Goal: Task Accomplishment & Management: Complete application form

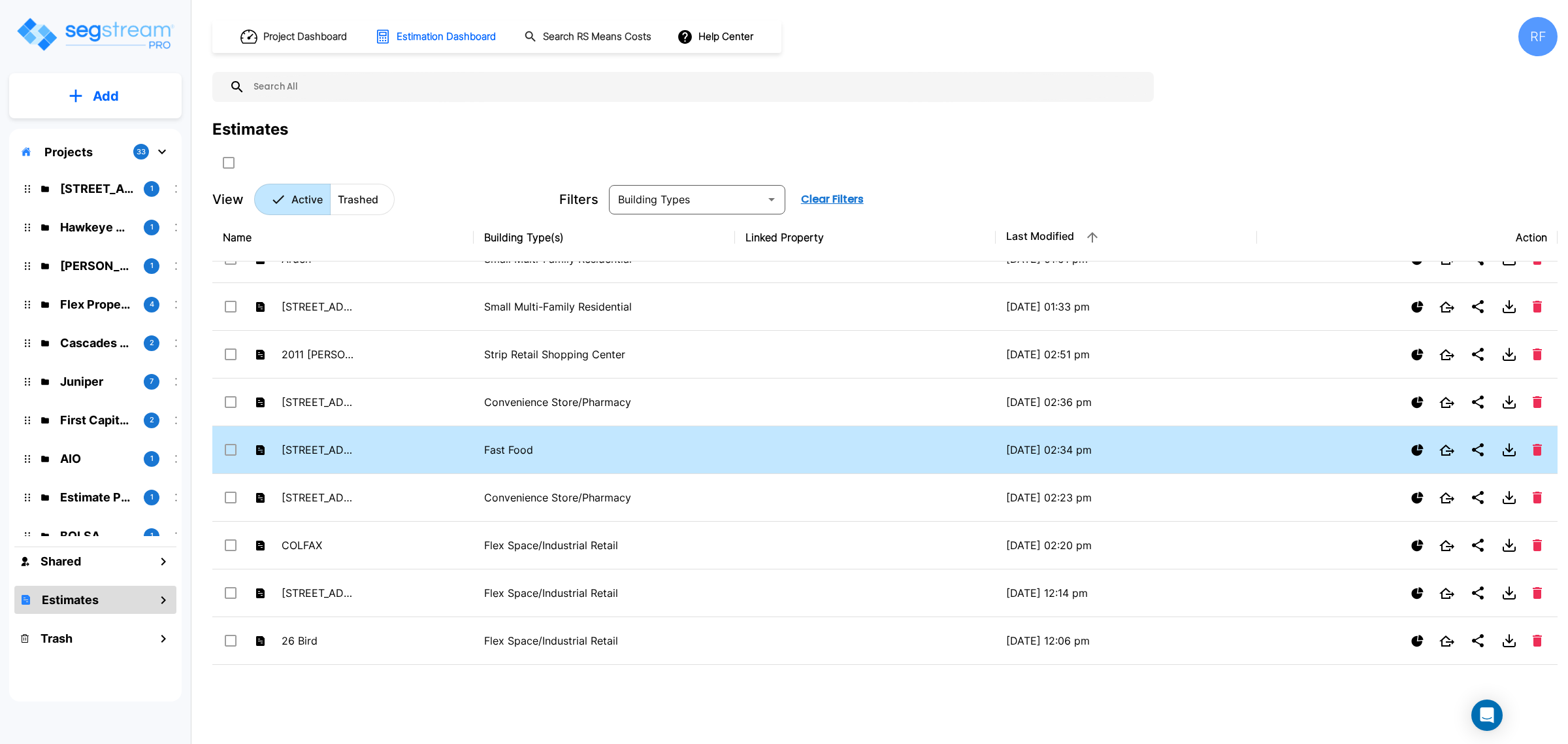
scroll to position [1144, 0]
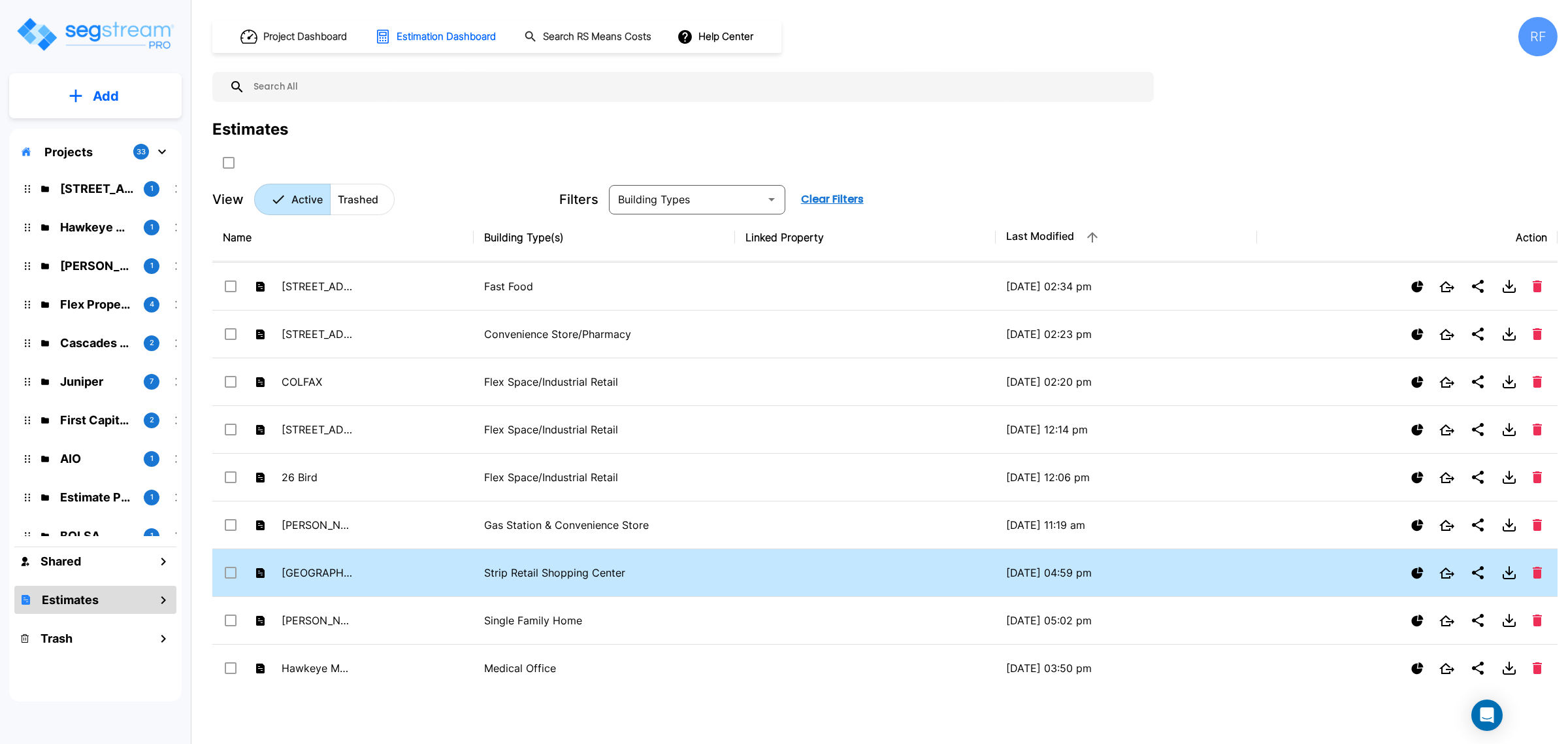
click at [379, 576] on td "[GEOGRAPHIC_DATA]" at bounding box center [343, 573] width 261 height 48
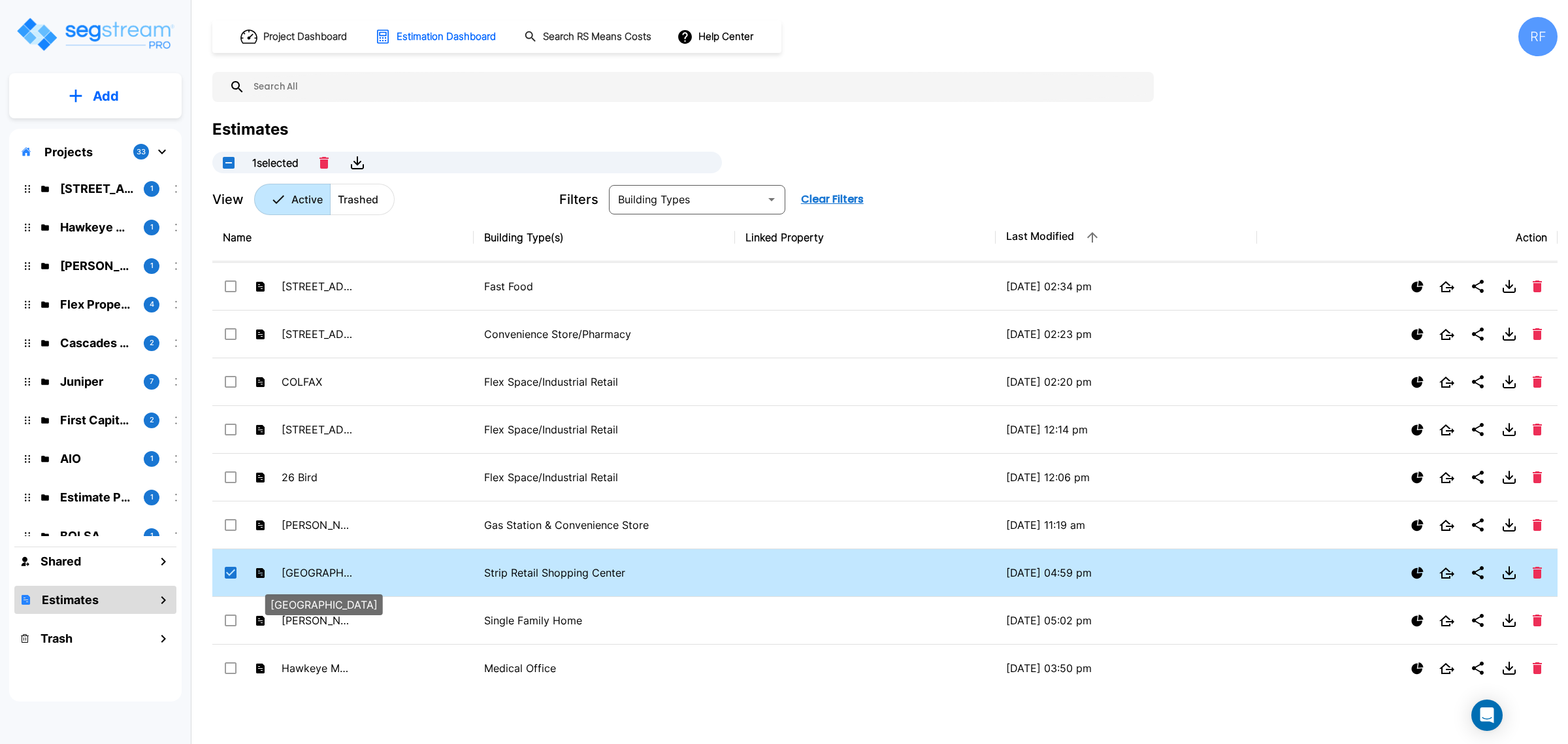
click at [308, 576] on p "[GEOGRAPHIC_DATA]" at bounding box center [317, 572] width 72 height 16
checkbox input "false"
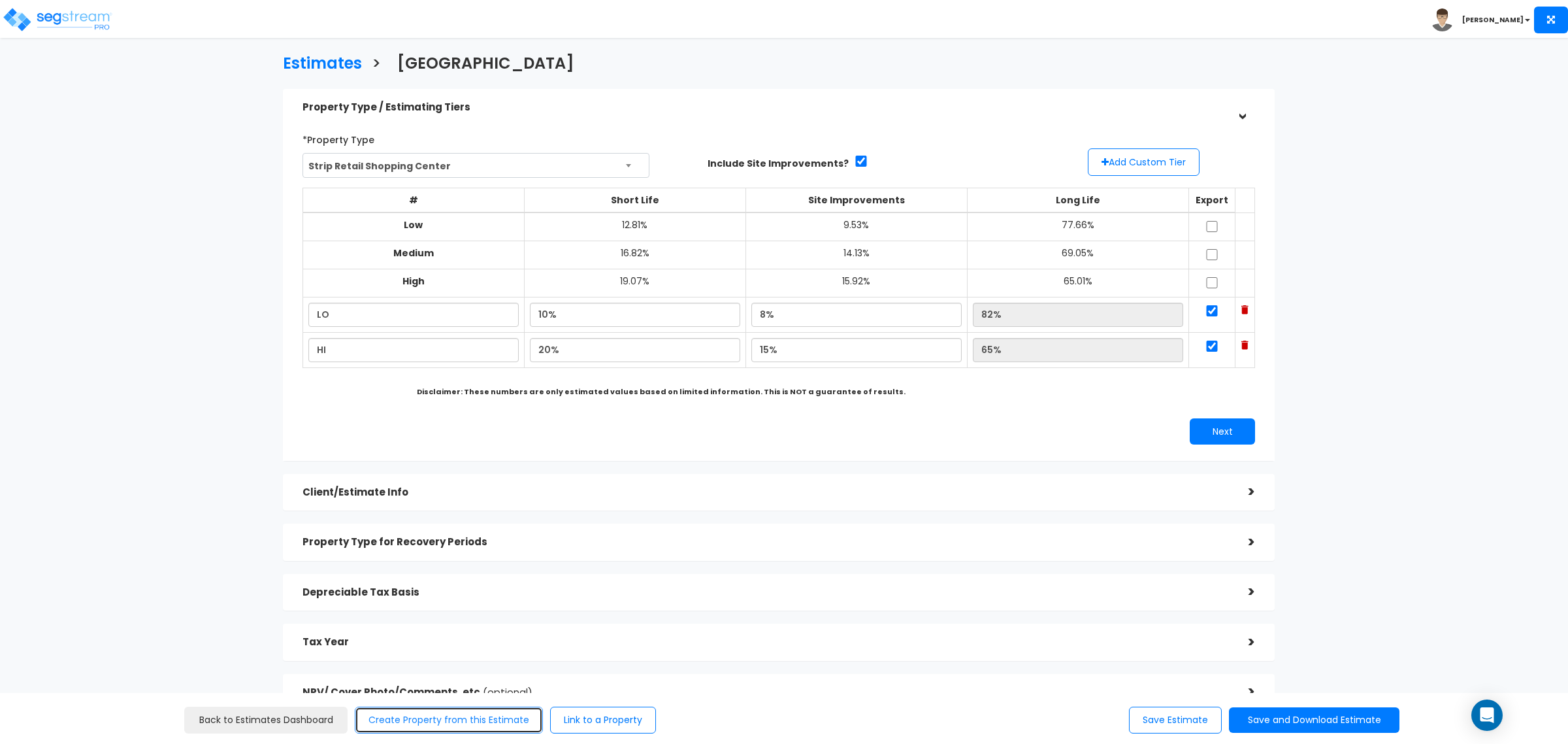
click at [470, 719] on button "Create Property from this Estimate" at bounding box center [449, 720] width 188 height 27
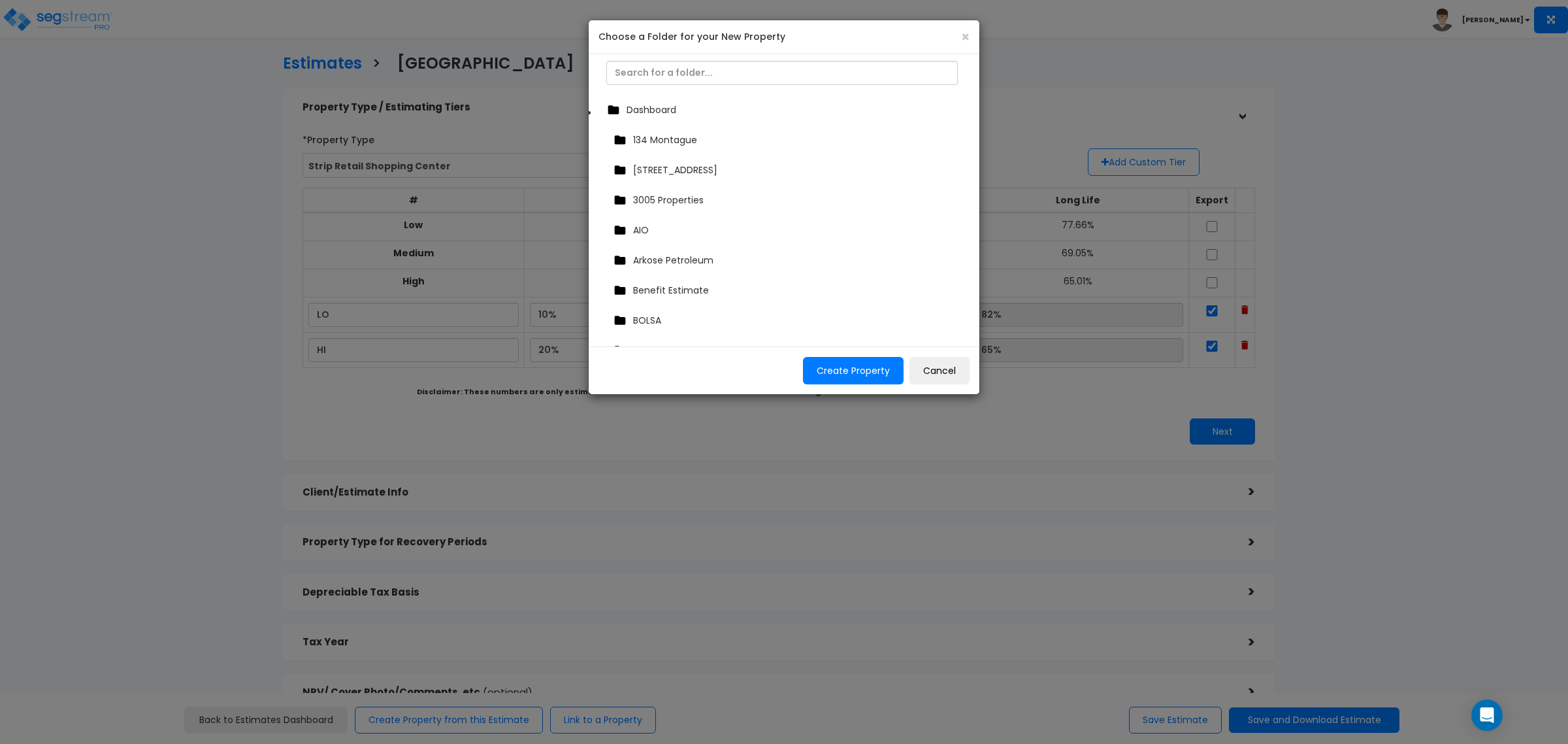
click at [678, 117] on div "Dashboard" at bounding box center [784, 110] width 361 height 19
click at [856, 381] on button "Create Property" at bounding box center [853, 371] width 101 height 27
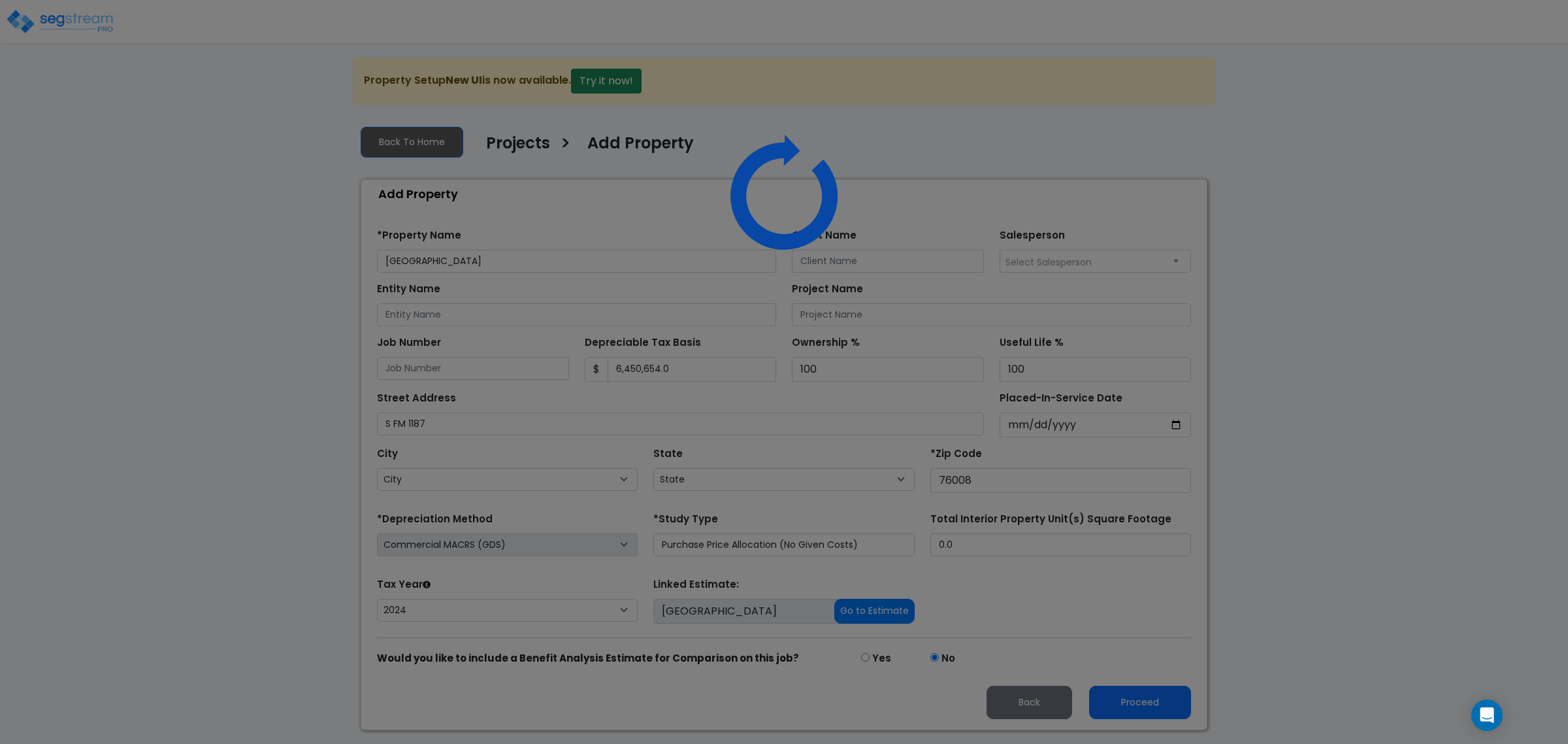
select select "2024"
select select "[GEOGRAPHIC_DATA]"
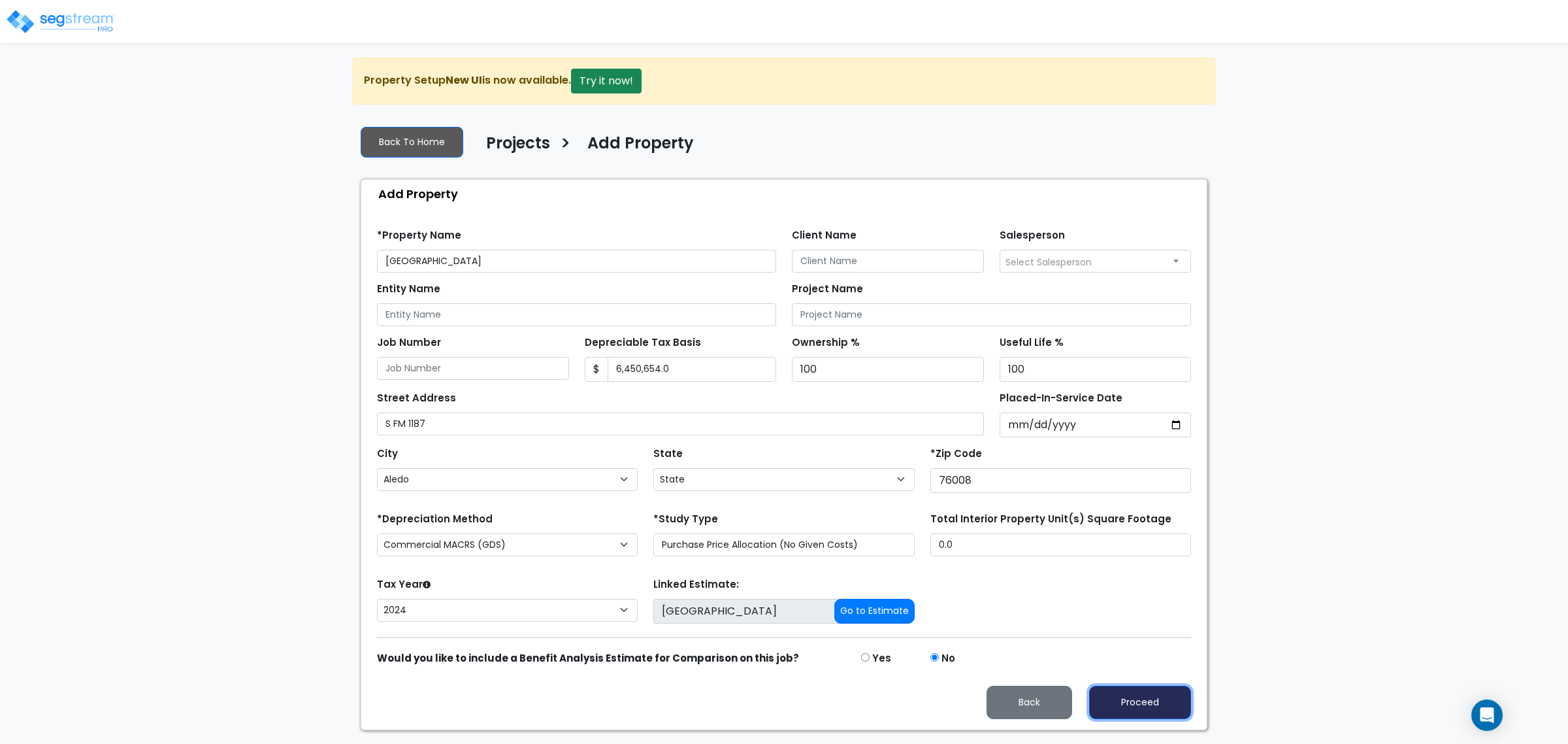
drag, startPoint x: 1175, startPoint y: 720, endPoint x: 1166, endPoint y: 704, distance: 18.4
click at [1174, 719] on button "Proceed" at bounding box center [1140, 702] width 102 height 33
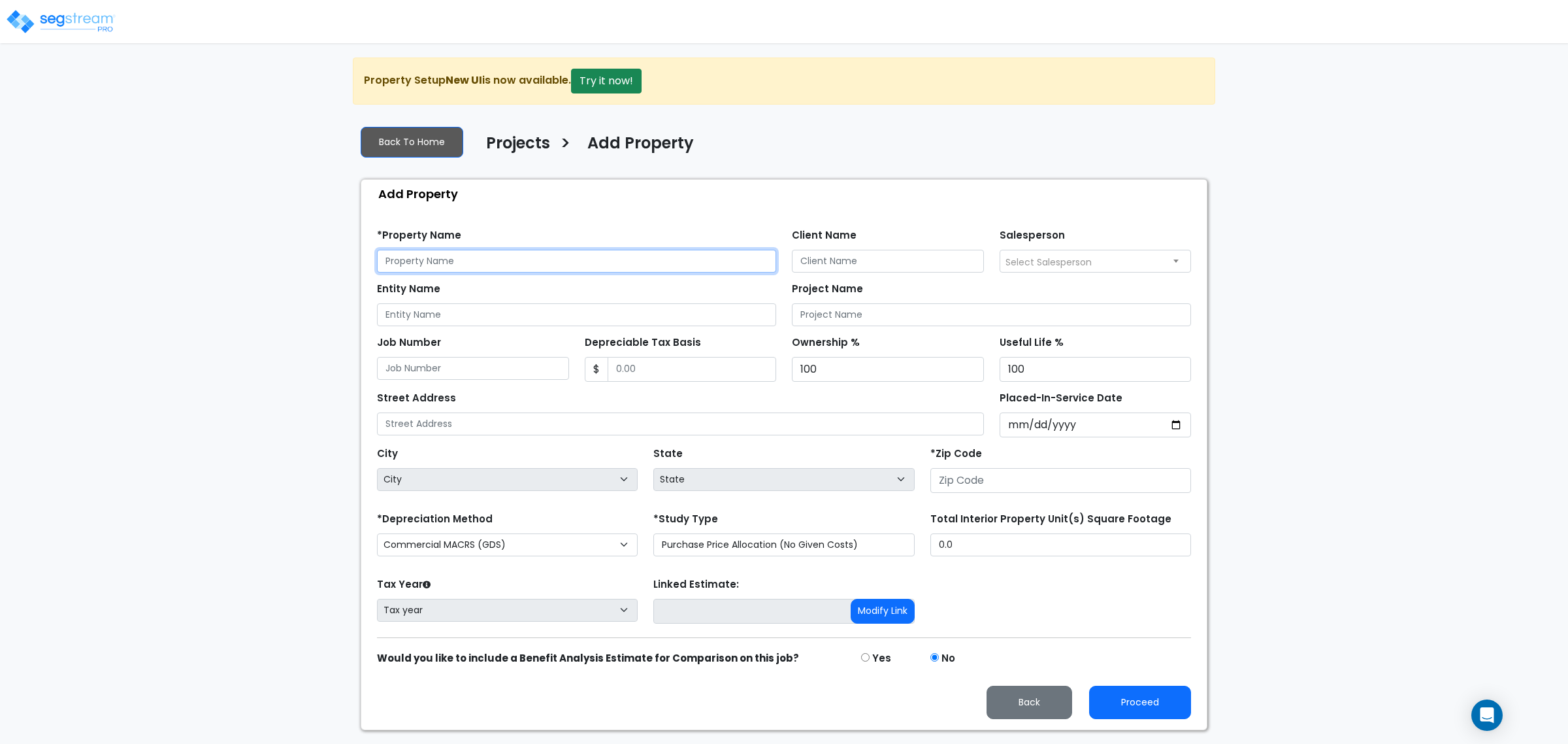
click at [559, 264] on input "text" at bounding box center [577, 261] width 399 height 23
click at [634, 261] on input "text" at bounding box center [577, 261] width 399 height 23
type input "[GEOGRAPHIC_DATA]"
click at [830, 258] on input "Client Name" at bounding box center [888, 261] width 192 height 23
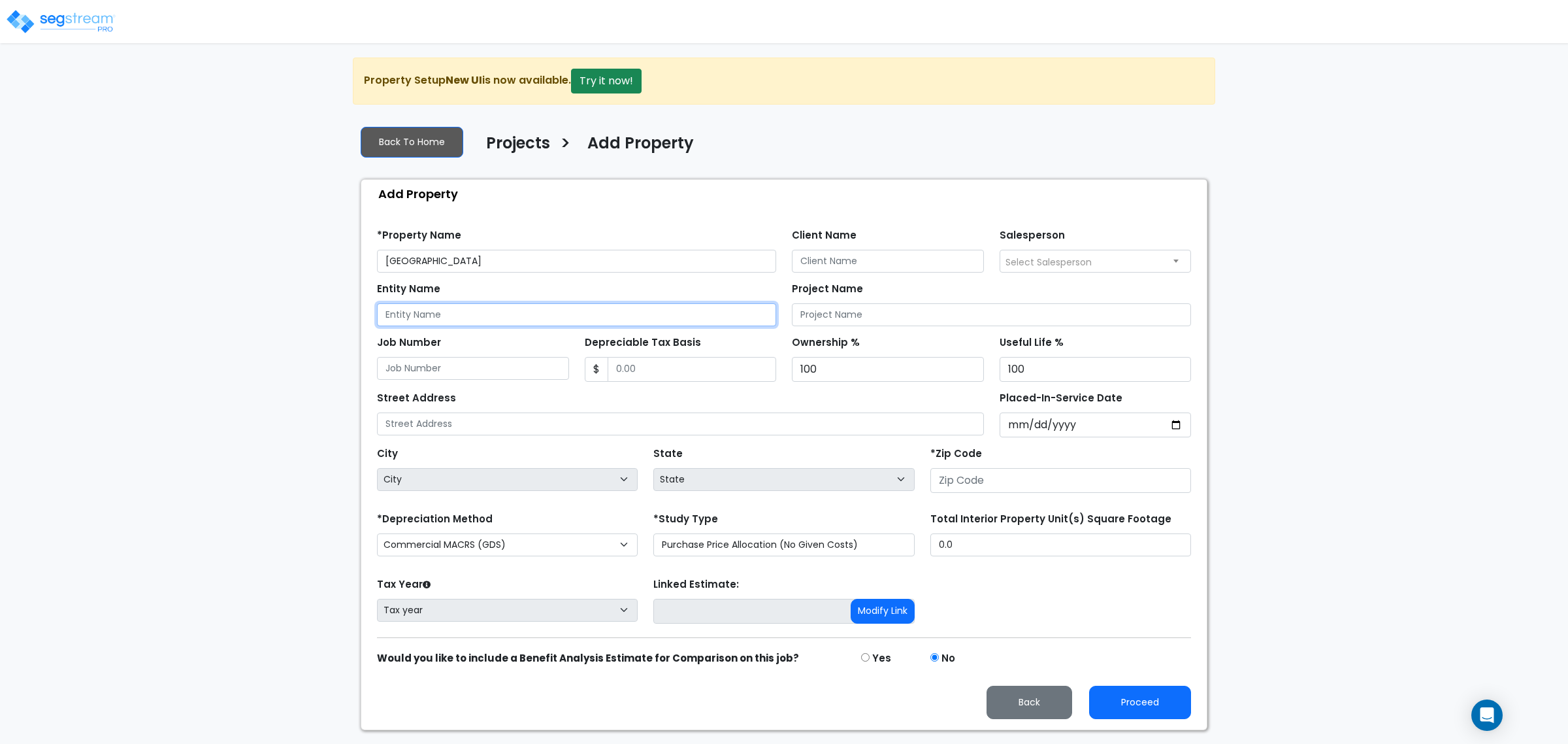
click at [613, 311] on input "Entity Name" at bounding box center [577, 314] width 399 height 23
click at [816, 261] on input "Client Name" at bounding box center [888, 261] width 192 height 23
type input "Aledo Town Center LLC"
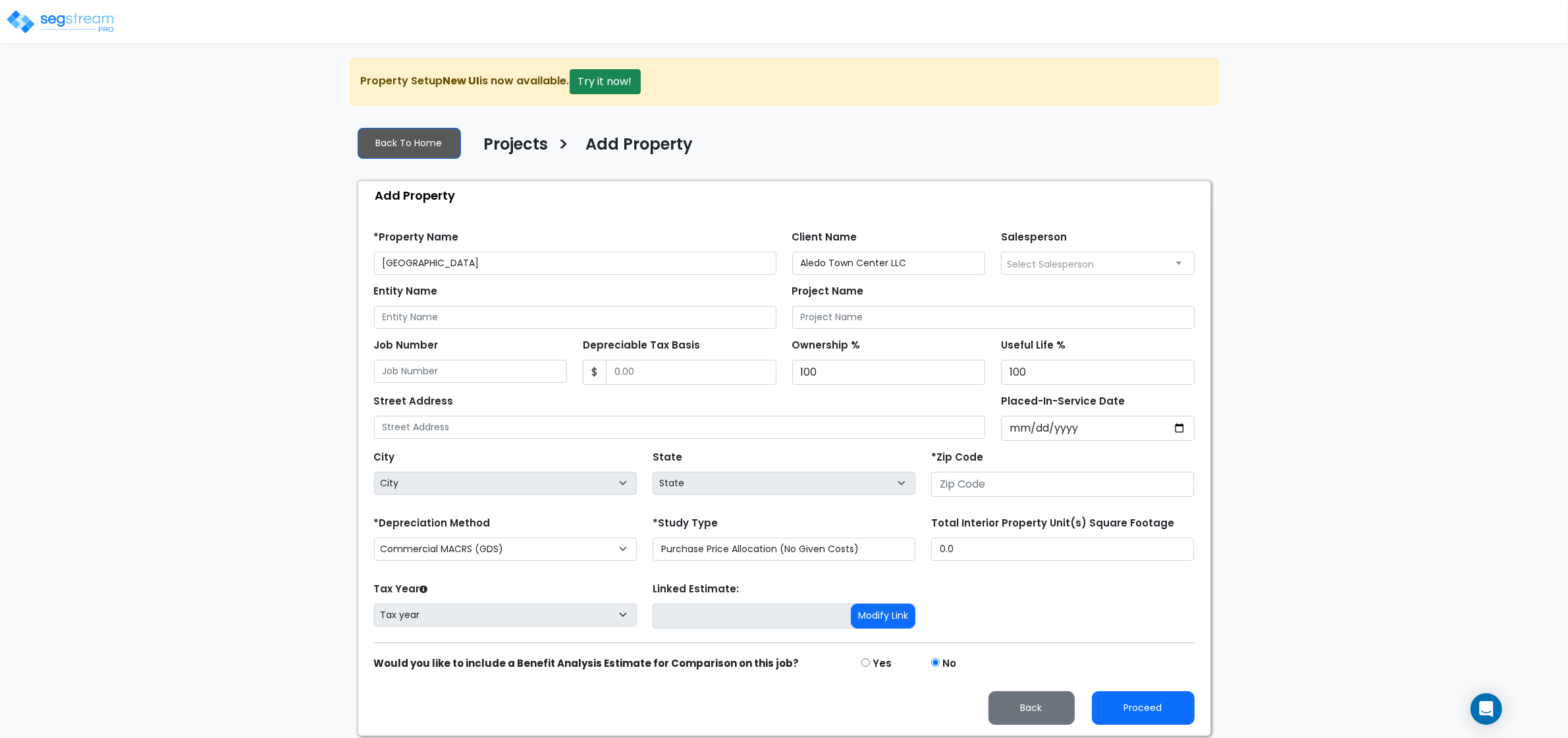
click at [1082, 268] on span "Select Salesperson" at bounding box center [1050, 264] width 87 height 13
select select "127"
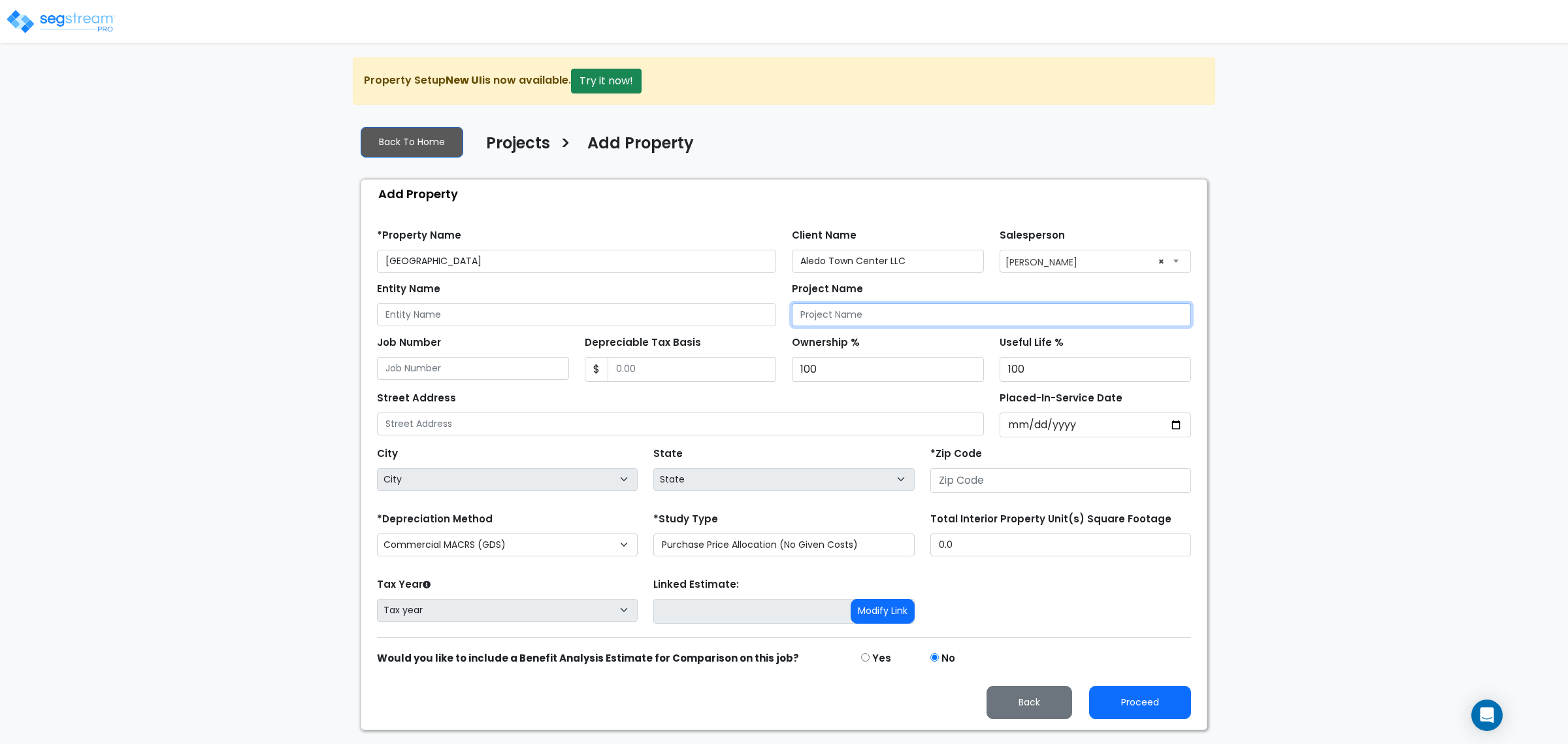
click at [915, 316] on input "Project Name" at bounding box center [991, 314] width 399 height 23
type input "a"
type input "[GEOGRAPHIC_DATA]"
click at [691, 374] on input "Depreciable Tax Basis" at bounding box center [692, 369] width 169 height 25
paste input "text"
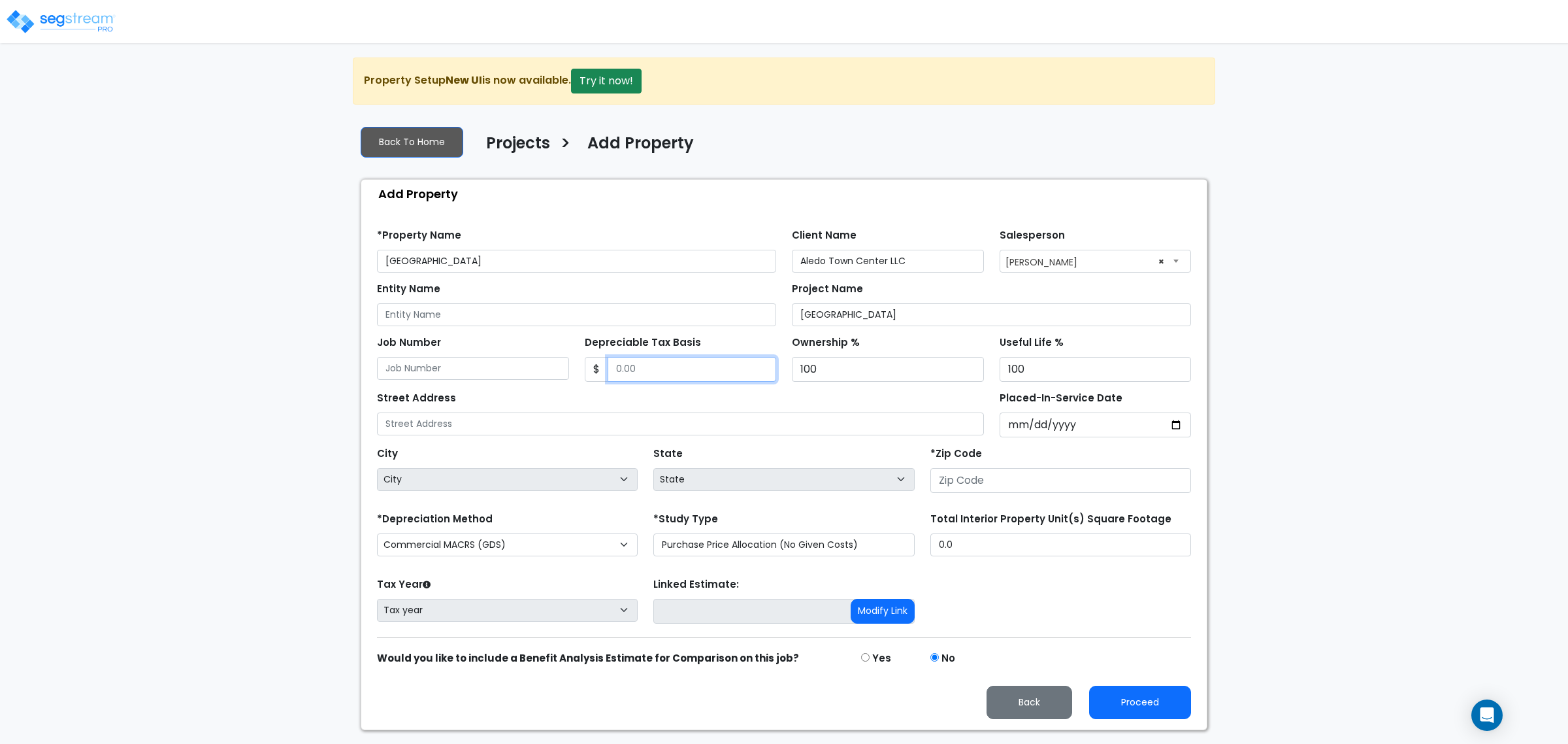
drag, startPoint x: 707, startPoint y: 368, endPoint x: 491, endPoint y: 331, distance: 219.1
click at [491, 331] on div "Job Number Depreciable Tax Basis $ Ownership % 100 100" at bounding box center [784, 353] width 830 height 56
paste input "text"
type input "6,450,654"
drag, startPoint x: 585, startPoint y: 429, endPoint x: 813, endPoint y: 429, distance: 228.0
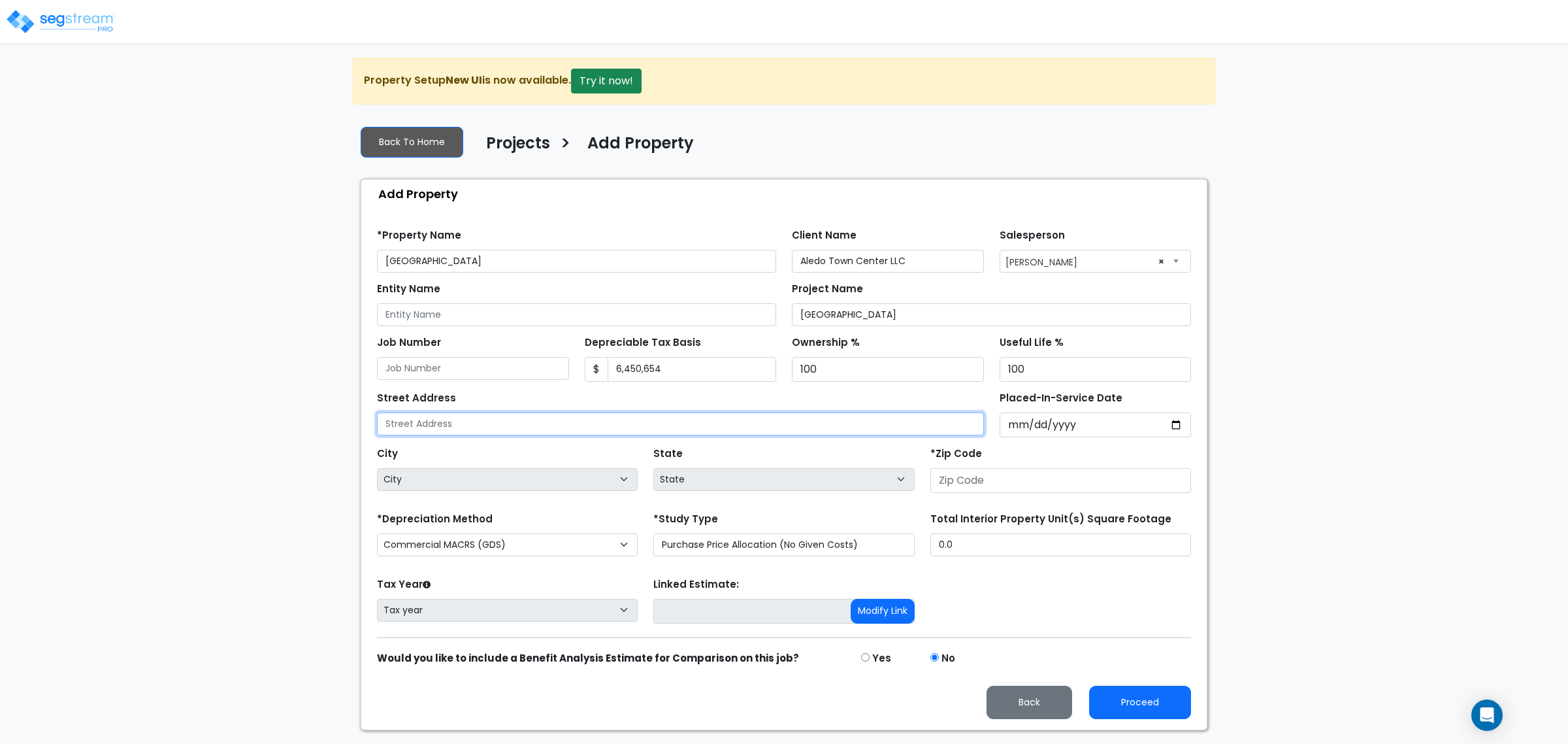
click at [586, 430] on input "text" at bounding box center [680, 424] width 607 height 23
click at [784, 416] on input "text" at bounding box center [680, 424] width 607 height 23
click at [706, 432] on input "text" at bounding box center [680, 424] width 607 height 23
click at [643, 430] on input "311" at bounding box center [680, 424] width 607 height 23
type input "311 S FM 1187"
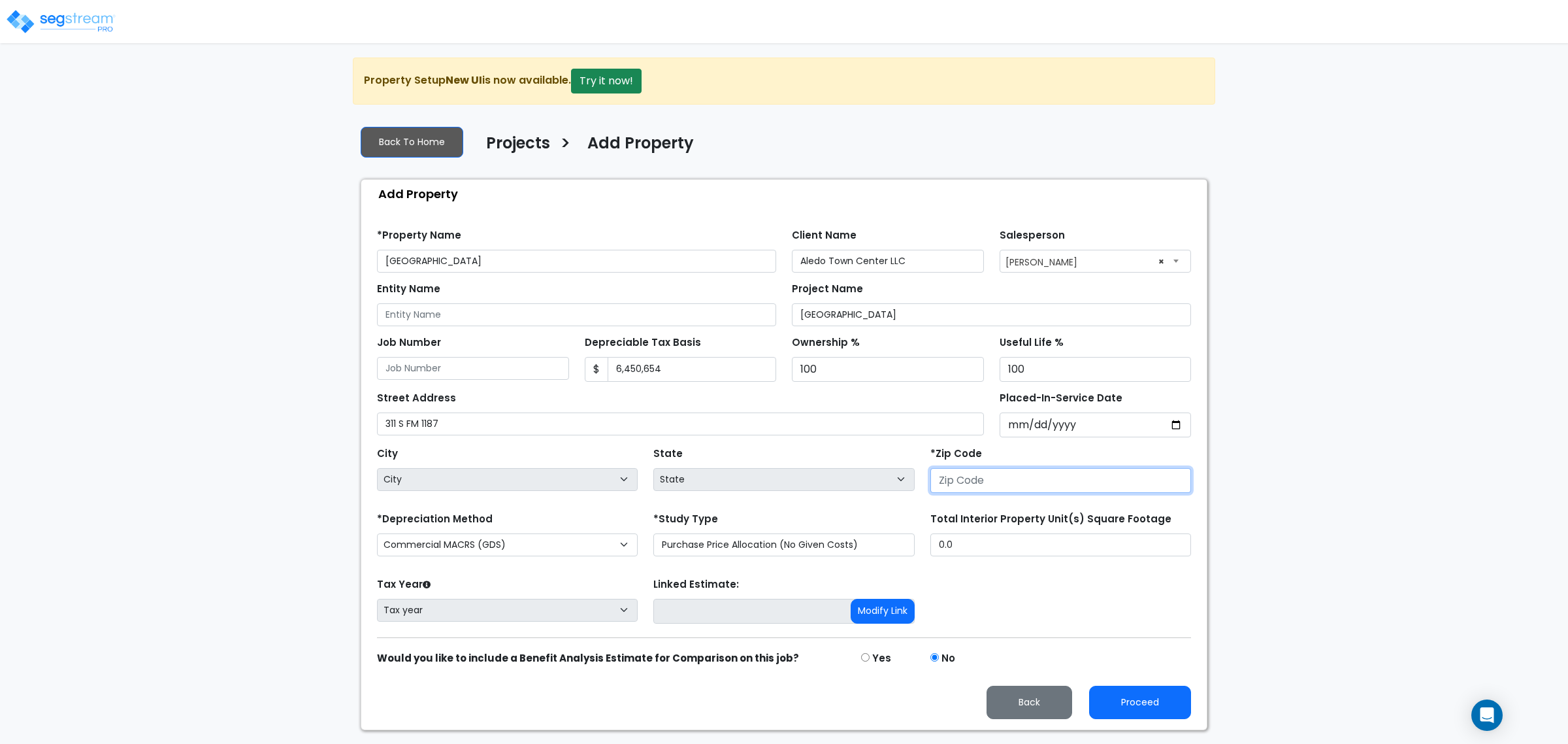
click at [1032, 486] on input "number" at bounding box center [1060, 480] width 260 height 25
type input "76"
select select "TX"
type input "76008"
click at [729, 518] on div "*Study Type Purchase Price Allocation (No Given Costs) New Construction / Reno …" at bounding box center [783, 532] width 260 height 47
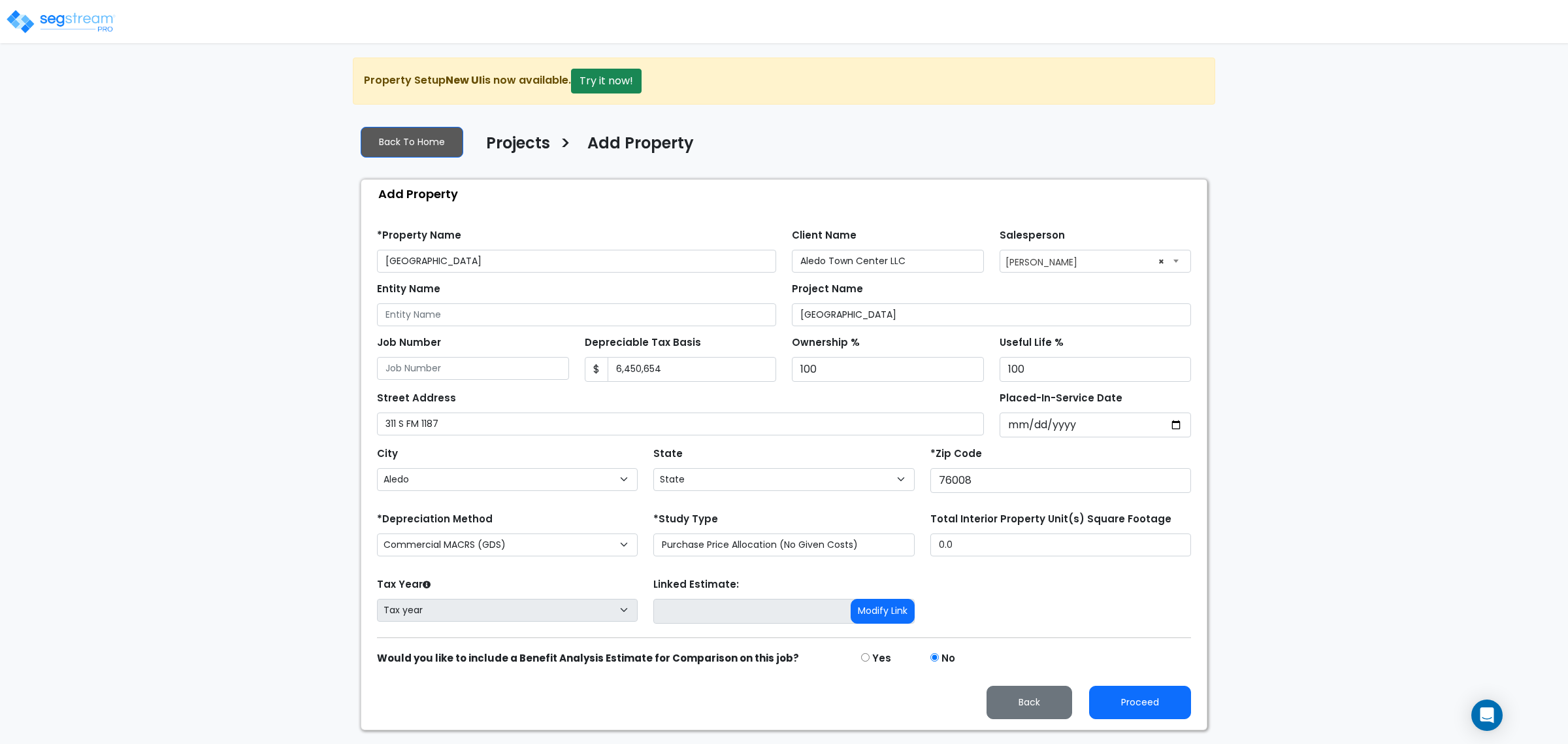
click at [954, 534] on div "Total Interior Property Unit(s) Square Footage 0.0" at bounding box center [1060, 532] width 260 height 47
click at [882, 551] on select "Purchase Price Allocation (No Given Costs) New Construction / Reno / TI's (Give…" at bounding box center [783, 544] width 260 height 23
click at [991, 582] on div "Tax Year Please Enter The Placed In Service Date First. Tax year Prior Years De…" at bounding box center [784, 601] width 830 height 52
drag, startPoint x: 1002, startPoint y: 541, endPoint x: 734, endPoint y: 537, distance: 268.0
click at [778, 529] on div "*Depreciation Method Commercial MACRS (GDS) Residential Rental MACRS (GDS) Comm…" at bounding box center [784, 535] width 830 height 52
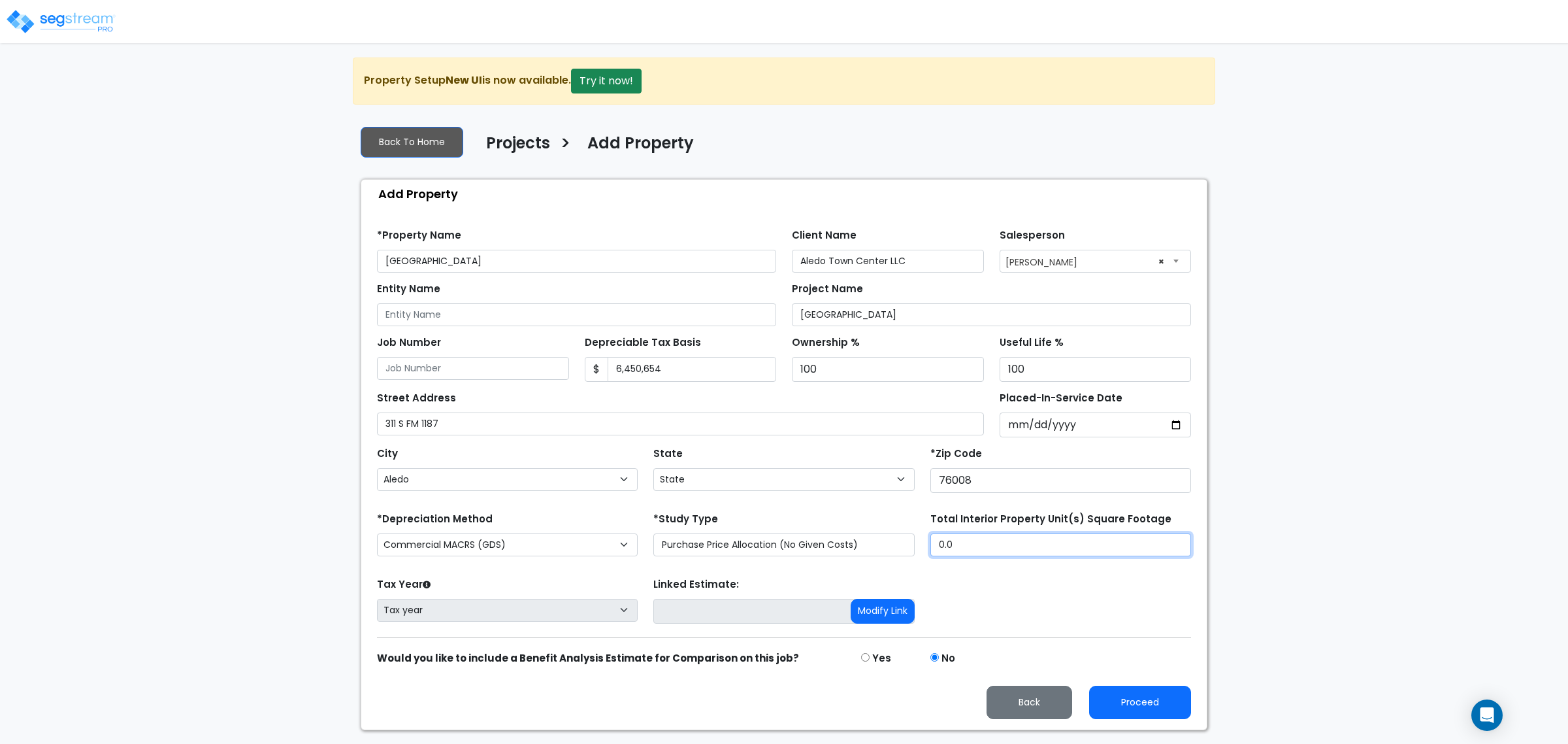
click at [1020, 543] on input "0.0" at bounding box center [1060, 544] width 260 height 23
drag, startPoint x: 1020, startPoint y: 543, endPoint x: 902, endPoint y: 527, distance: 119.1
click at [902, 527] on div "*Depreciation Method Commercial MACRS (GDS) Residential Rental MACRS (GDS) Comm…" at bounding box center [784, 535] width 830 height 52
type input "15,760"
click at [1172, 571] on form "*Property Name Aledo Town Center Client Name Aledo Town Center LLC Salesperson …" at bounding box center [784, 469] width 814 height 500
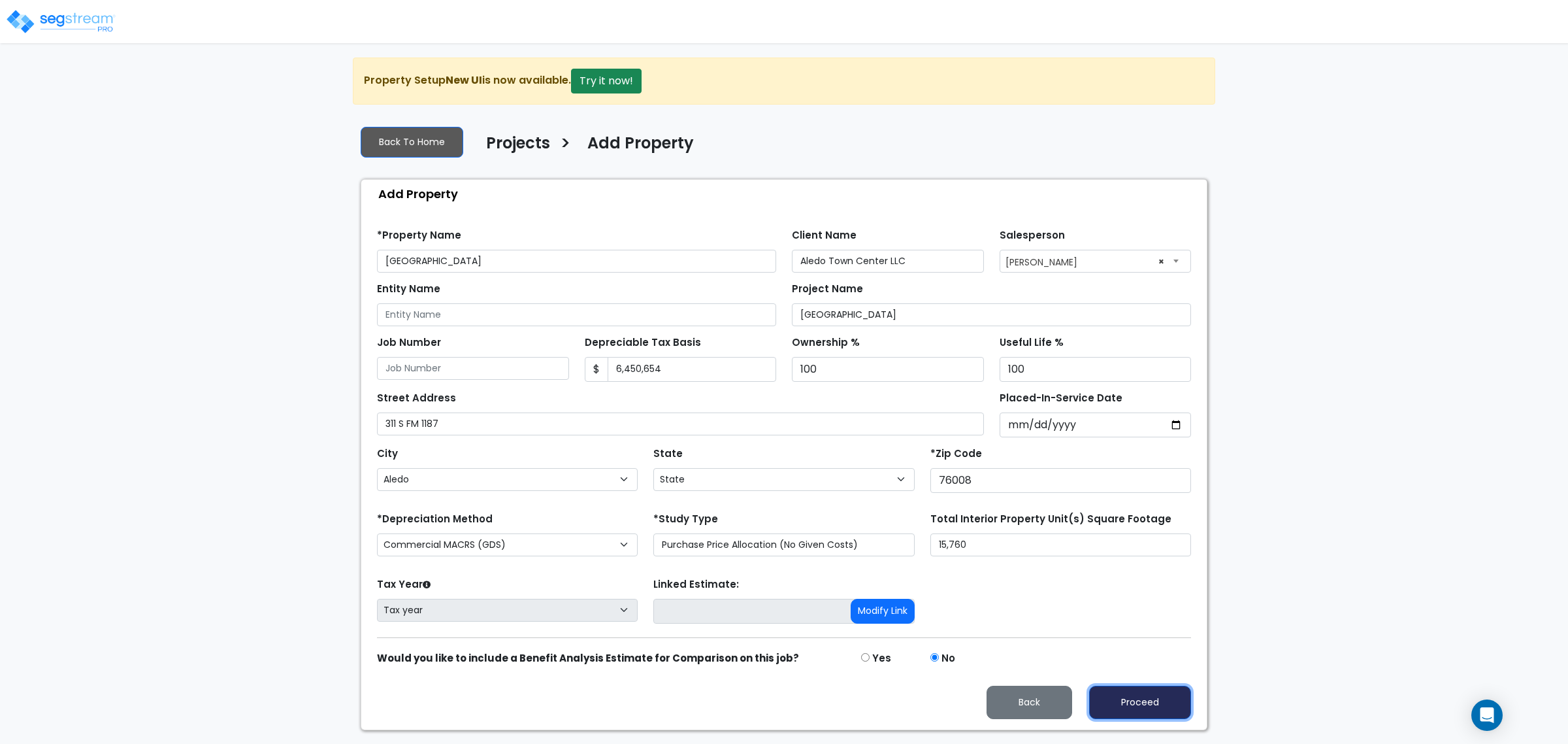
click at [1138, 702] on button "Proceed" at bounding box center [1140, 702] width 102 height 33
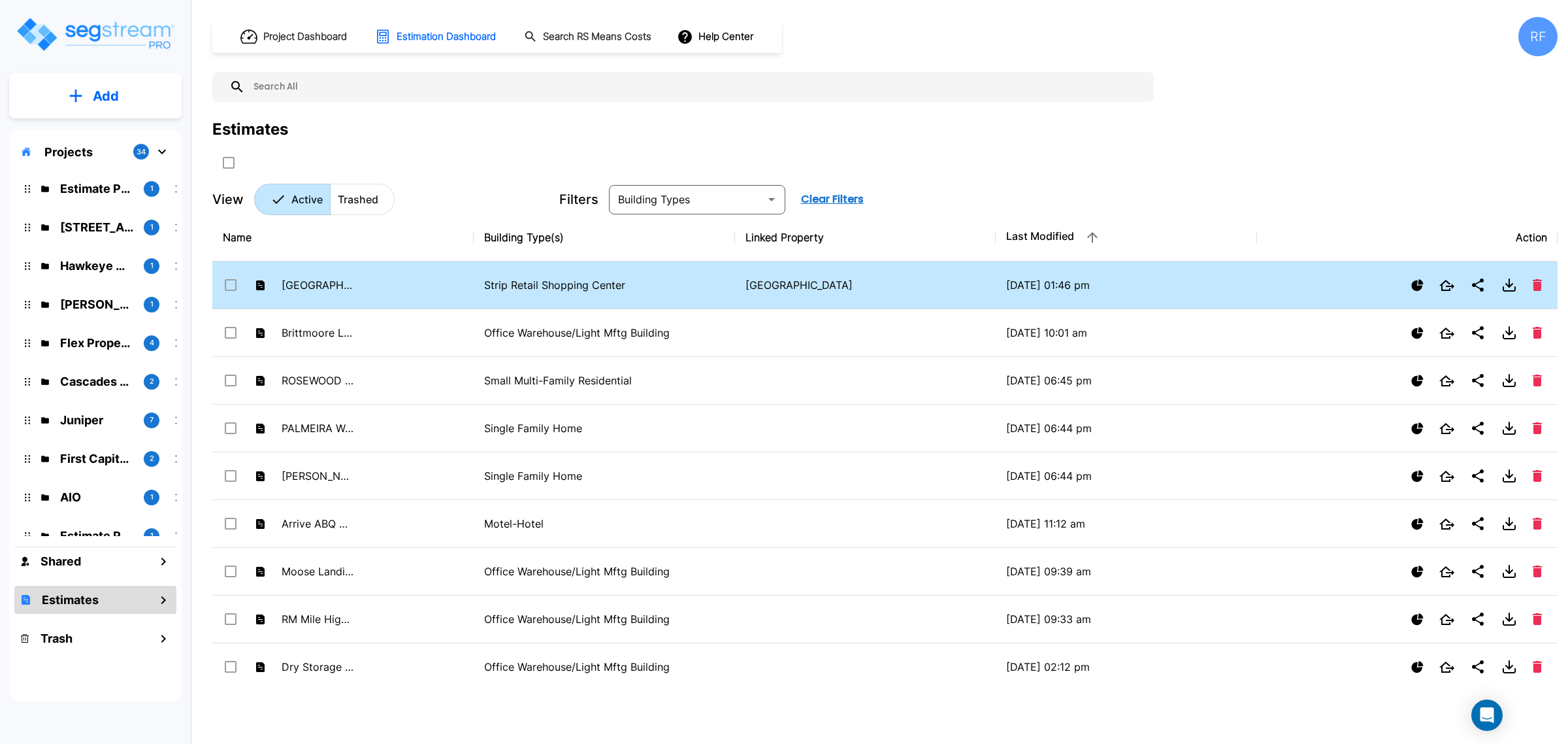
click at [523, 287] on p "Strip Retail Shopping Center" at bounding box center [604, 284] width 240 height 16
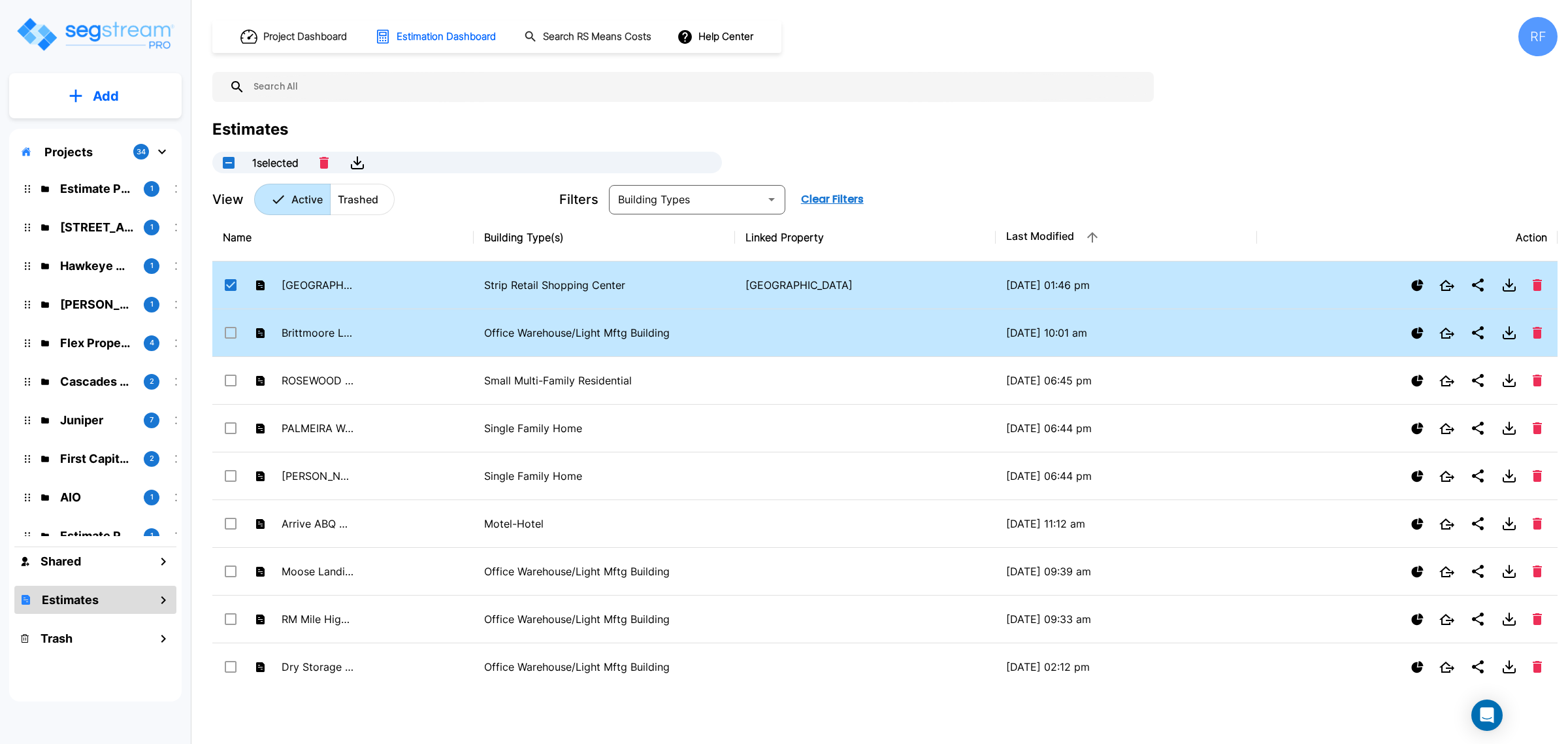
checkbox input "true"
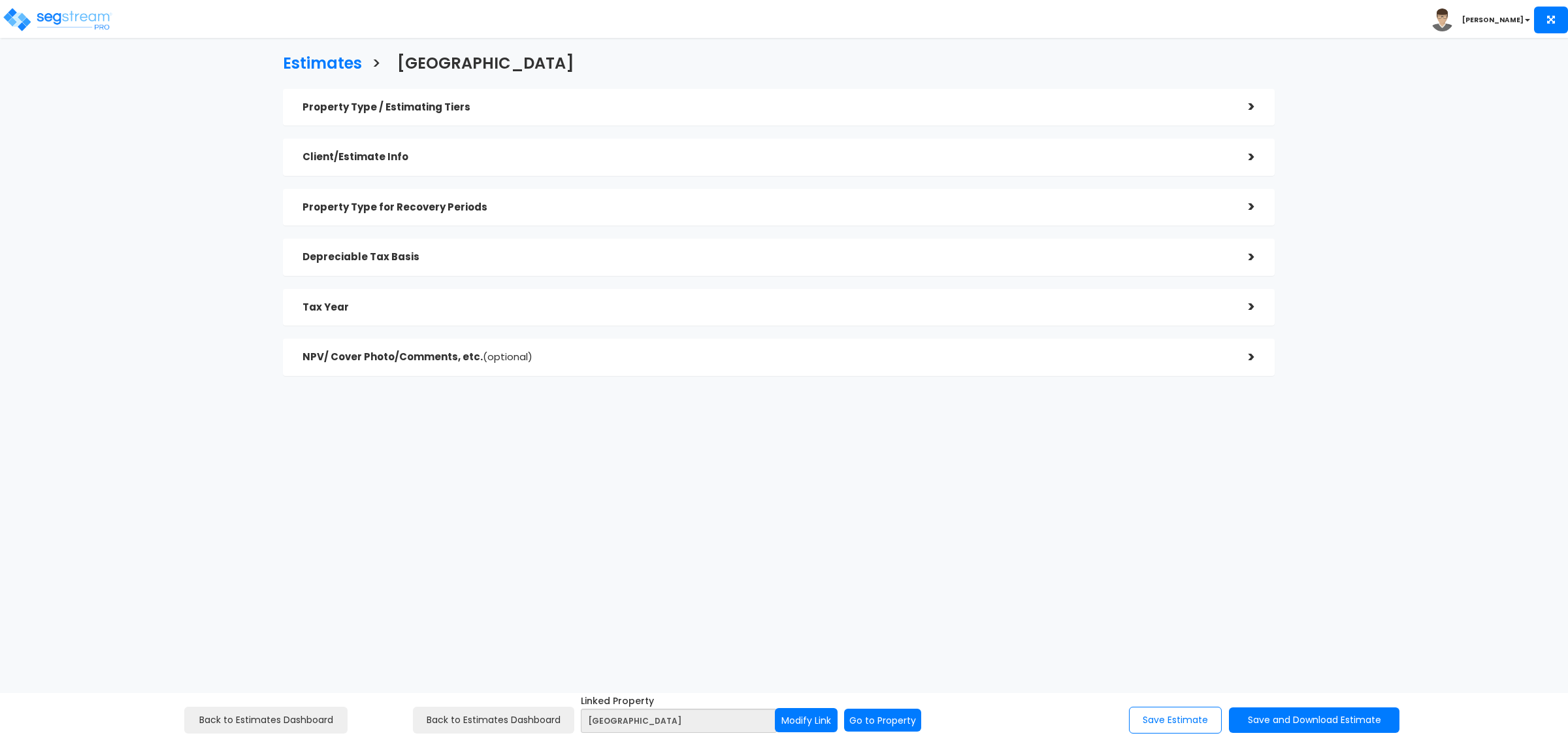
checkbox input "true"
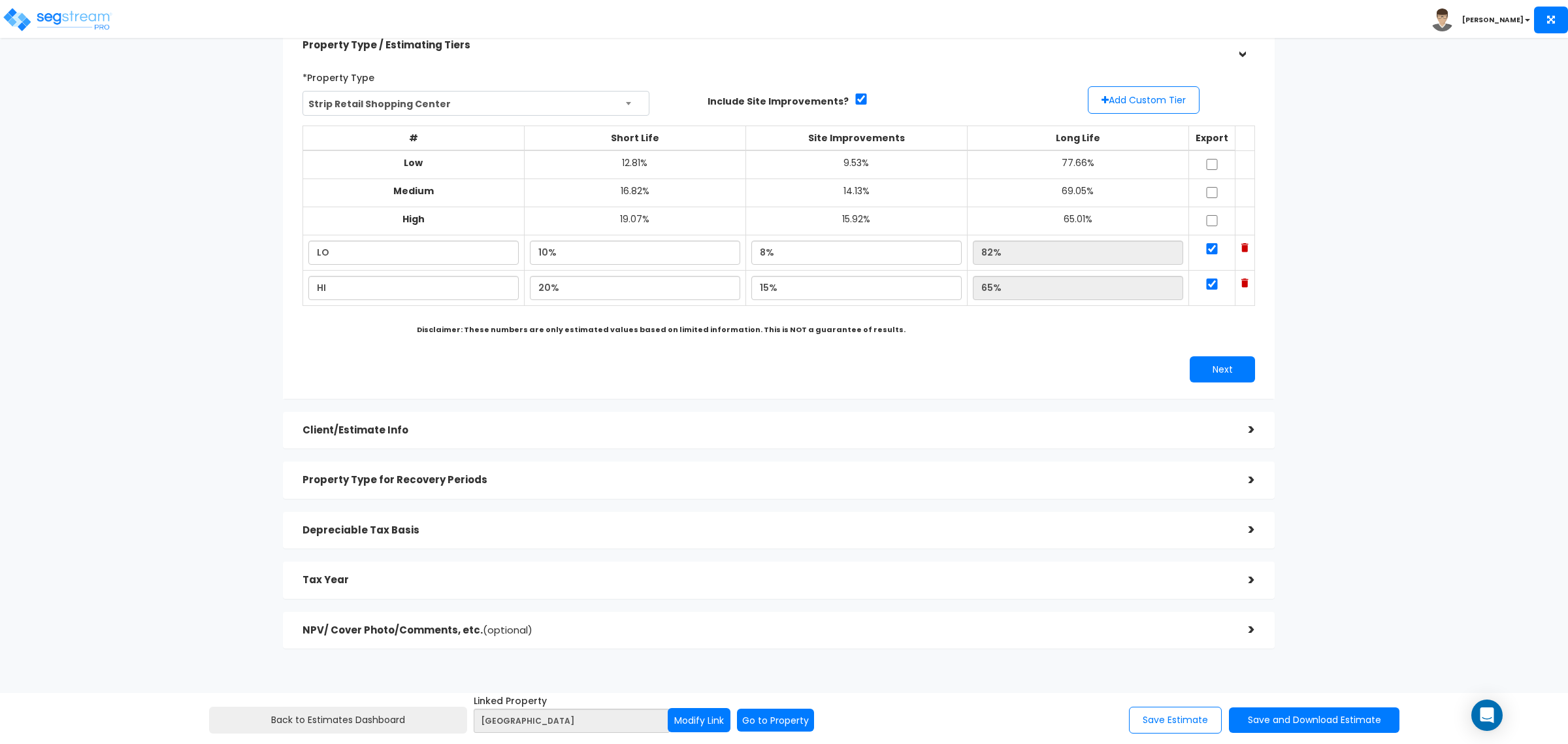
scroll to position [125, 0]
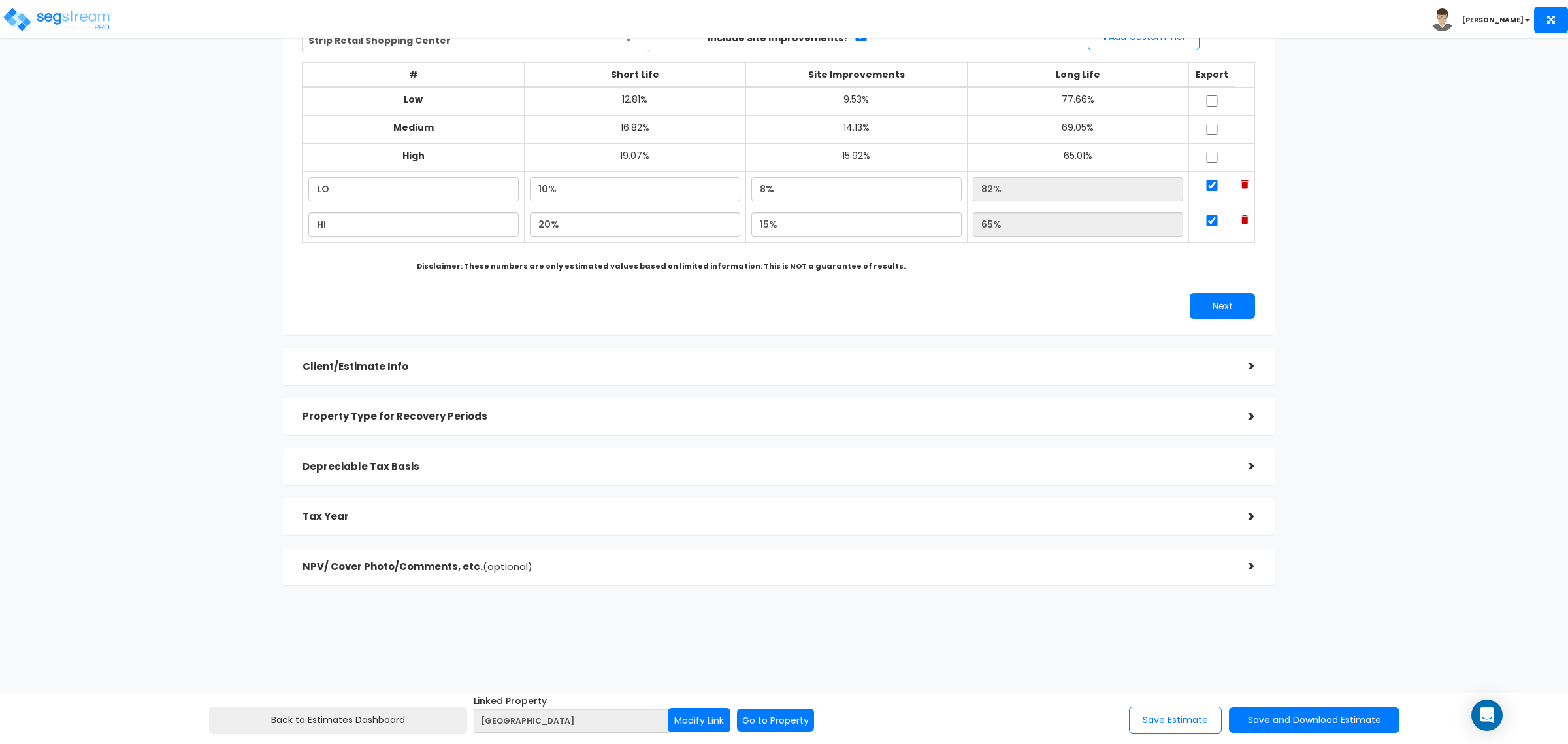
click at [418, 374] on div "Client/Estimate Info" at bounding box center [766, 367] width 926 height 25
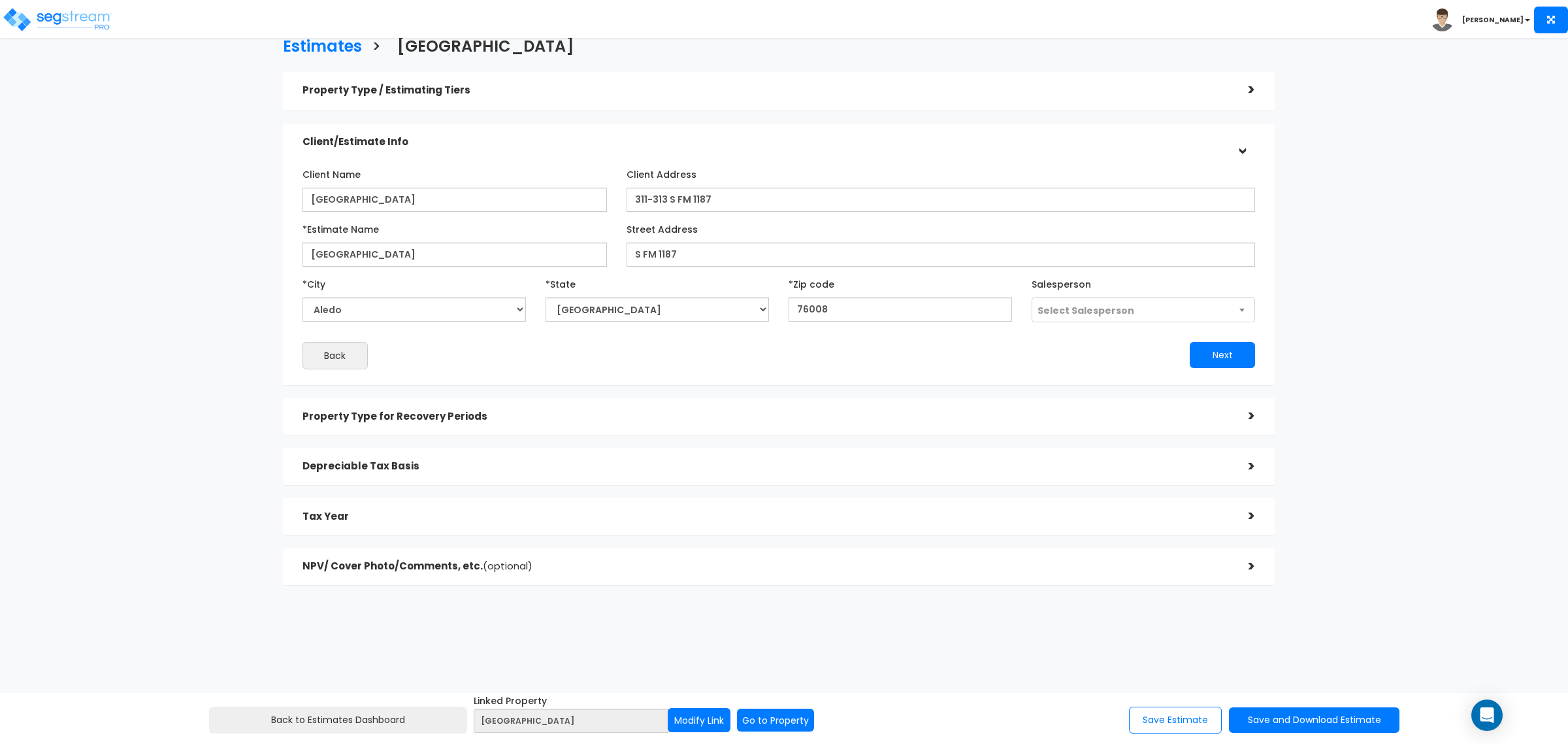
scroll to position [16, 0]
click at [449, 406] on div "Property Type for Recovery Periods" at bounding box center [766, 417] width 926 height 25
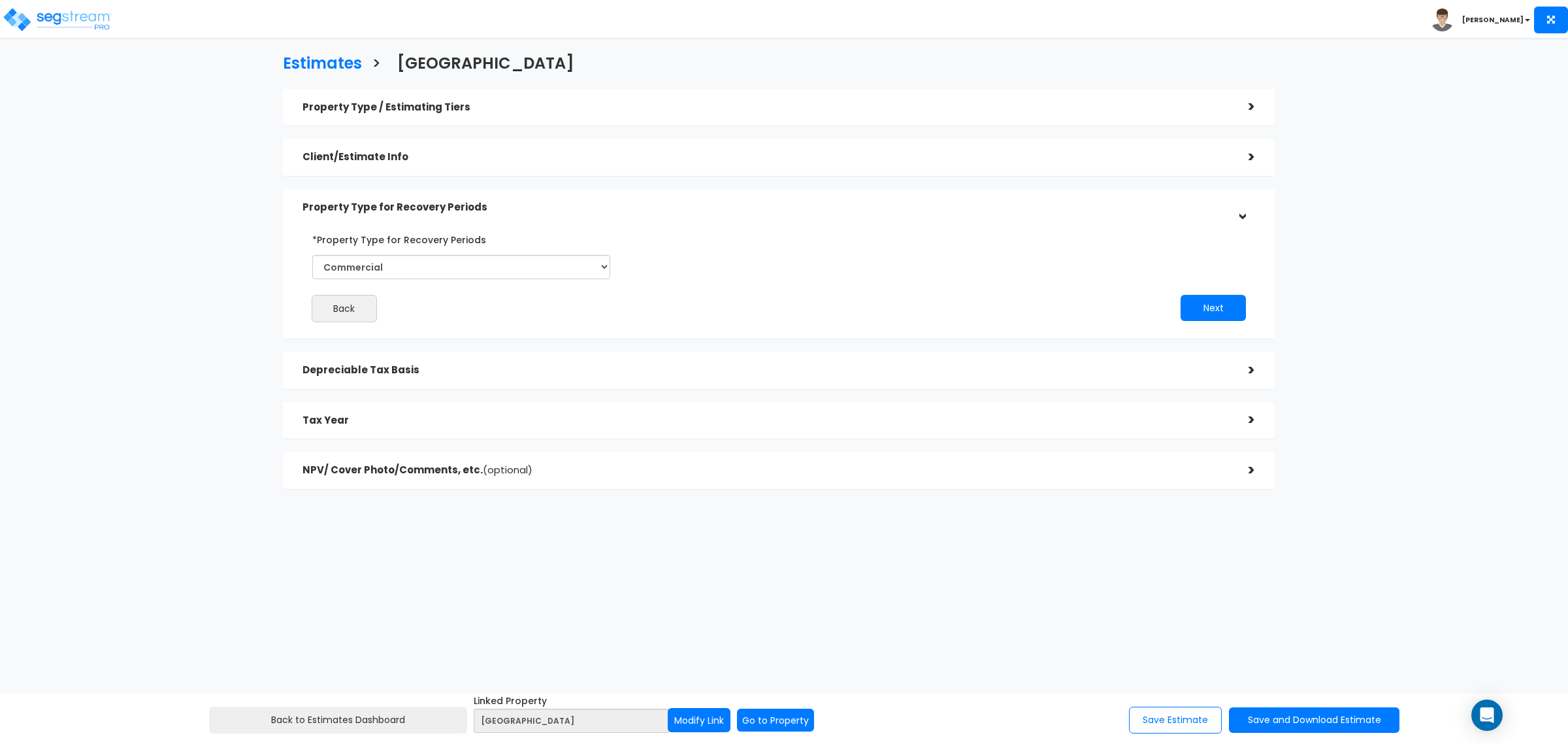
click at [473, 373] on h5 "Depreciable Tax Basis" at bounding box center [766, 370] width 926 height 11
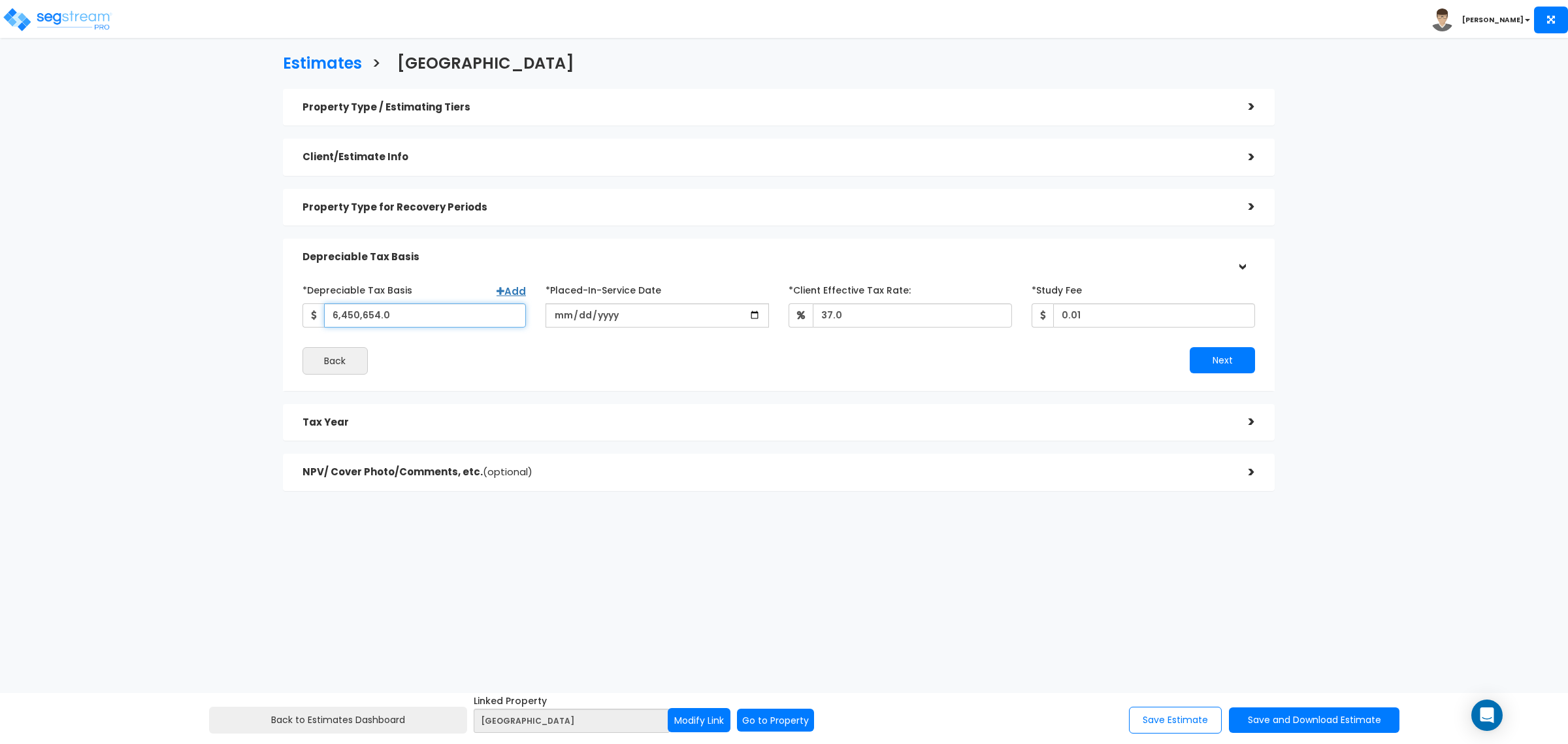
drag, startPoint x: 445, startPoint y: 313, endPoint x: 194, endPoint y: 282, distance: 252.9
click at [194, 282] on div "Estimates > Aledo Town Center Property Type / Estimating Tiers > *Property Type…" at bounding box center [778, 276] width 1290 height 747
type input "6,450,654"
click at [489, 202] on h5 "Property Type for Recovery Periods" at bounding box center [766, 207] width 926 height 11
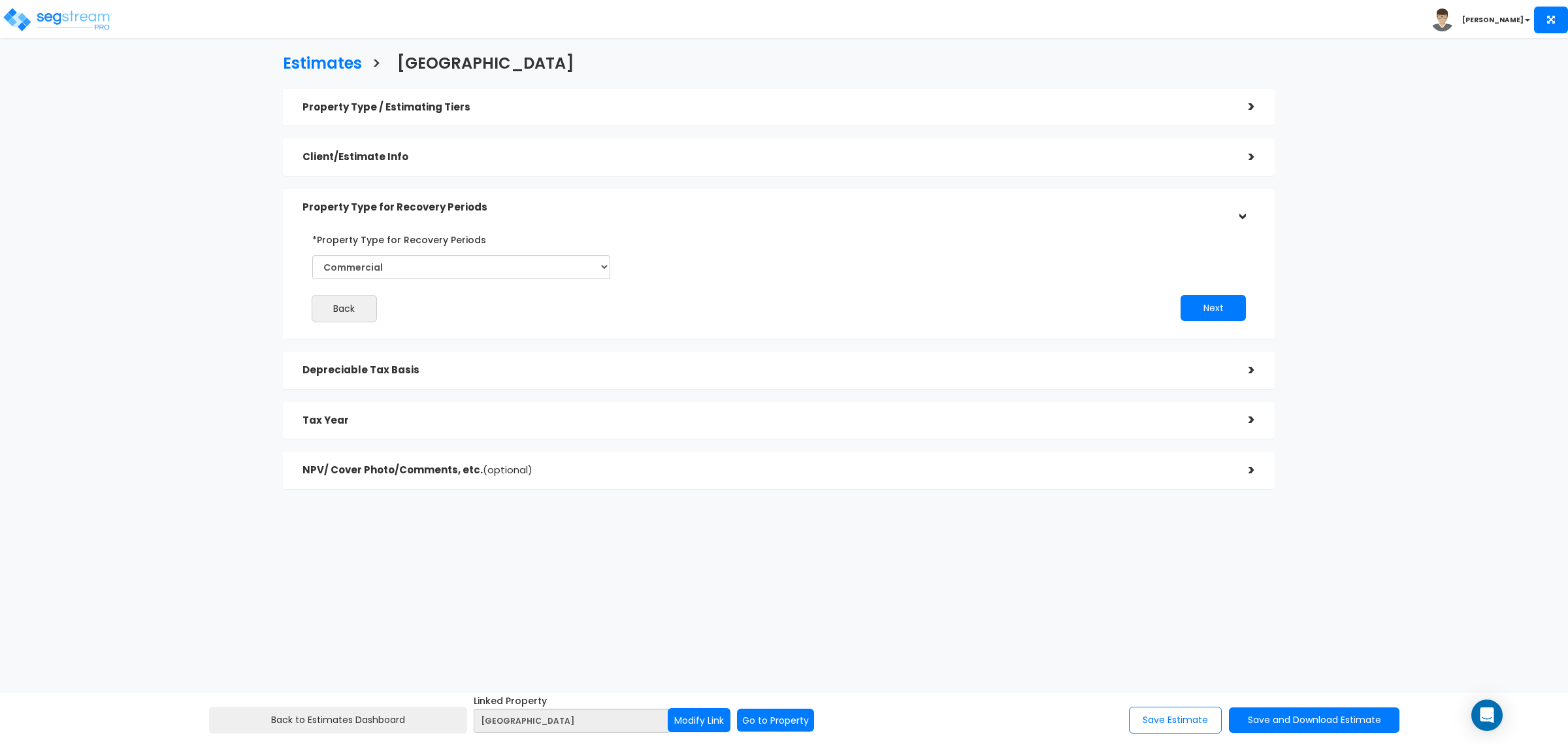
click at [514, 157] on h5 "Client/Estimate Info" at bounding box center [766, 157] width 926 height 11
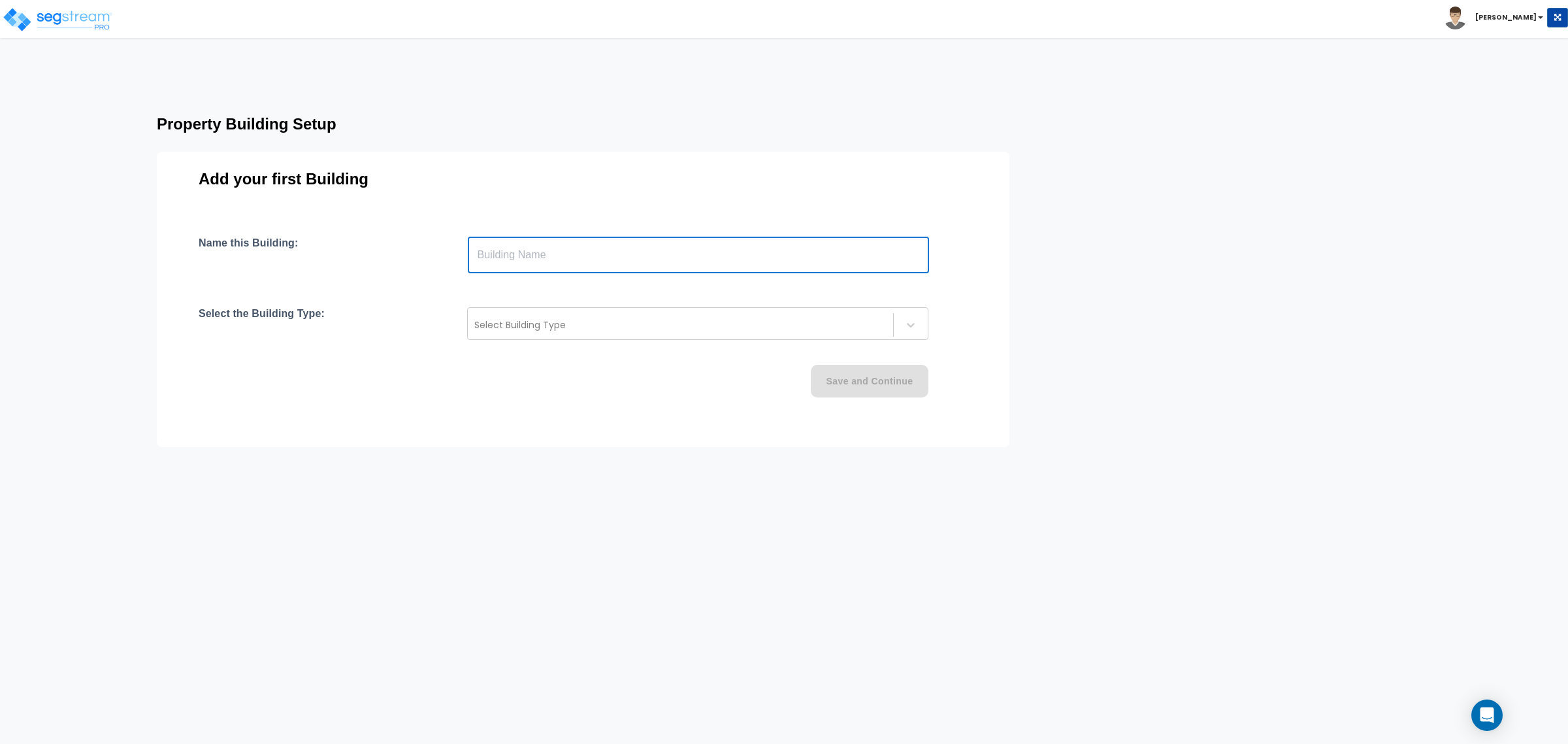
click at [724, 260] on input "text" at bounding box center [698, 255] width 462 height 36
type input "a"
type input "Aledo Town Center LLC"
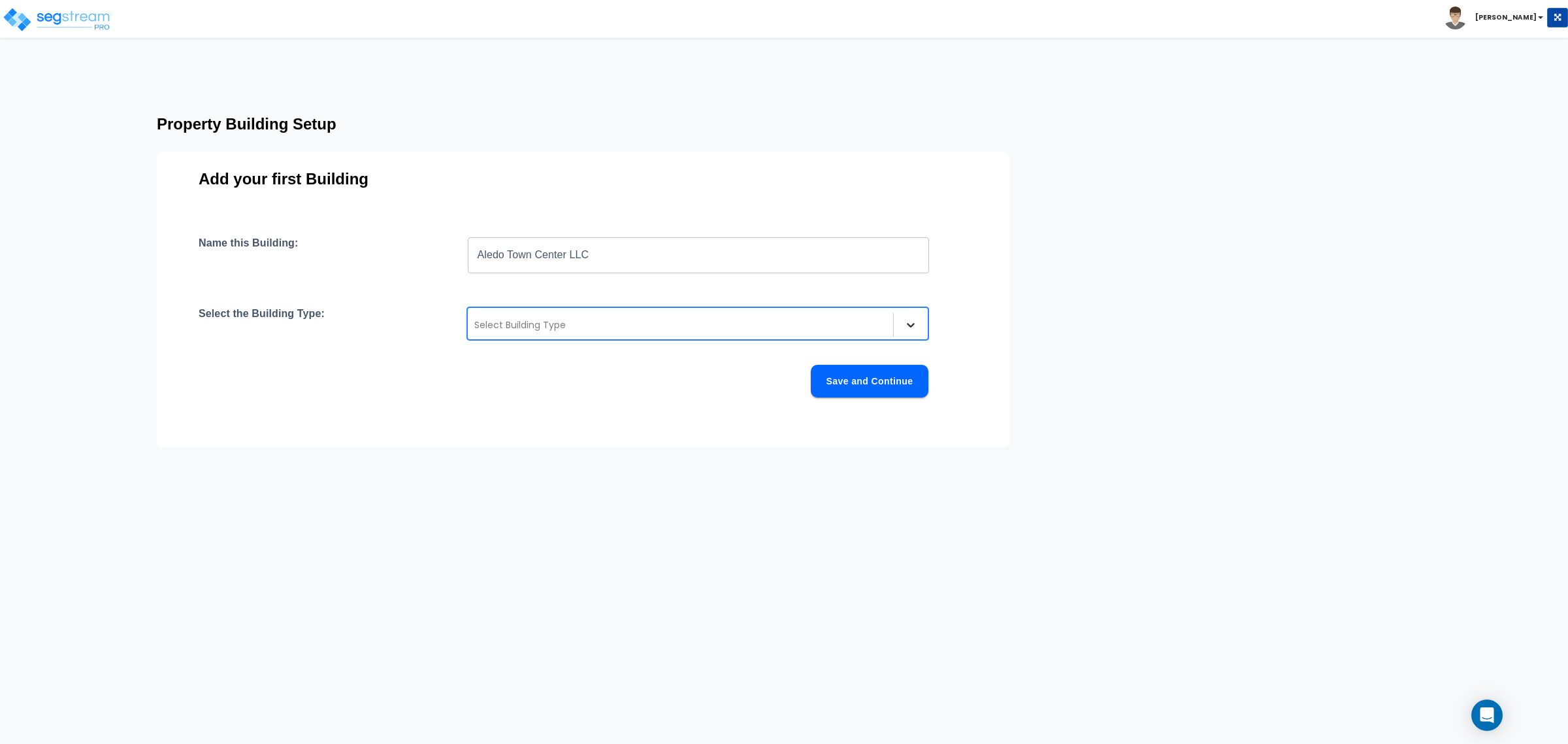
click at [915, 321] on icon at bounding box center [911, 325] width 13 height 13
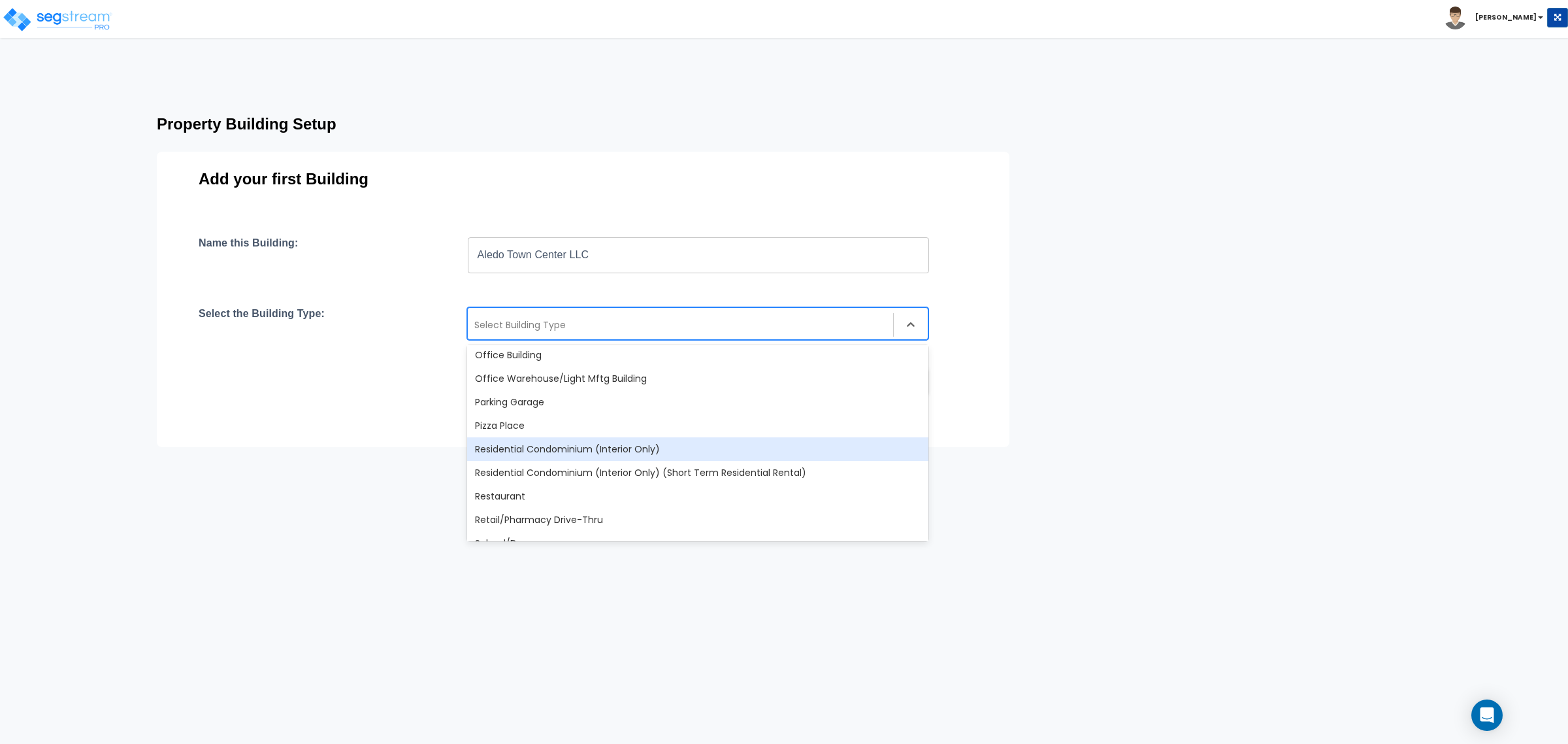
scroll to position [981, 0]
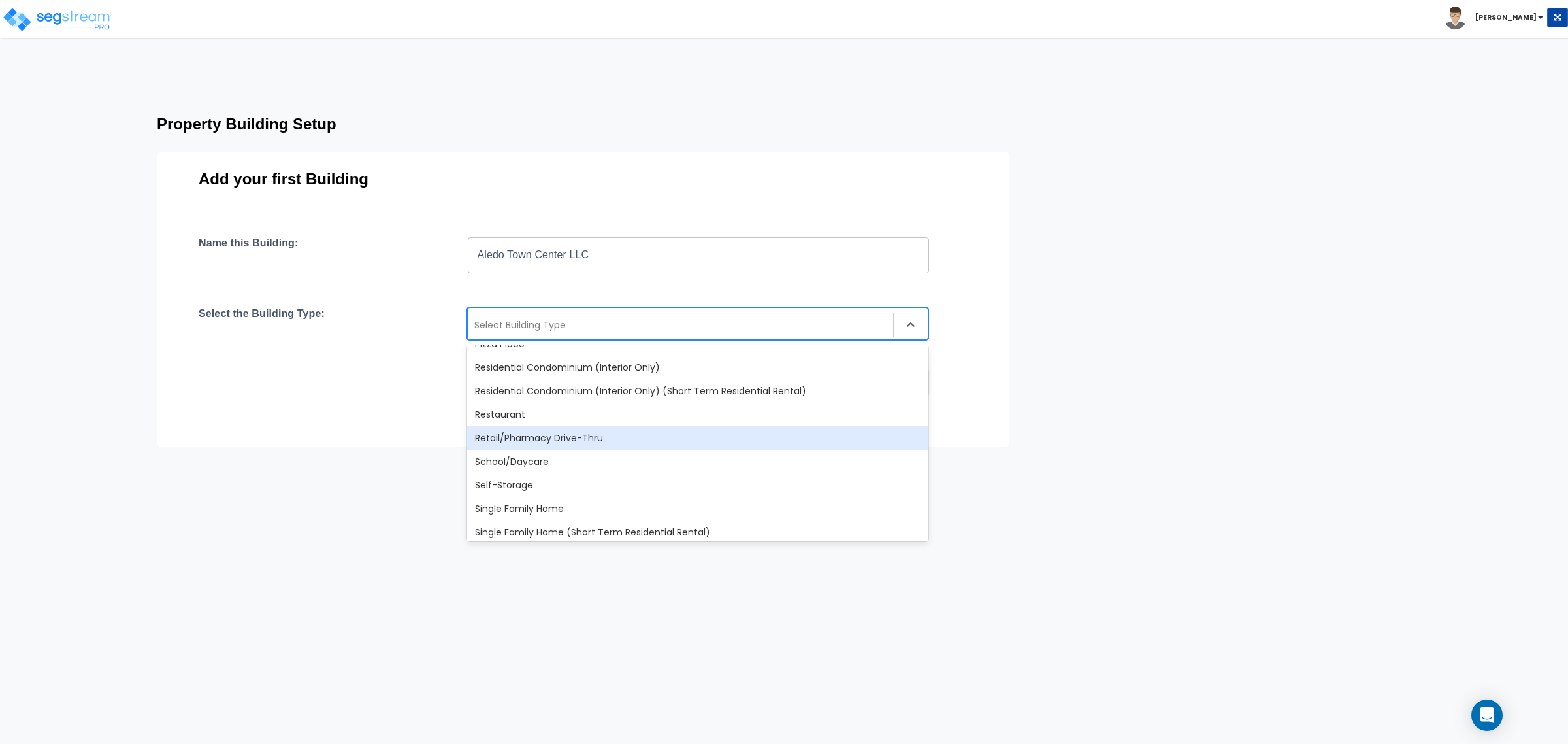
click at [709, 427] on div "Retail/Pharmacy Drive-Thru" at bounding box center [698, 438] width 462 height 24
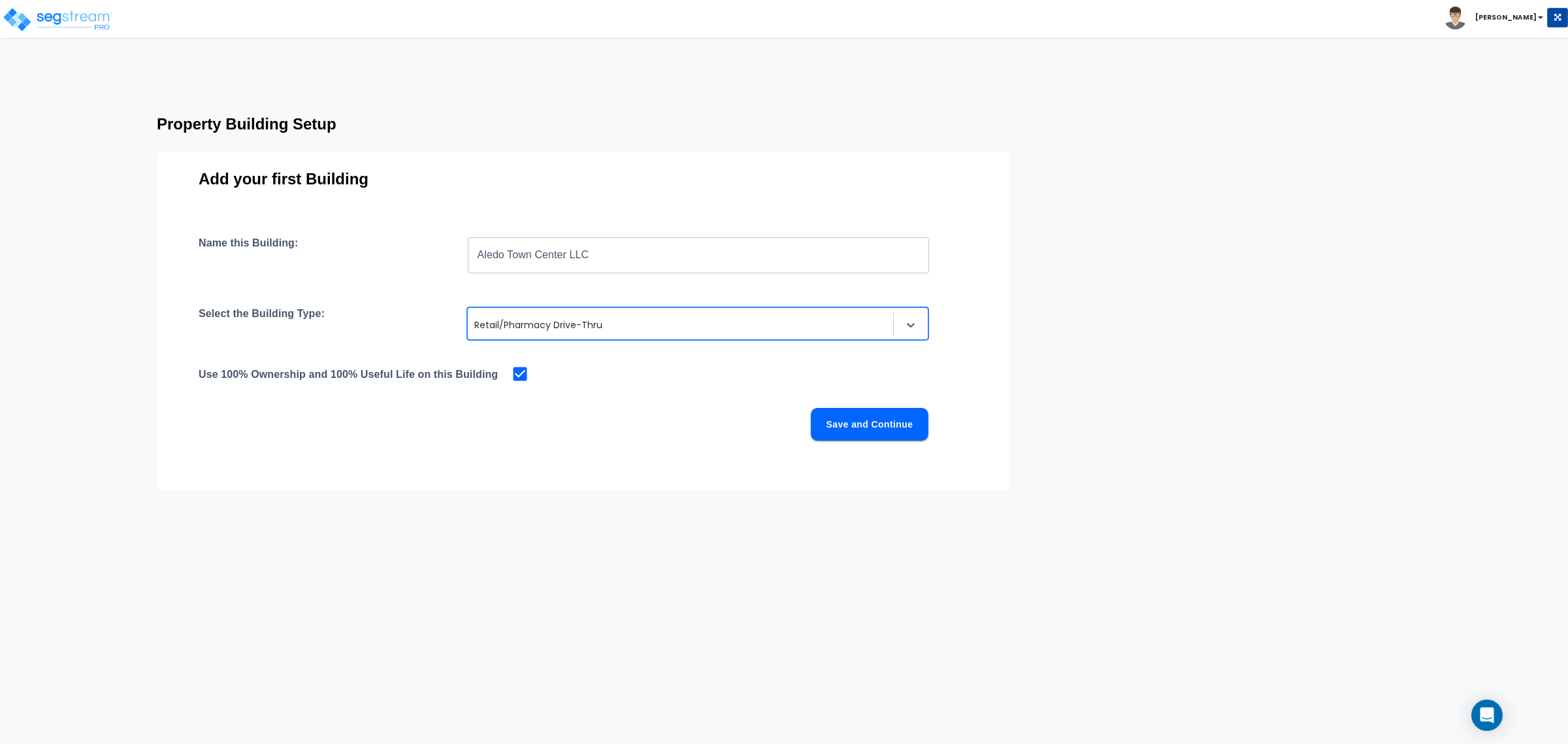
click at [672, 324] on div at bounding box center [680, 324] width 413 height 16
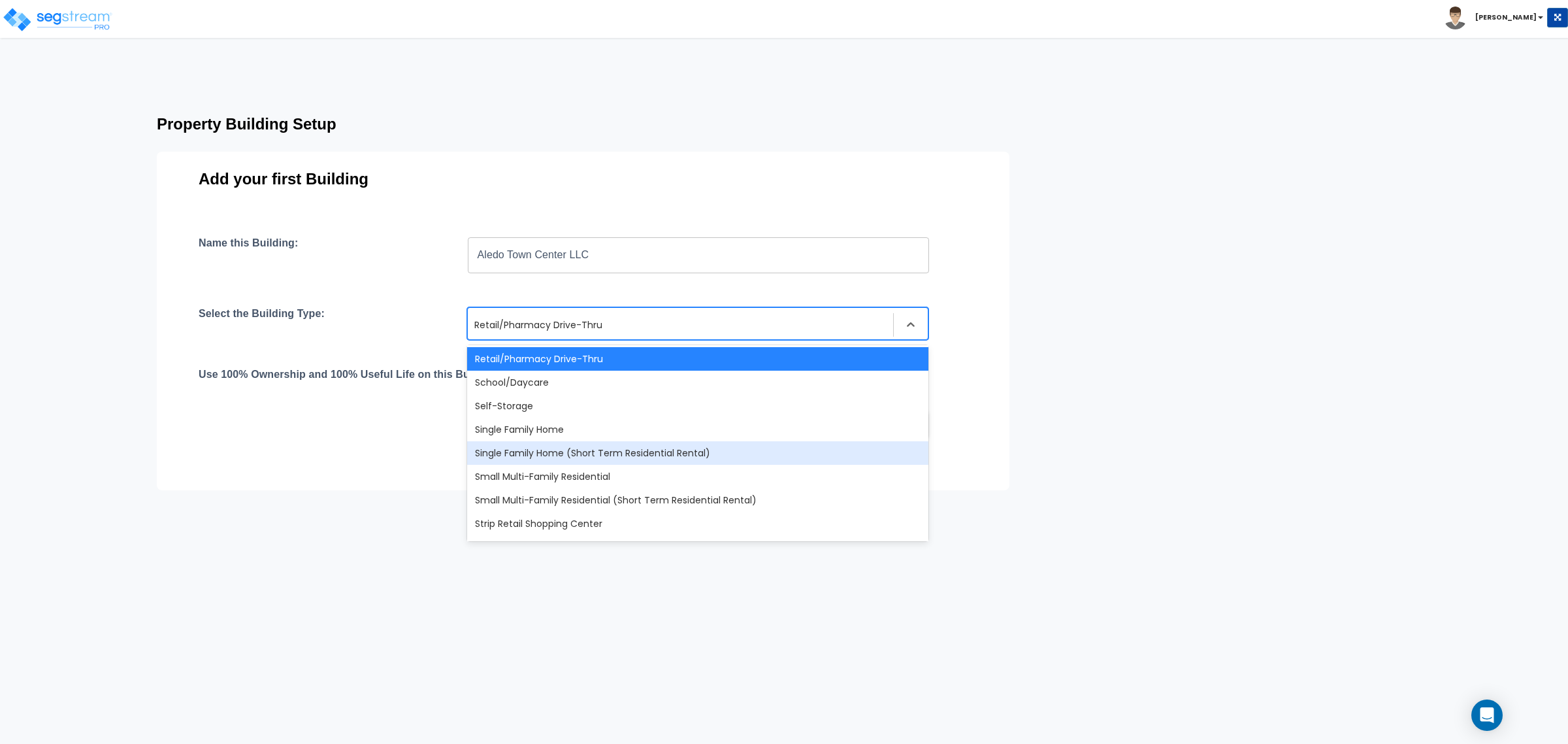
scroll to position [1126, 0]
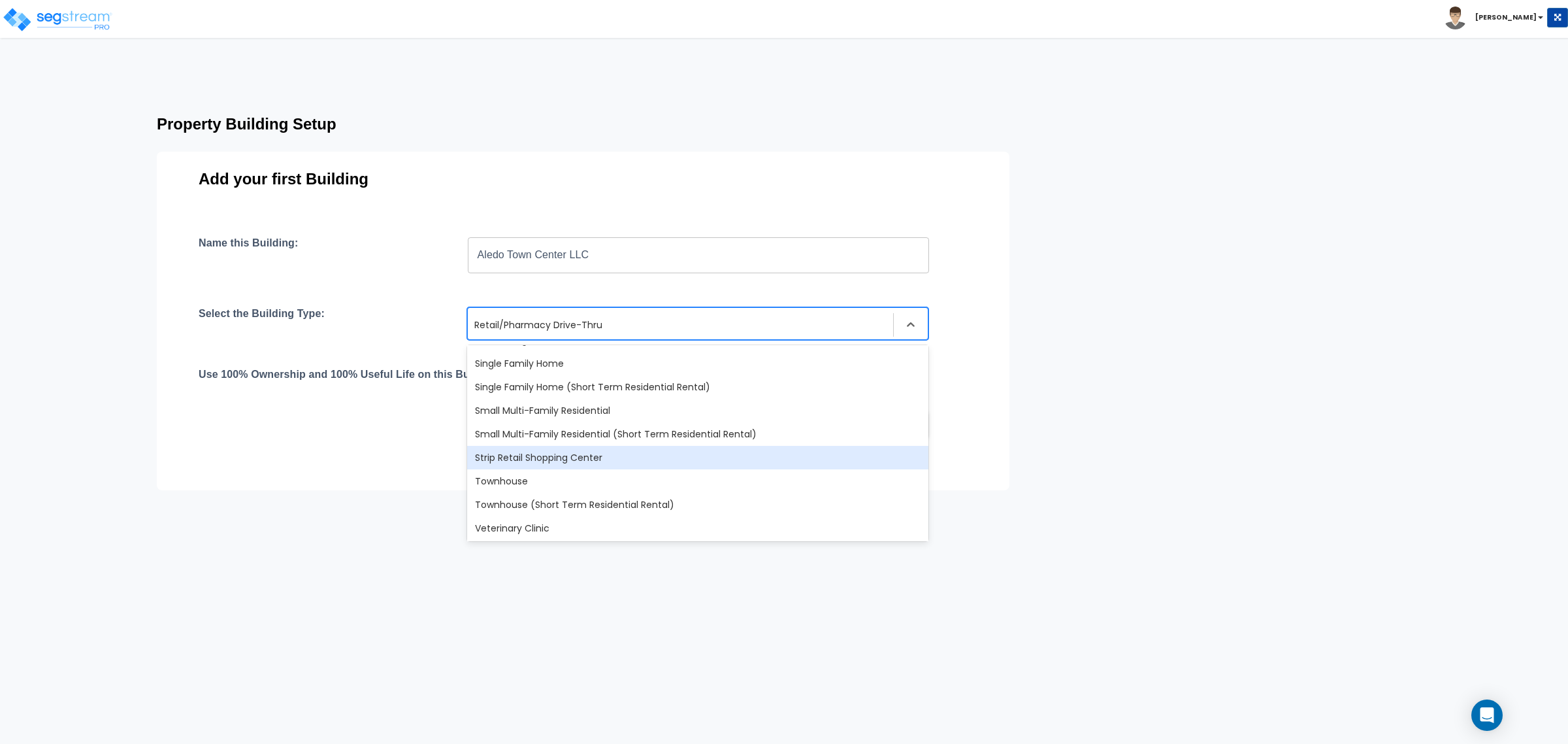
click at [643, 451] on div "Strip Retail Shopping Center" at bounding box center [698, 457] width 462 height 24
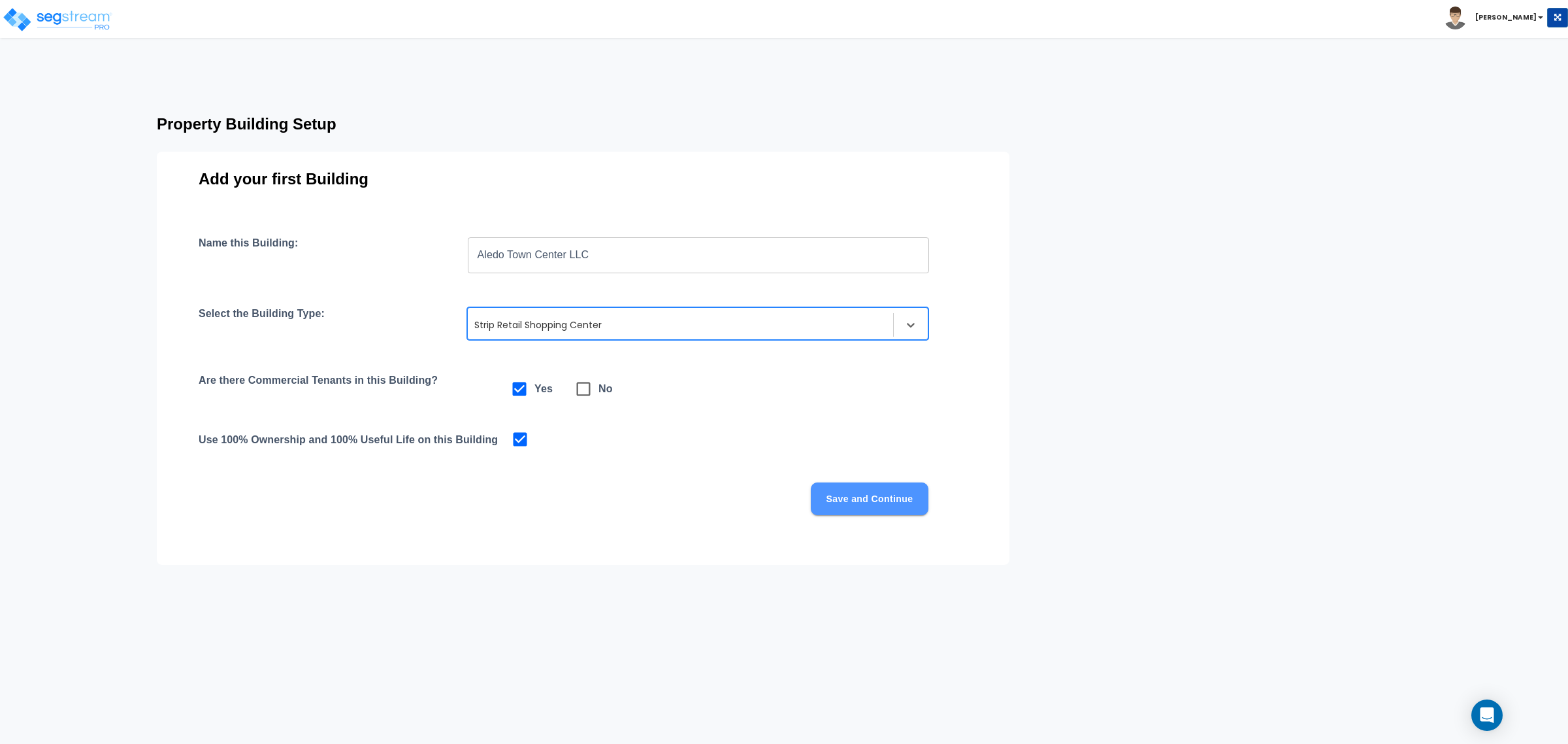
click at [881, 508] on button "Save and Continue" at bounding box center [870, 499] width 117 height 33
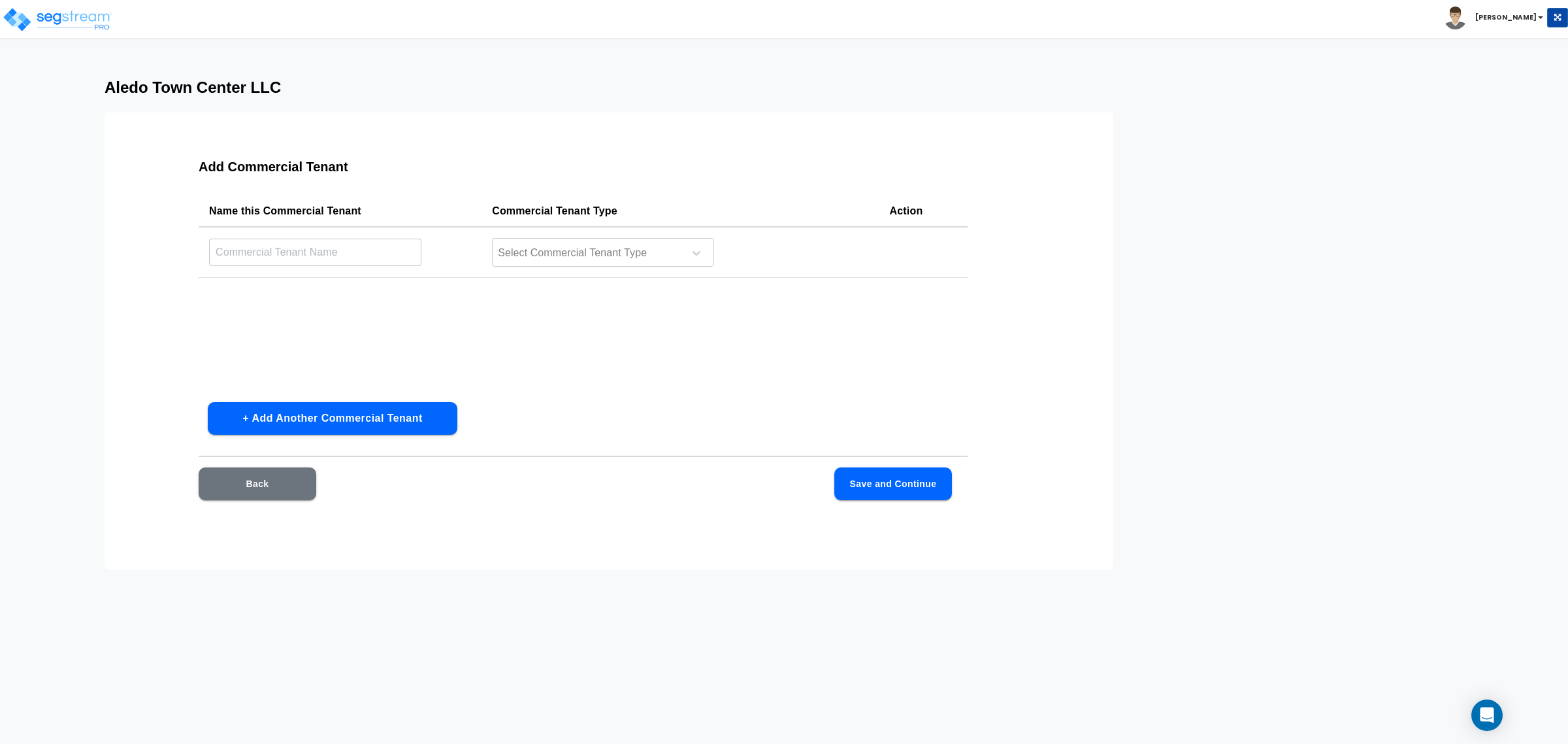
click at [278, 259] on input "text" at bounding box center [315, 252] width 212 height 28
click at [397, 253] on input "text" at bounding box center [315, 252] width 212 height 28
type input "c"
type input "Ciera Bank"
click at [528, 252] on div at bounding box center [585, 253] width 179 height 18
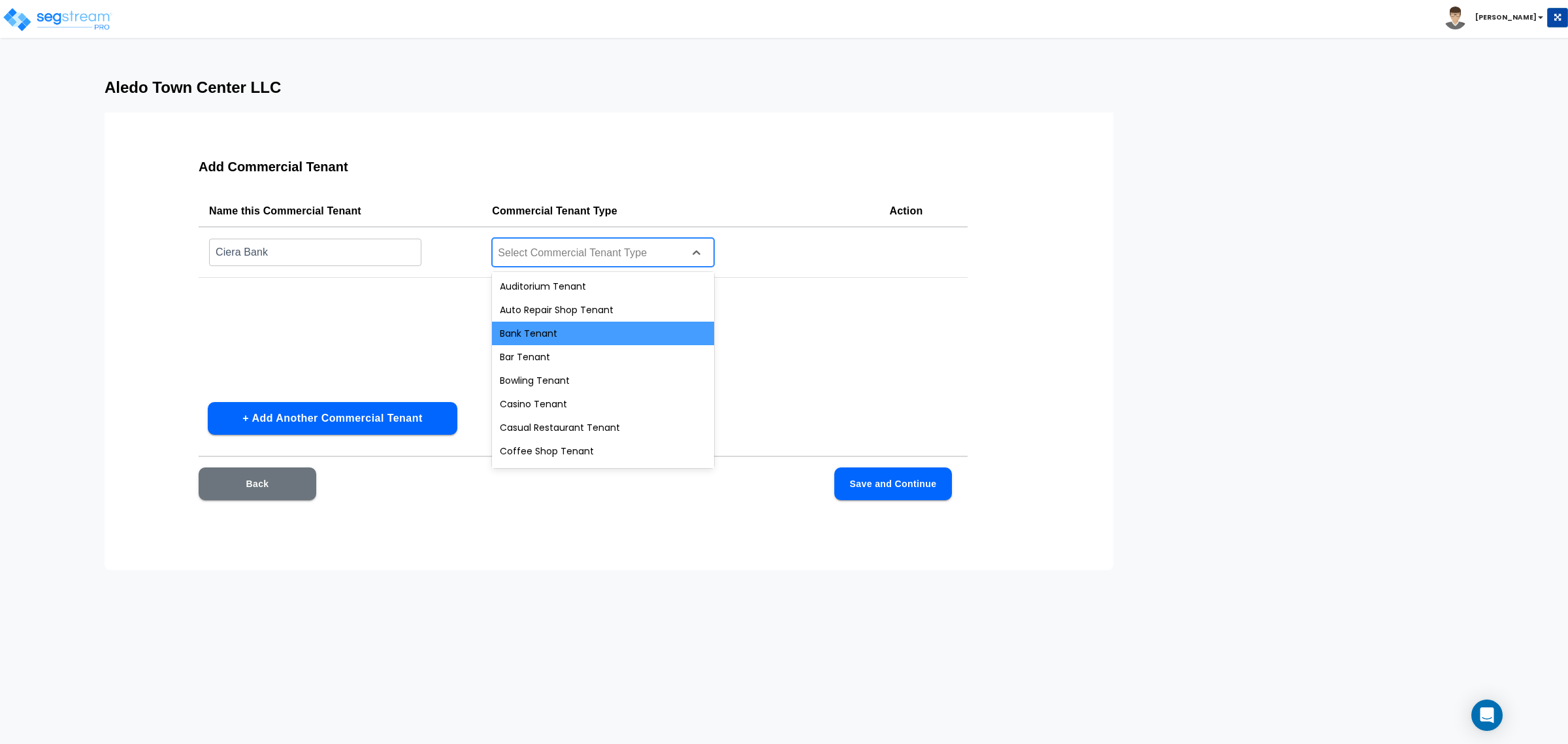
click at [586, 339] on div "Bank Tenant" at bounding box center [603, 333] width 222 height 24
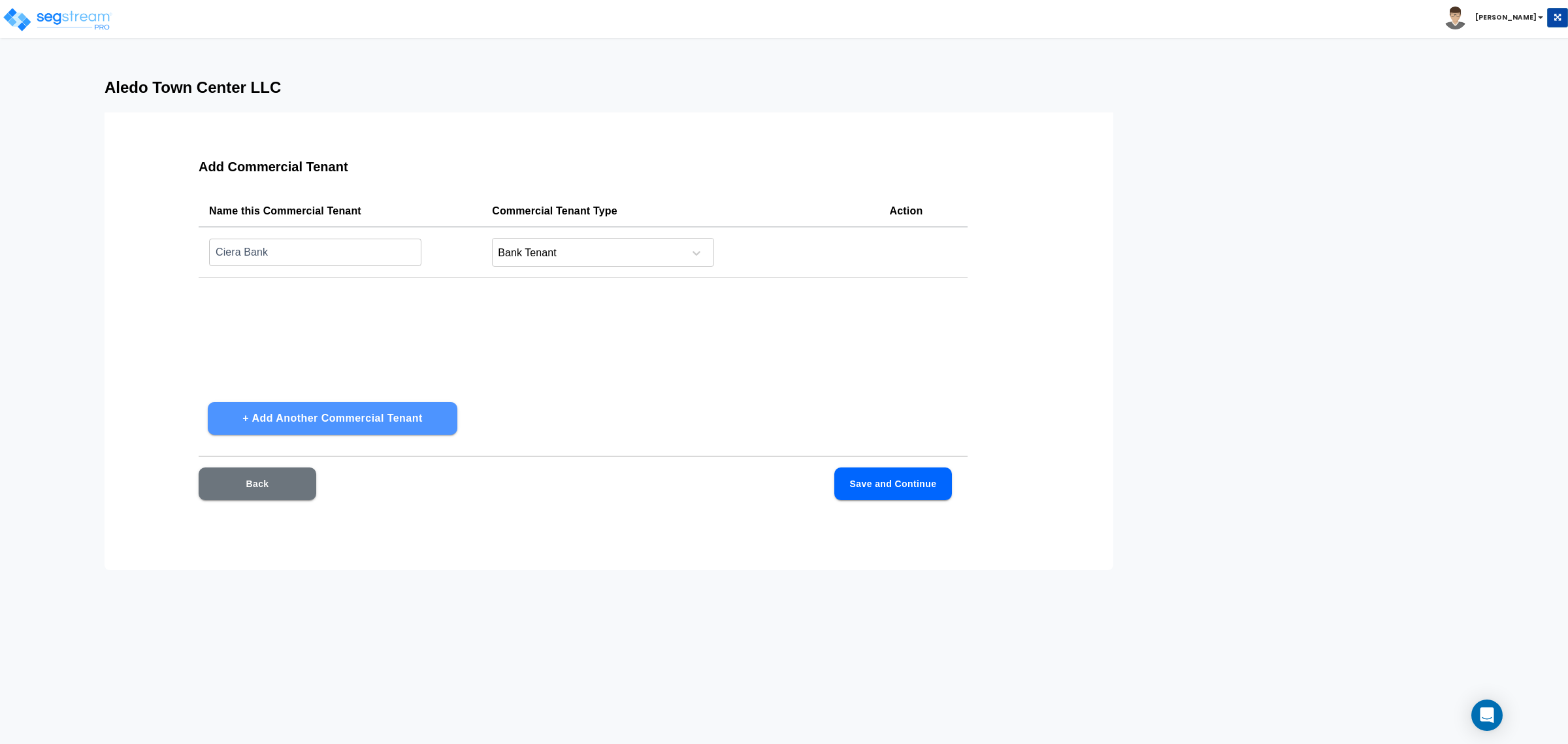
click at [278, 418] on button "+ Add Another Commercial Tenant" at bounding box center [332, 418] width 249 height 33
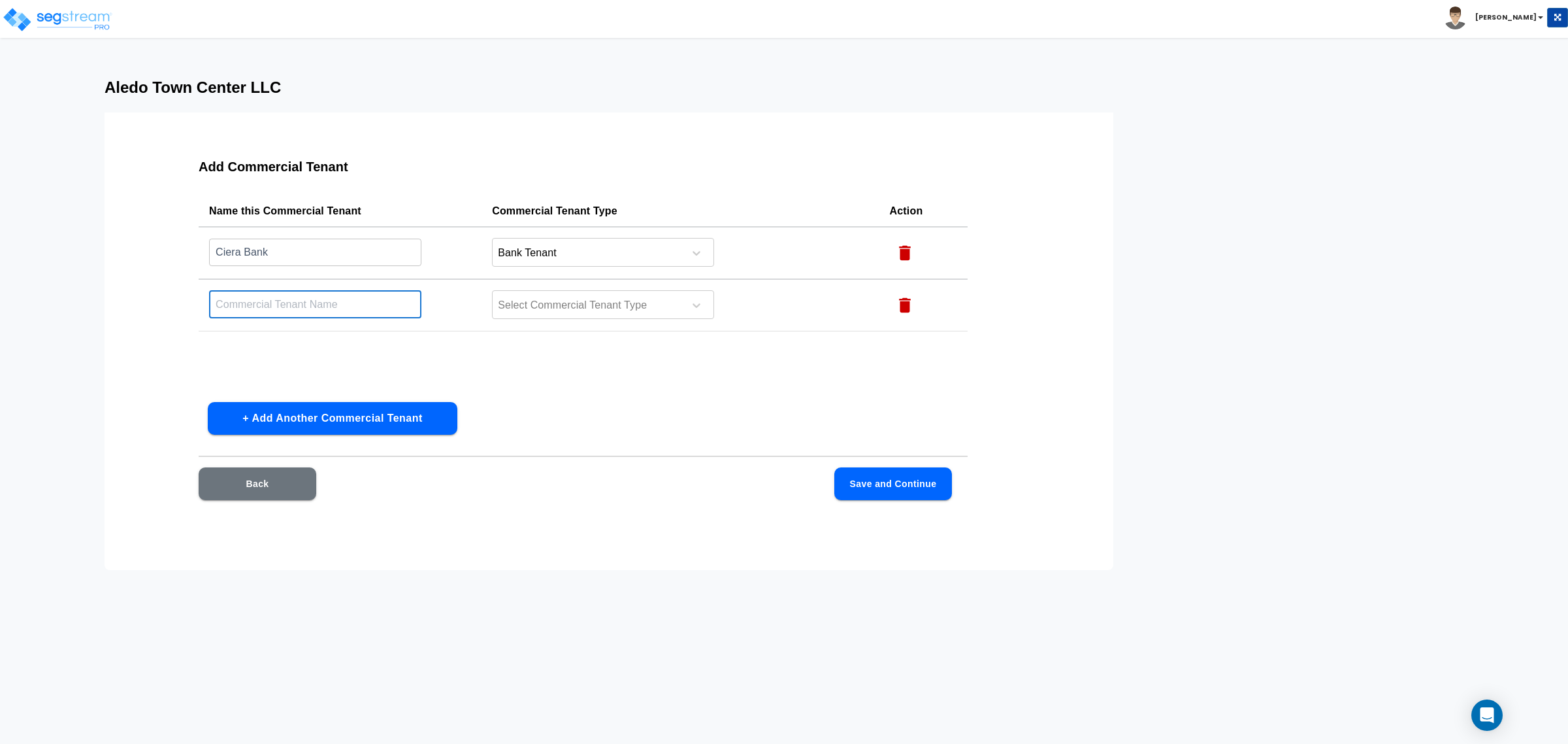
click at [307, 306] on input "text" at bounding box center [315, 304] width 212 height 28
type input "Edward Jones"
click at [520, 304] on div at bounding box center [585, 306] width 179 height 18
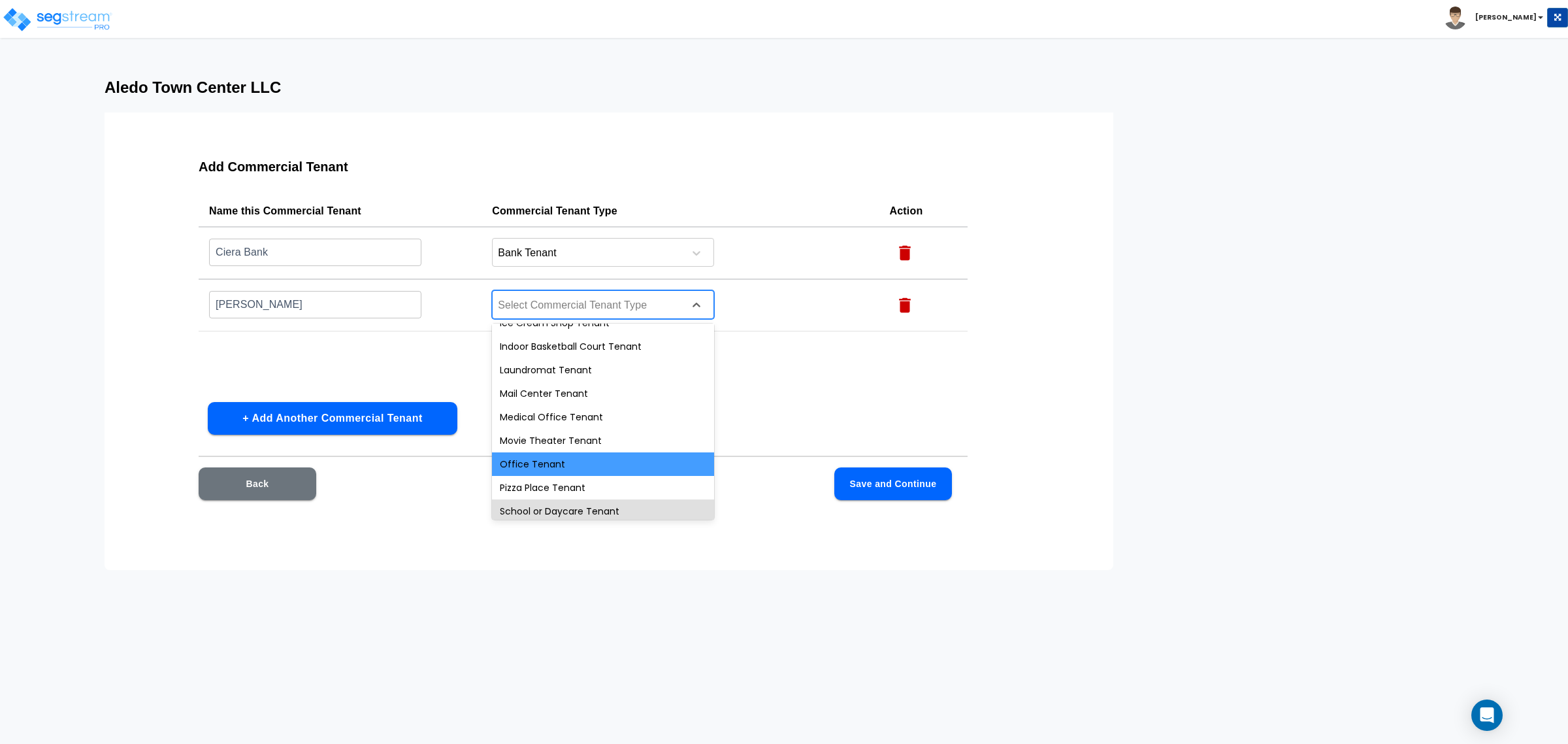
scroll to position [408, 0]
click at [582, 474] on div "Office Tenant" at bounding box center [603, 471] width 222 height 24
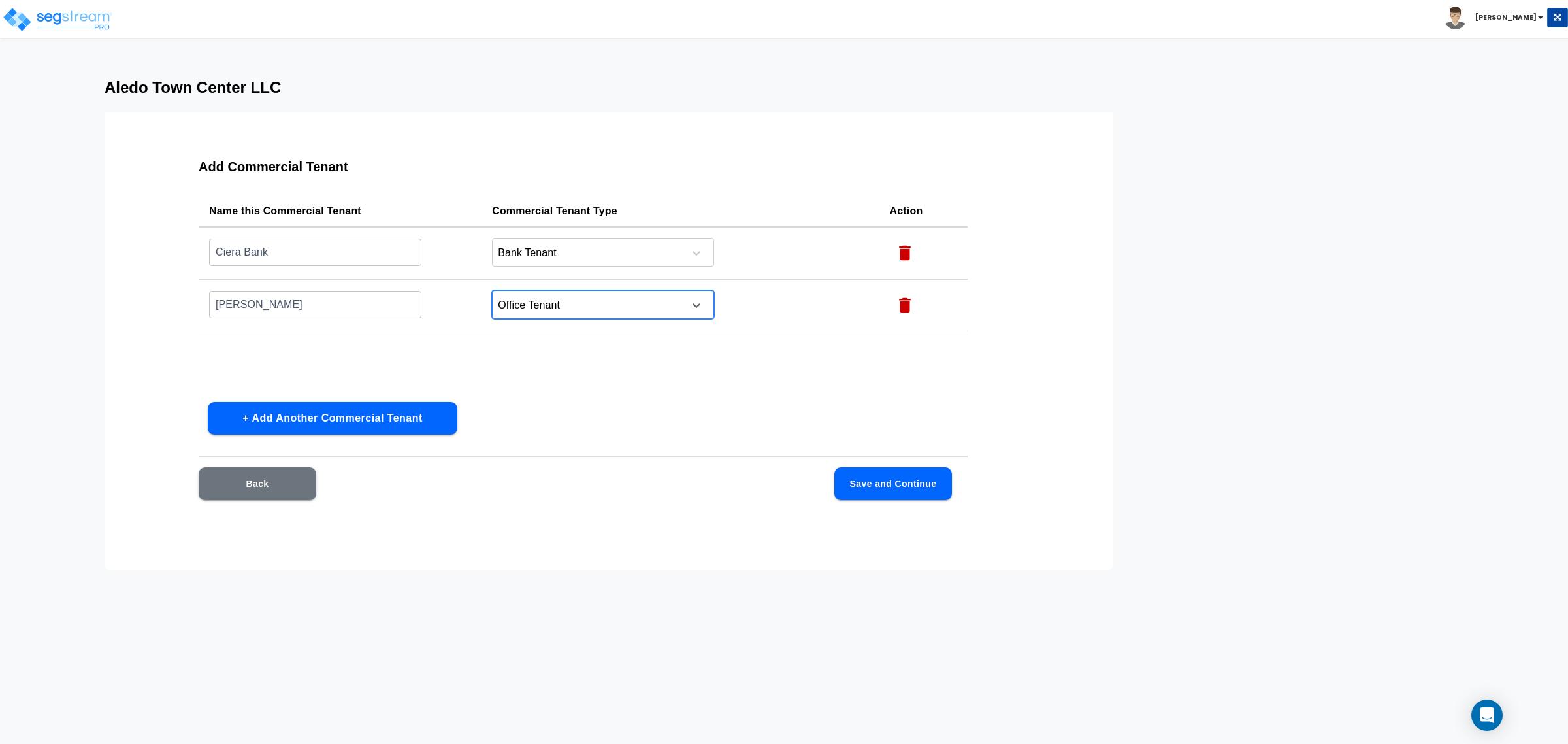
click at [430, 426] on button "+ Add Another Commercial Tenant" at bounding box center [332, 418] width 249 height 33
click at [396, 352] on input "text" at bounding box center [315, 356] width 212 height 28
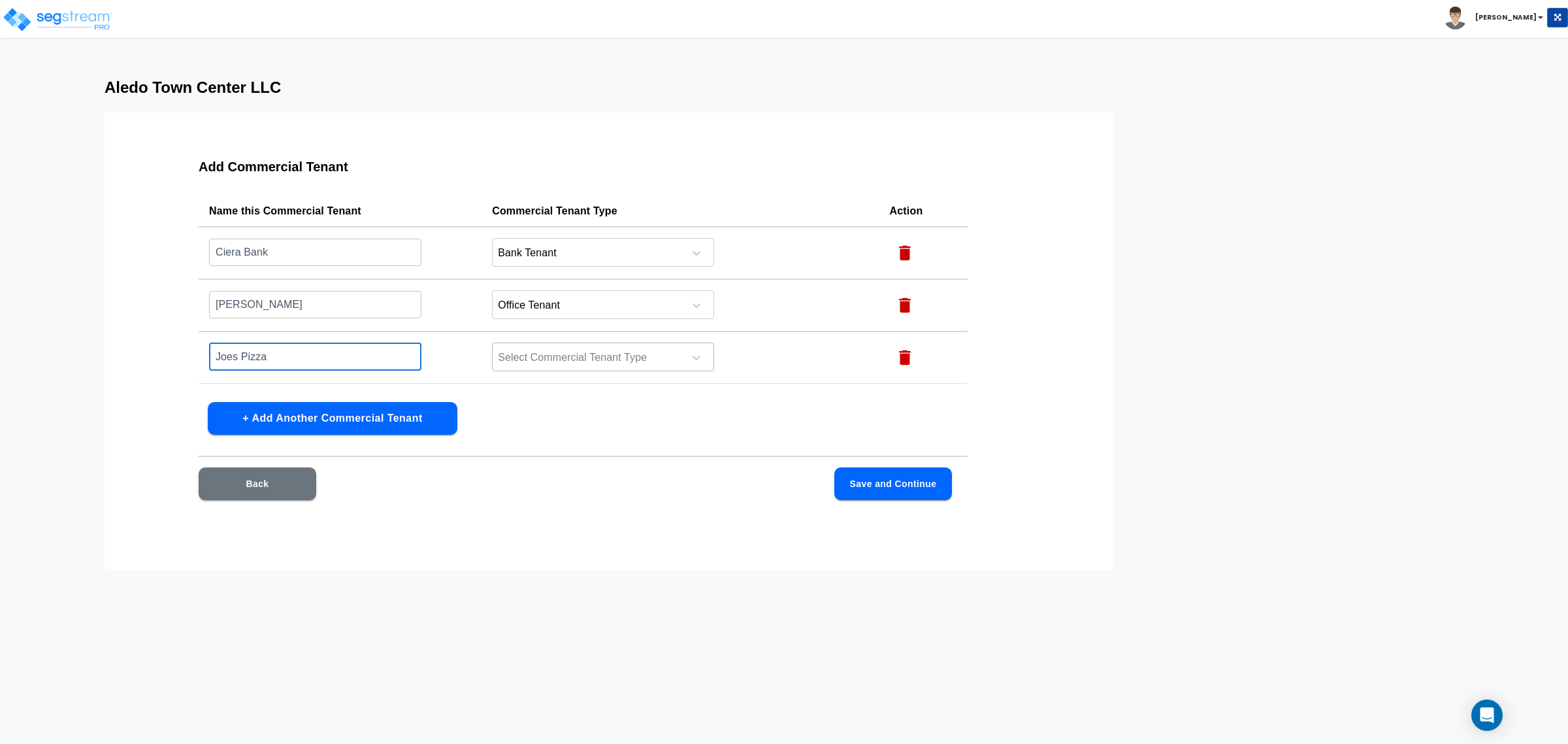
type input "Joes Pizza"
click at [533, 349] on div at bounding box center [585, 358] width 179 height 18
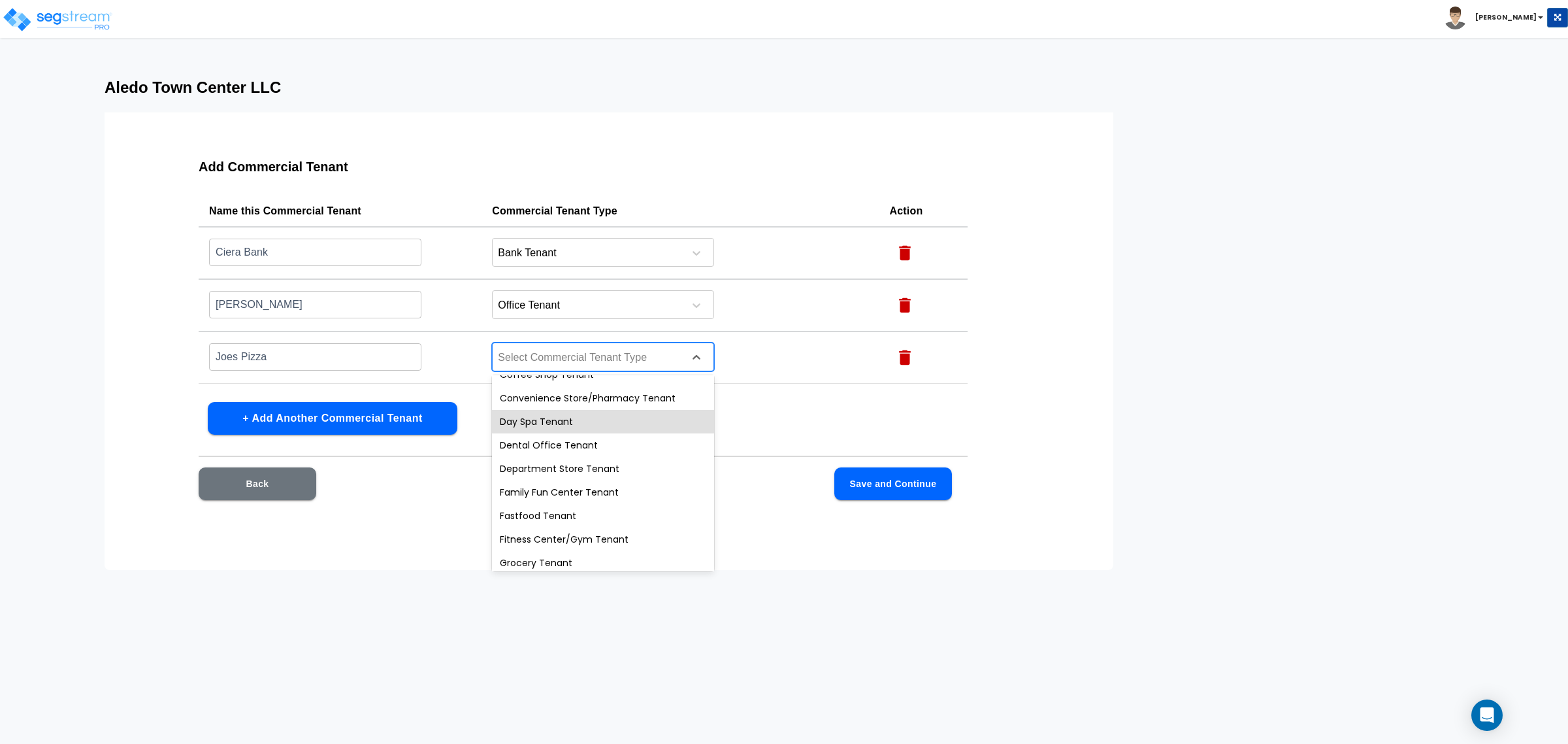
scroll to position [180, 0]
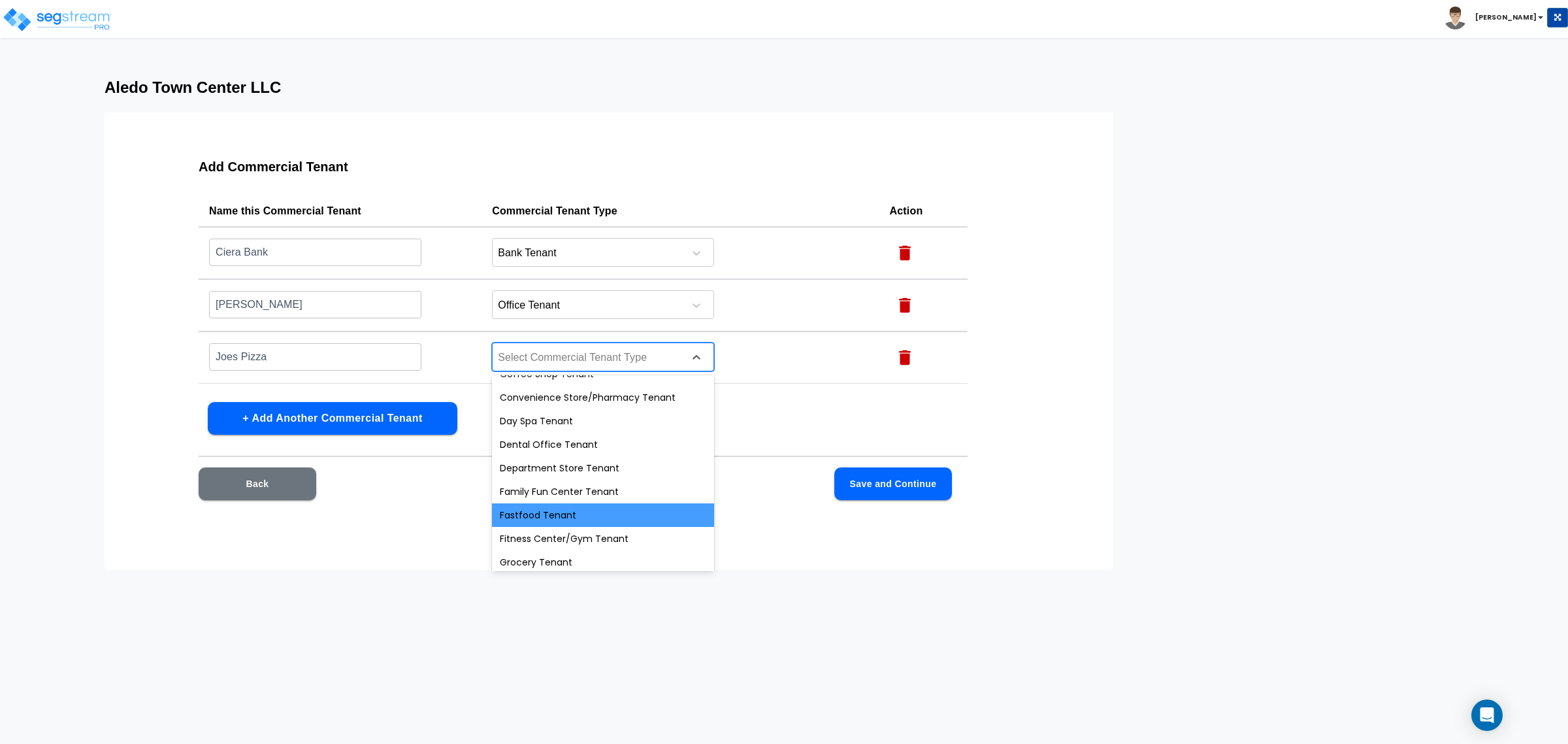
click at [565, 521] on div "Fastfood Tenant" at bounding box center [603, 515] width 222 height 24
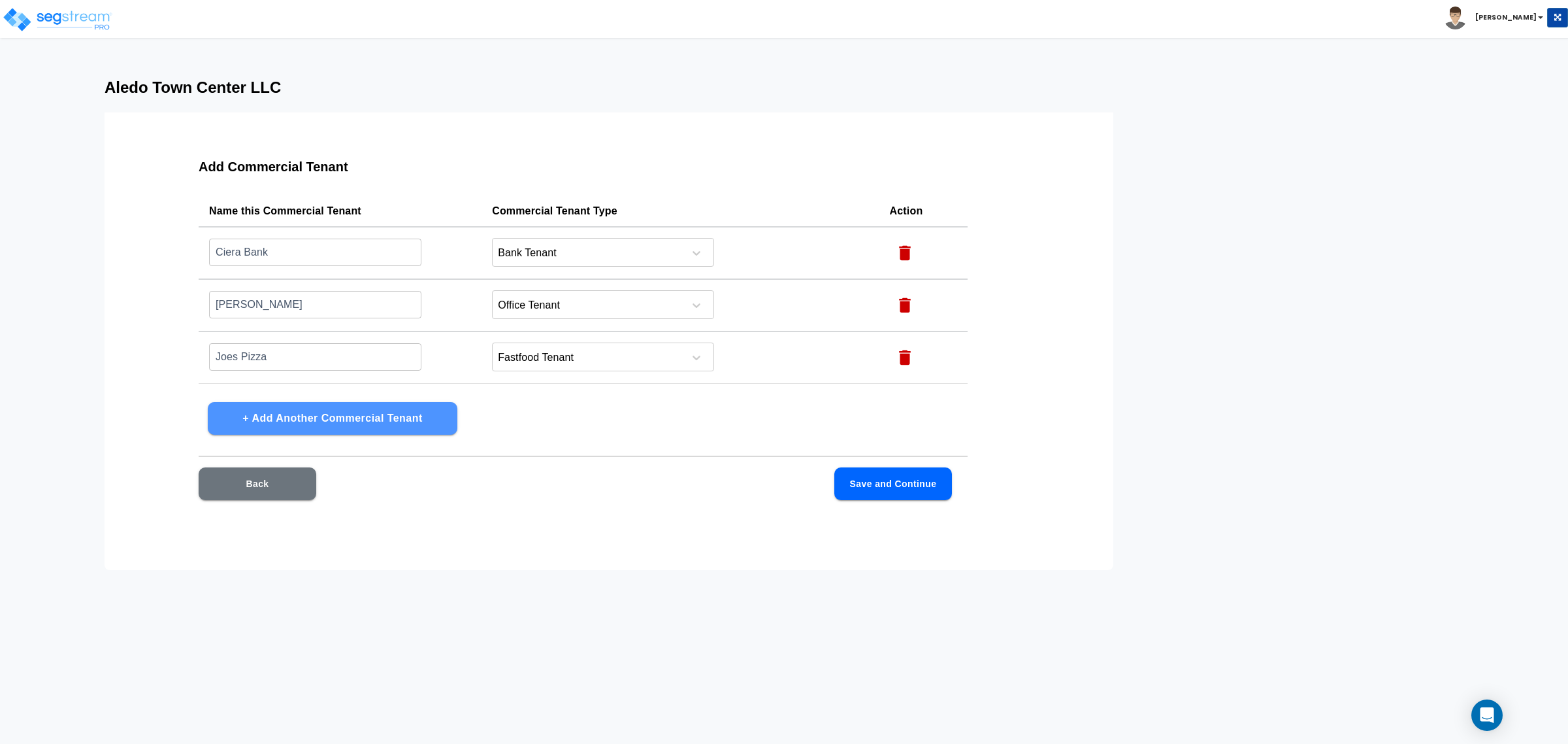
click at [396, 410] on button "+ Add Another Commercial Tenant" at bounding box center [332, 418] width 249 height 33
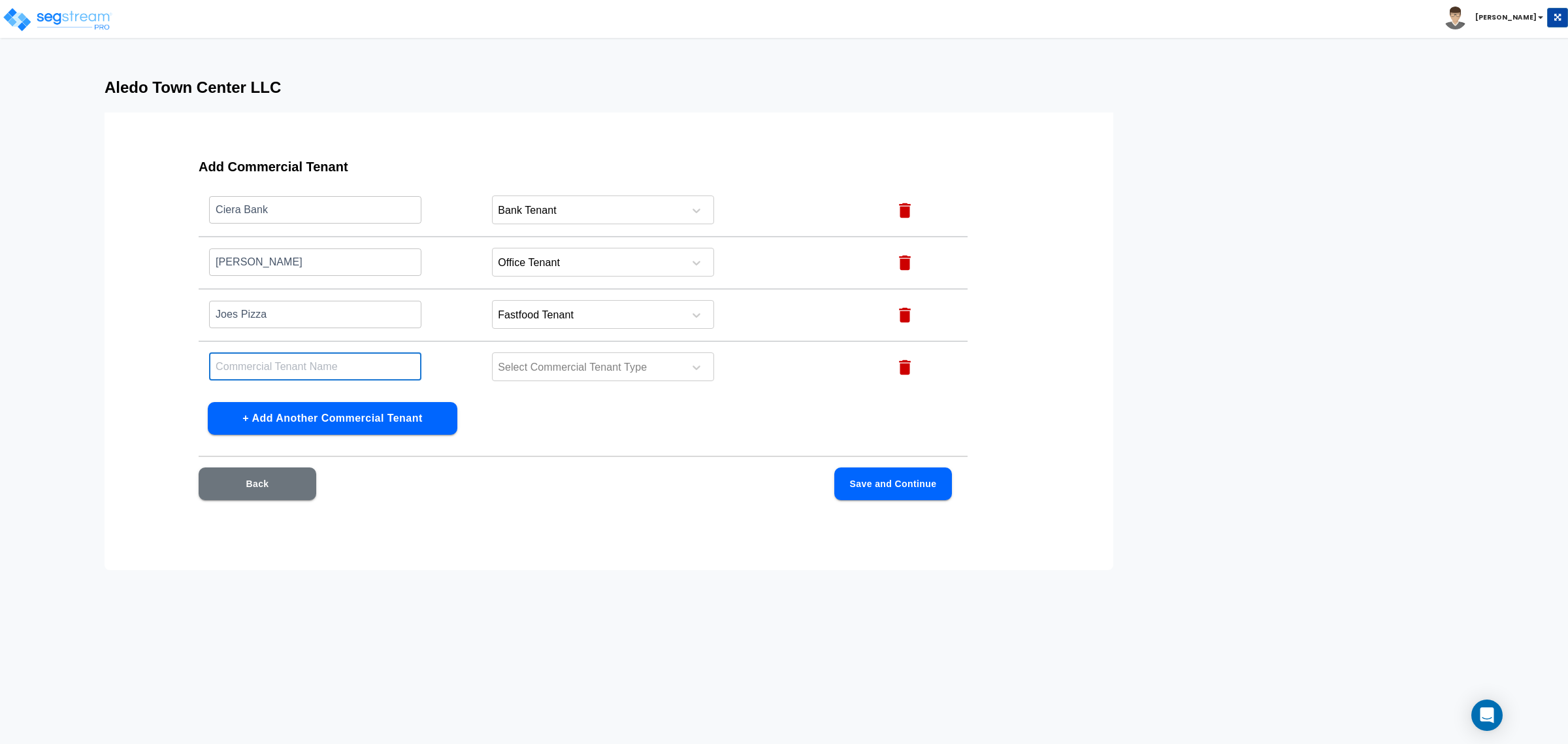
click at [377, 363] on input "text" at bounding box center [315, 367] width 212 height 28
type input "Ivory Dental"
click at [528, 376] on div "Select Commercial Tenant Type" at bounding box center [603, 367] width 222 height 29
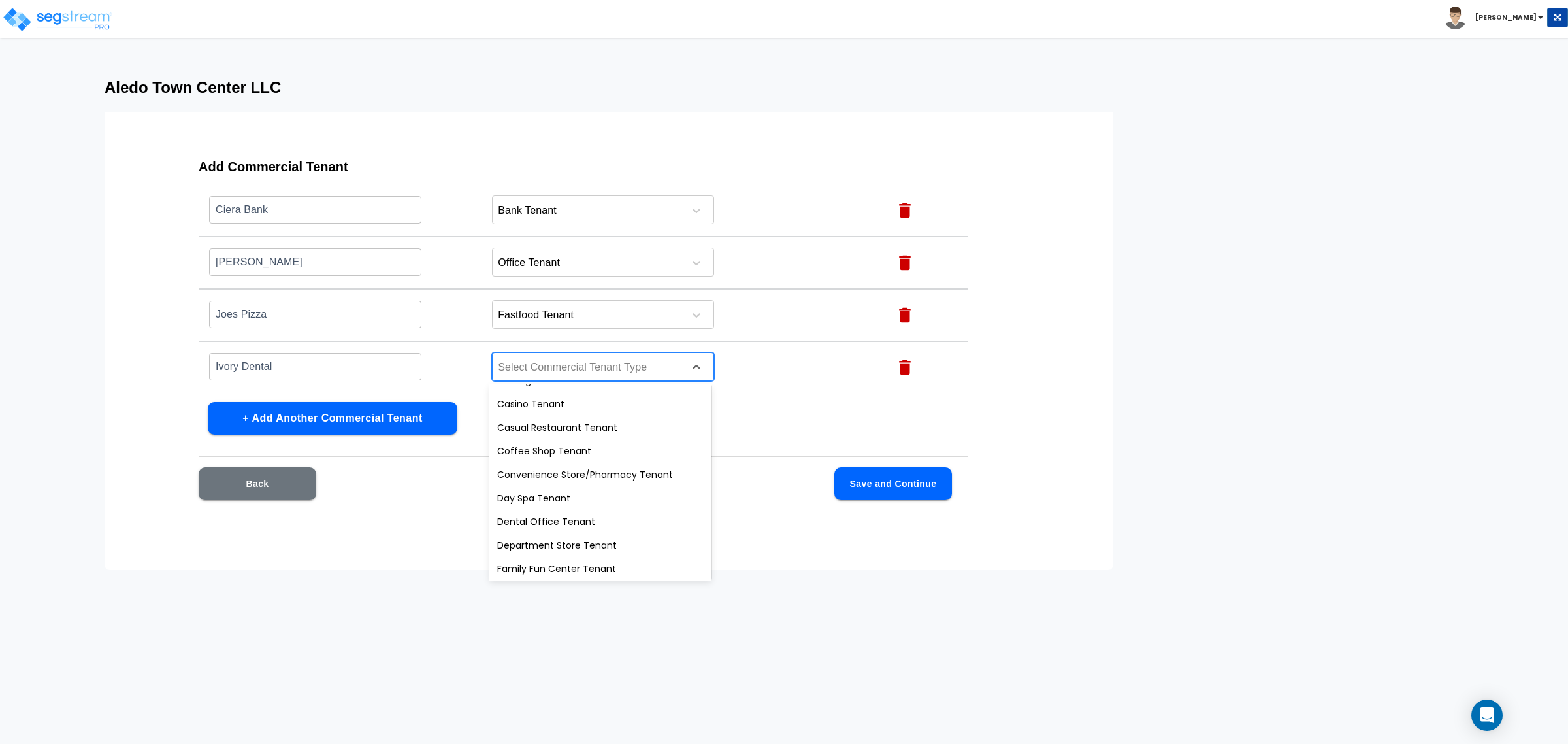
scroll to position [117, 0]
click at [543, 526] on div "Dental Office Tenant" at bounding box center [600, 518] width 222 height 24
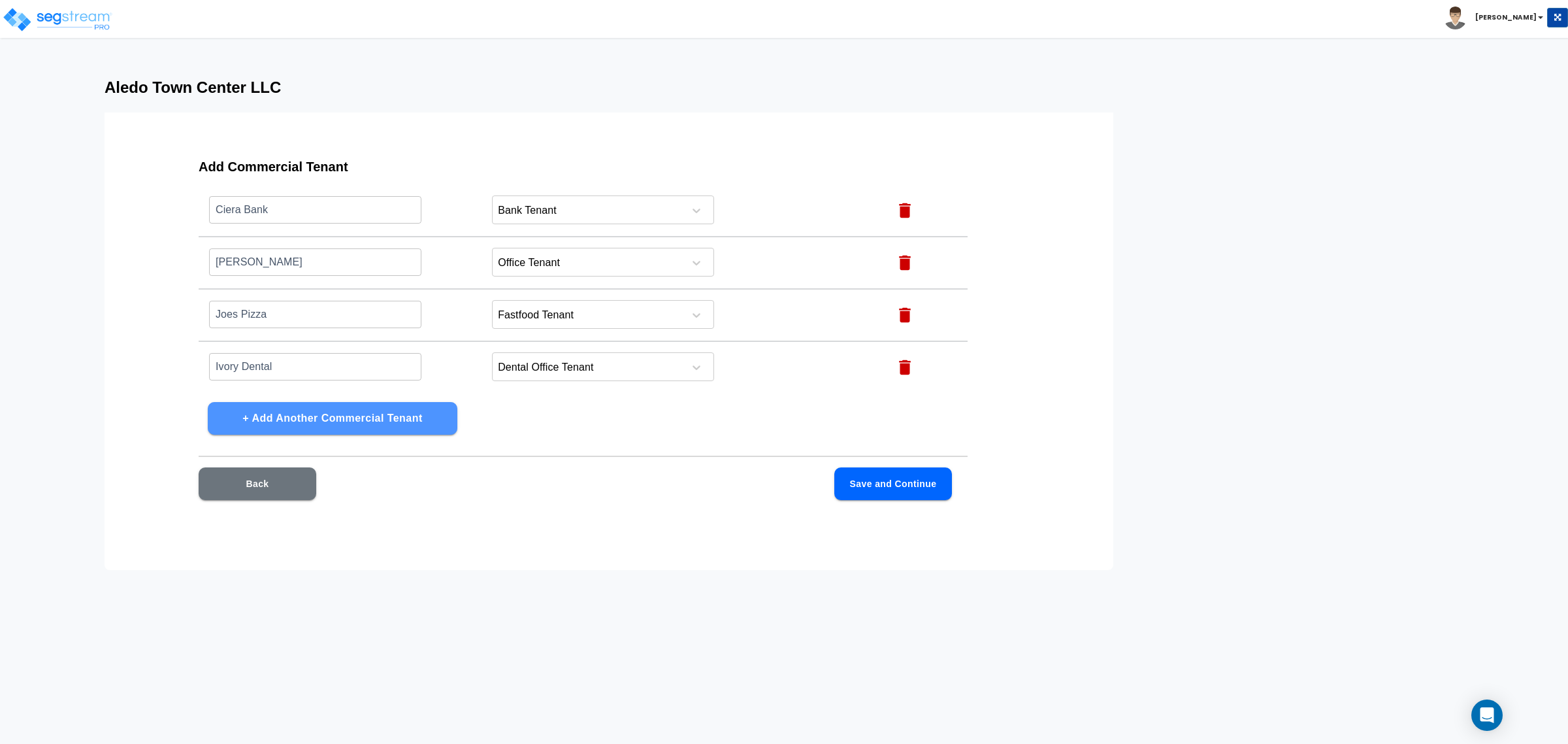
click at [321, 408] on button "+ Add Another Commercial Tenant" at bounding box center [332, 418] width 249 height 33
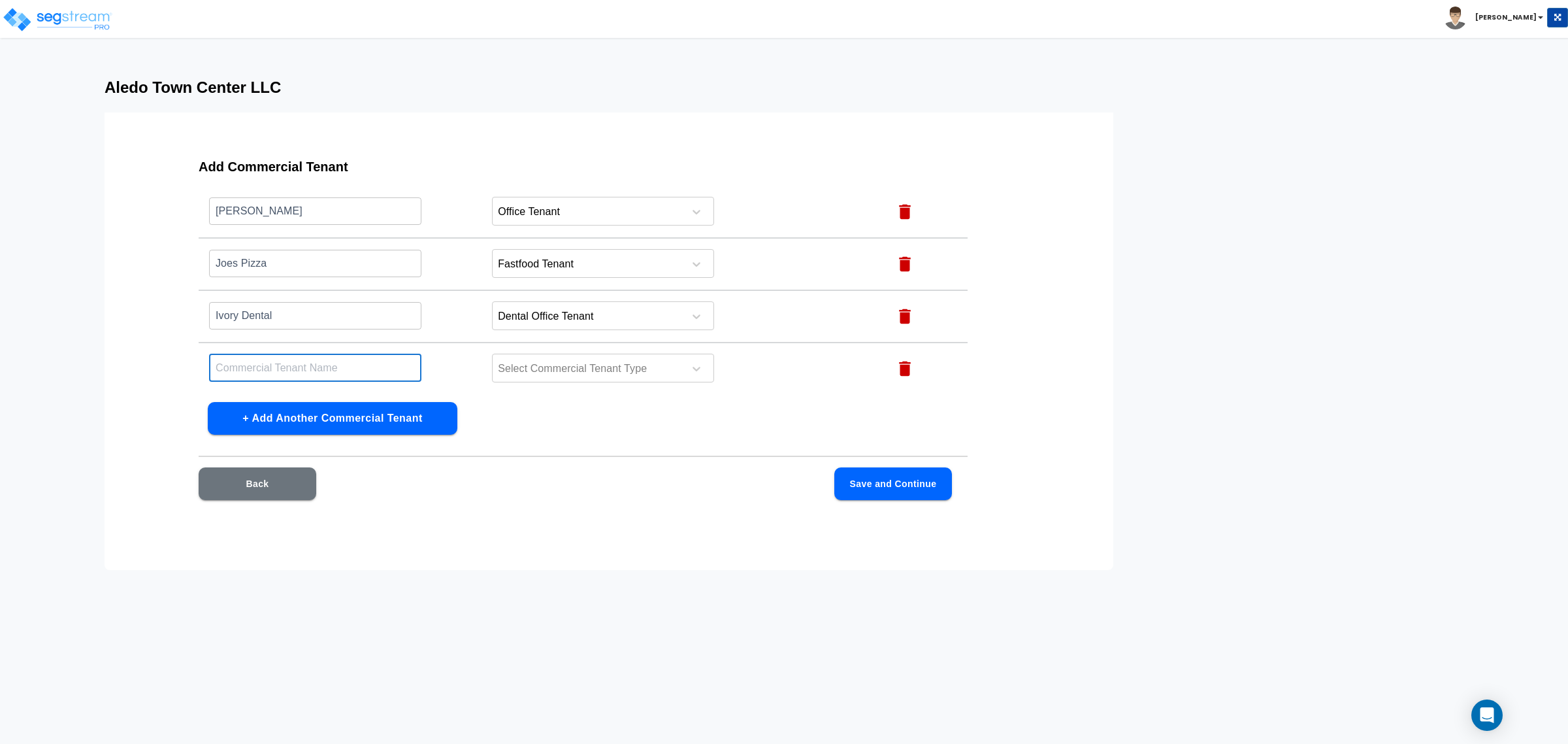
click at [332, 374] on input "text" at bounding box center [315, 368] width 212 height 28
click at [254, 360] on input "Scot Mysers Orthontics" at bounding box center [315, 368] width 212 height 28
drag, startPoint x: 295, startPoint y: 365, endPoint x: 287, endPoint y: 368, distance: 8.5
click at [287, 368] on input "Scot Mysers Orthontics" at bounding box center [315, 368] width 212 height 28
drag, startPoint x: 287, startPoint y: 368, endPoint x: 256, endPoint y: 340, distance: 41.8
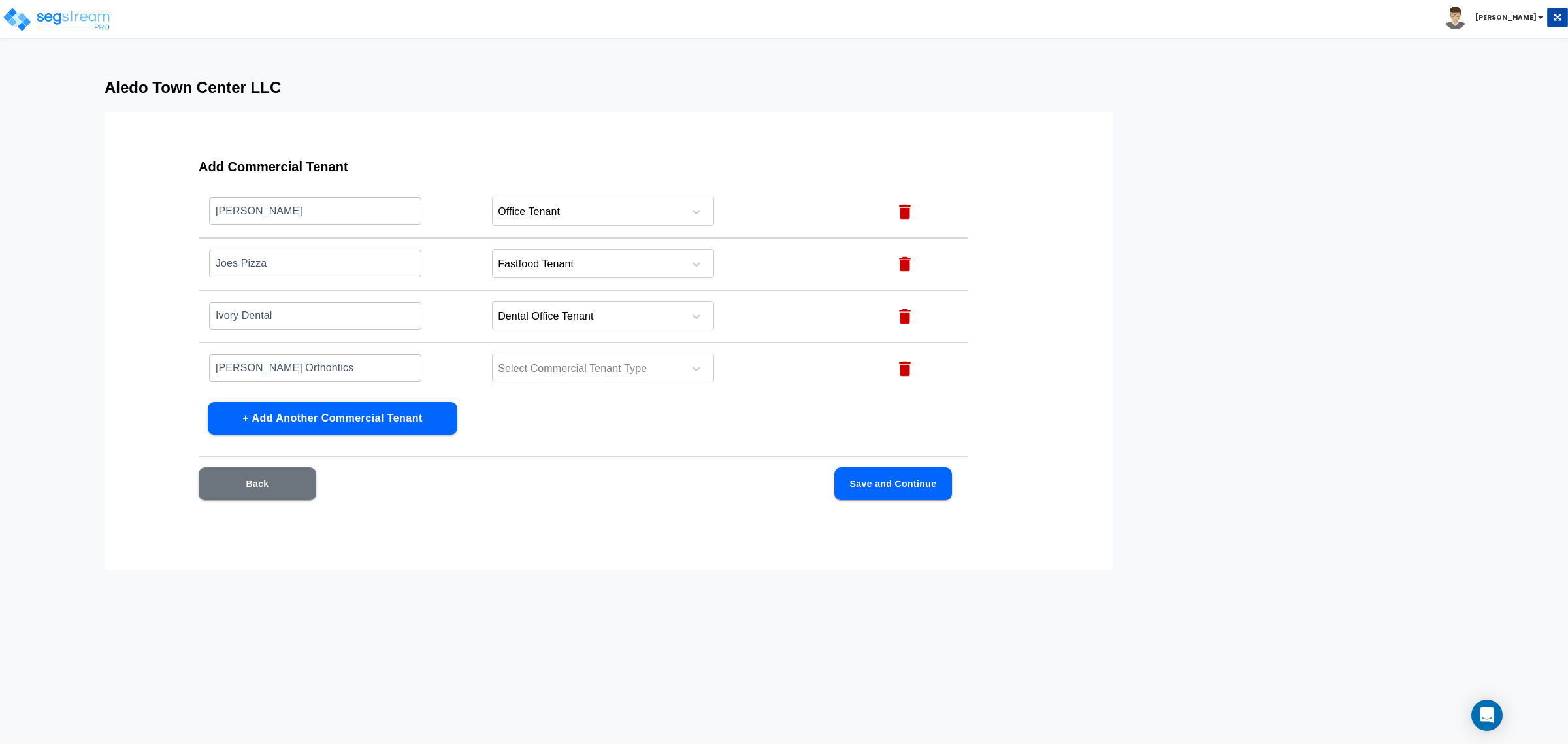
click at [256, 342] on td "Scot Mysers Orthontics ​" at bounding box center [340, 368] width 283 height 52
click at [347, 365] on input "Scot Mysers Orthontics" at bounding box center [315, 368] width 212 height 28
type input "Scot Mysers Orthodontics"
click at [529, 376] on div "Select Commercial Tenant Type" at bounding box center [603, 368] width 222 height 29
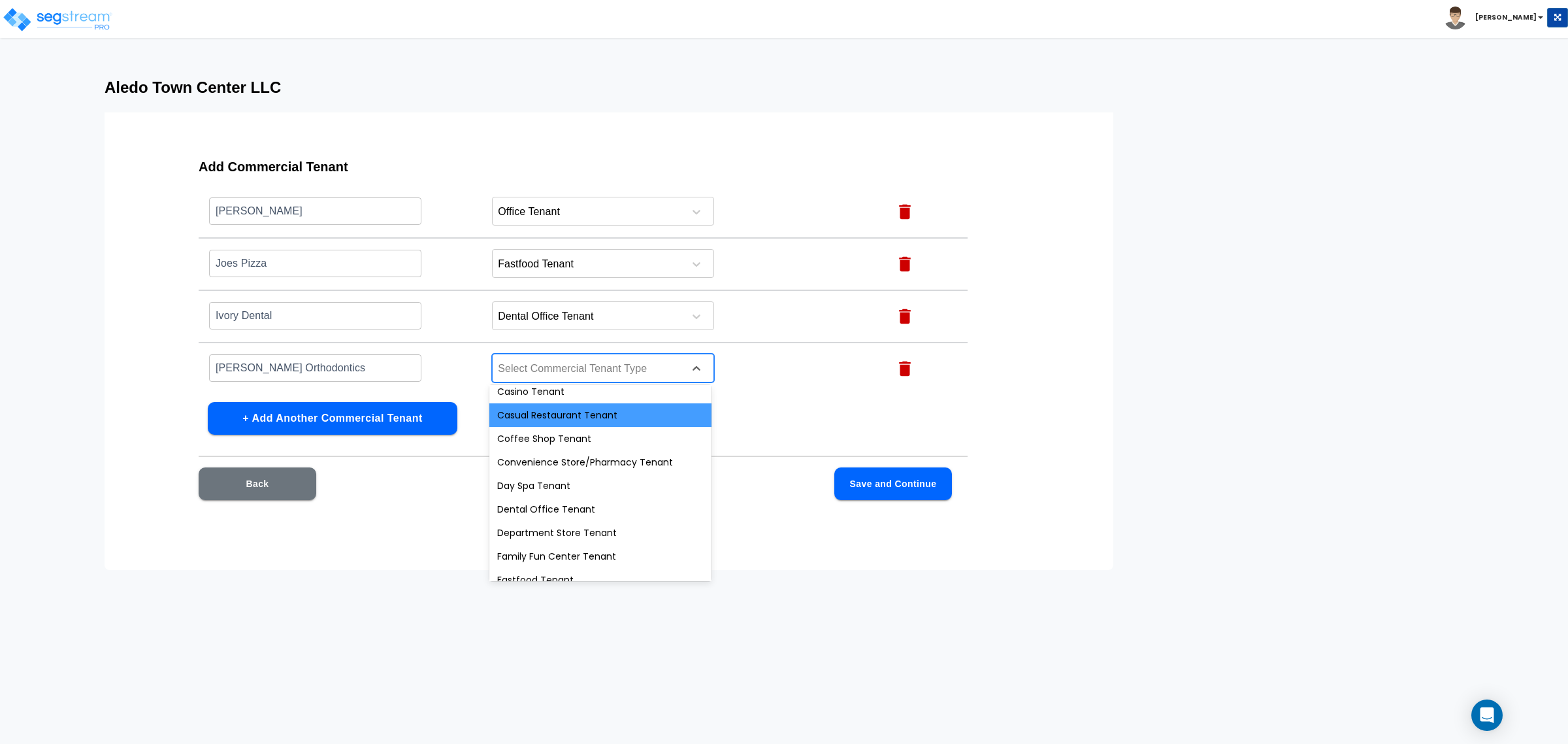
scroll to position [126, 0]
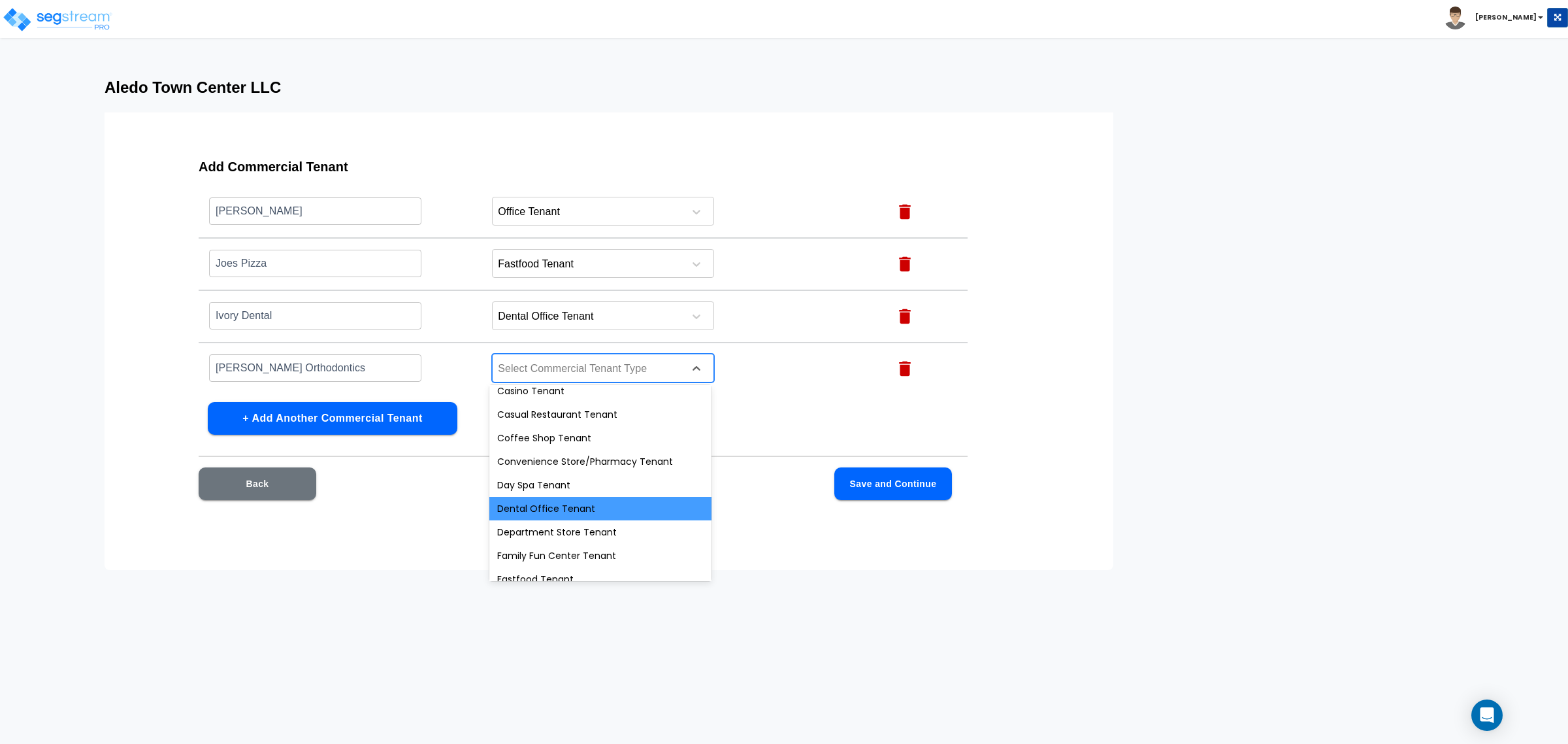
click at [531, 511] on div "Dental Office Tenant" at bounding box center [600, 509] width 222 height 24
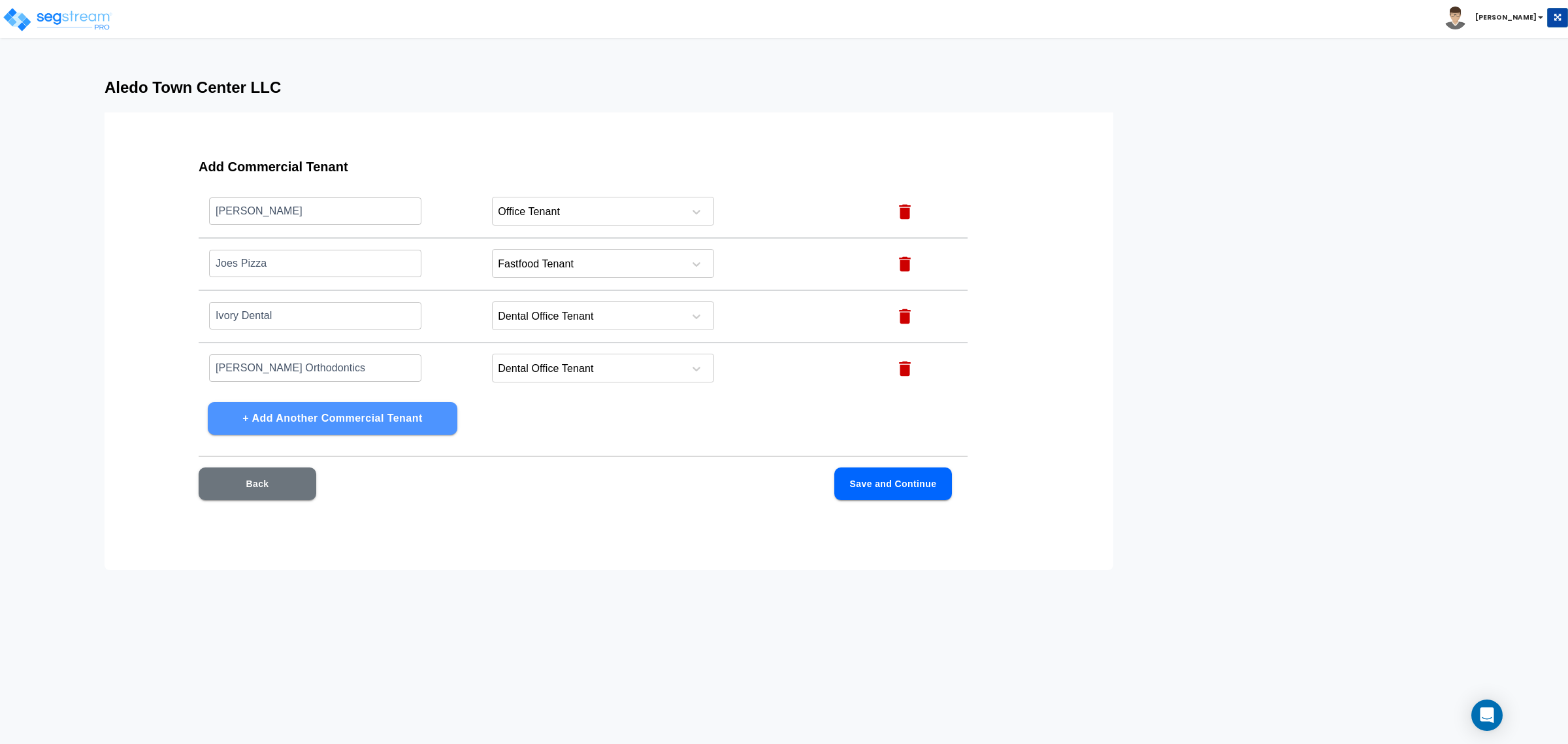
click at [396, 417] on button "+ Add Another Commercial Tenant" at bounding box center [332, 418] width 249 height 33
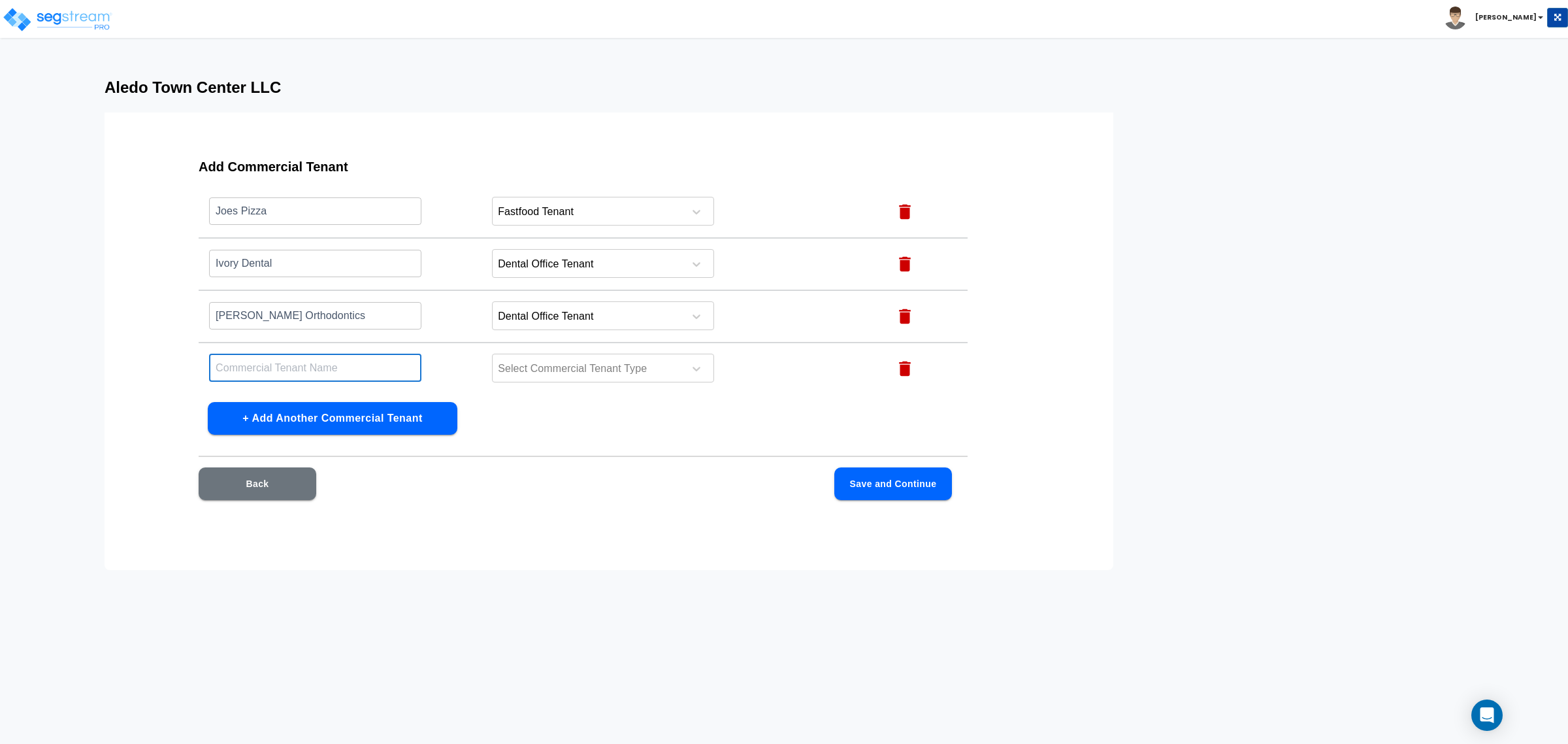
click at [378, 362] on input "text" at bounding box center [315, 368] width 212 height 28
type input "Domino's"
click at [548, 362] on div at bounding box center [585, 369] width 179 height 18
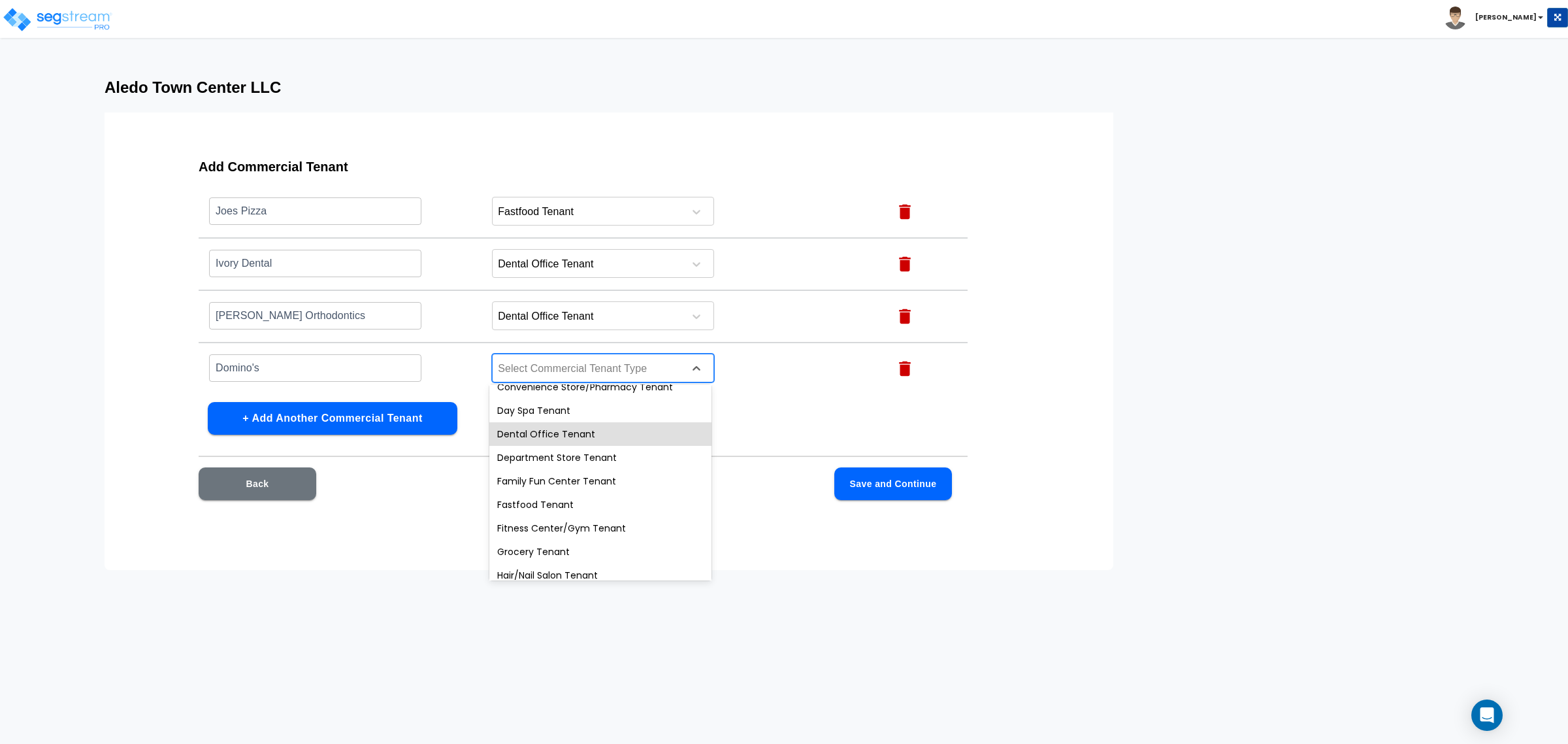
scroll to position [200, 0]
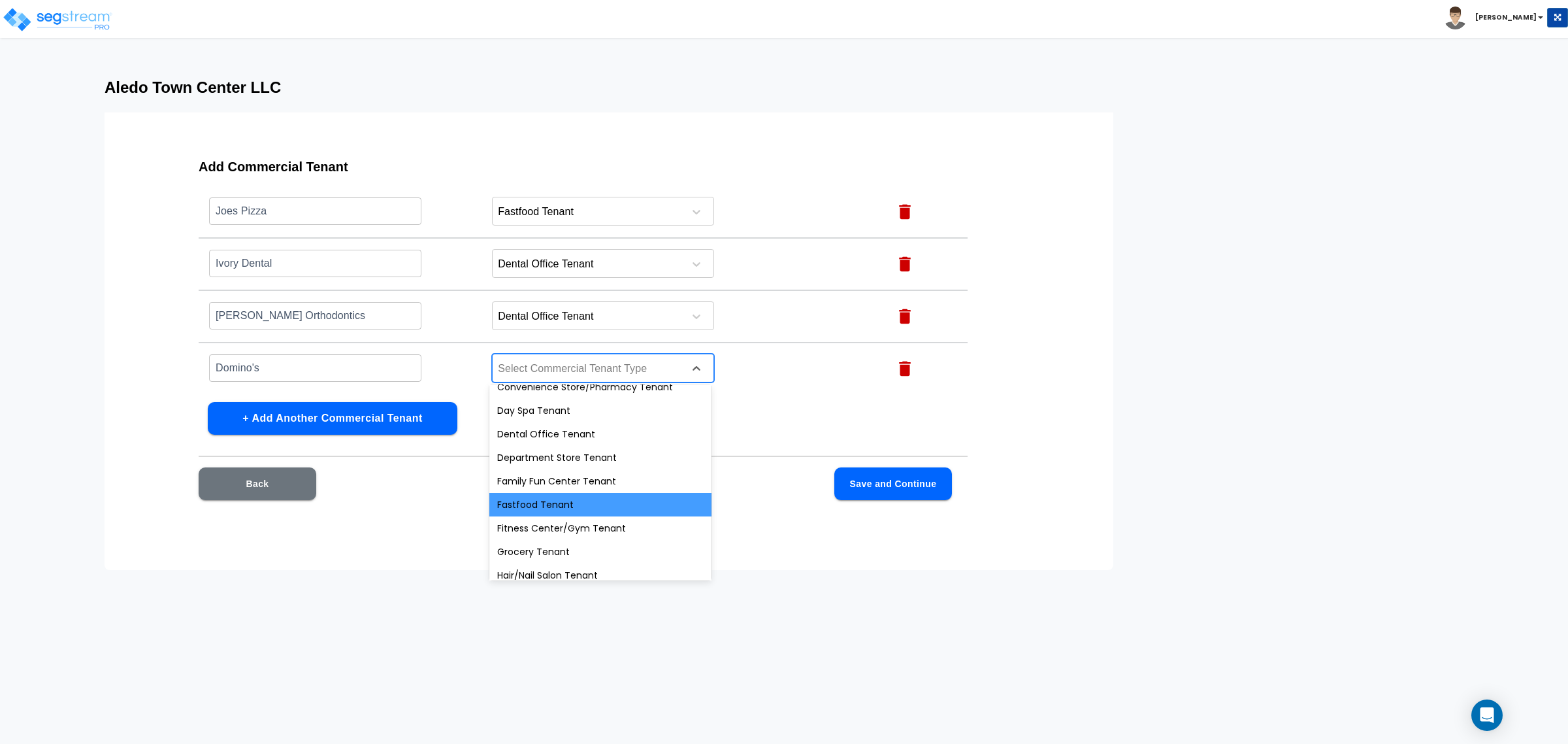
click at [549, 500] on div "Fastfood Tenant" at bounding box center [600, 505] width 222 height 24
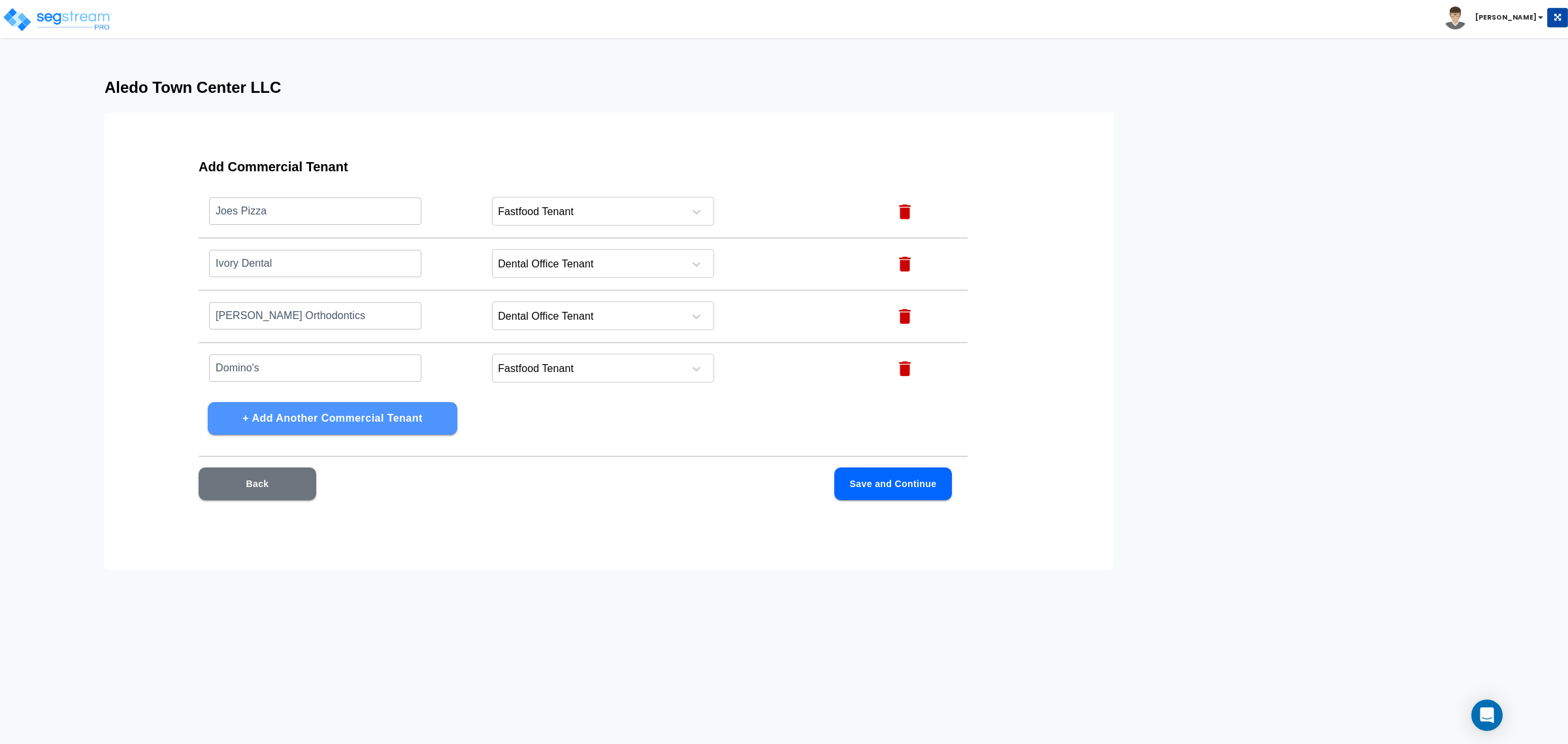
click at [407, 427] on button "+ Add Another Commercial Tenant" at bounding box center [332, 418] width 249 height 33
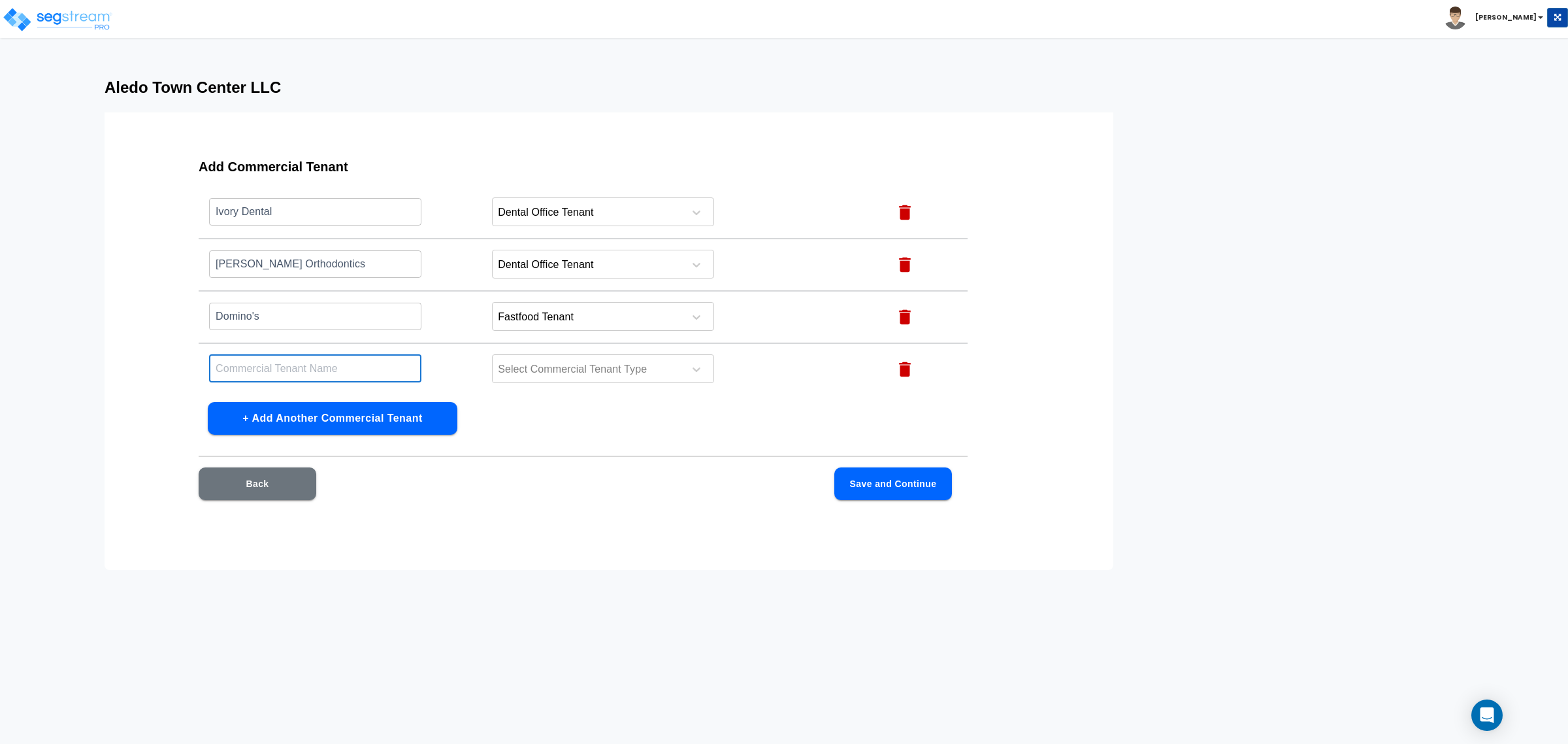
click at [344, 357] on input "text" at bounding box center [315, 368] width 212 height 28
drag, startPoint x: 358, startPoint y: 364, endPoint x: 238, endPoint y: 373, distance: 120.3
click at [238, 373] on input "Bearcist" at bounding box center [315, 368] width 212 height 28
type input "BearCats Donuts"
click at [587, 368] on div at bounding box center [585, 370] width 179 height 18
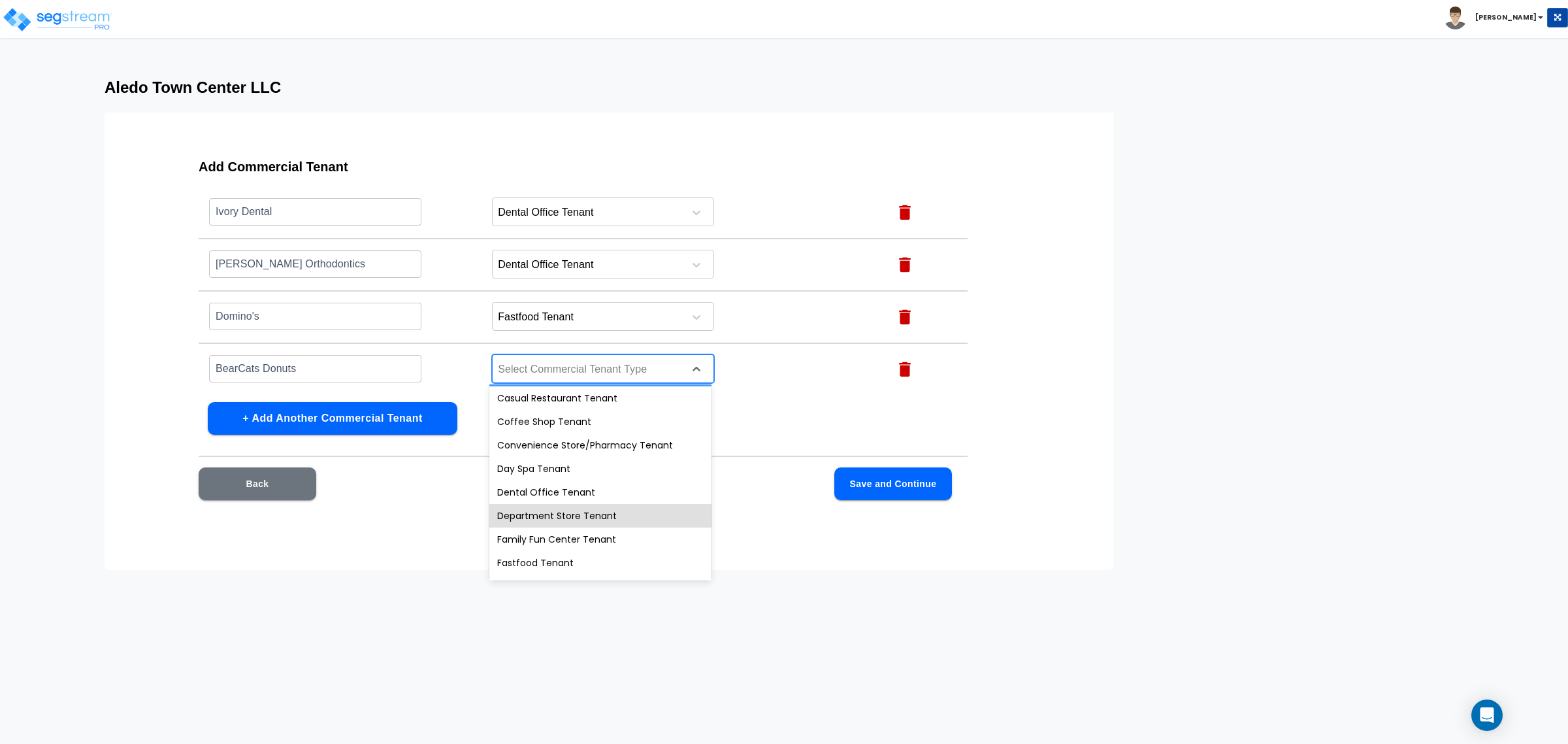
scroll to position [143, 0]
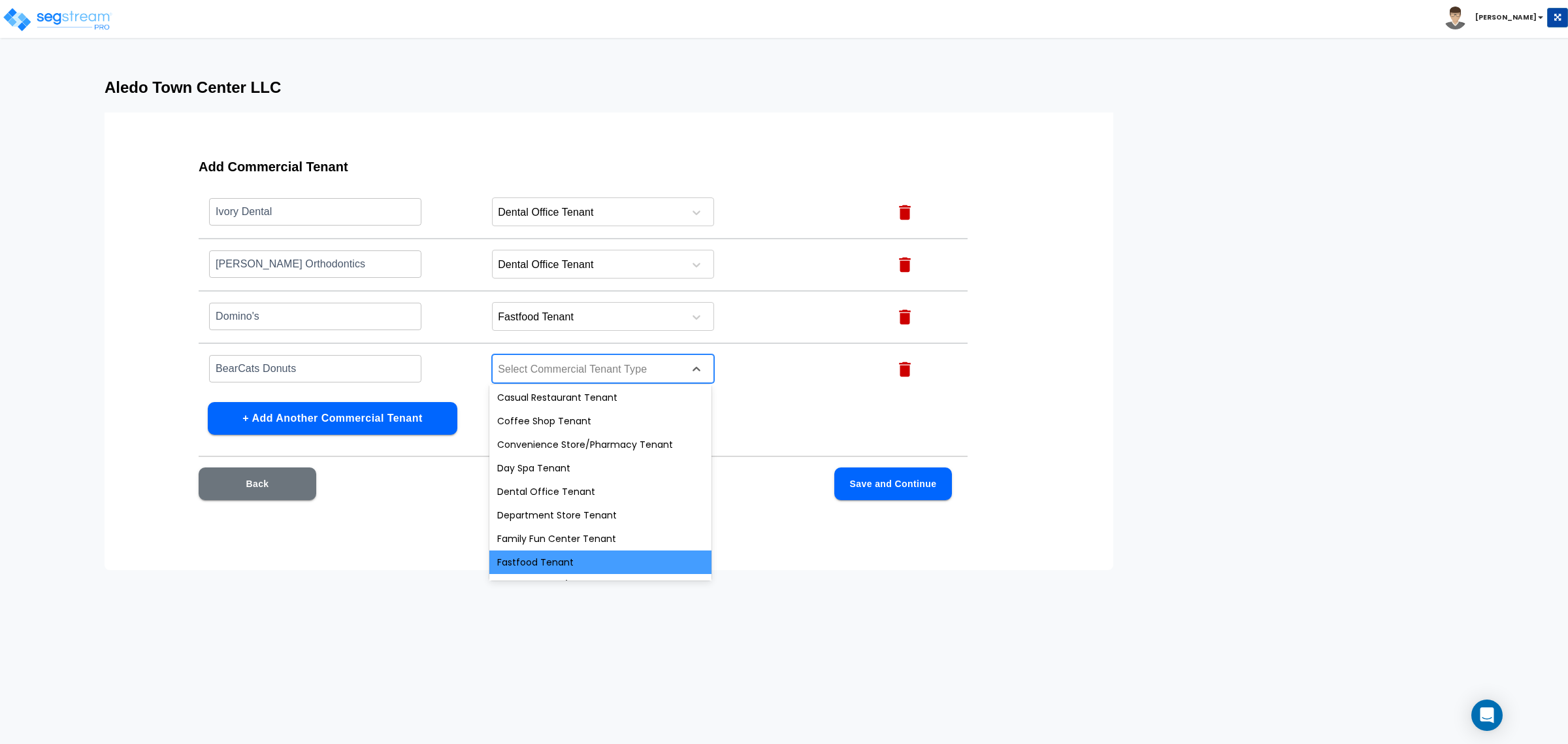
click at [560, 554] on div "Fastfood Tenant" at bounding box center [600, 562] width 222 height 24
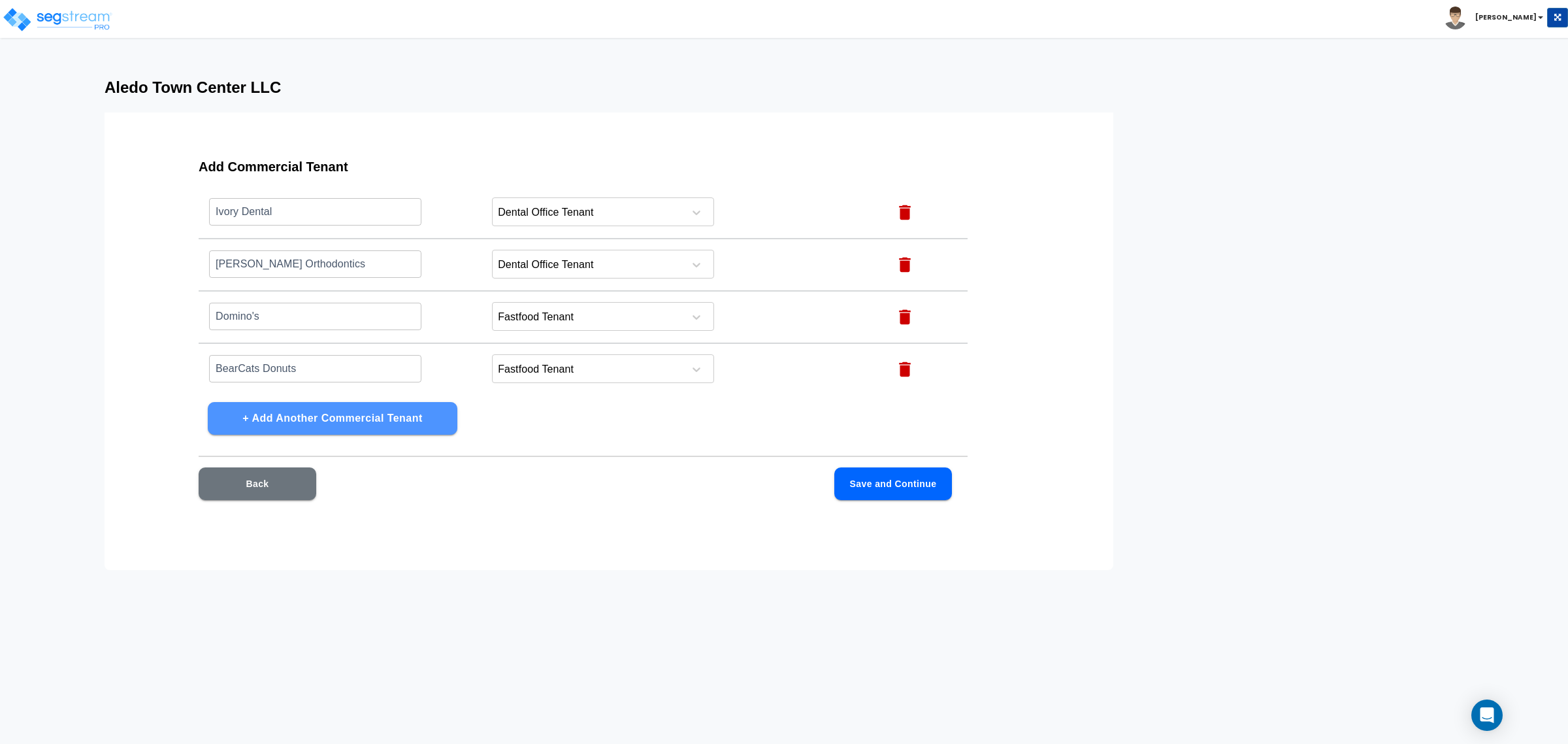
click at [407, 413] on button "+ Add Another Commercial Tenant" at bounding box center [332, 418] width 249 height 33
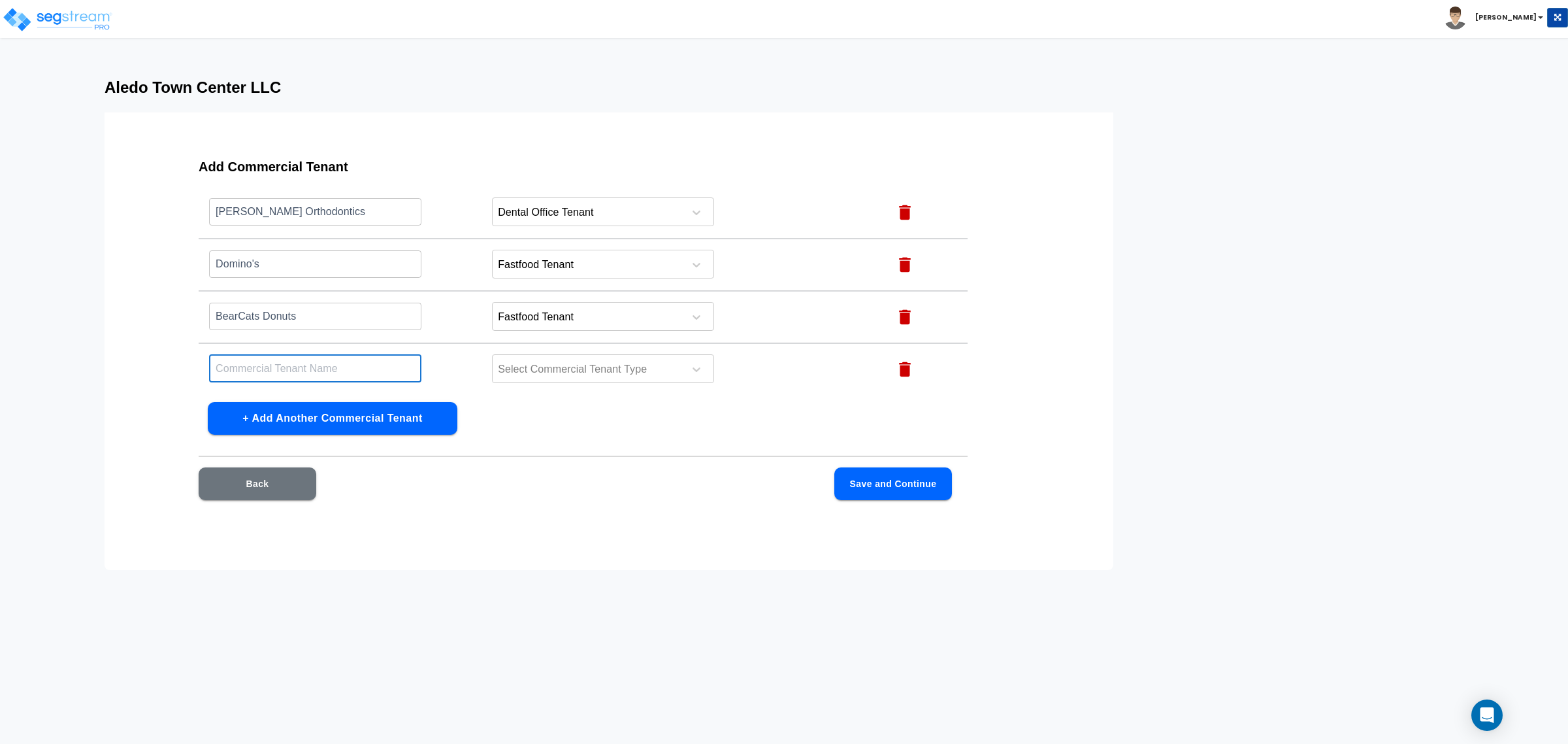
click at [393, 368] on input "text" at bounding box center [315, 368] width 212 height 28
type input "Subway"
click at [562, 370] on div at bounding box center [585, 370] width 179 height 18
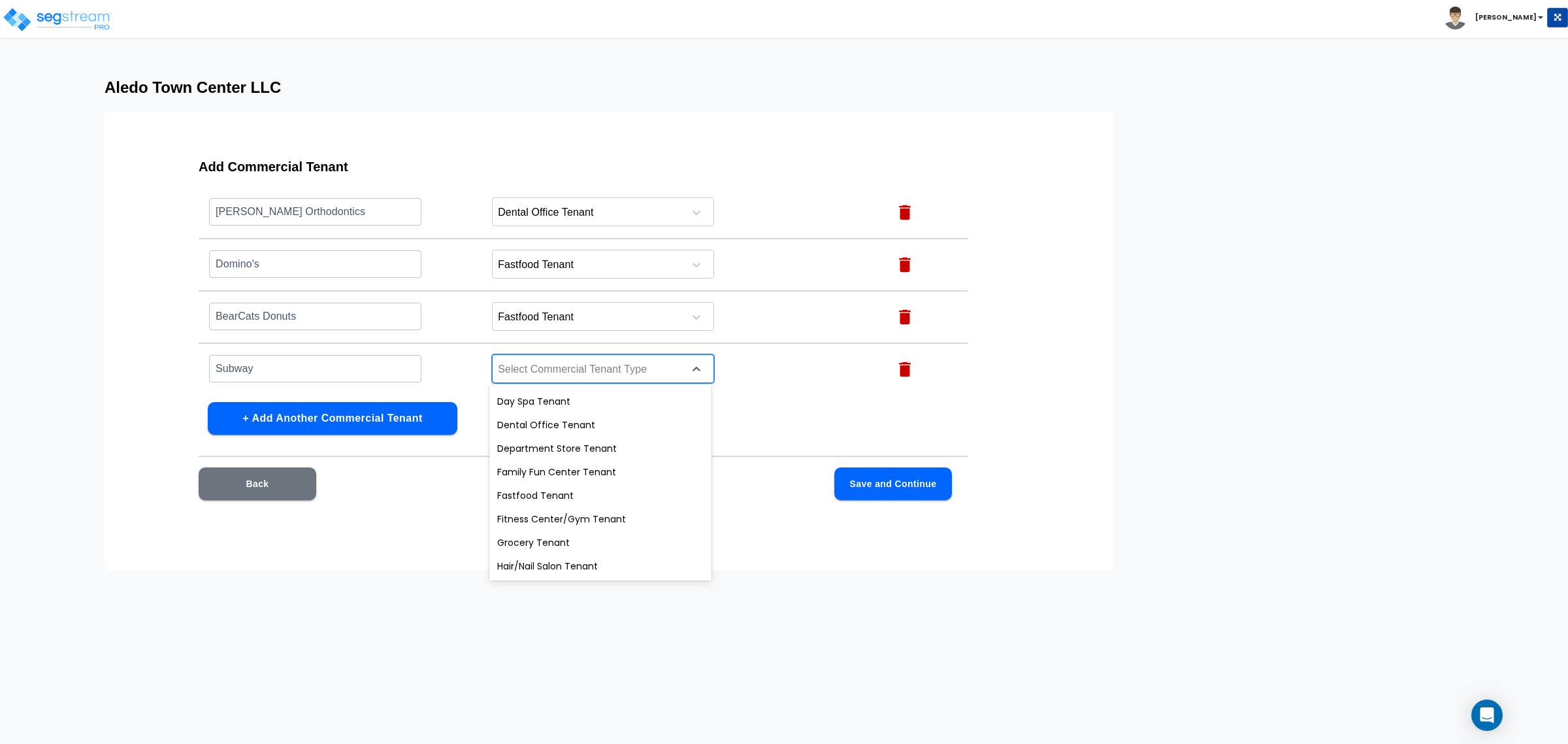
scroll to position [212, 0]
click at [560, 485] on div "Fastfood Tenant" at bounding box center [600, 492] width 222 height 24
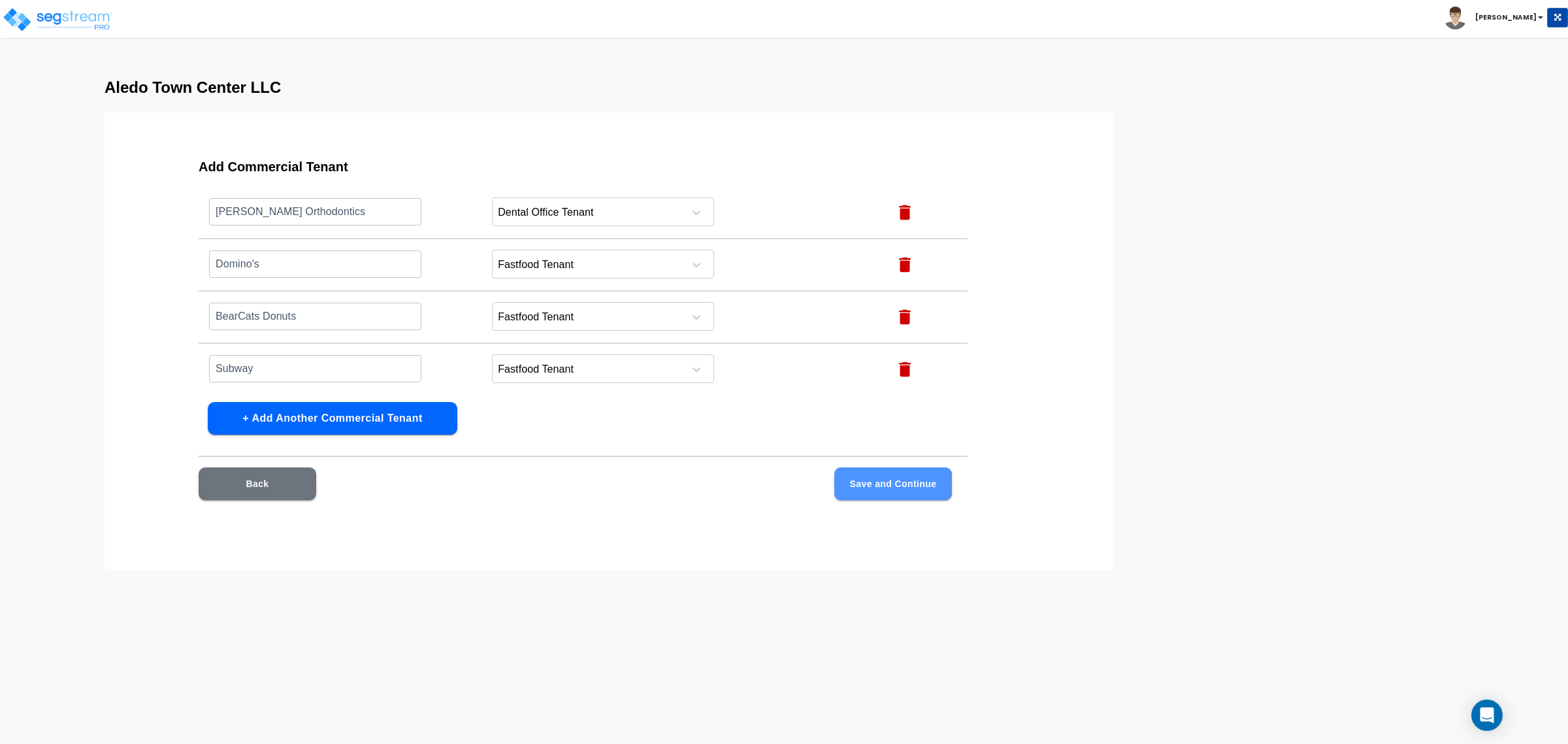
click at [913, 492] on button "Save and Continue" at bounding box center [893, 483] width 117 height 33
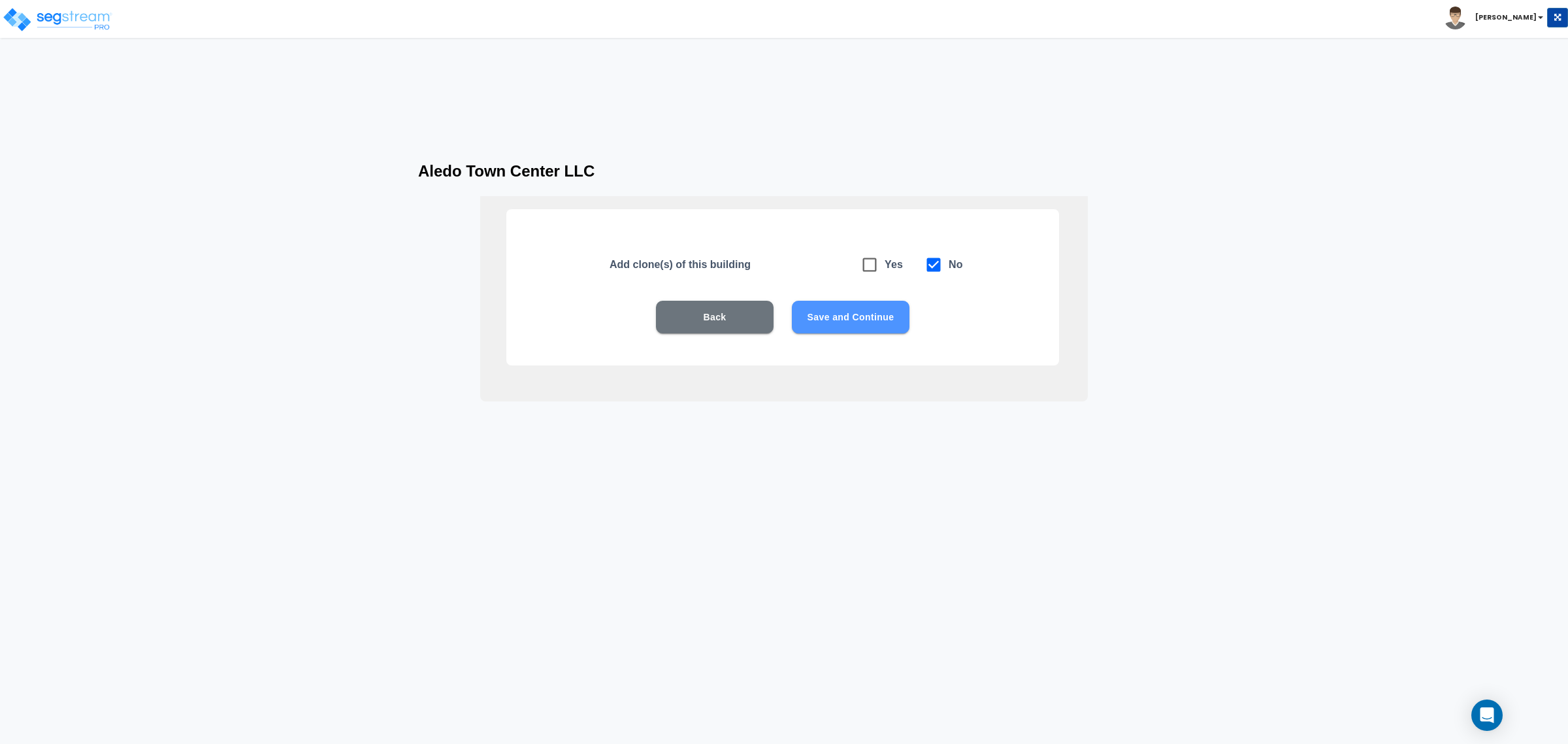
click at [873, 319] on button "Save and Continue" at bounding box center [850, 317] width 117 height 33
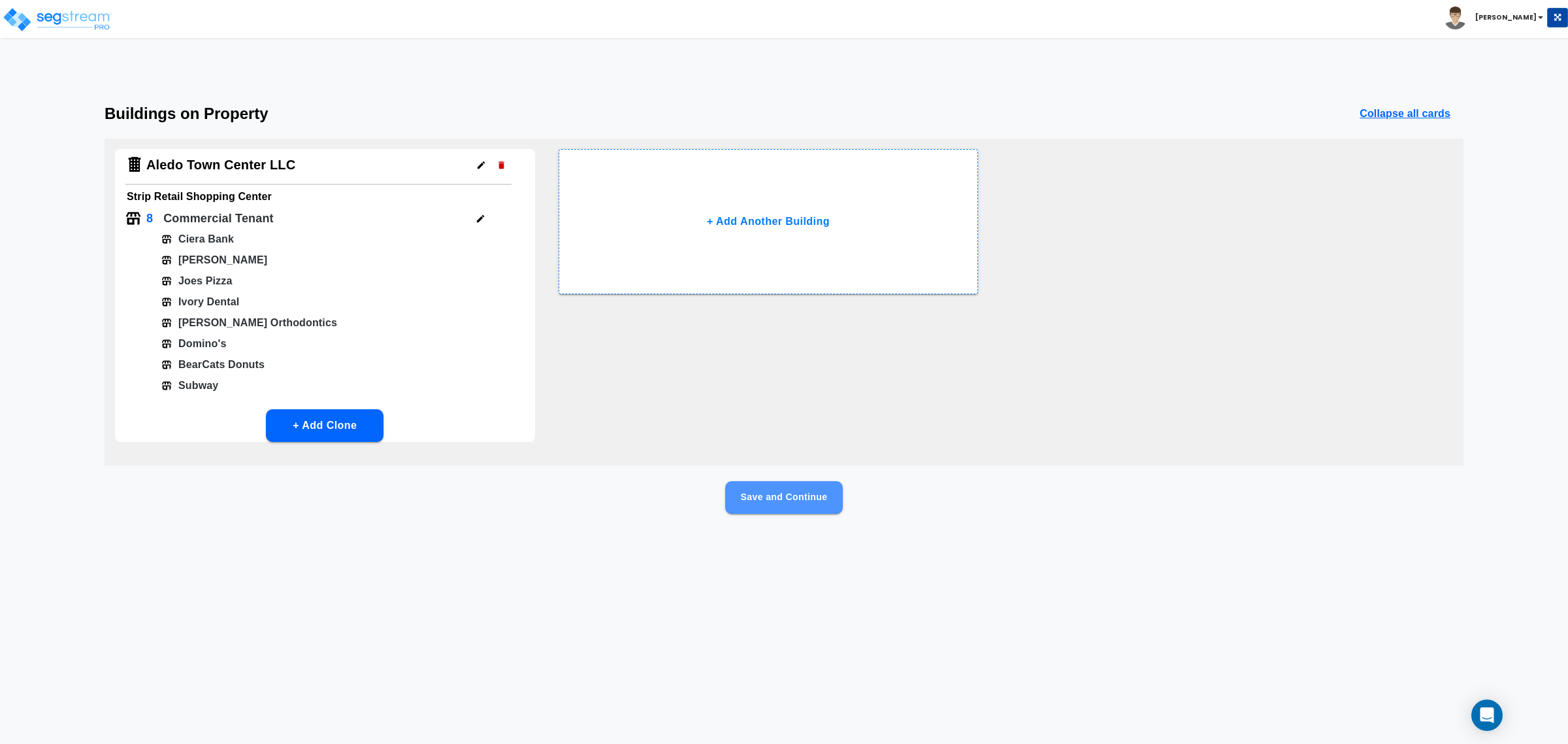
click at [755, 495] on button "Save and Continue" at bounding box center [784, 497] width 117 height 33
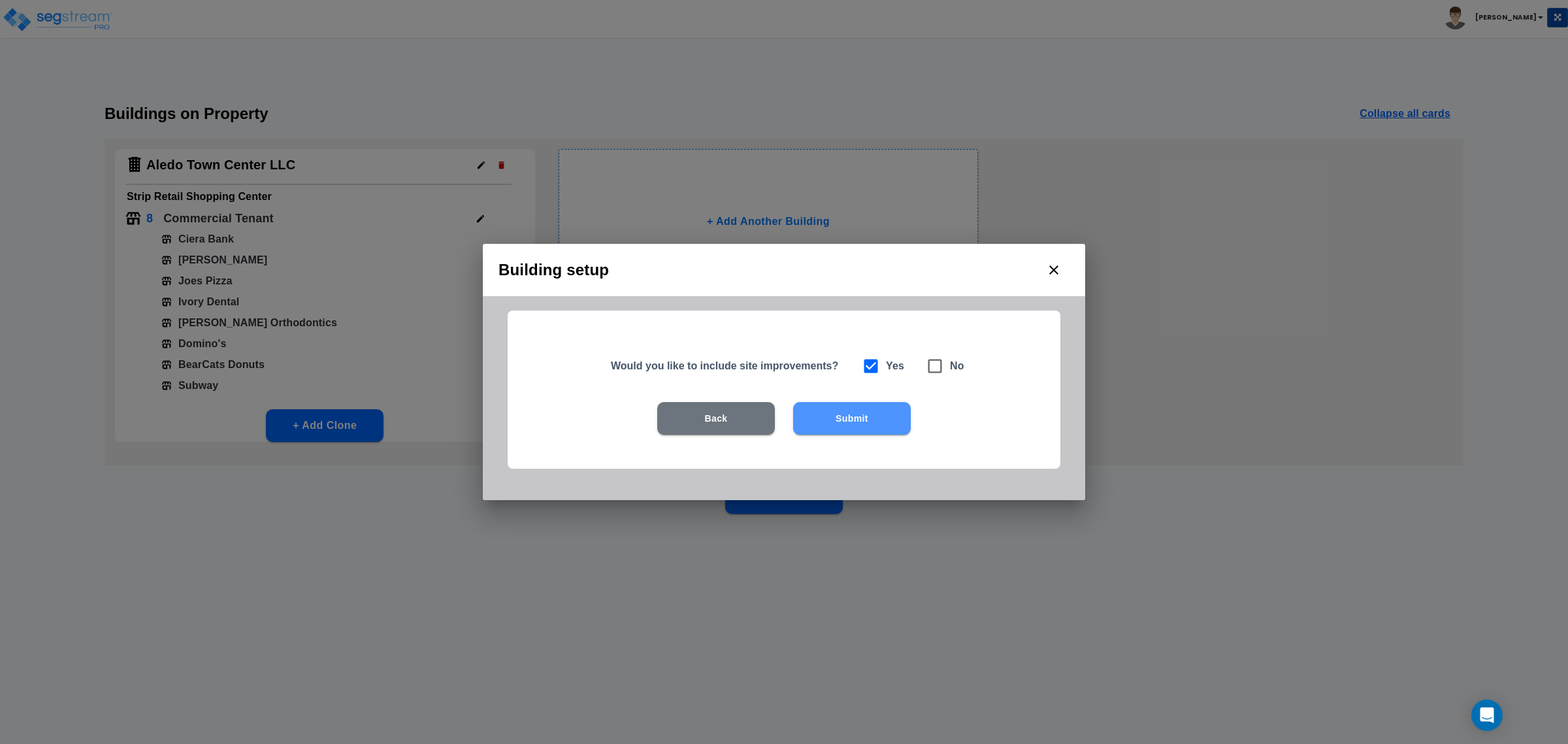
click at [865, 413] on button "Submit" at bounding box center [852, 418] width 117 height 33
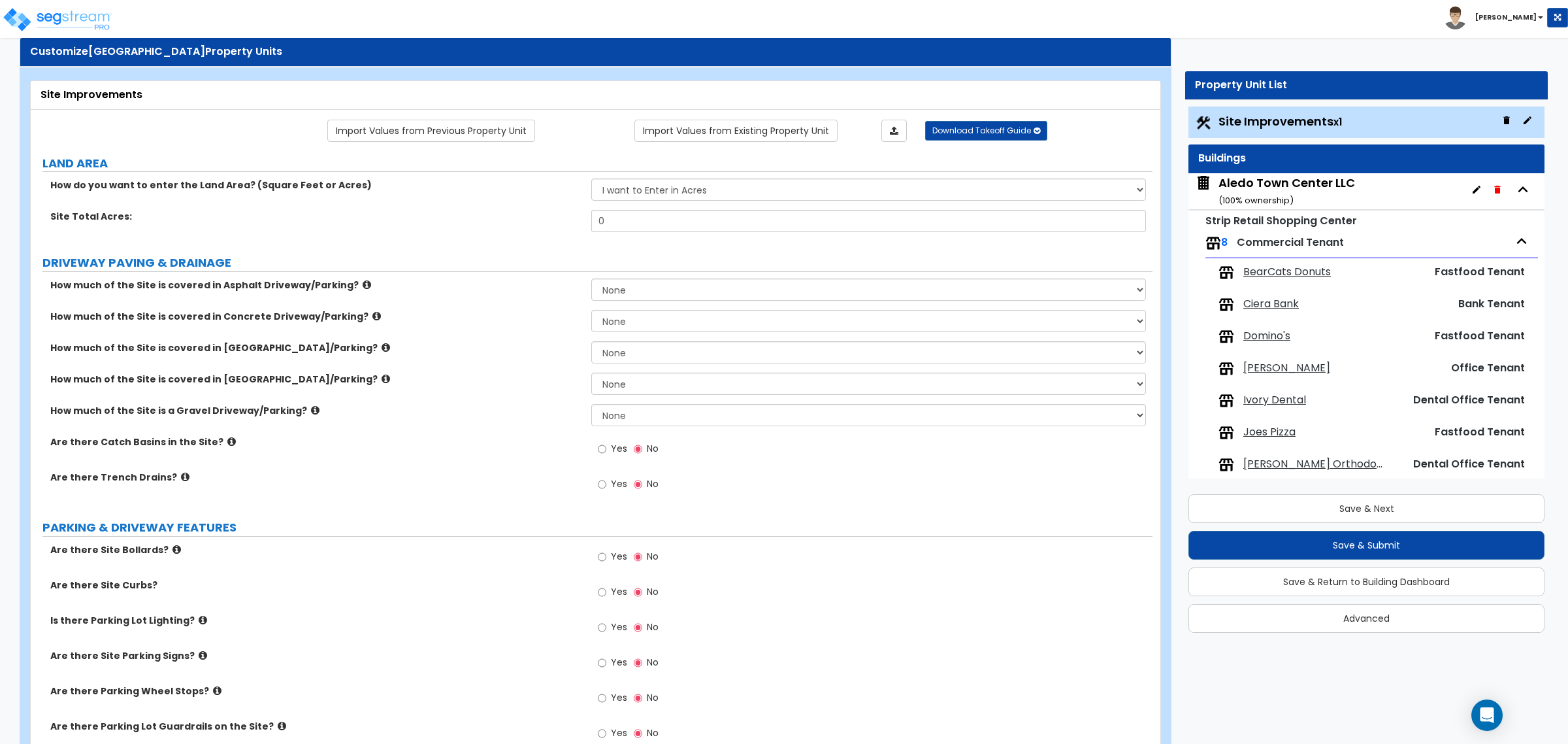
scroll to position [0, 0]
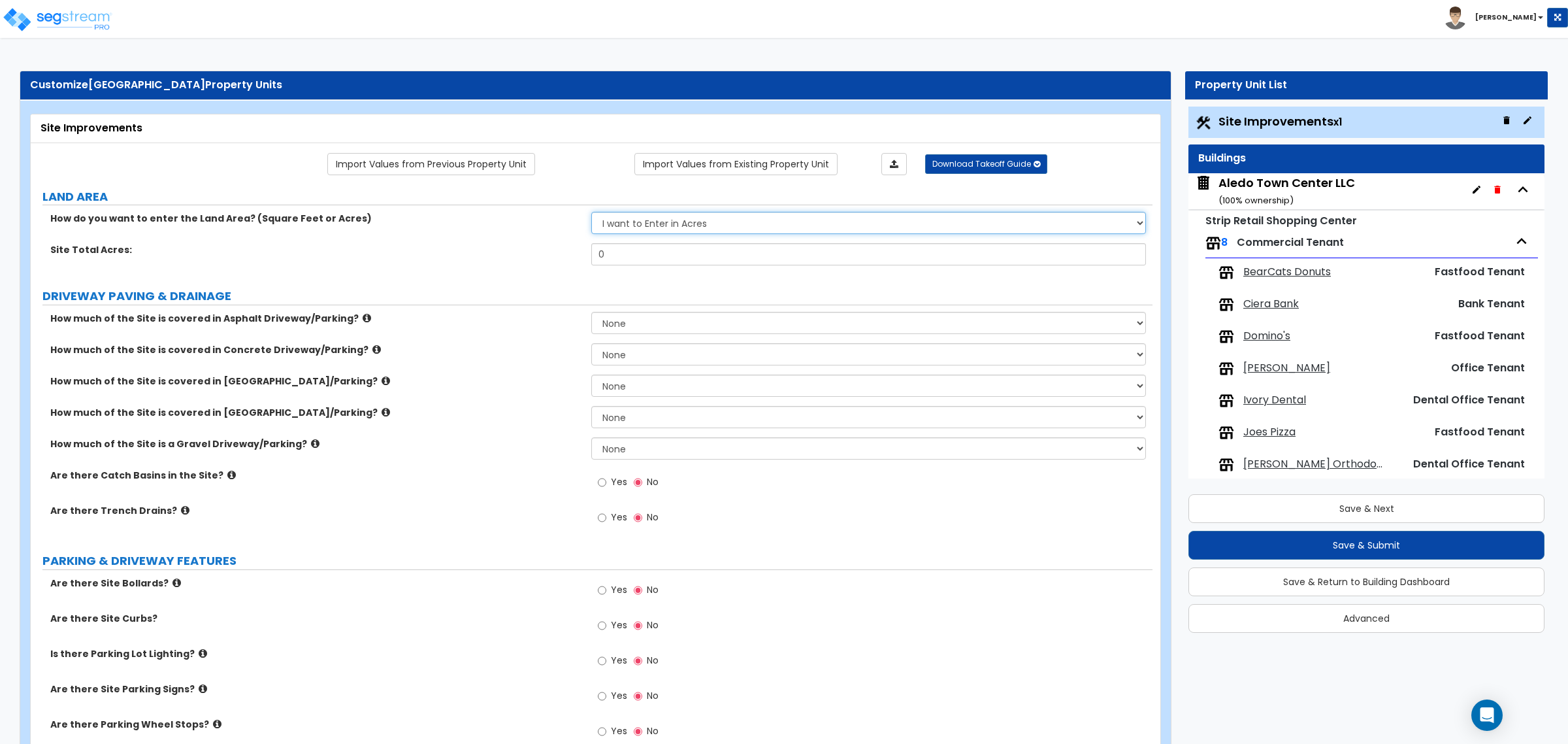
click at [654, 221] on select "I want to Enter in Acres I want to Enter in Square Feet" at bounding box center [868, 223] width 554 height 22
click at [830, 302] on label "DRIVEWAY PAVING & DRAINAGE" at bounding box center [597, 296] width 1110 height 17
click at [727, 234] on select "I want to Enter in Acres I want to Enter in Square Feet" at bounding box center [868, 223] width 554 height 22
select select "2"
click at [591, 213] on select "I want to Enter in Acres I want to Enter in Square Feet" at bounding box center [868, 223] width 554 height 22
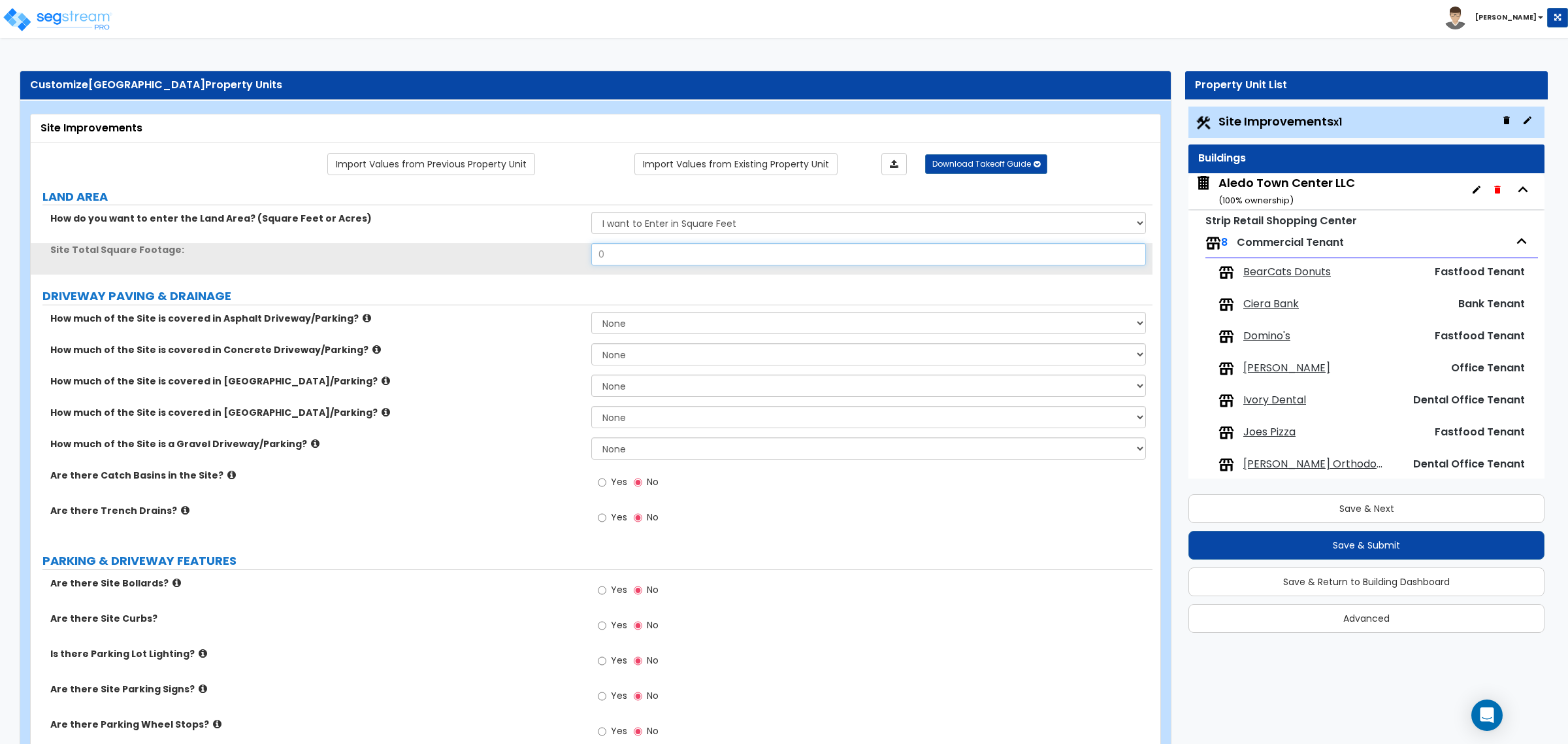
click at [722, 255] on input "0" at bounding box center [868, 254] width 554 height 22
type input "15,760"
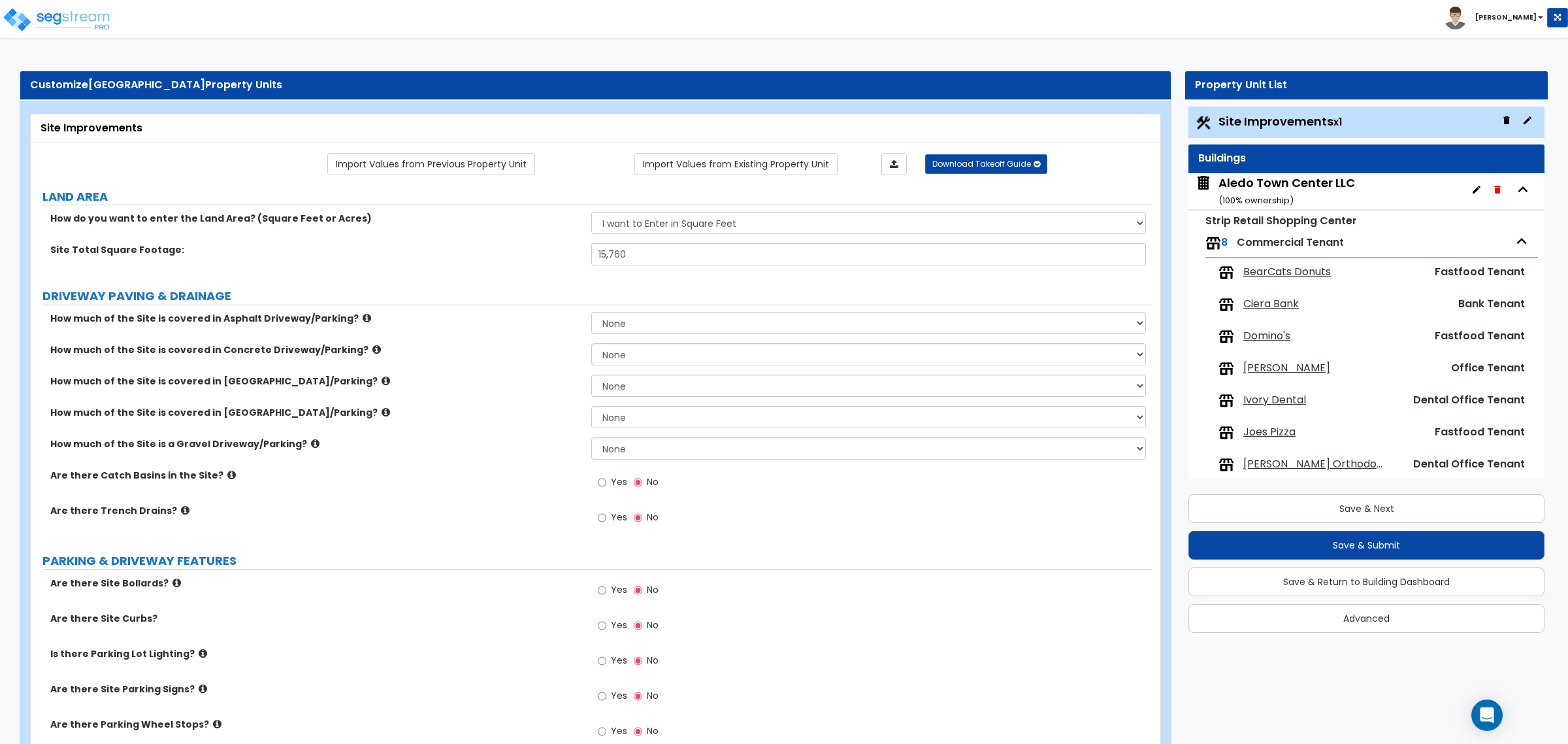
click at [696, 317] on select "None I want to Enter an Approximate Percentage I want to Enter the Square Foota…" at bounding box center [868, 323] width 554 height 22
click at [689, 298] on label "DRIVEWAY PAVING & DRAINAGE" at bounding box center [597, 296] width 1110 height 17
click at [680, 222] on select "I want to Enter in Acres I want to Enter in Square Feet" at bounding box center [868, 223] width 554 height 22
select select "1"
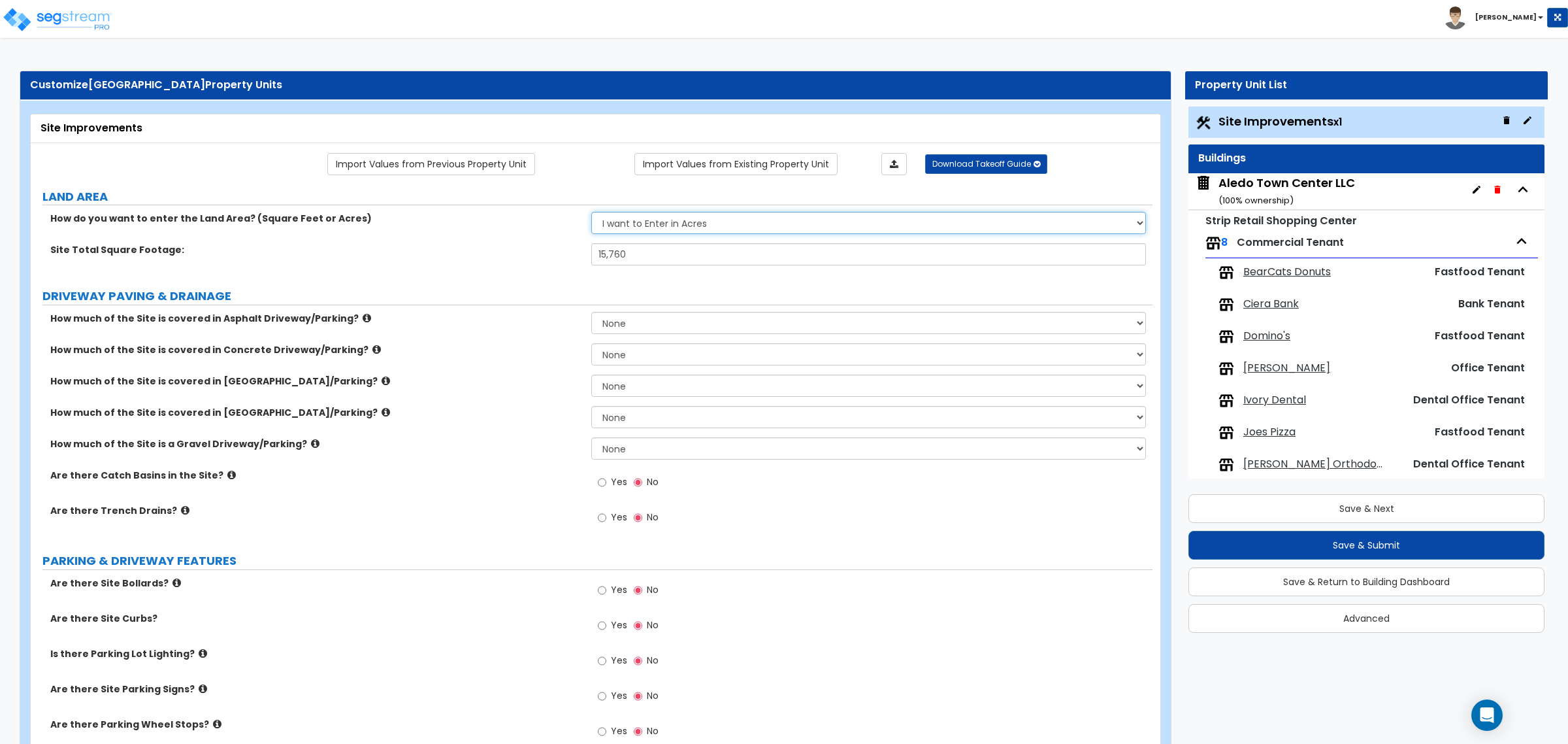
click at [591, 213] on select "I want to Enter in Acres I want to Enter in Square Feet" at bounding box center [868, 223] width 554 height 22
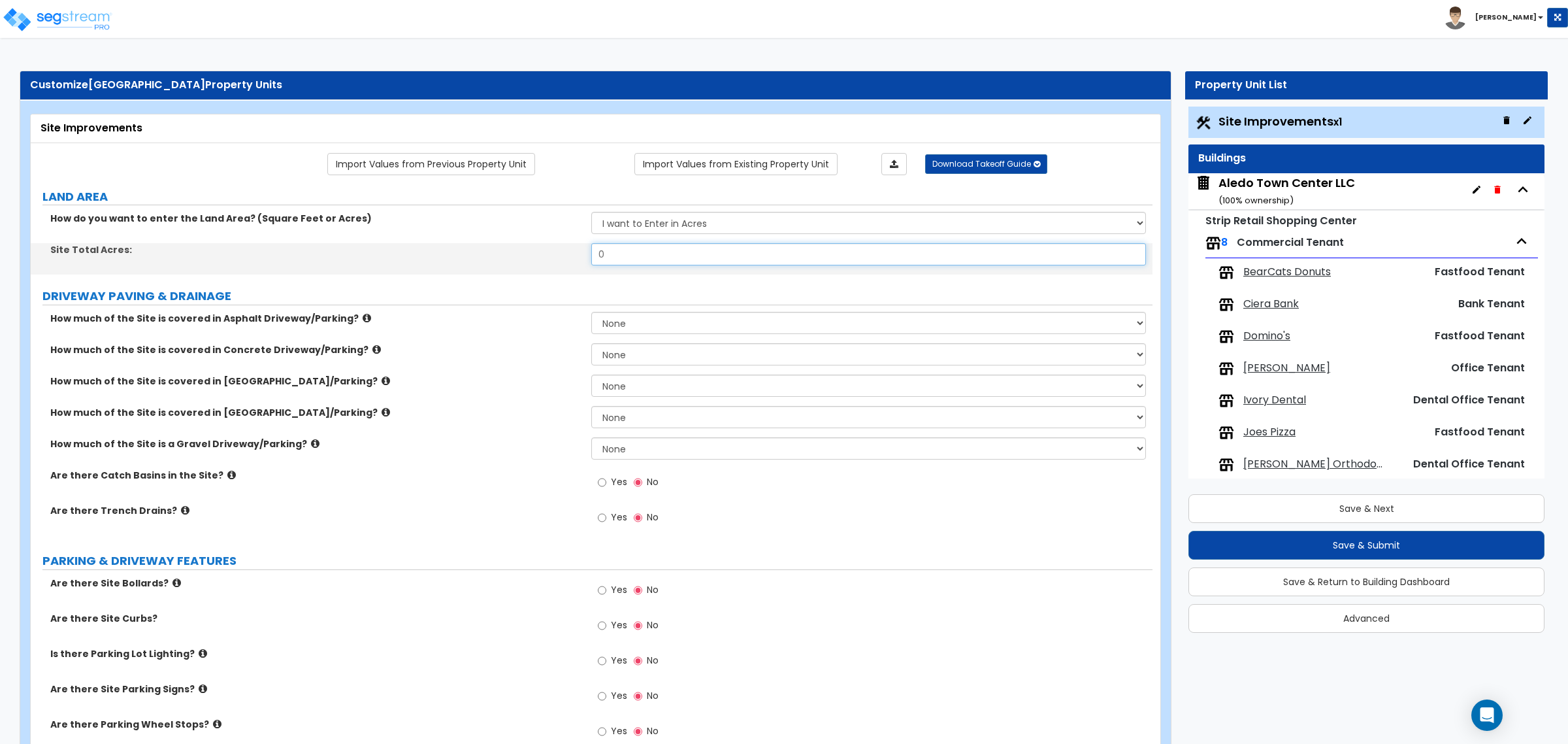
click at [678, 252] on input "0" at bounding box center [868, 254] width 554 height 22
drag, startPoint x: 678, startPoint y: 252, endPoint x: 399, endPoint y: 232, distance: 279.7
click at [399, 232] on div "How do you want to enter the Land Area? (Square Feet or Acres) I want to Enter …" at bounding box center [591, 243] width 1102 height 63
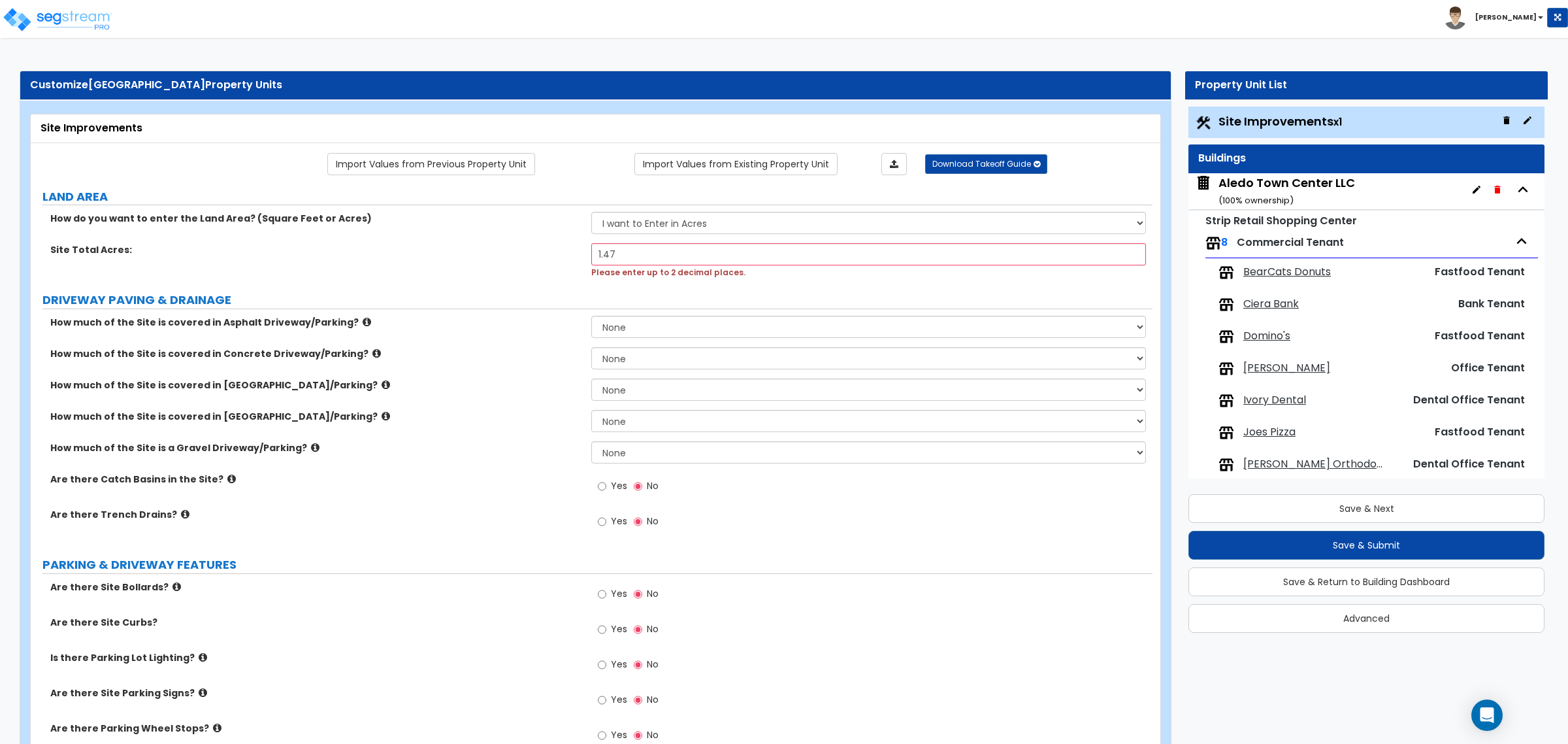
click at [639, 254] on input "1.47" at bounding box center [868, 254] width 554 height 22
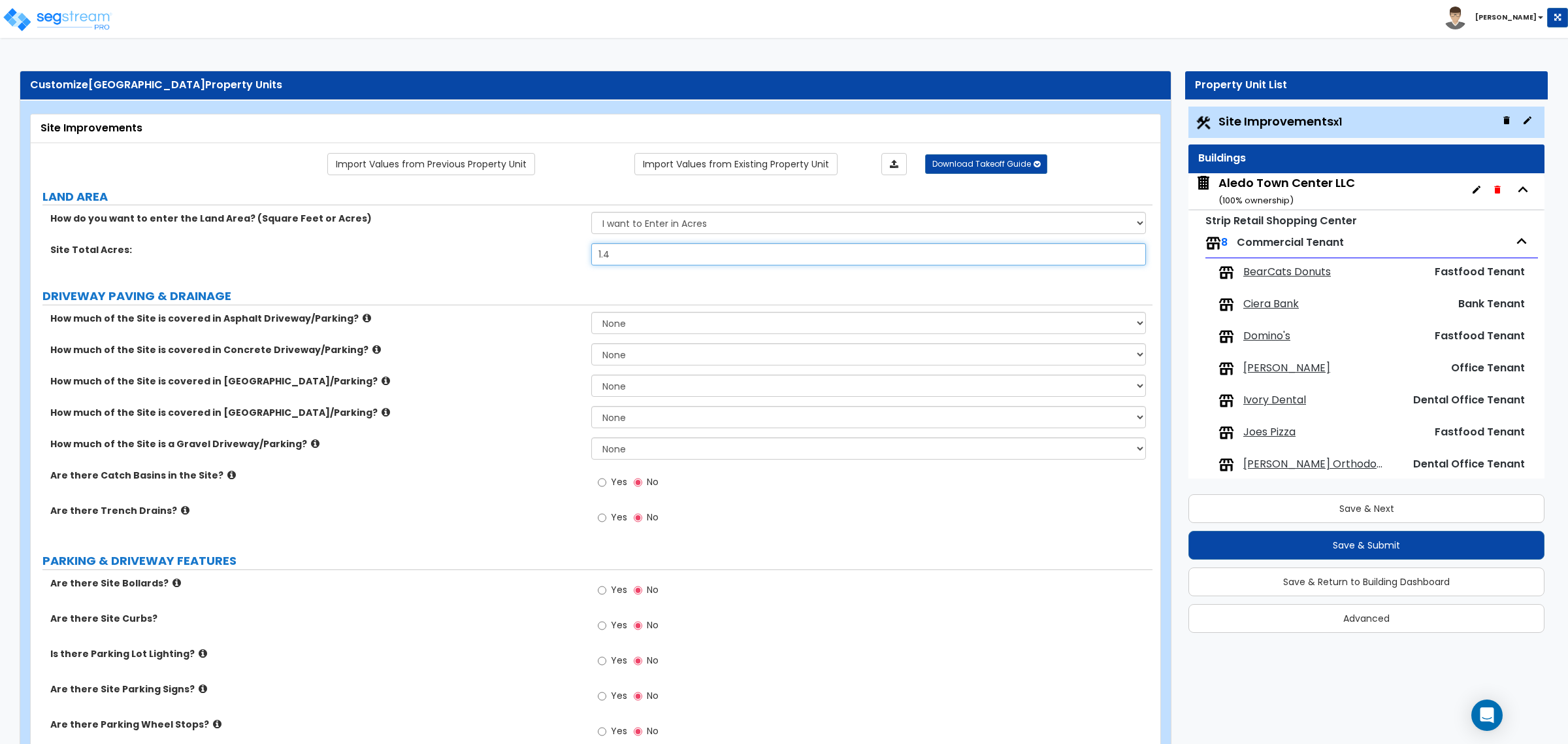
type input "1.47"
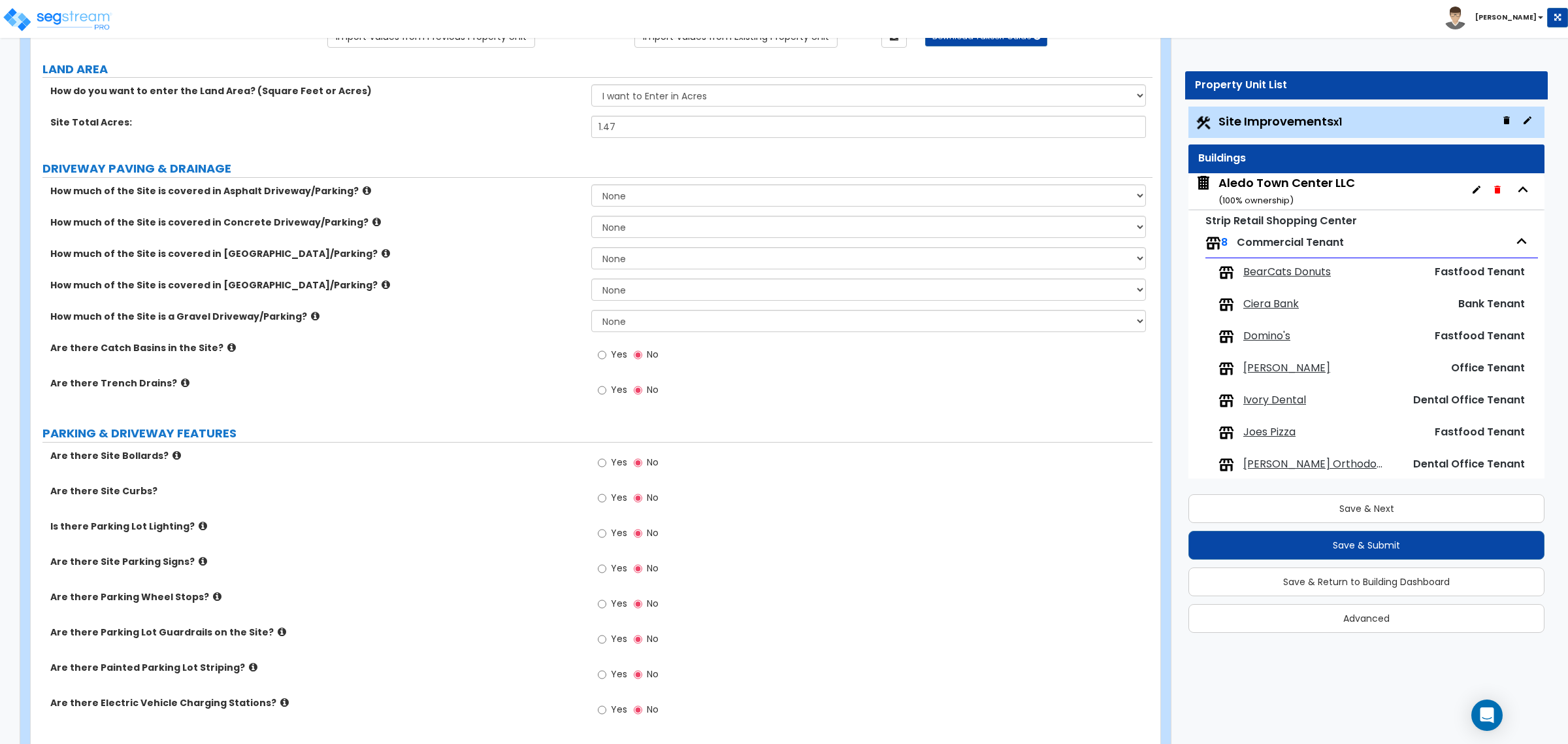
scroll to position [163, 0]
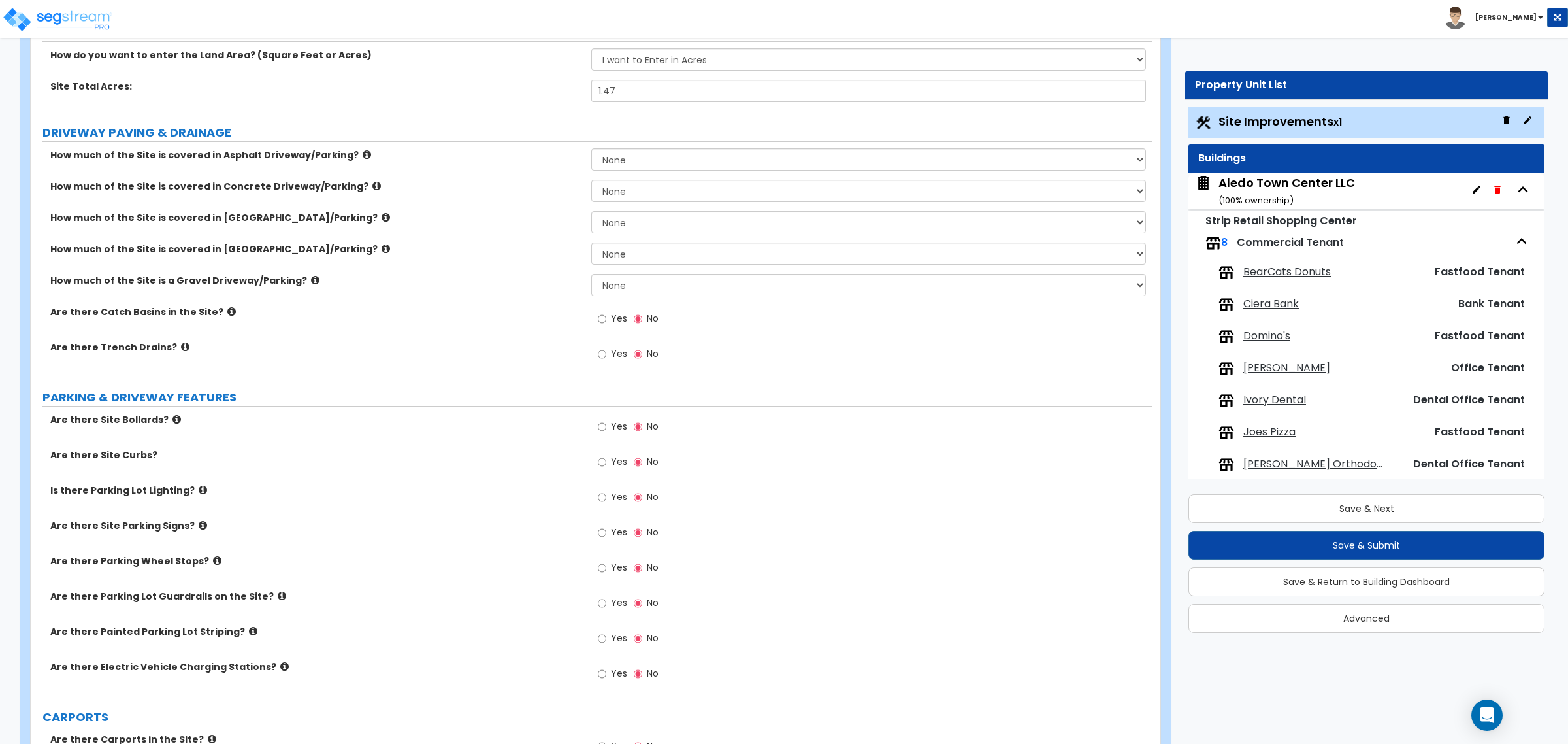
click at [608, 318] on label "Yes" at bounding box center [613, 320] width 30 height 22
click at [606, 318] on input "Yes" at bounding box center [602, 319] width 8 height 14
radio input "true"
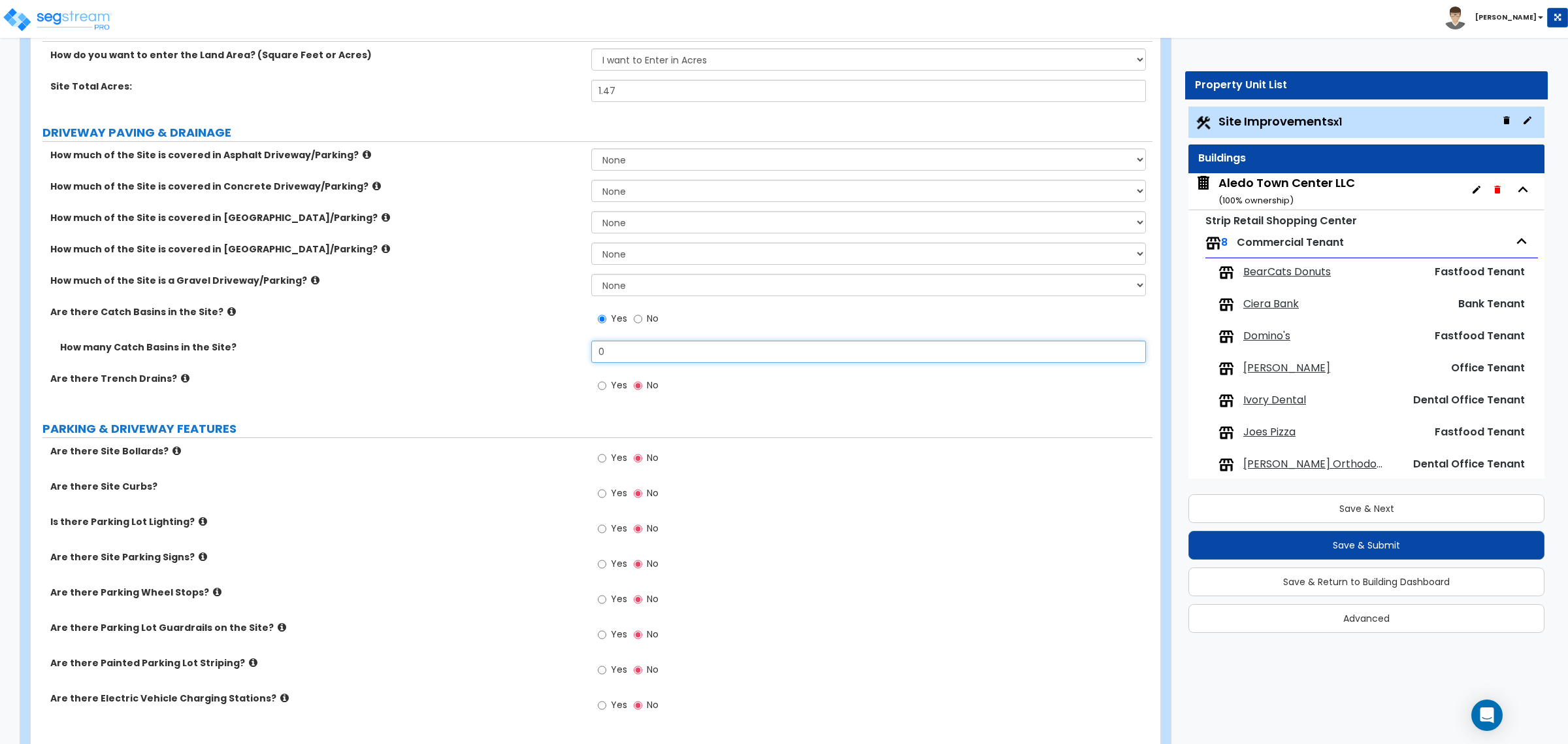
drag, startPoint x: 631, startPoint y: 358, endPoint x: 518, endPoint y: 342, distance: 114.1
click at [522, 338] on div "How much of the Site is covered in Asphalt Driveway/Parking? None I want to Ent…" at bounding box center [591, 278] width 1102 height 259
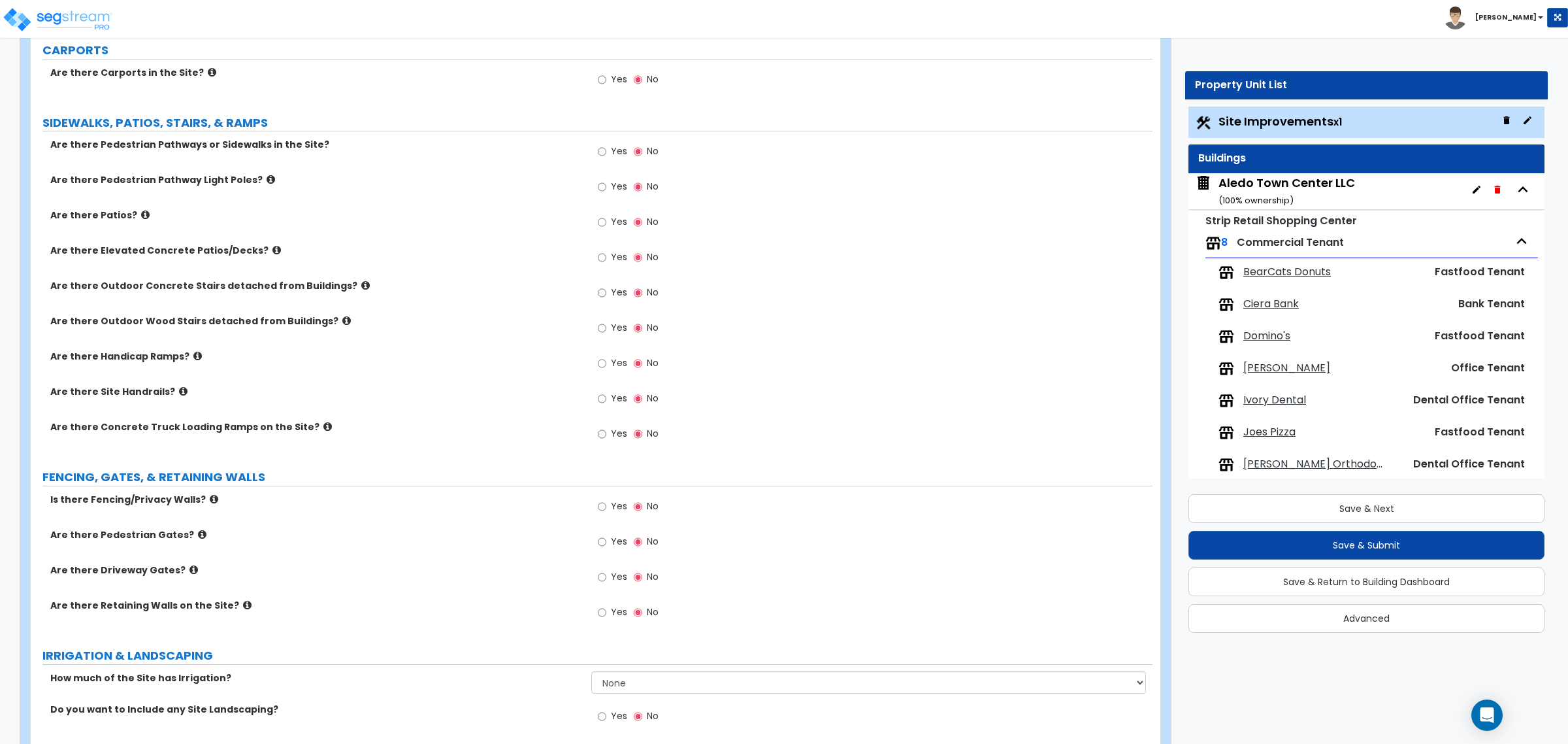
scroll to position [981, 0]
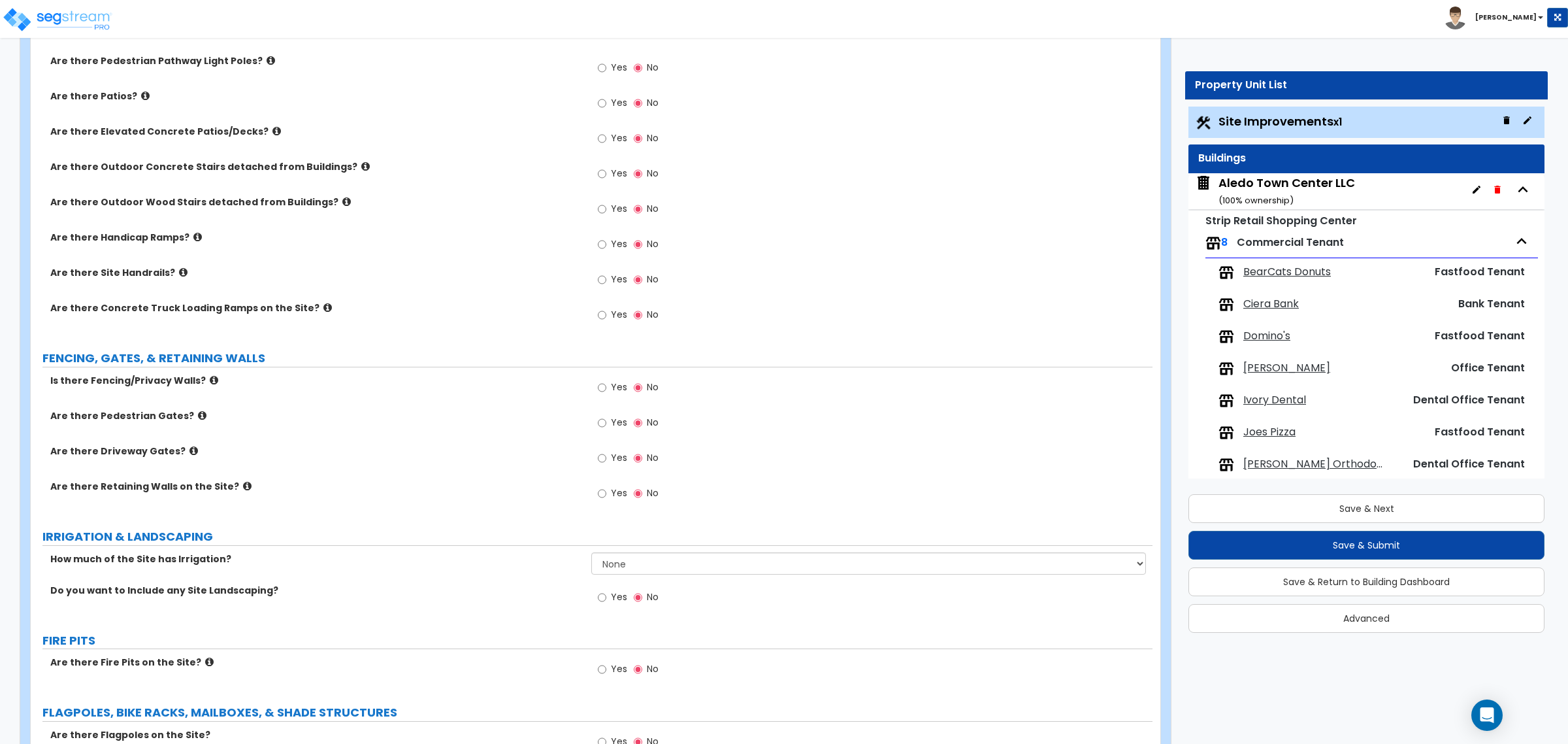
type input "1"
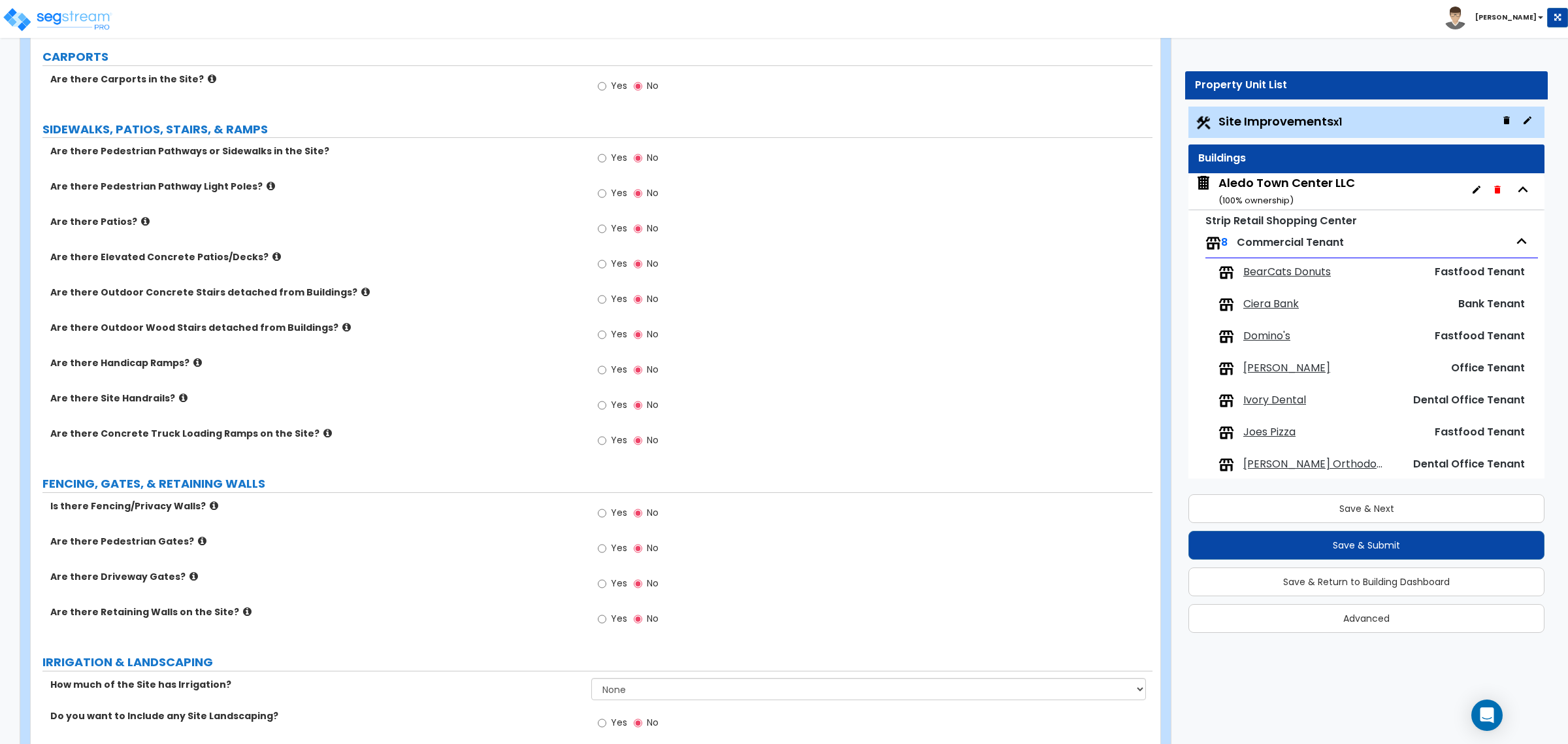
scroll to position [817, 0]
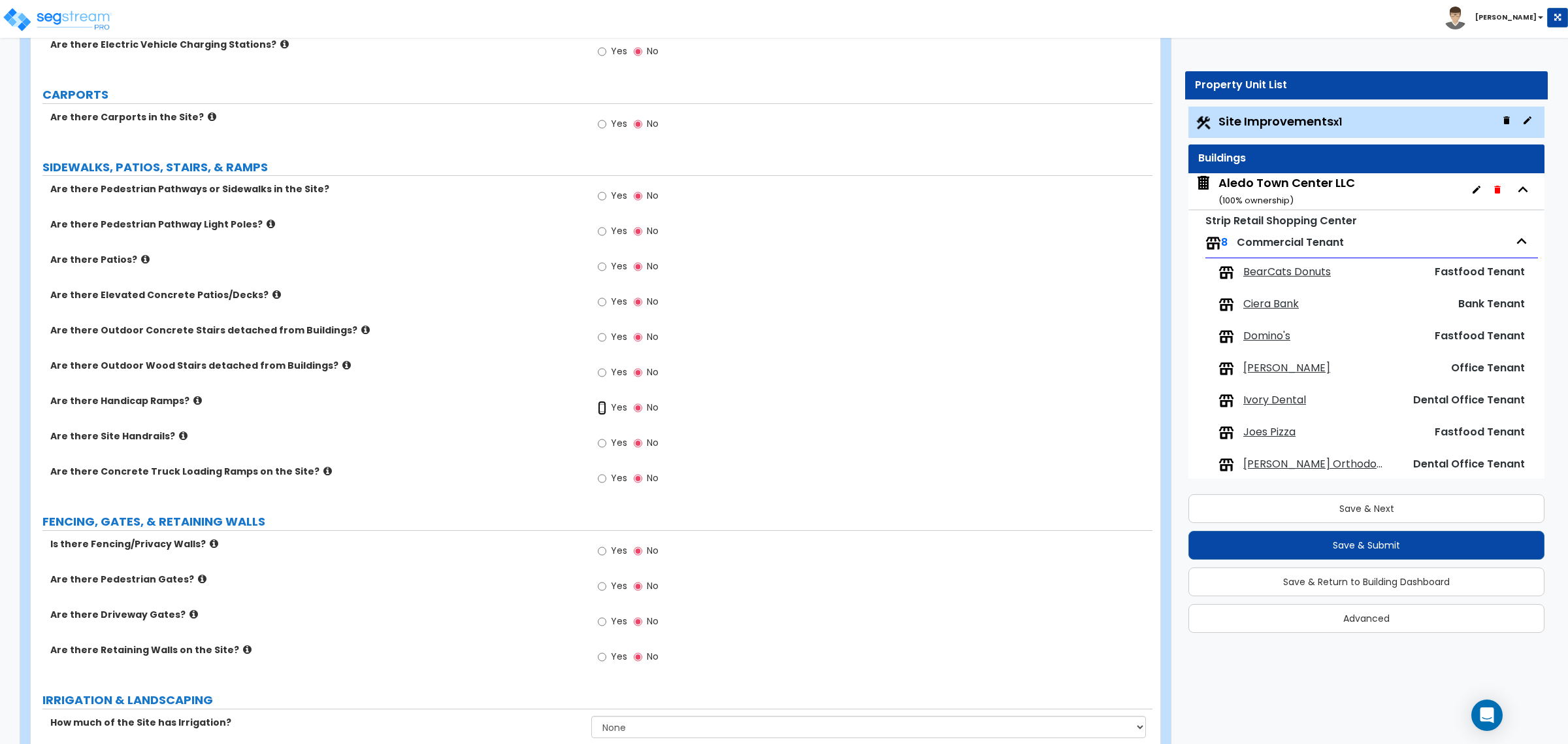
click at [605, 405] on input "Yes" at bounding box center [602, 408] width 8 height 14
radio input "true"
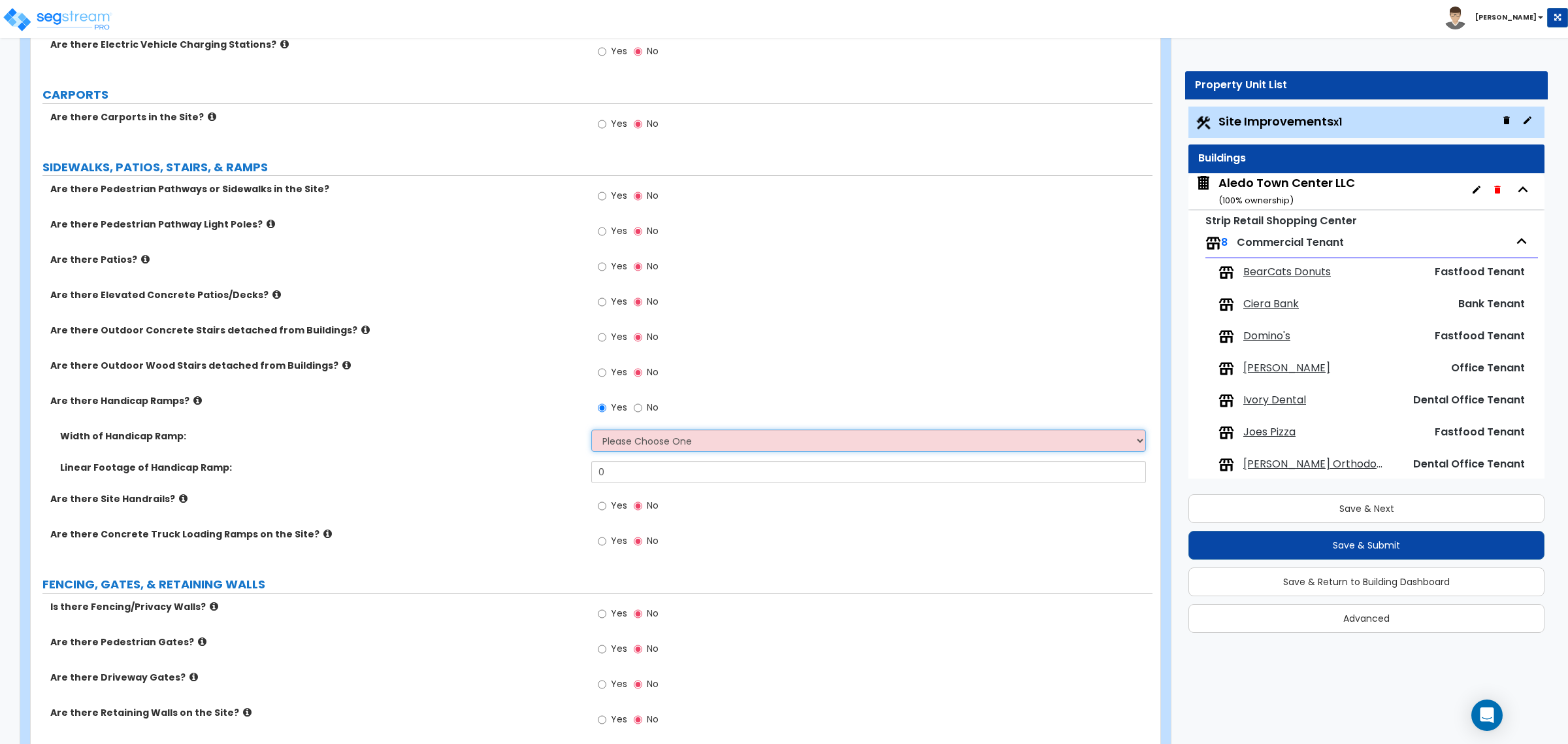
click at [636, 436] on select "Please Choose One 3' width 5' width" at bounding box center [868, 440] width 554 height 22
select select "2"
click at [591, 431] on select "Please Choose One 3' width 5' width" at bounding box center [868, 440] width 554 height 22
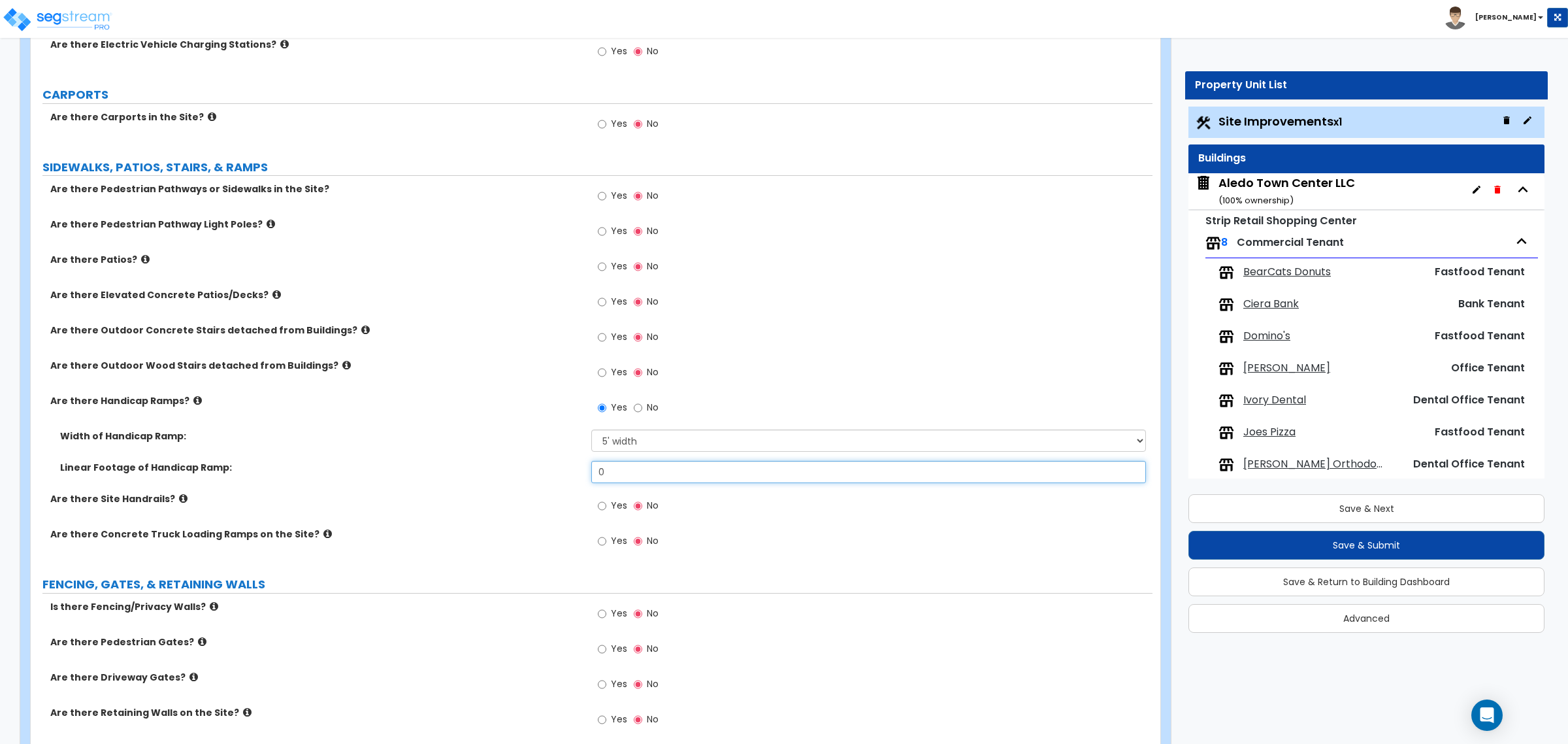
drag, startPoint x: 639, startPoint y: 474, endPoint x: 390, endPoint y: 456, distance: 249.6
click at [390, 456] on div "Width of Handicap Ramp: Please Choose One 3' width 5' width Linear Footage of H…" at bounding box center [591, 460] width 1102 height 63
click at [457, 415] on div "Are there Handicap Ramps? Yes No" at bounding box center [591, 412] width 1122 height 36
click at [640, 414] on input "No" at bounding box center [637, 408] width 8 height 14
radio input "false"
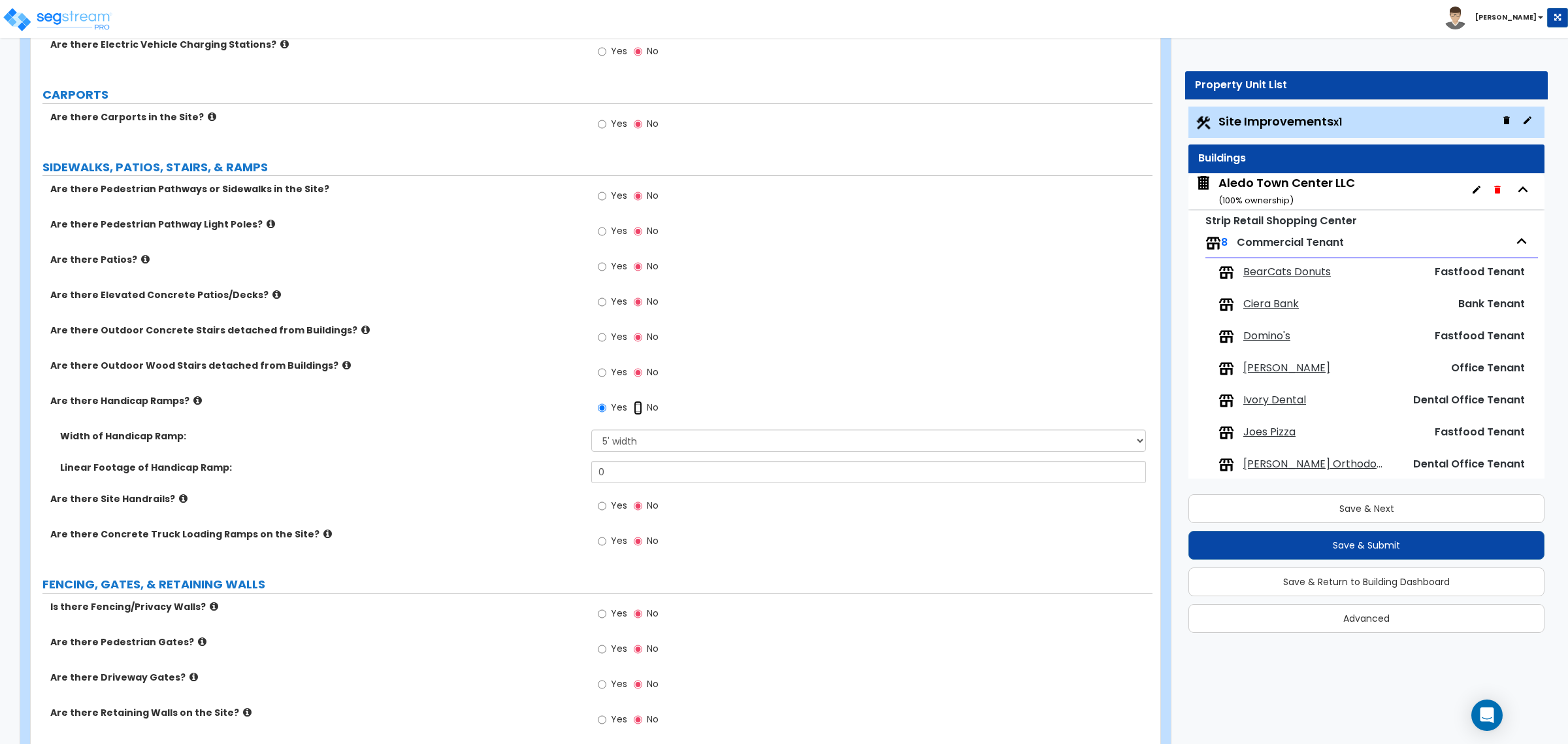
radio input "true"
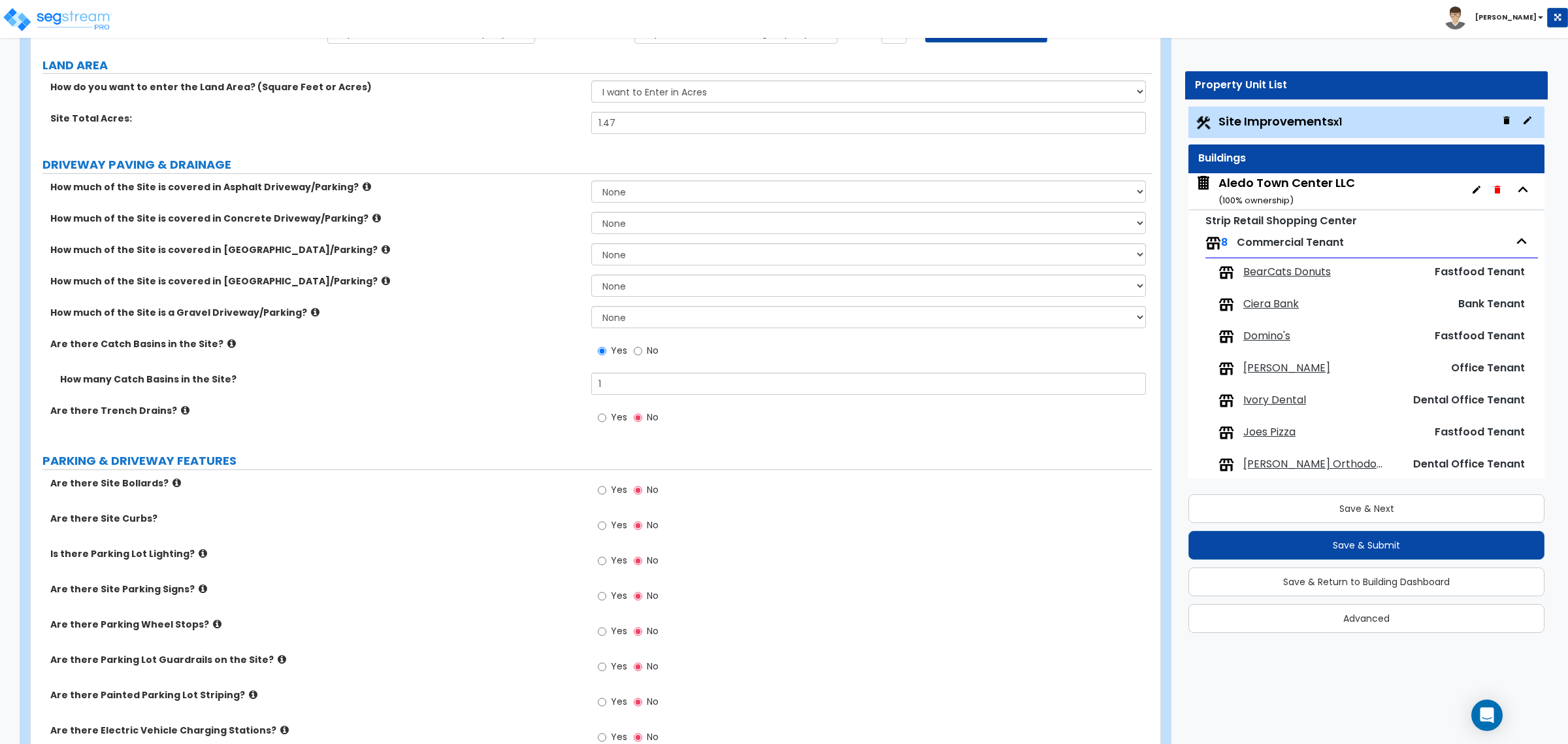
scroll to position [0, 0]
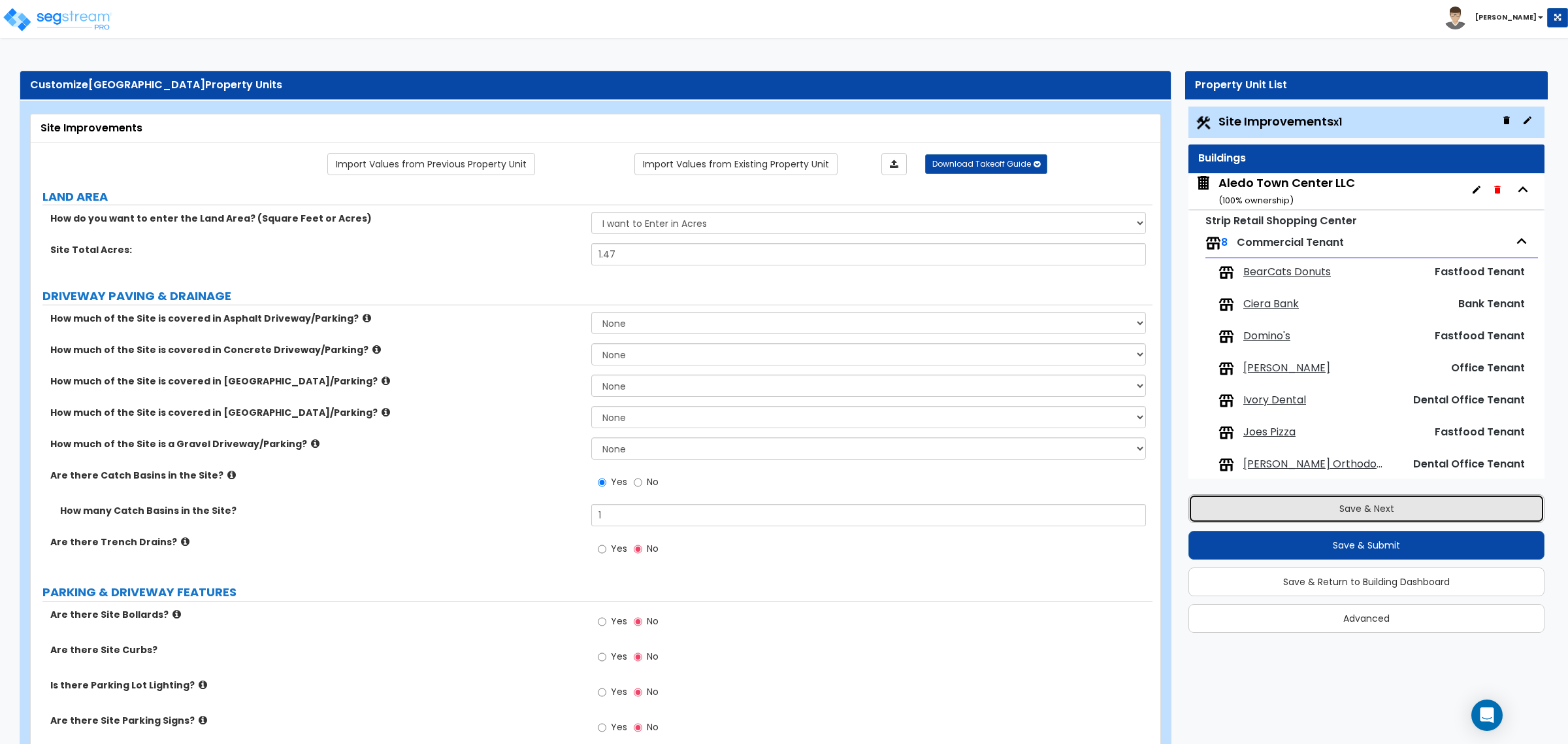
click at [1348, 502] on button "Save & Next" at bounding box center [1366, 509] width 356 height 29
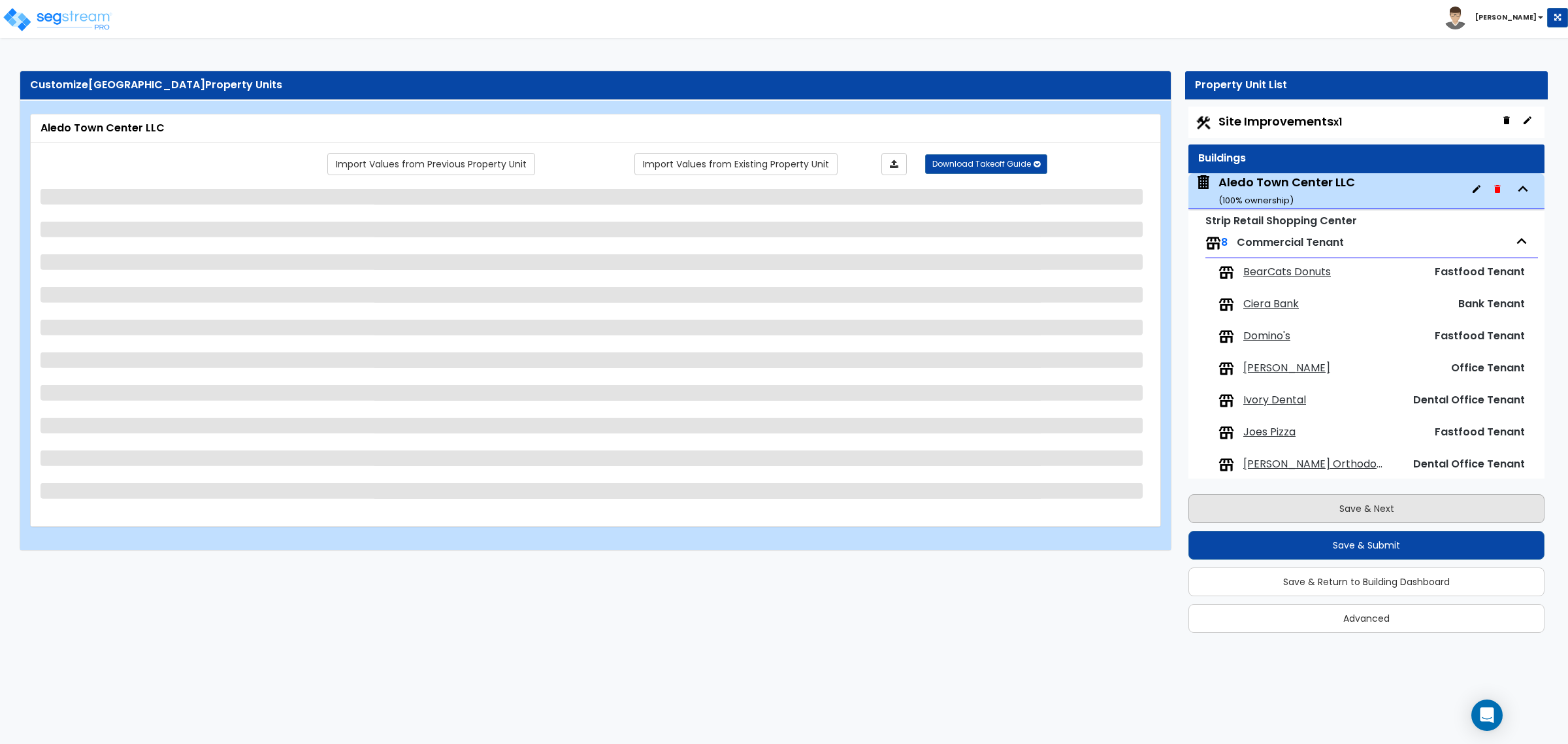
scroll to position [47, 0]
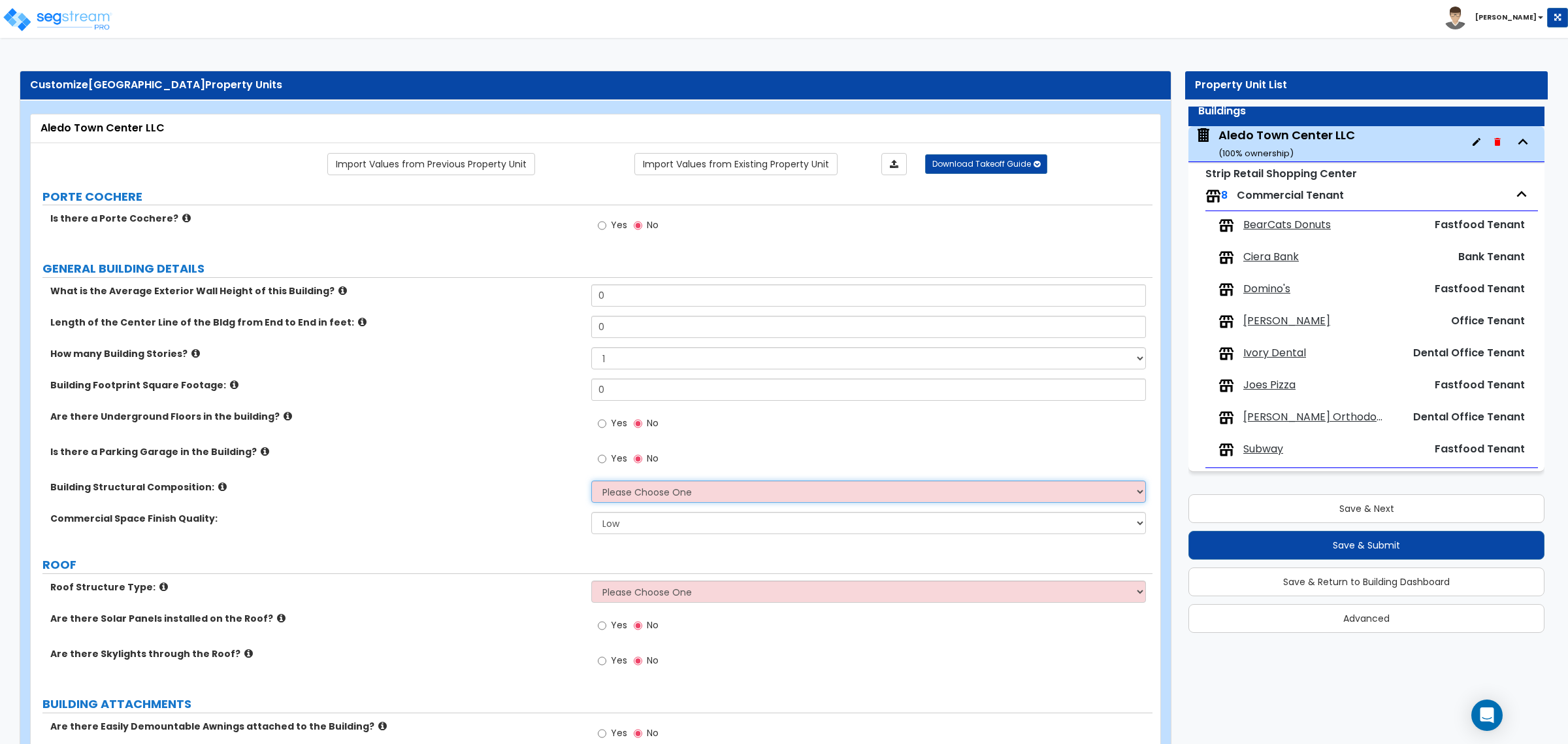
click at [654, 489] on select "Please Choose One Tilt-up Wall Construction Reinforced Concrete Structural Stee…" at bounding box center [868, 492] width 554 height 22
select select "3"
click at [591, 481] on select "Please Choose One Tilt-up Wall Construction Reinforced Concrete Structural Stee…" at bounding box center [868, 492] width 554 height 22
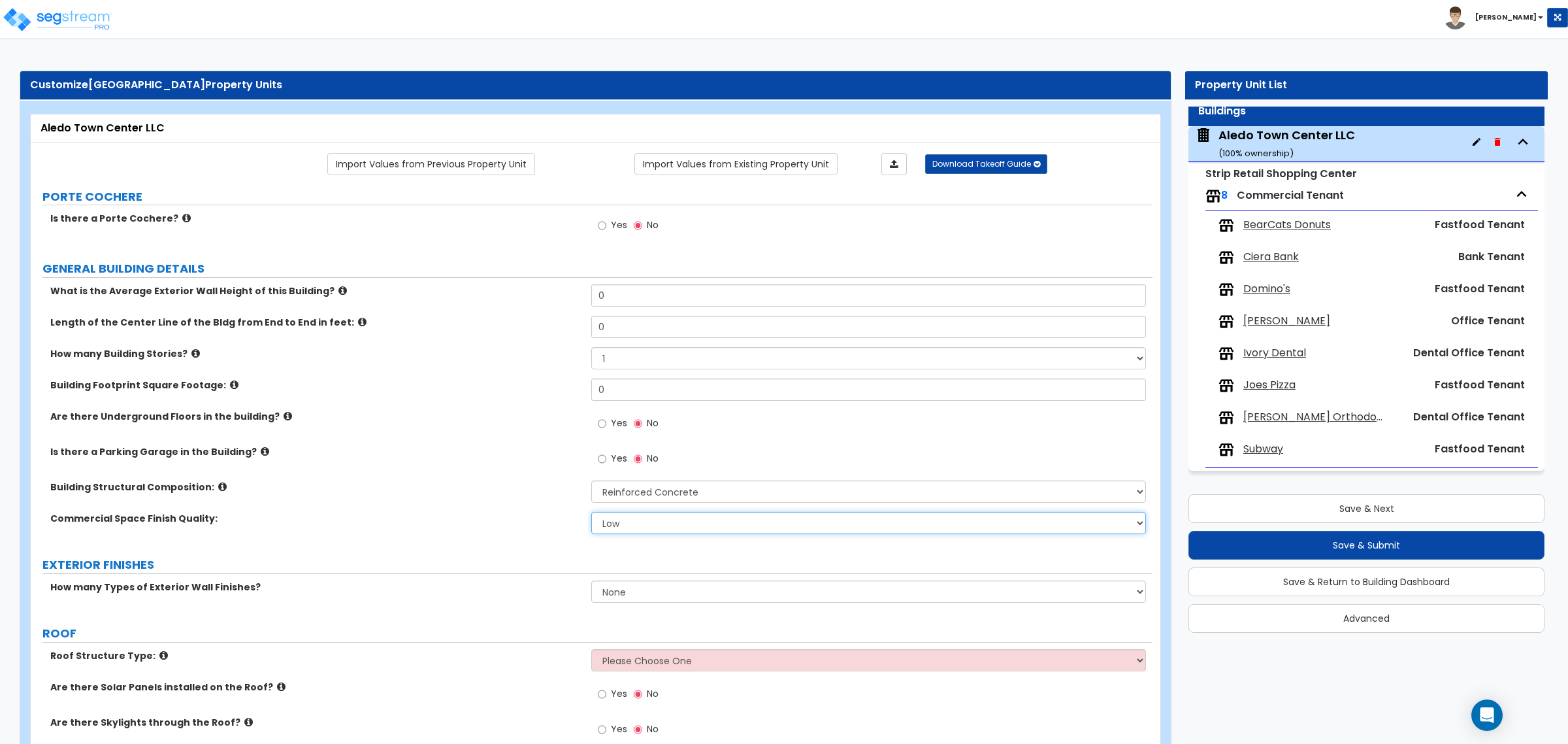
click at [677, 528] on select "Low Average High" at bounding box center [868, 523] width 554 height 22
select select "1"
click at [591, 512] on select "Low Average High" at bounding box center [868, 523] width 554 height 22
drag, startPoint x: 642, startPoint y: 393, endPoint x: 516, endPoint y: 391, distance: 126.0
click at [516, 391] on div "Building Footprint Square Footage: 0" at bounding box center [591, 394] width 1122 height 31
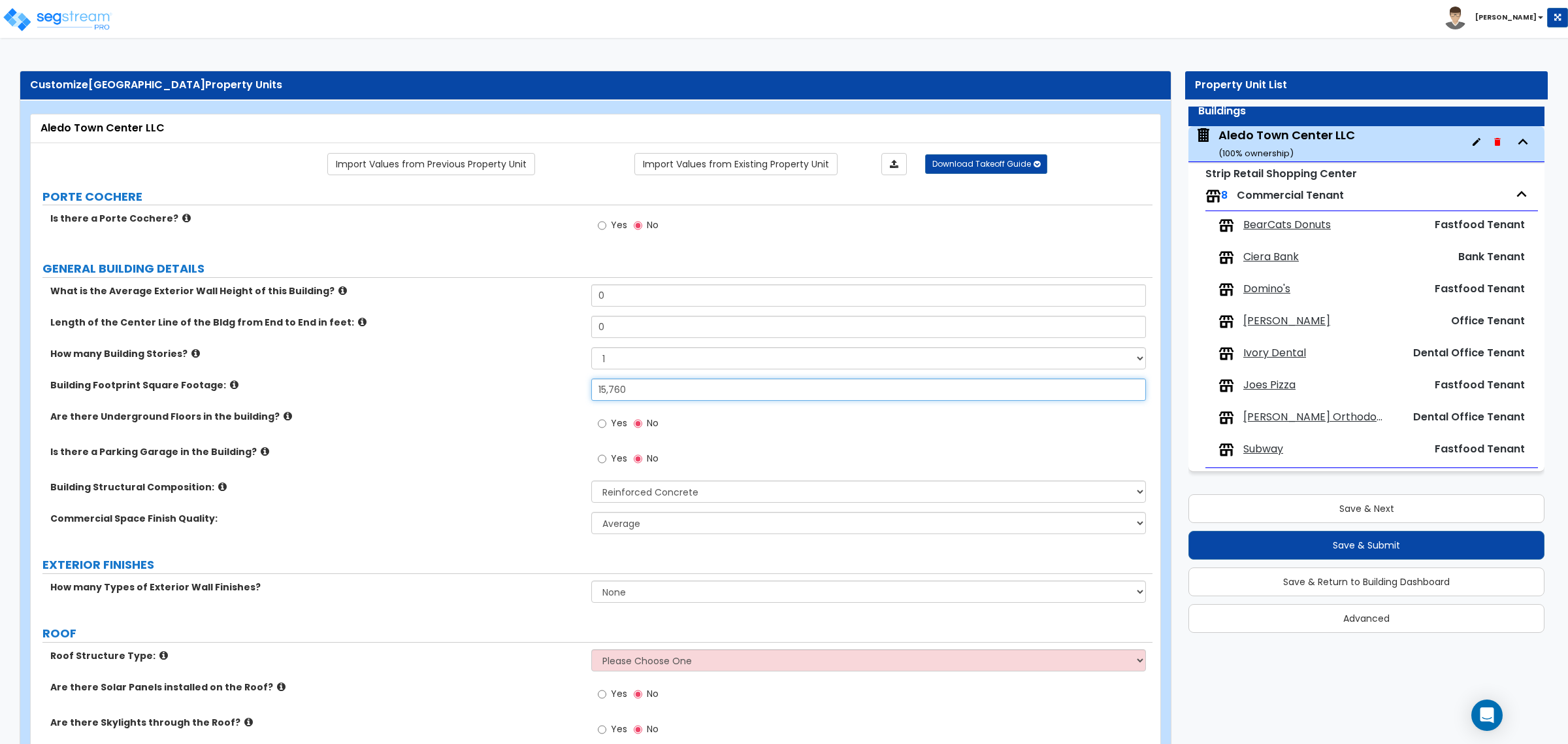
type input "15,760"
click at [519, 399] on div "Building Footprint Square Footage: 15,760" at bounding box center [591, 394] width 1122 height 31
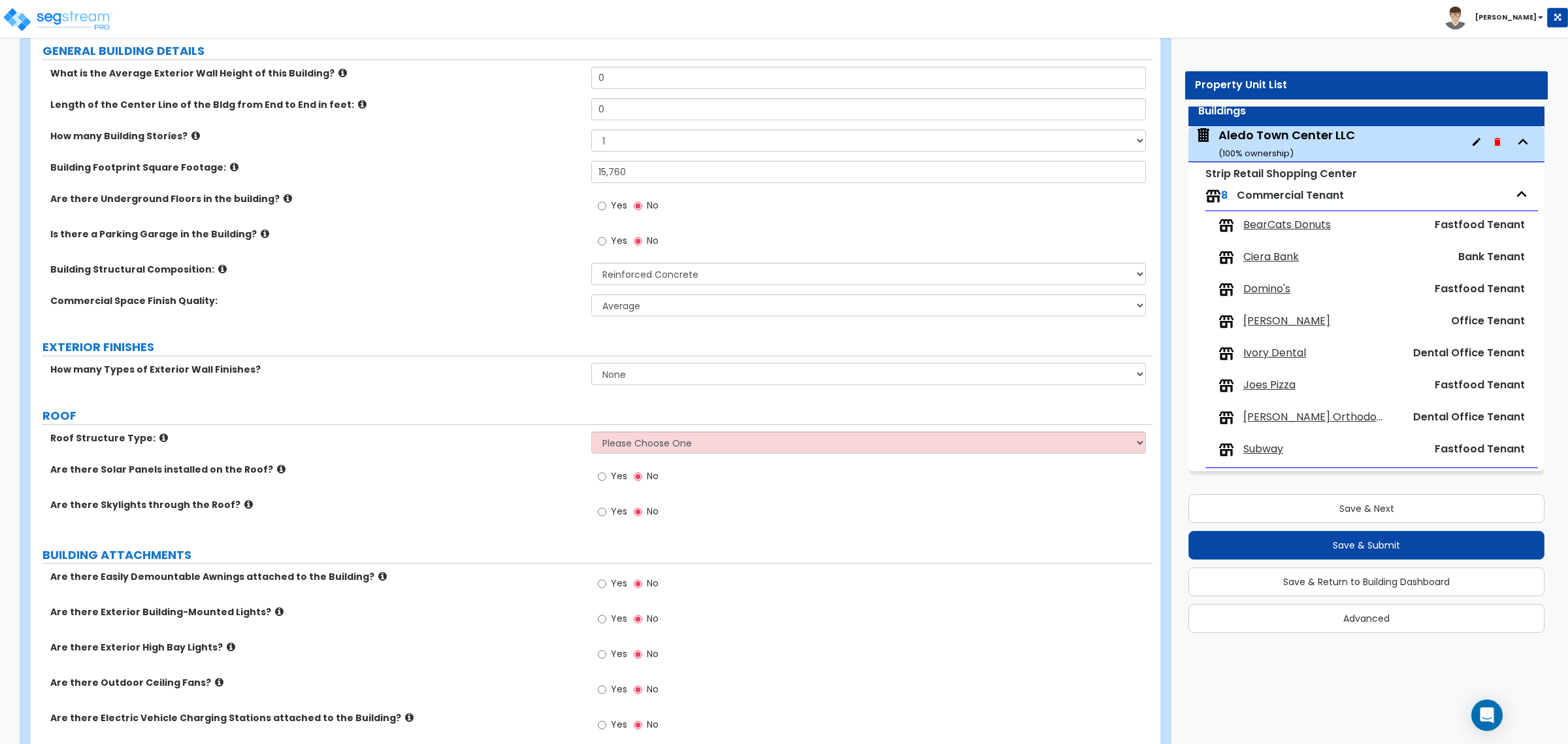
scroll to position [245, 0]
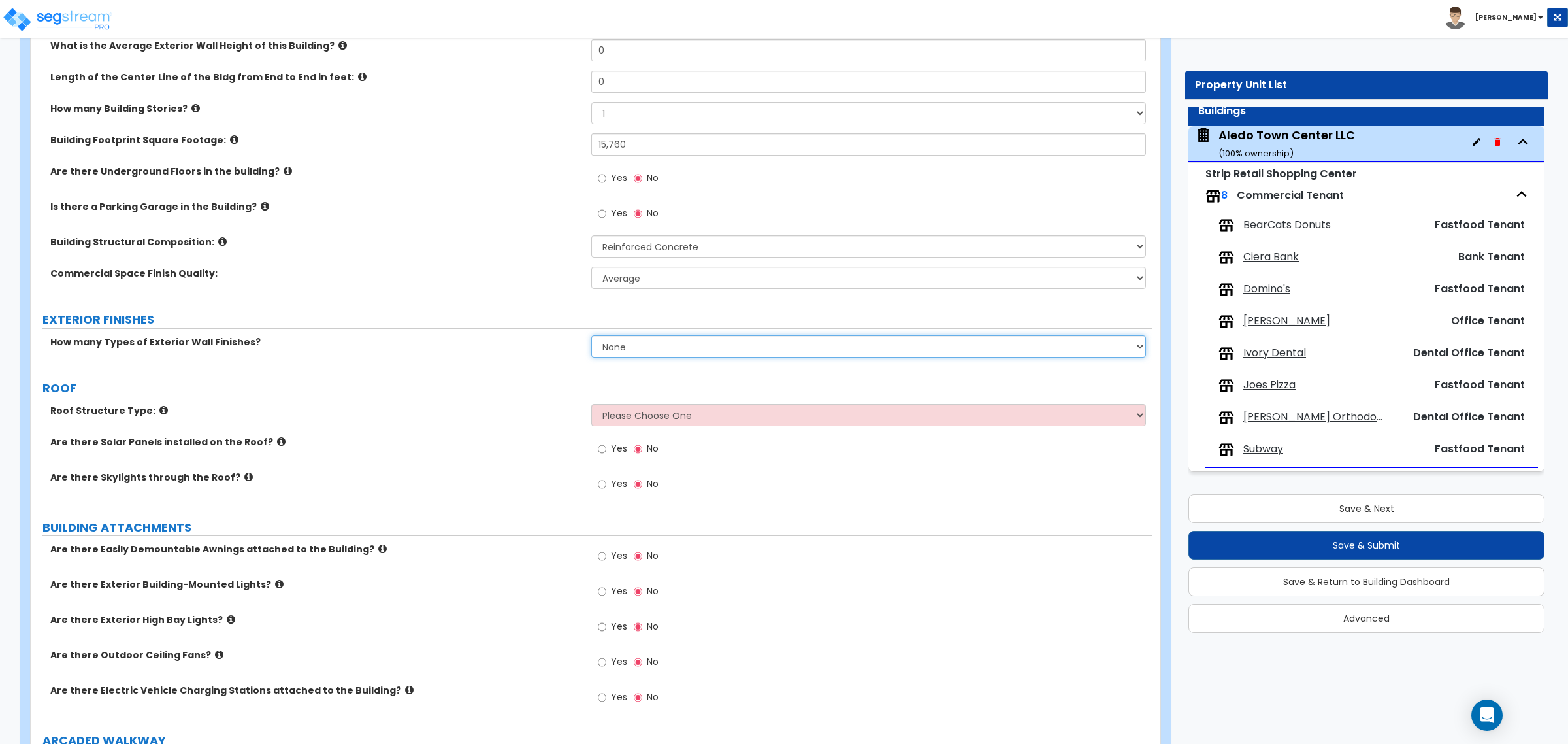
click at [627, 348] on select "None 1 2 3" at bounding box center [868, 347] width 554 height 22
select select "1"
click at [591, 336] on select "None 1 2 3" at bounding box center [868, 347] width 554 height 22
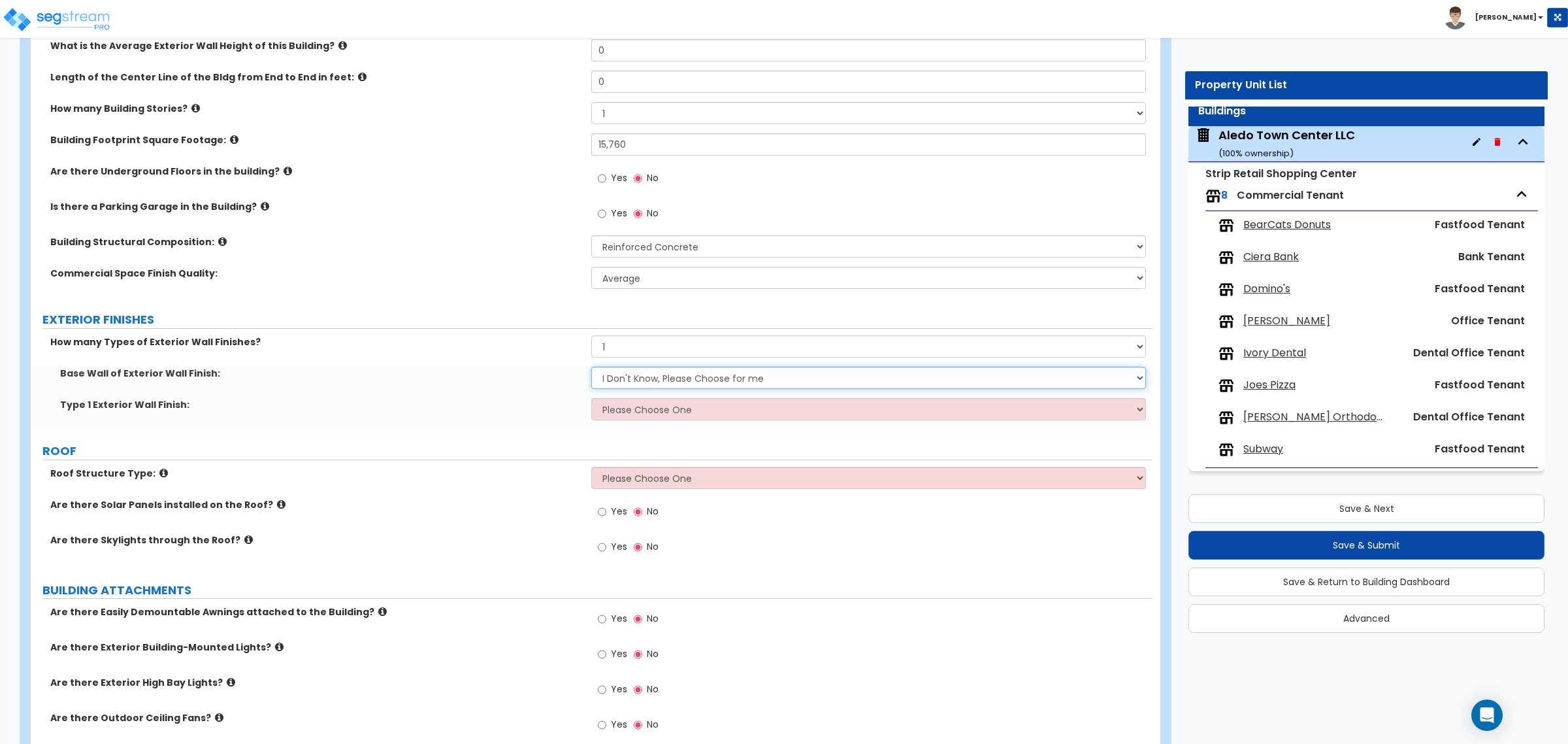
click at [631, 385] on select "I Don't Know, Please Choose for me Concrete Masonry Units (CMU) Cast-in-Place C…" at bounding box center [868, 378] width 554 height 22
select select "1"
click at [591, 368] on select "I Don't Know, Please Choose for me Concrete Masonry Units (CMU) Cast-in-Place C…" at bounding box center [868, 378] width 554 height 22
click at [632, 409] on select "Please Choose One No Finish/Shared Wall No Wall Brick Veneer Stone Veneer Wood …" at bounding box center [868, 409] width 554 height 22
select select "9"
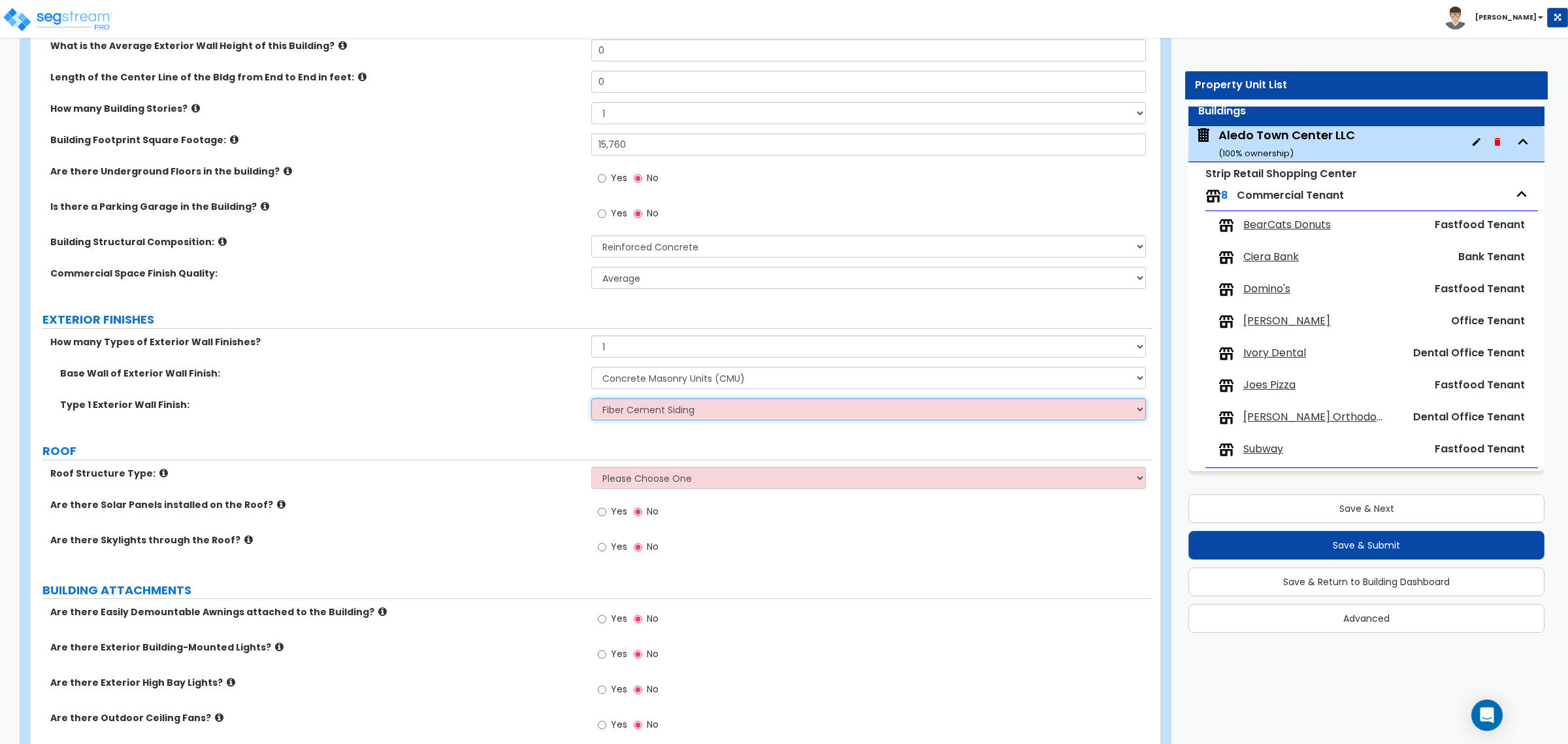
click at [591, 399] on select "Please Choose One No Finish/Shared Wall No Wall Brick Veneer Stone Veneer Wood …" at bounding box center [868, 409] width 554 height 22
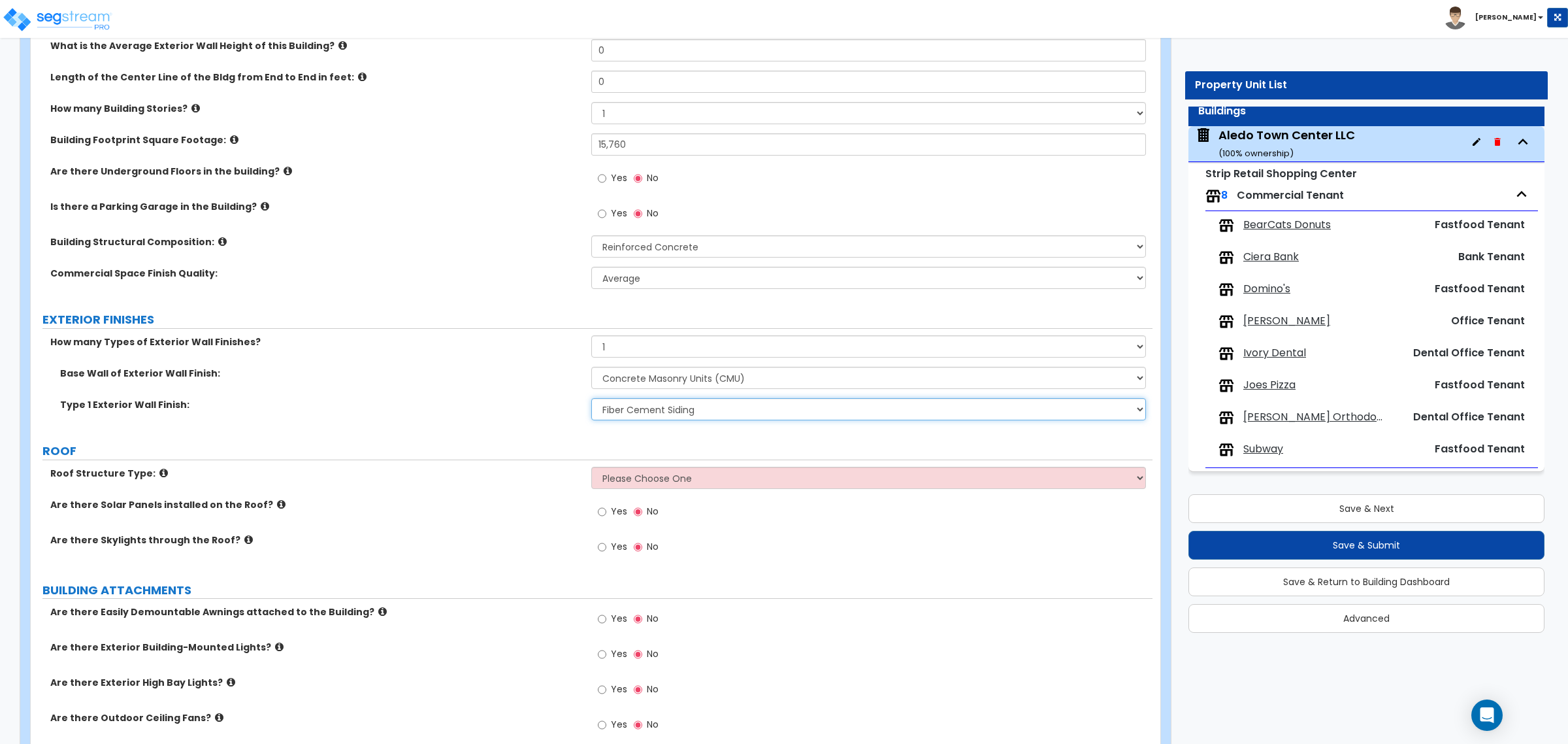
scroll to position [327, 0]
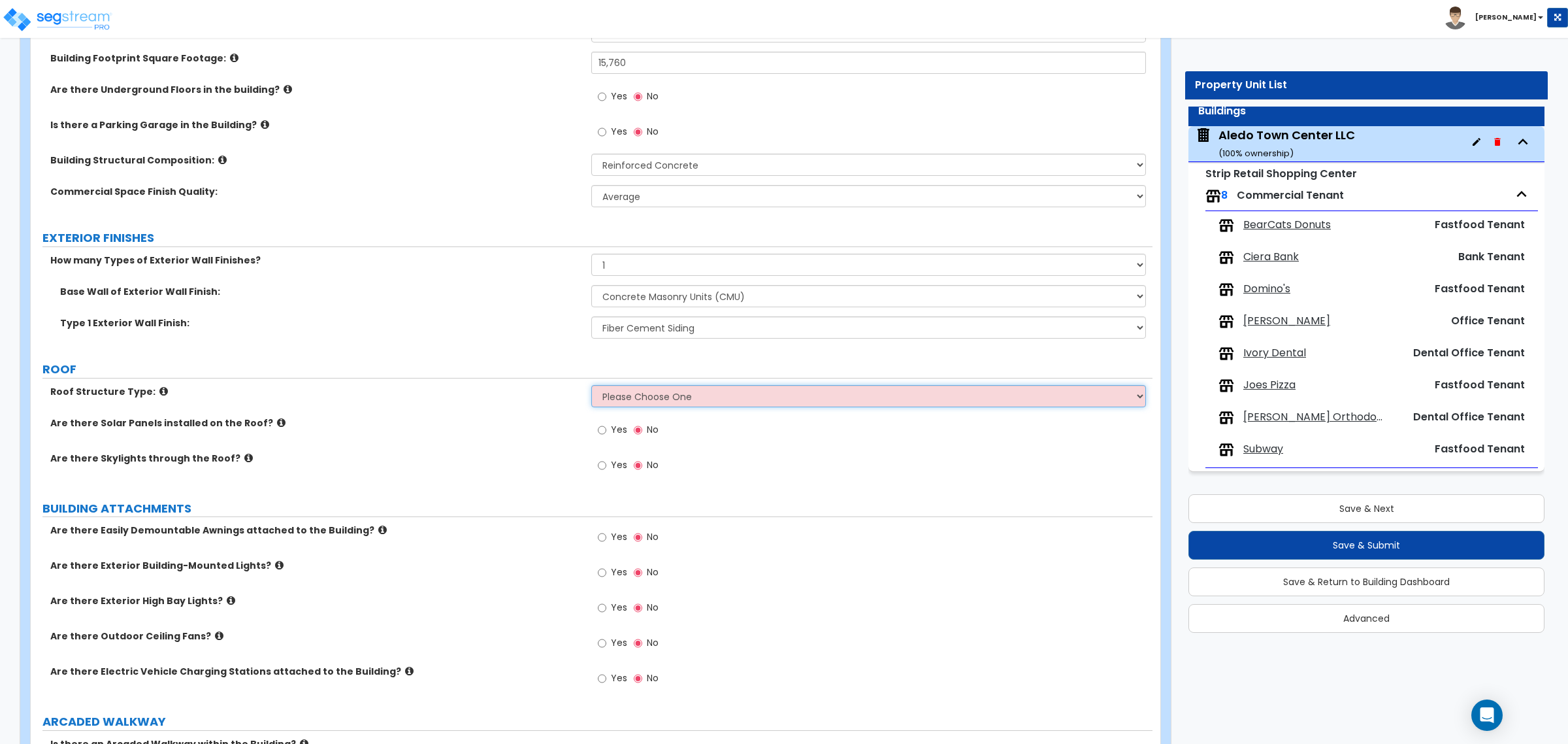
click at [655, 393] on select "Please Choose One Gable Roof Flat Roof Hybrid Gable & Flat Roof" at bounding box center [868, 397] width 554 height 22
select select "2"
click at [591, 385] on select "Please Choose One Gable Roof Flat Roof Hybrid Gable & Flat Roof" at bounding box center [868, 397] width 554 height 22
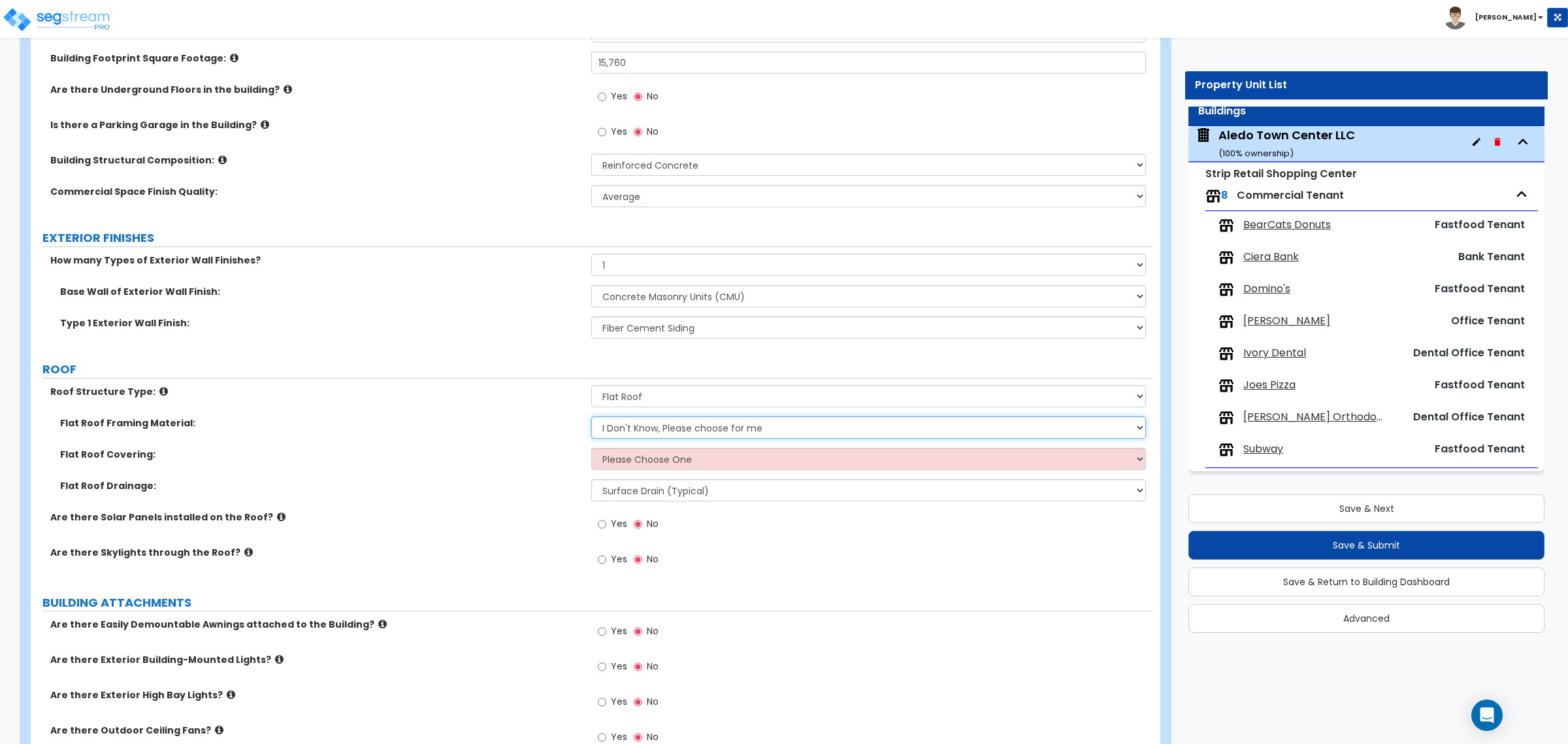
click at [669, 434] on select "I Don't Know, Please choose for me Metal Wood Concrete" at bounding box center [868, 428] width 554 height 22
click at [591, 417] on select "I Don't Know, Please choose for me Metal Wood Concrete" at bounding box center [868, 428] width 554 height 22
click at [647, 427] on select "I Don't Know, Please choose for me Metal Wood Concrete" at bounding box center [868, 428] width 554 height 22
select select "3"
click at [591, 417] on select "I Don't Know, Please choose for me Metal Wood Concrete" at bounding box center [868, 428] width 554 height 22
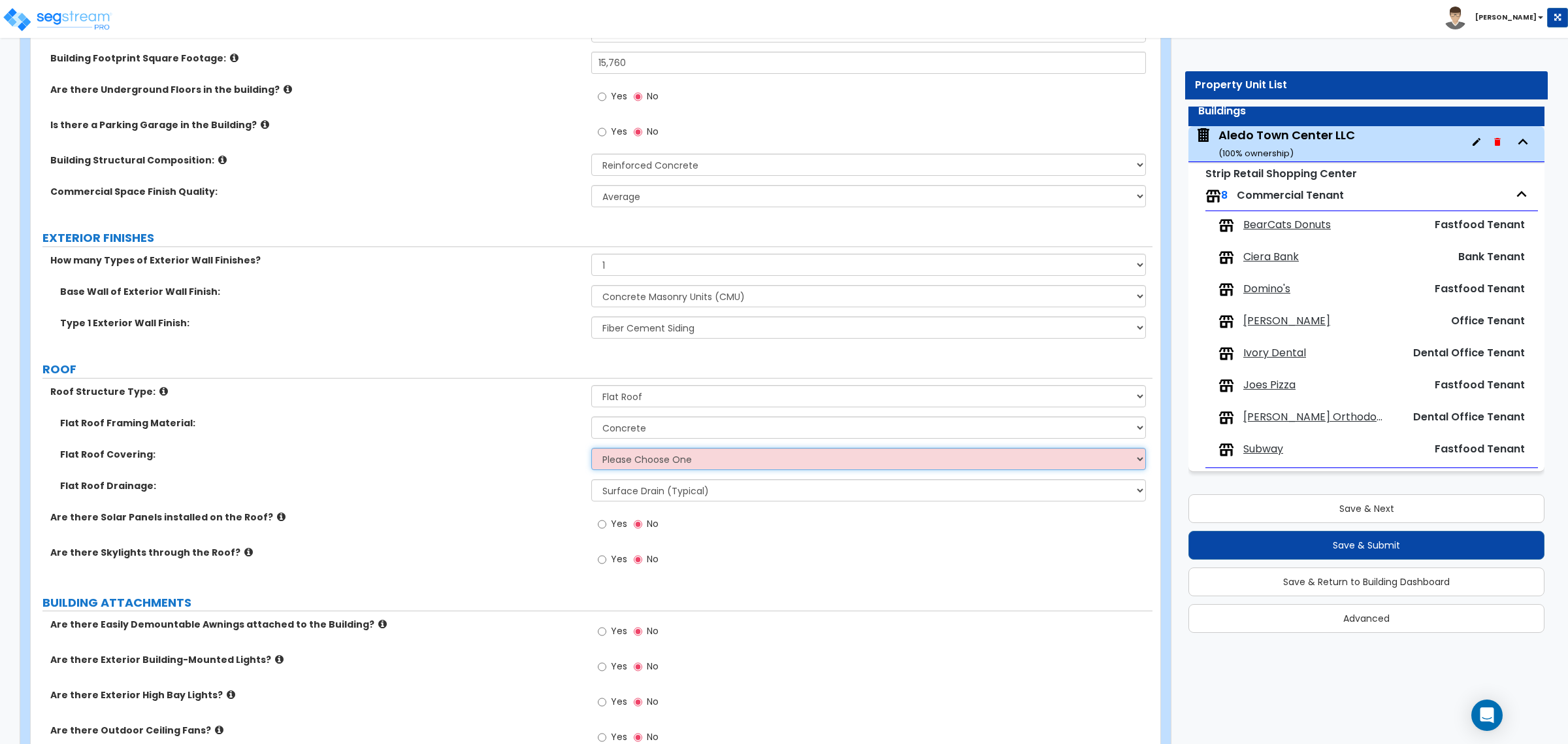
click at [643, 463] on select "Please Choose One Rolled Asphalt PVC Membrane Plastic (EPDM) Membrane Asphalt F…" at bounding box center [868, 459] width 554 height 22
select select "1"
click at [591, 448] on select "Please Choose One Rolled Asphalt PVC Membrane Plastic (EPDM) Membrane Asphalt F…" at bounding box center [868, 459] width 554 height 22
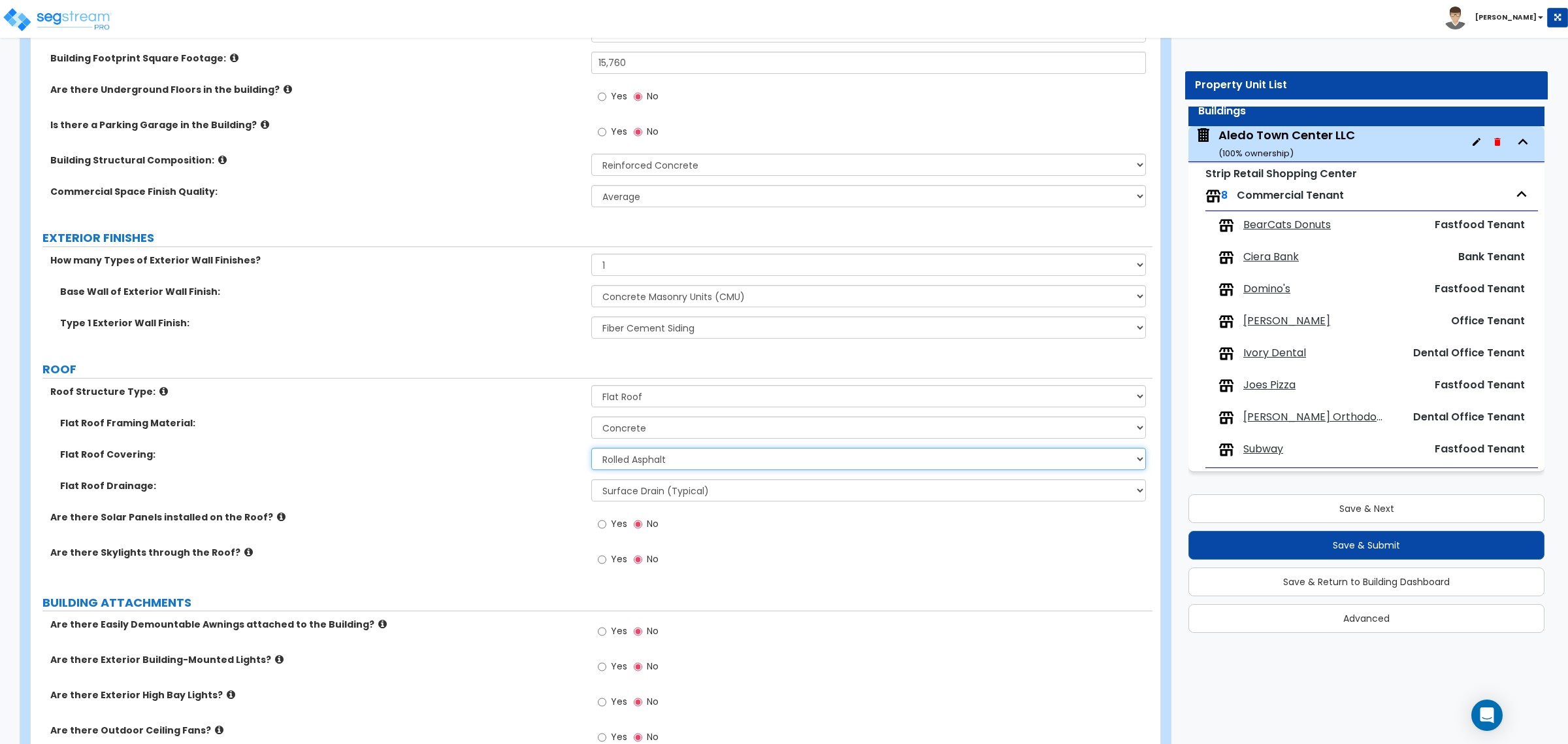
click at [648, 462] on select "Please Choose One Rolled Asphalt PVC Membrane Plastic (EPDM) Membrane Asphalt F…" at bounding box center [868, 459] width 554 height 22
click at [591, 448] on select "Please Choose One Rolled Asphalt PVC Membrane Plastic (EPDM) Membrane Asphalt F…" at bounding box center [868, 459] width 554 height 22
click at [662, 492] on select "Surface Drain (Typical) Gutters Downspout Only" at bounding box center [868, 490] width 554 height 22
click at [591, 480] on select "Surface Drain (Typical) Gutters Downspout Only" at bounding box center [868, 490] width 554 height 22
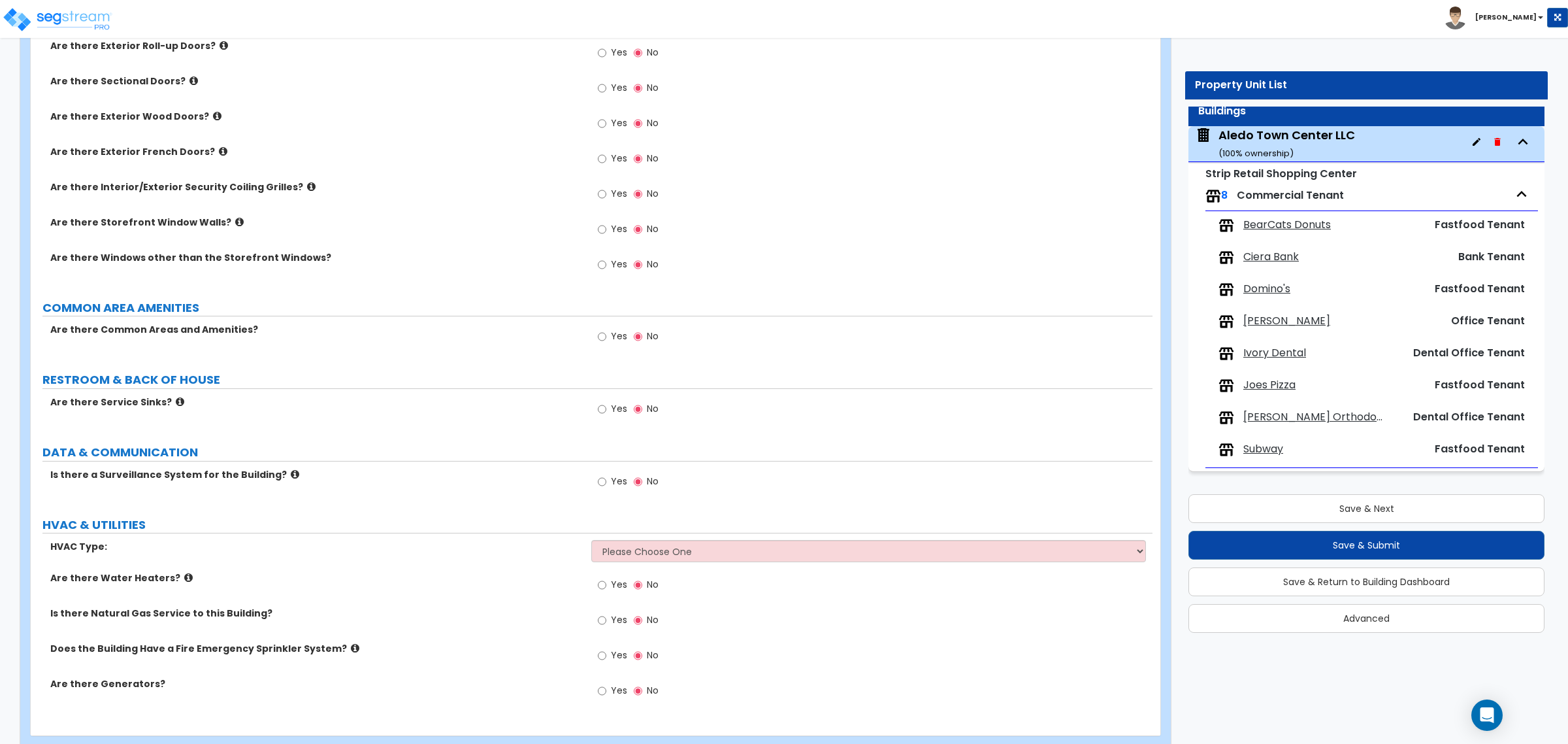
scroll to position [1293, 0]
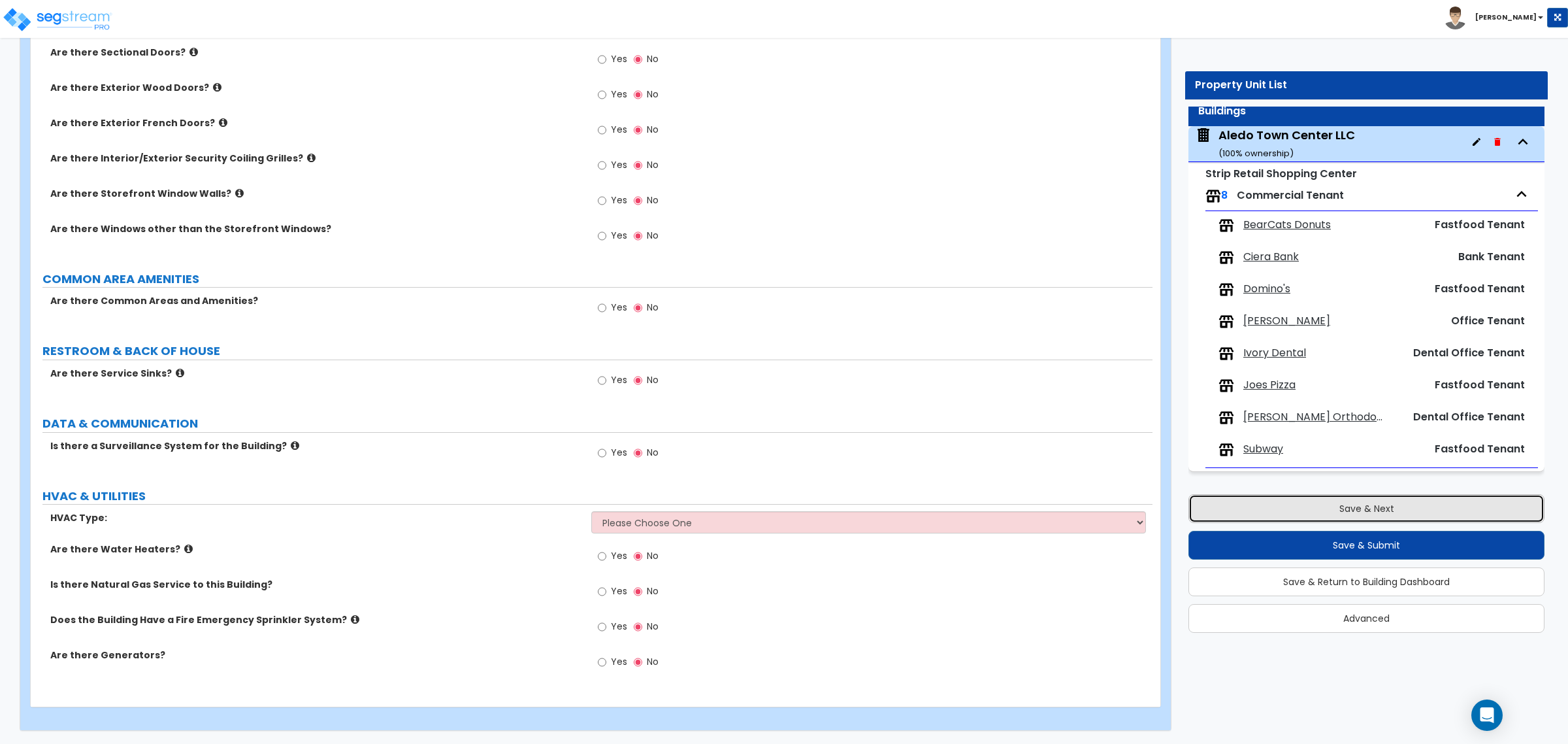
click at [1248, 511] on button "Save & Next" at bounding box center [1366, 509] width 356 height 29
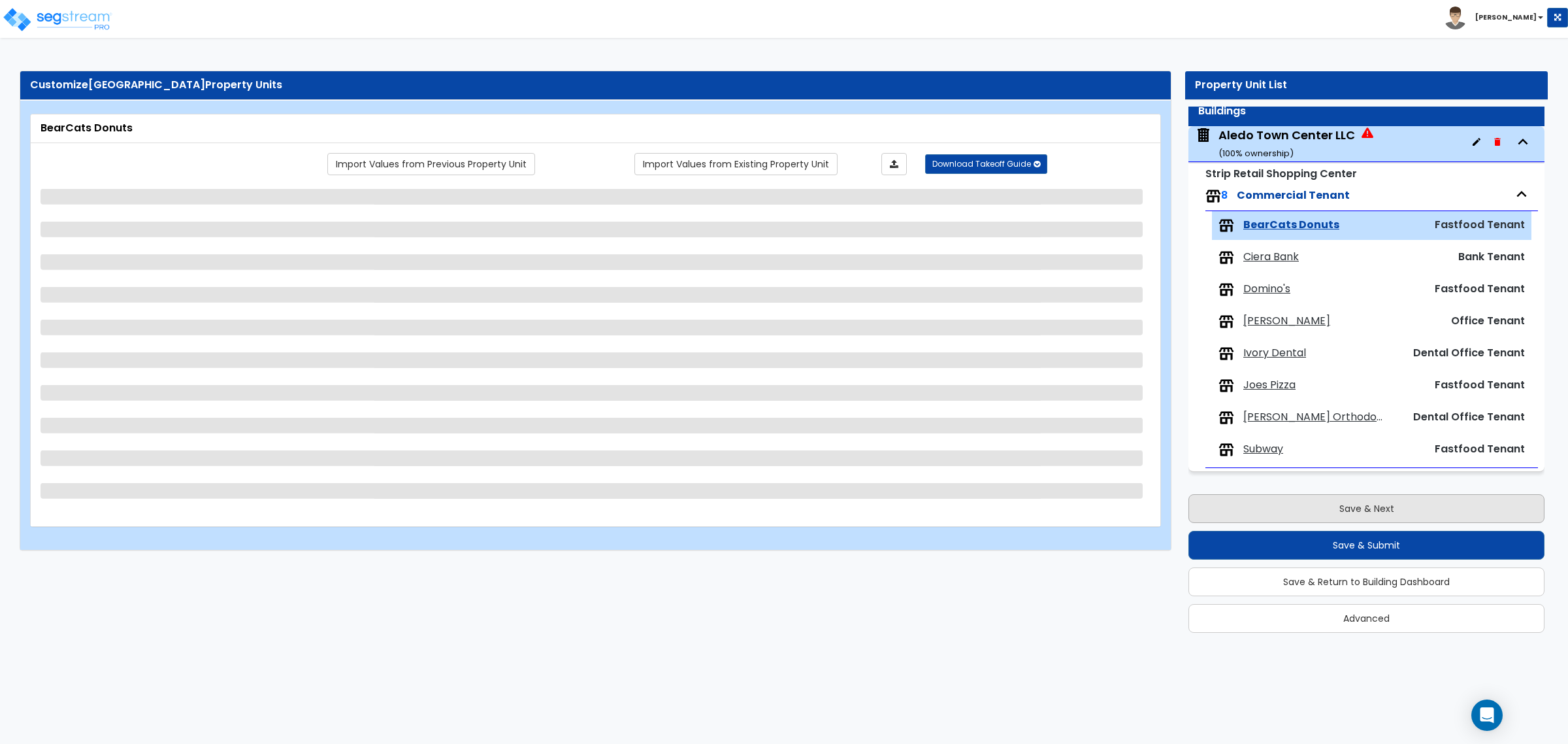
scroll to position [0, 0]
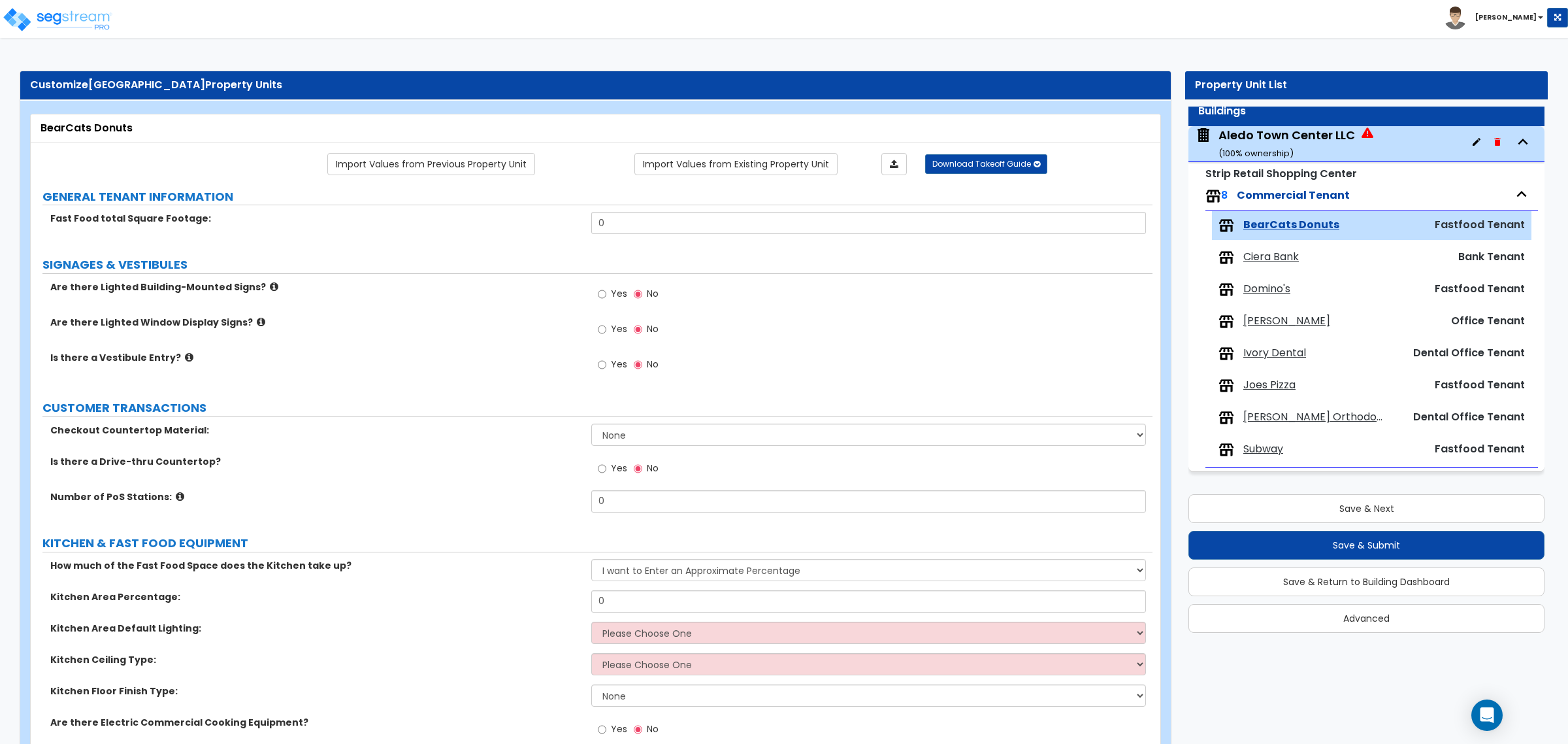
click at [1346, 133] on div "Aledo Town Center LLC ( 100 % ownership)" at bounding box center [1287, 143] width 137 height 33
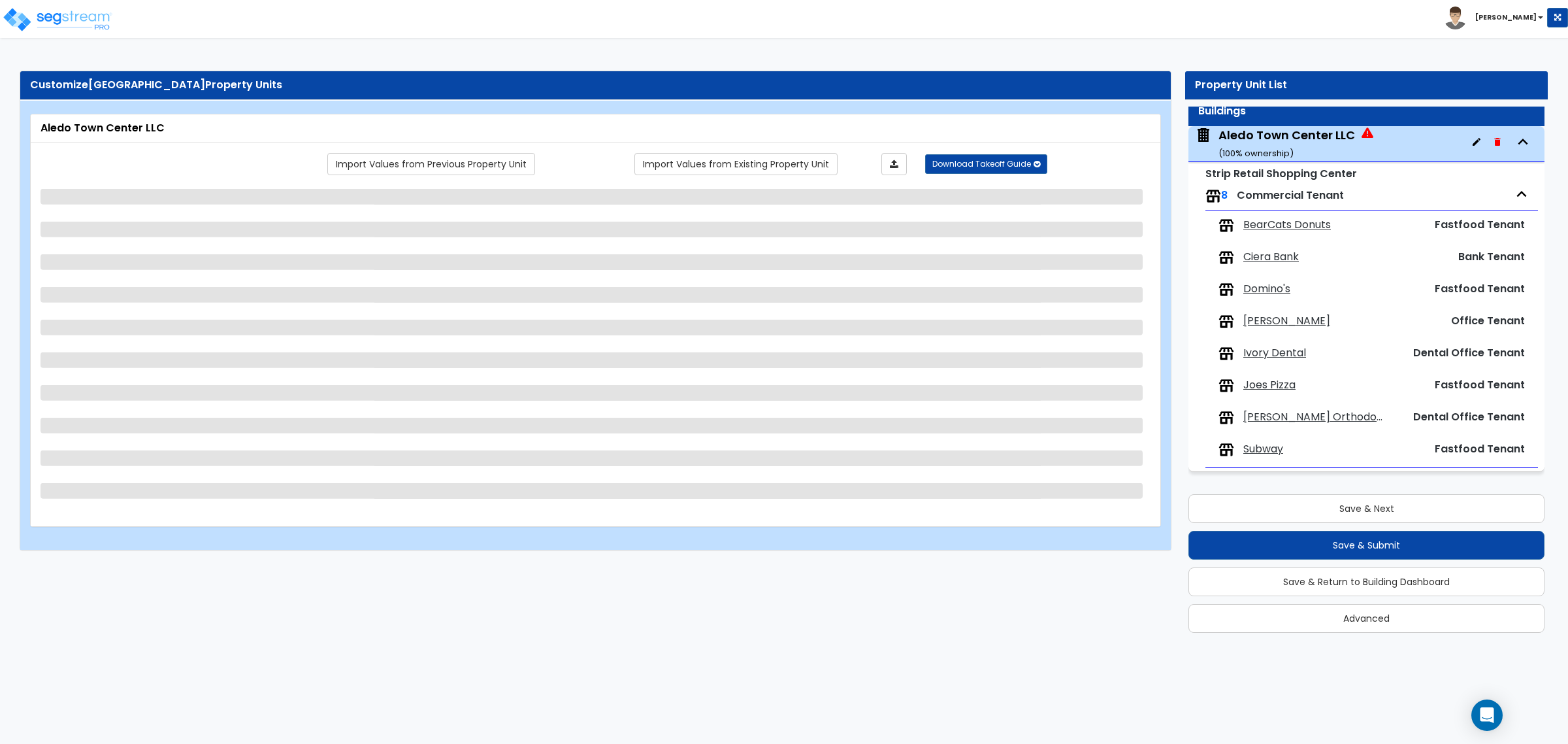
select select "3"
select select "1"
select select "9"
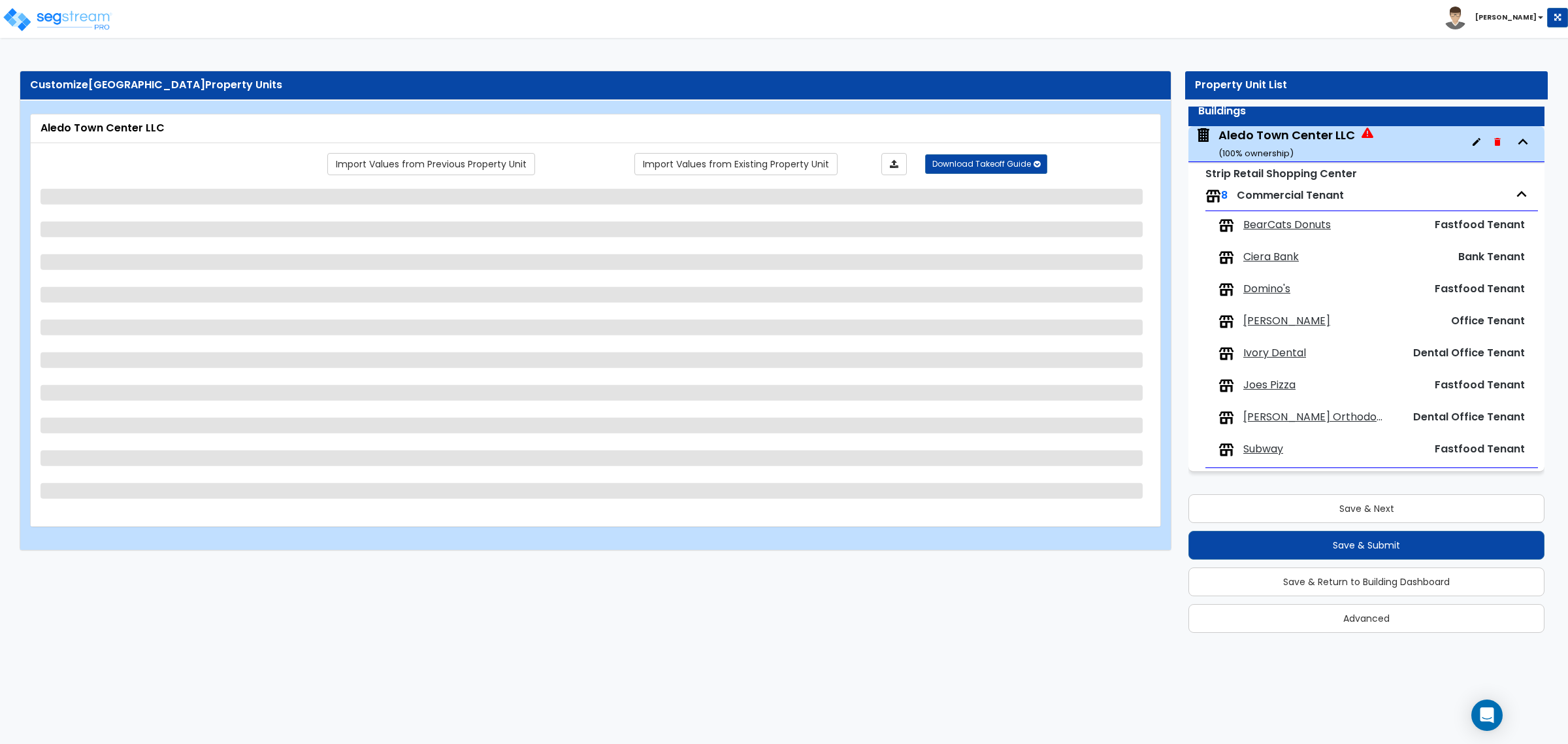
select select "2"
select select "3"
select select "1"
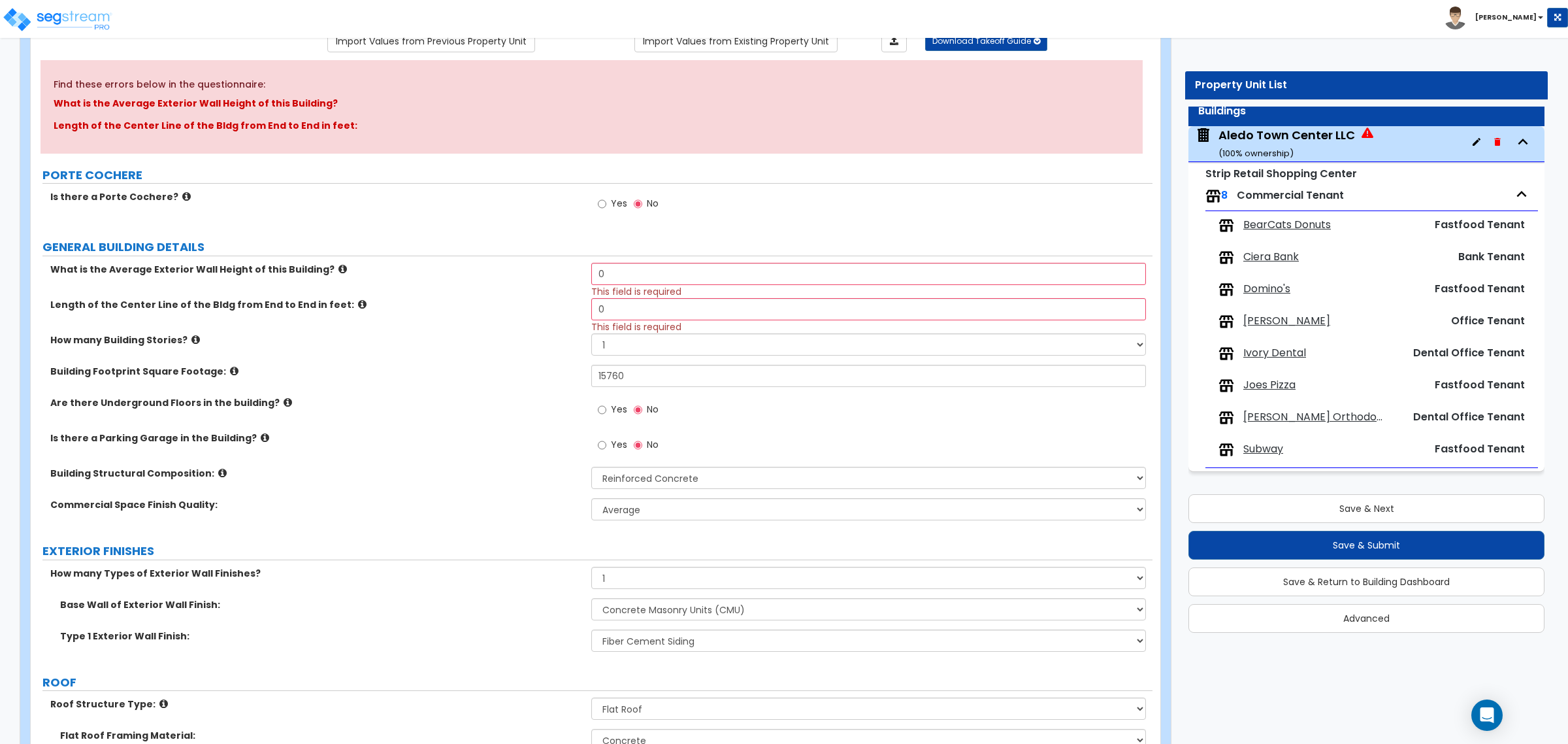
scroll to position [163, 0]
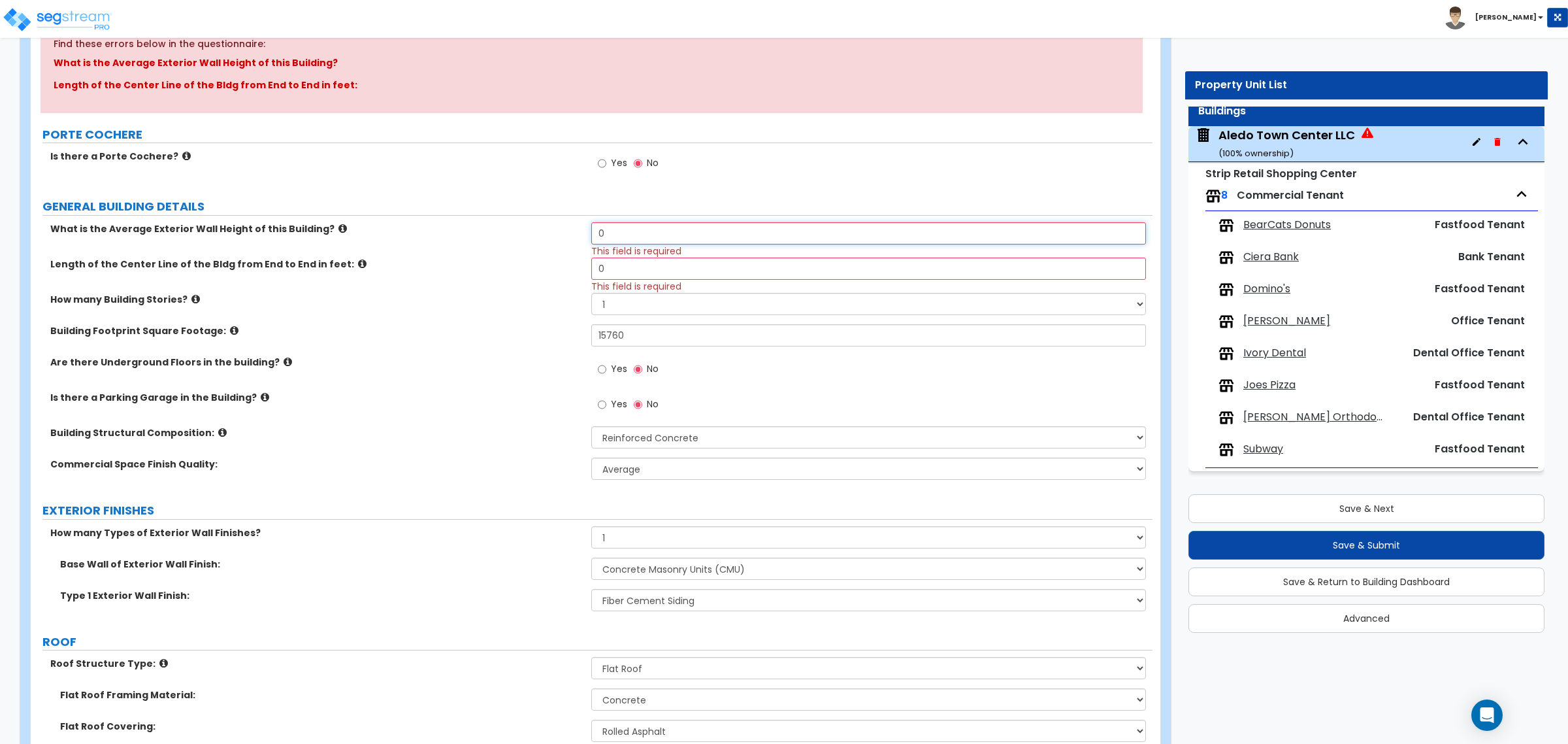
drag, startPoint x: 620, startPoint y: 221, endPoint x: 583, endPoint y: 223, distance: 37.1
click at [583, 223] on div "What is the Average Exterior Wall Height of this Building? 0 This field is requ…" at bounding box center [591, 240] width 1122 height 36
type input "60"
drag, startPoint x: 620, startPoint y: 276, endPoint x: 569, endPoint y: 281, distance: 51.2
click at [569, 281] on div "Length of the Center Line of the Bldg from End to End in feet: 0 This field is …" at bounding box center [591, 275] width 1122 height 36
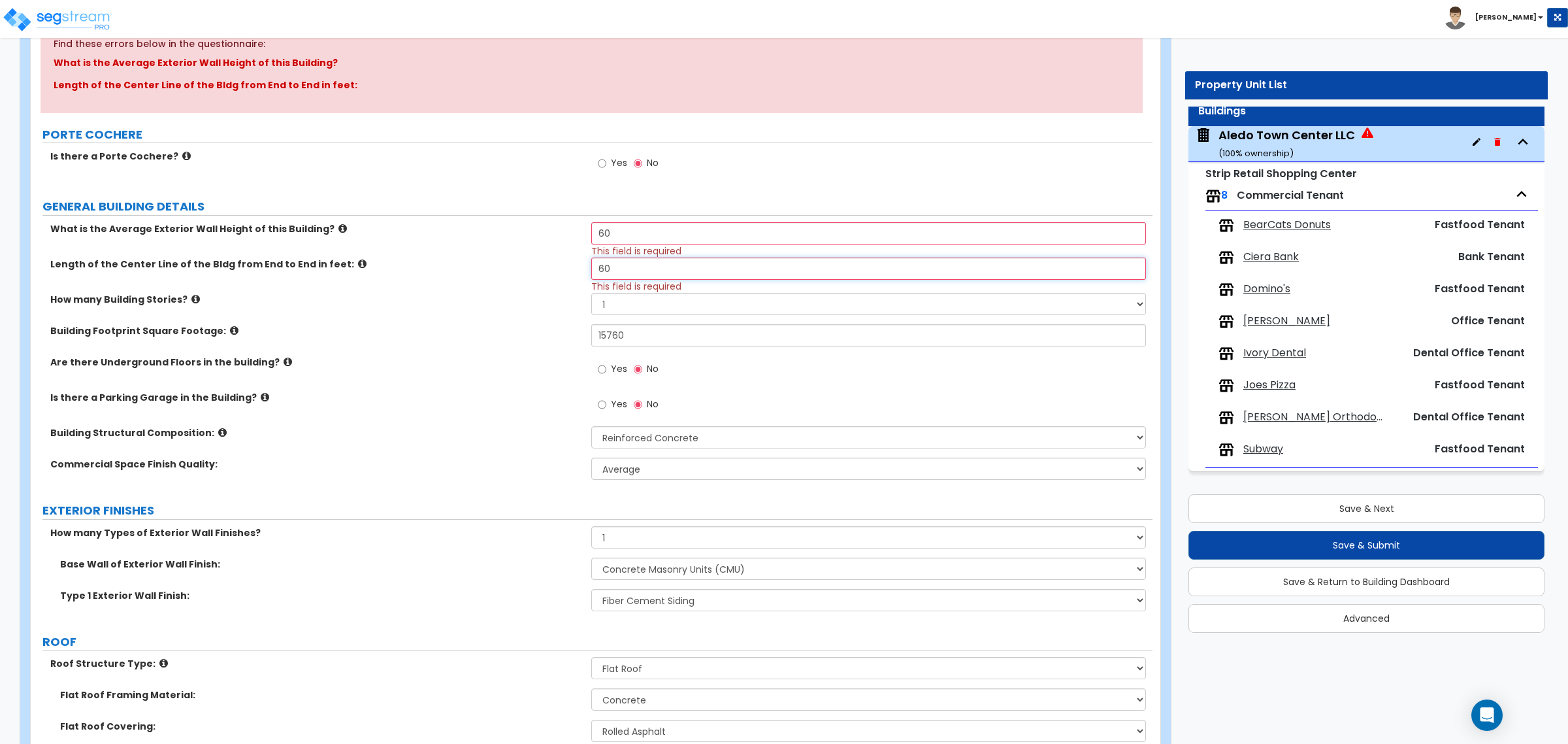
type input "60"
click at [565, 287] on div "Length of the Center Line of the Bldg from End to End in feet: 60 This field is…" at bounding box center [591, 275] width 1122 height 36
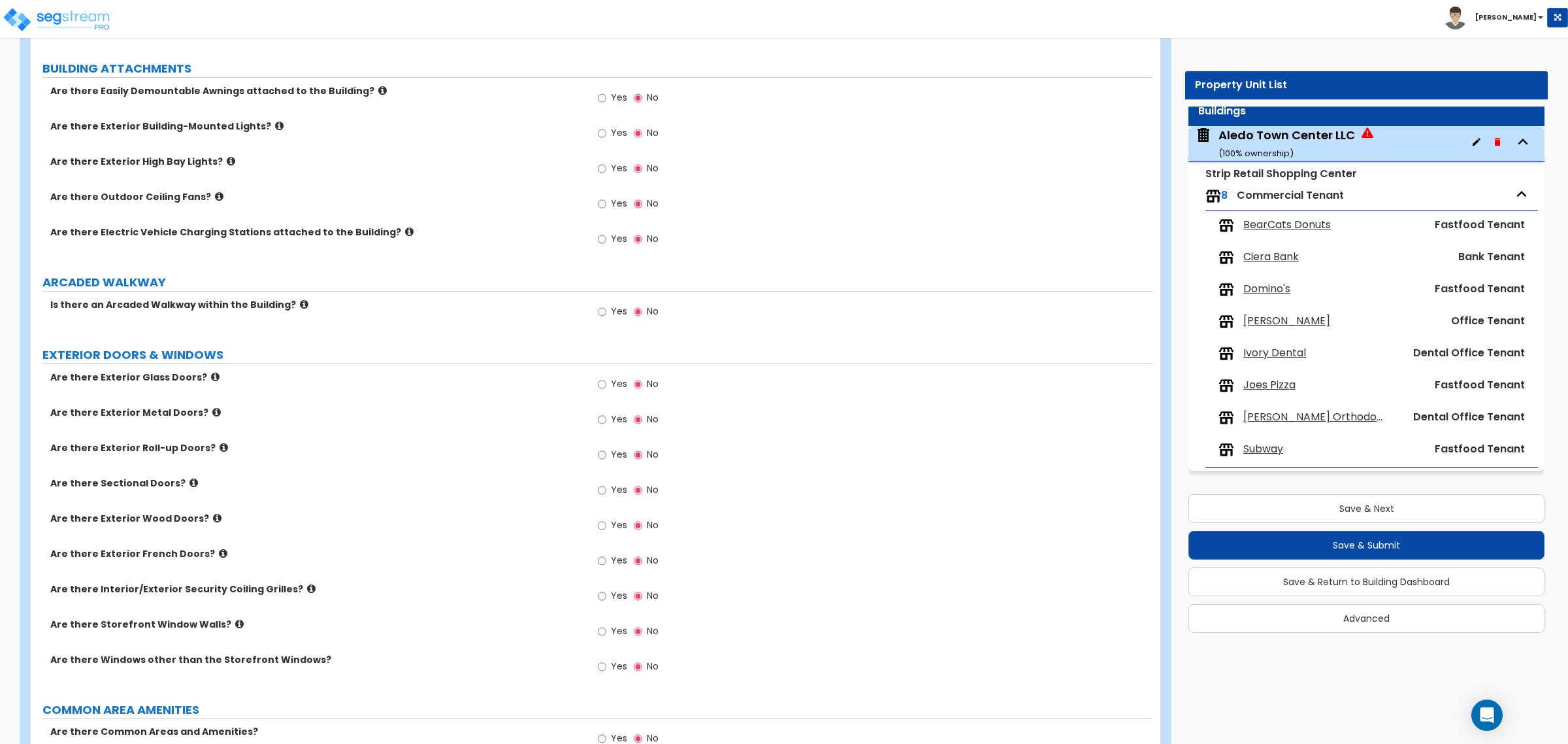
scroll to position [981, 0]
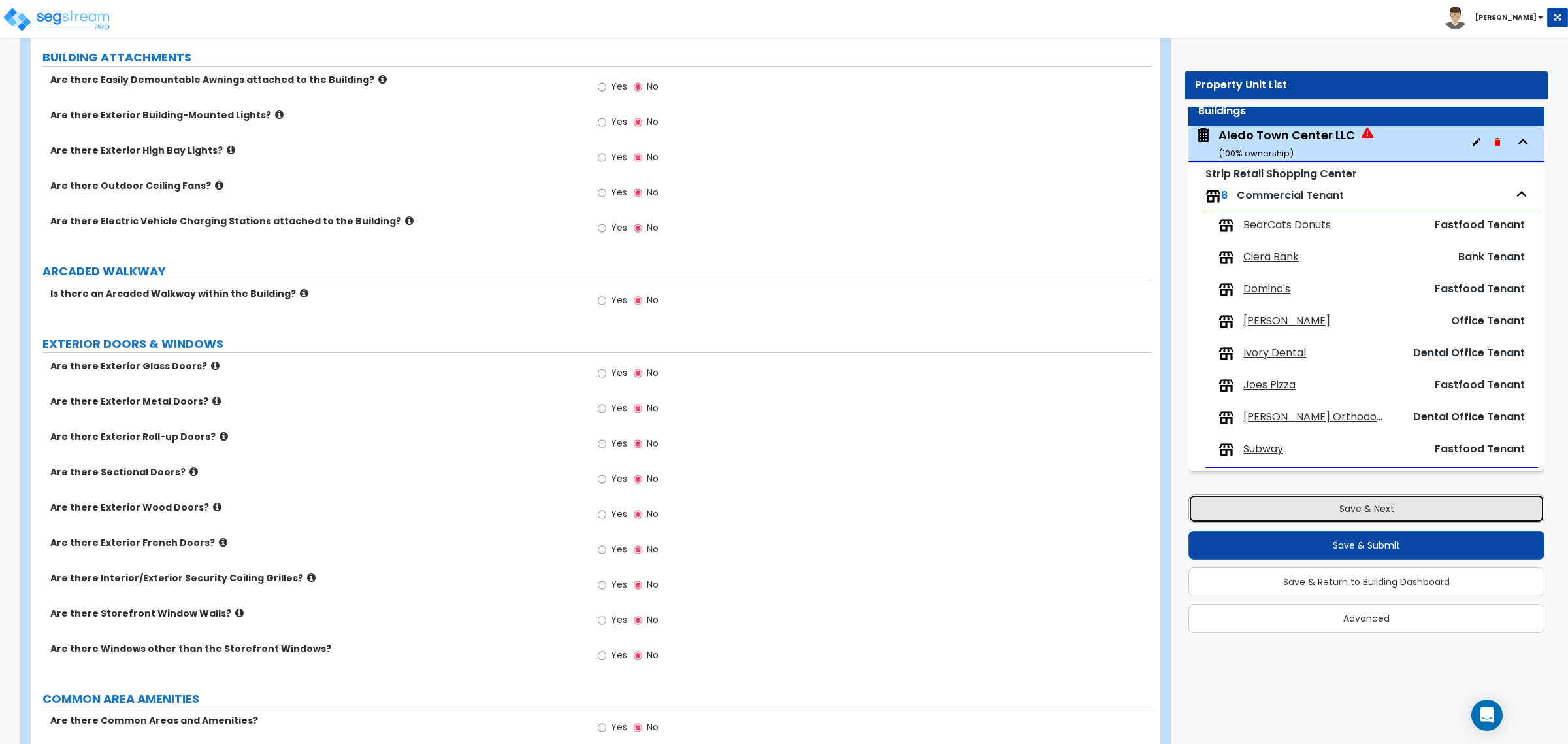
click at [1341, 505] on button "Save & Next" at bounding box center [1366, 509] width 356 height 29
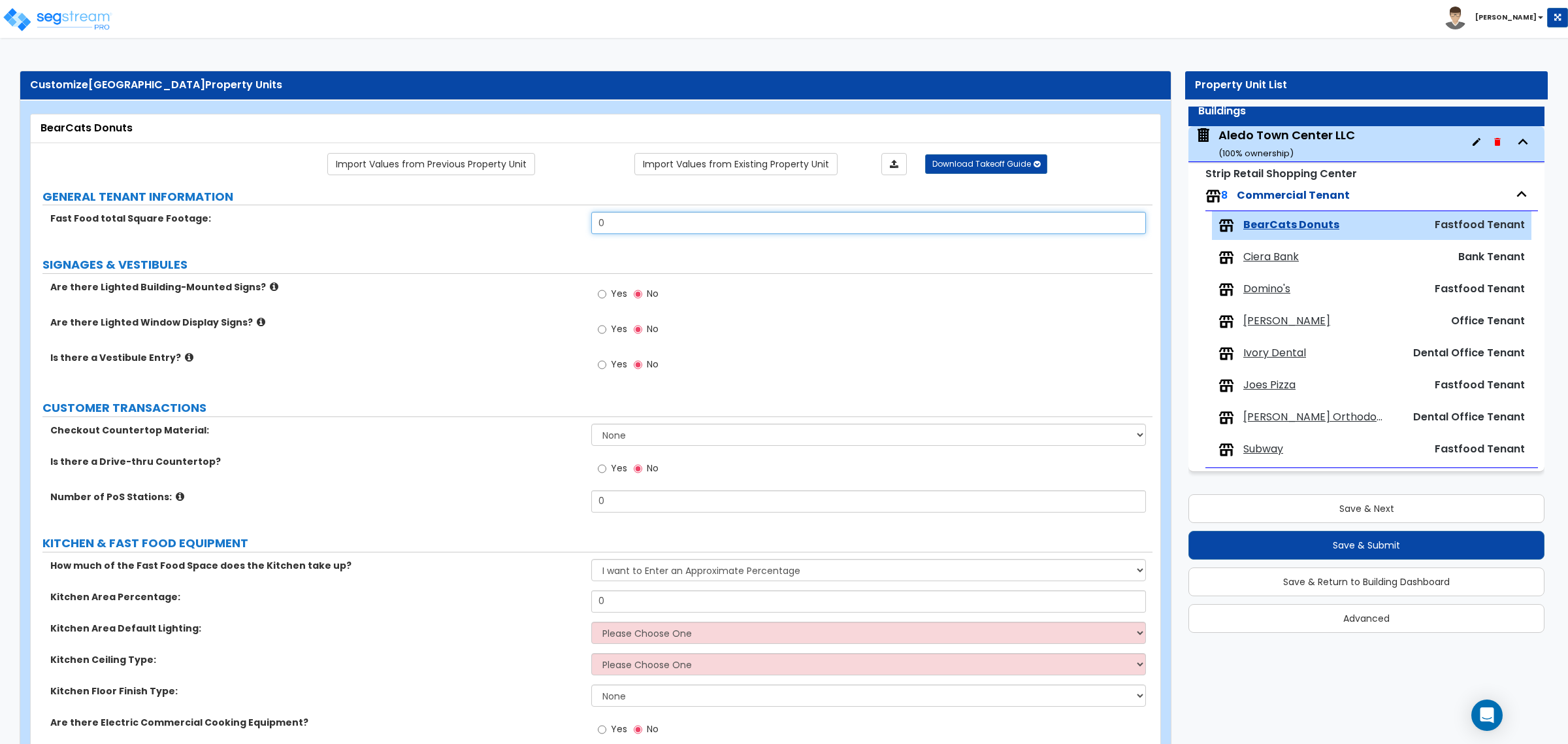
drag, startPoint x: 569, startPoint y: 226, endPoint x: 516, endPoint y: 226, distance: 53.0
click at [516, 226] on div "Fast Food total Square Footage: 0" at bounding box center [591, 227] width 1122 height 31
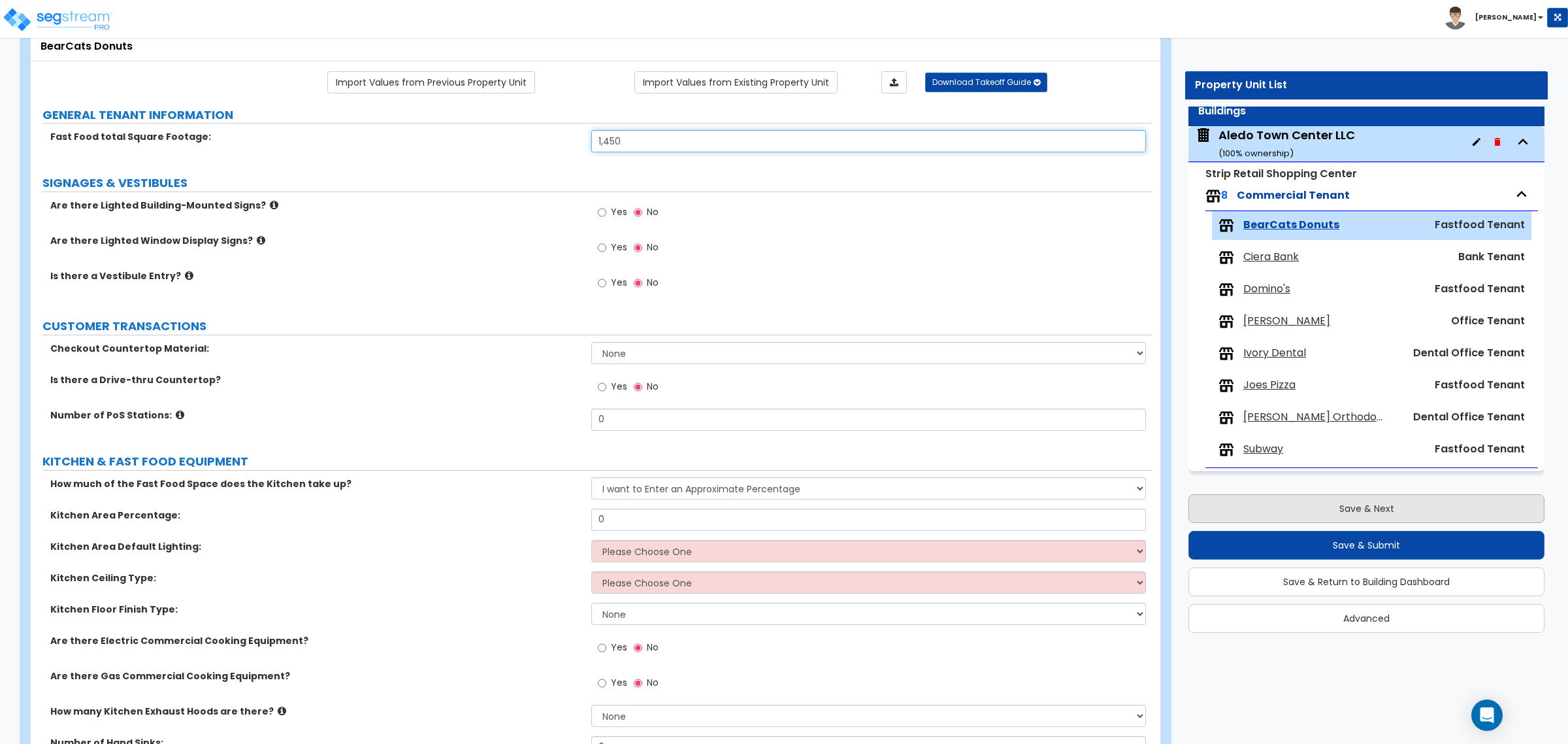
type input "1,450"
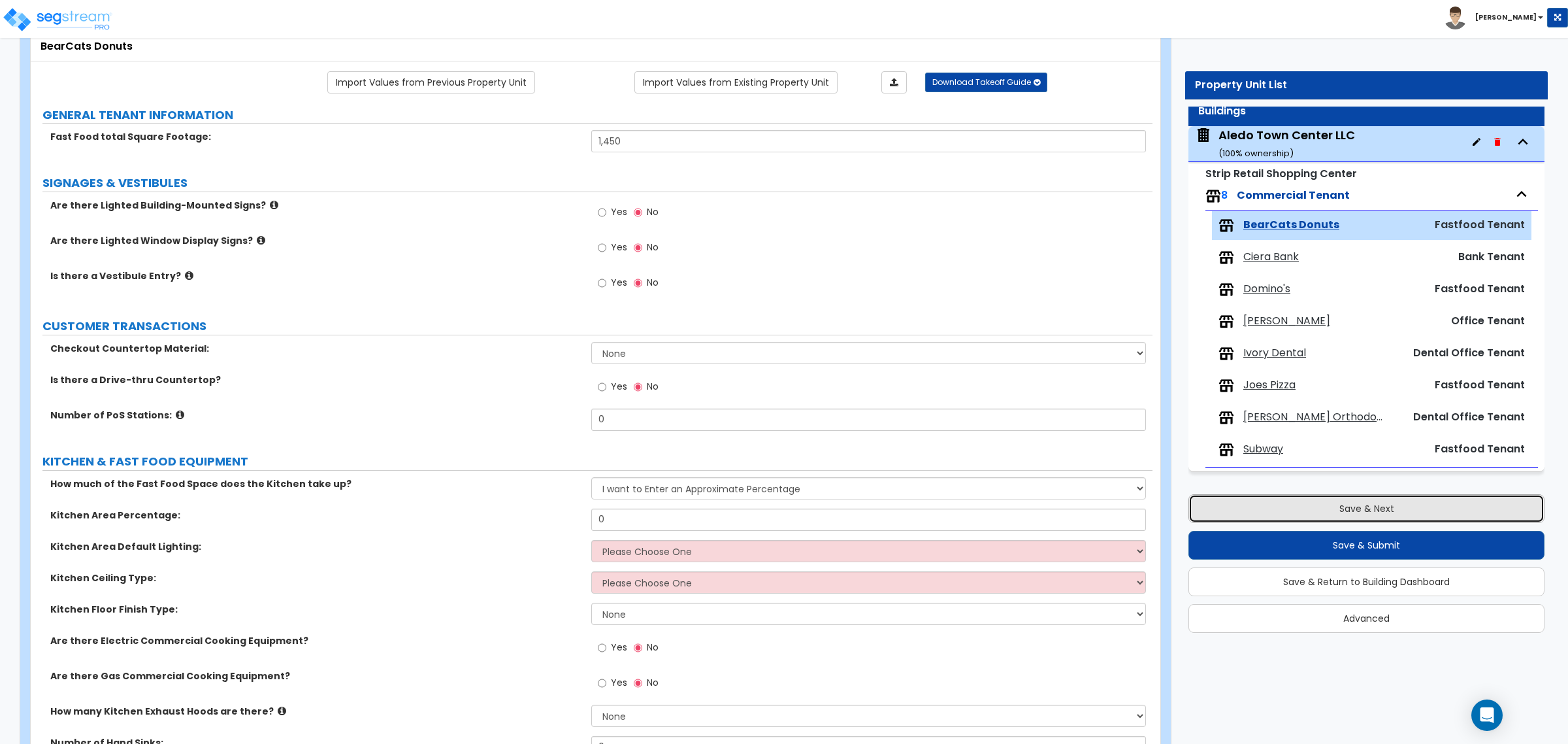
click at [1245, 497] on button "Save & Next" at bounding box center [1366, 509] width 356 height 29
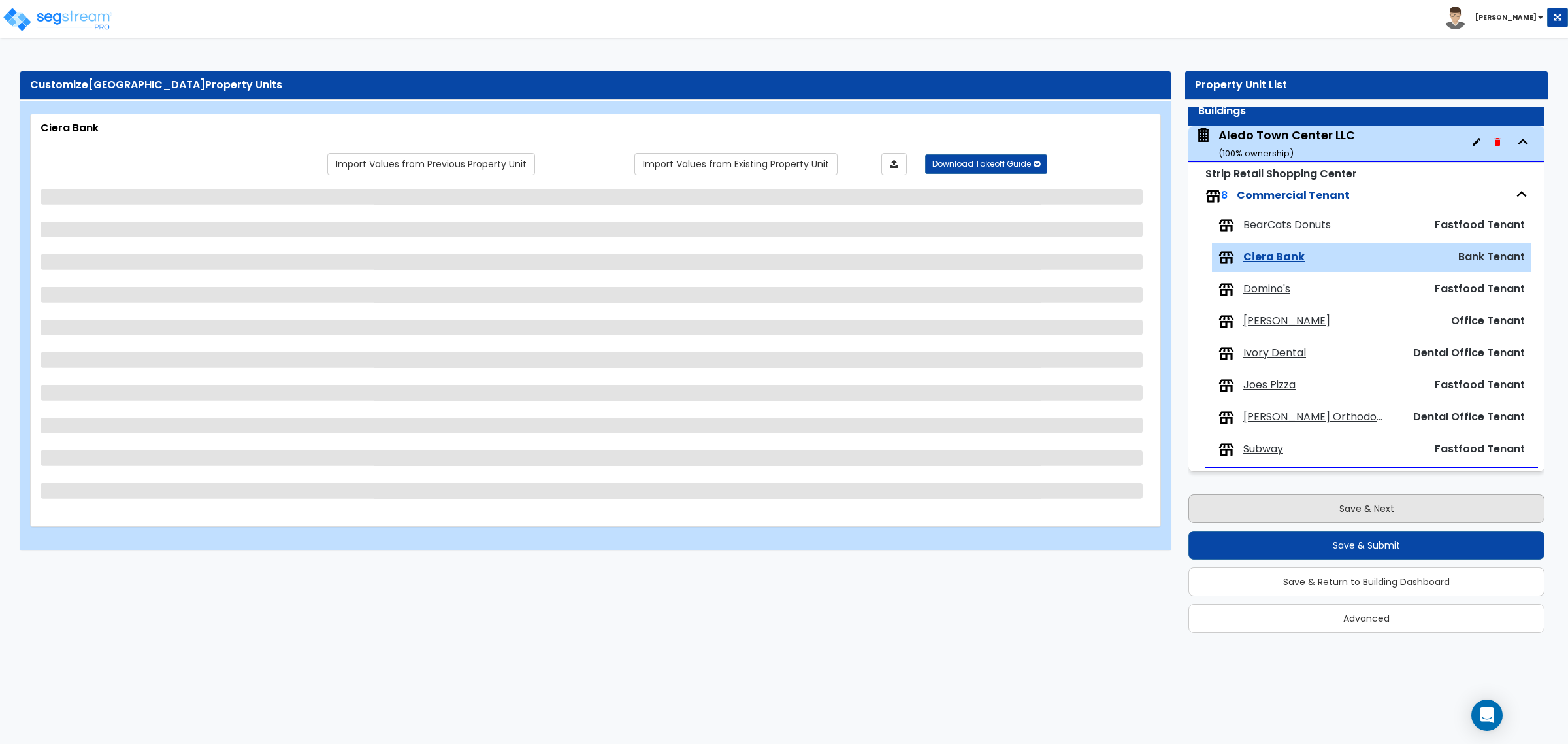
scroll to position [0, 0]
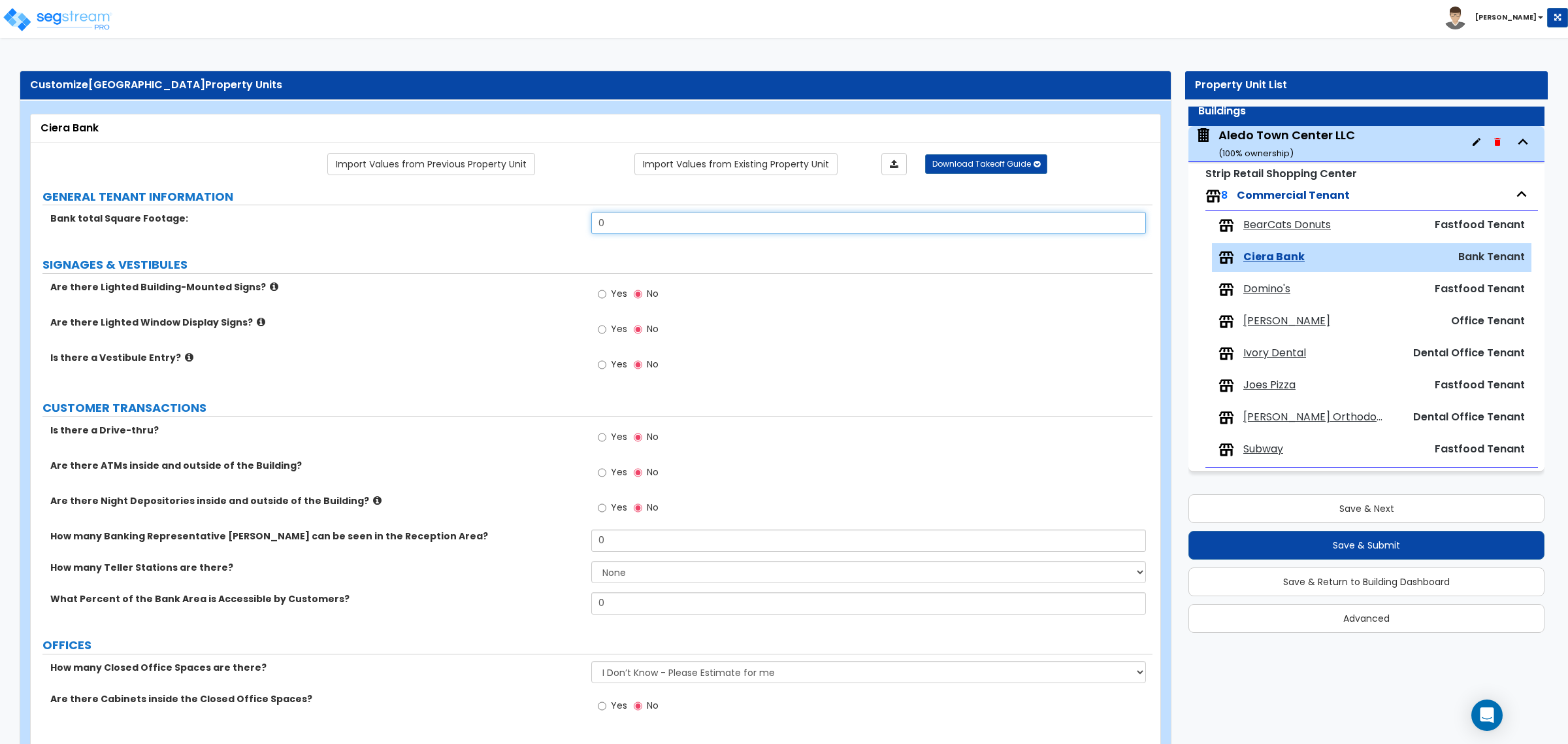
drag, startPoint x: 664, startPoint y: 217, endPoint x: 543, endPoint y: 207, distance: 121.4
type input "4,500"
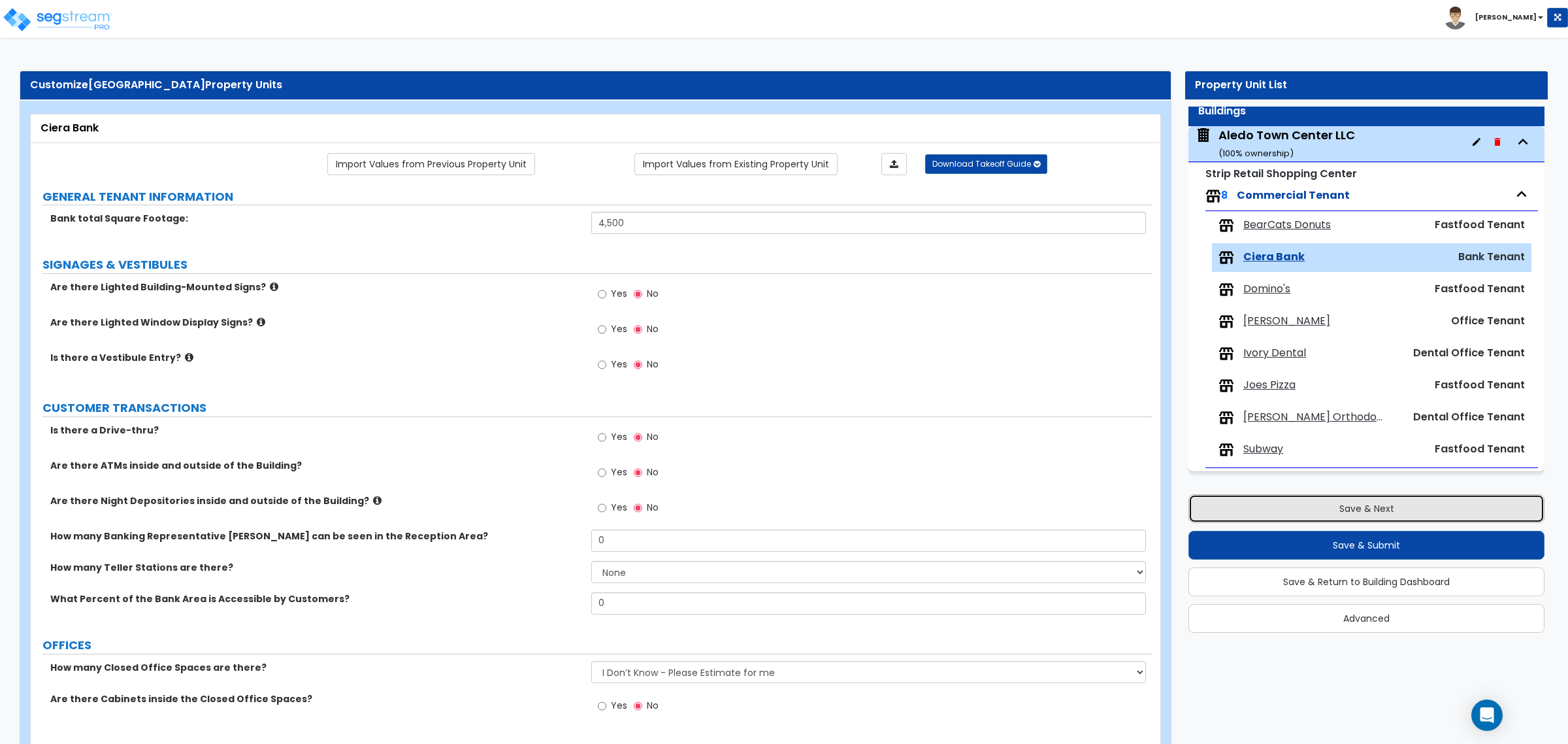
click at [1311, 504] on button "Save & Next" at bounding box center [1366, 509] width 356 height 29
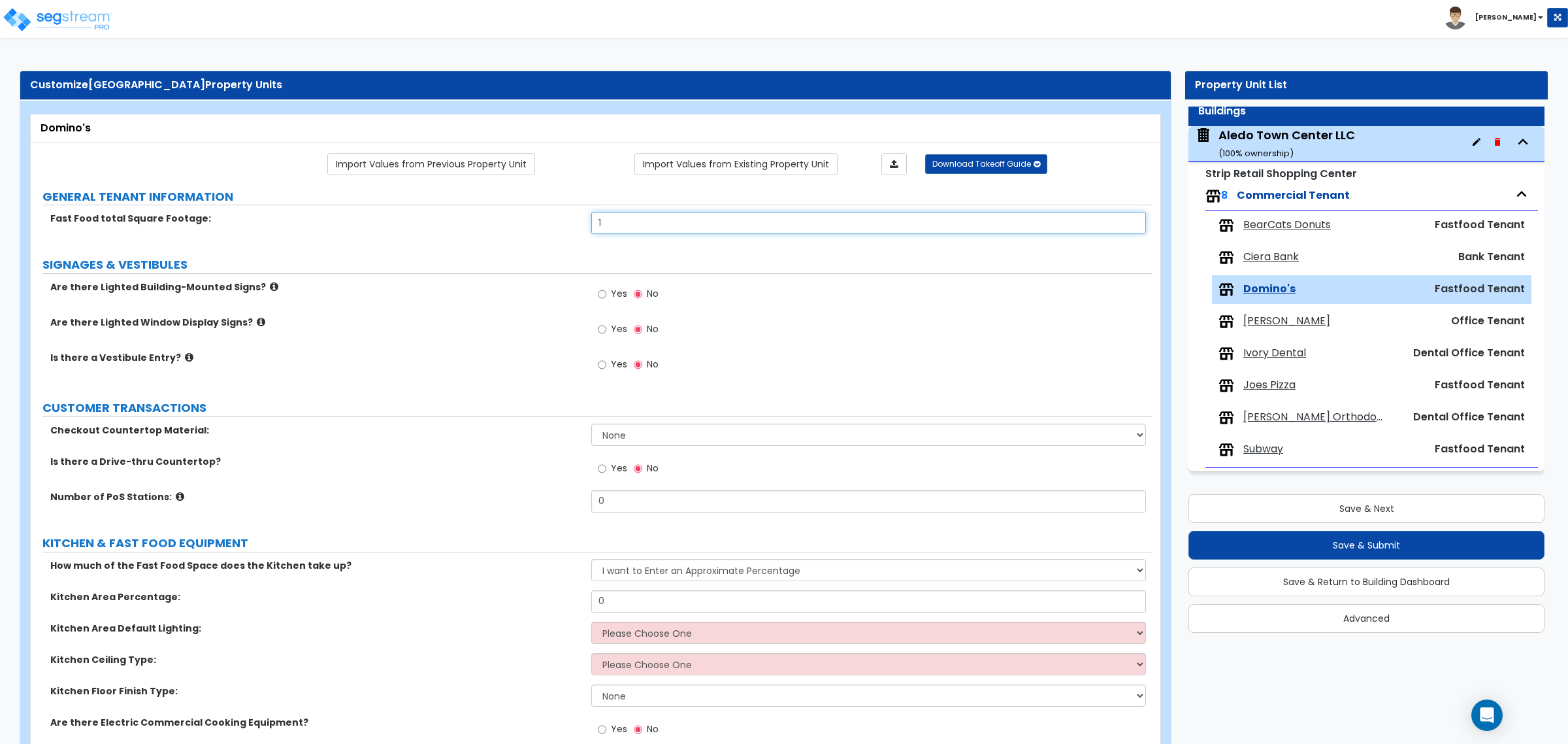
drag, startPoint x: 652, startPoint y: 221, endPoint x: 522, endPoint y: 221, distance: 130.0
click at [522, 221] on div "Fast Food total Square Footage: 1" at bounding box center [591, 227] width 1122 height 31
drag, startPoint x: 695, startPoint y: 230, endPoint x: 500, endPoint y: 230, distance: 195.0
click at [500, 230] on div "Fast Food total Square Footage: 401" at bounding box center [591, 227] width 1122 height 31
type input "1,400"
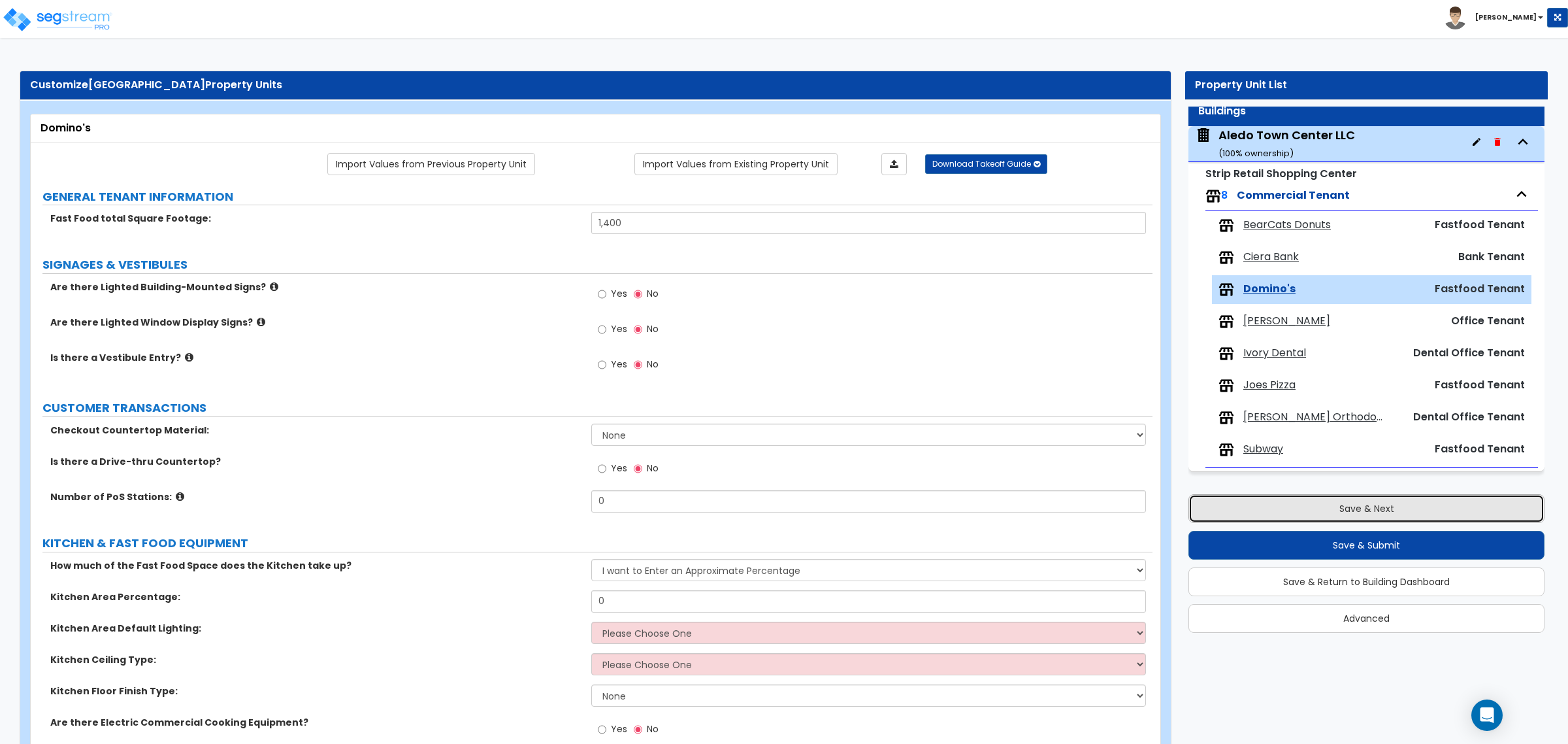
click at [1263, 502] on button "Save & Next" at bounding box center [1366, 509] width 356 height 29
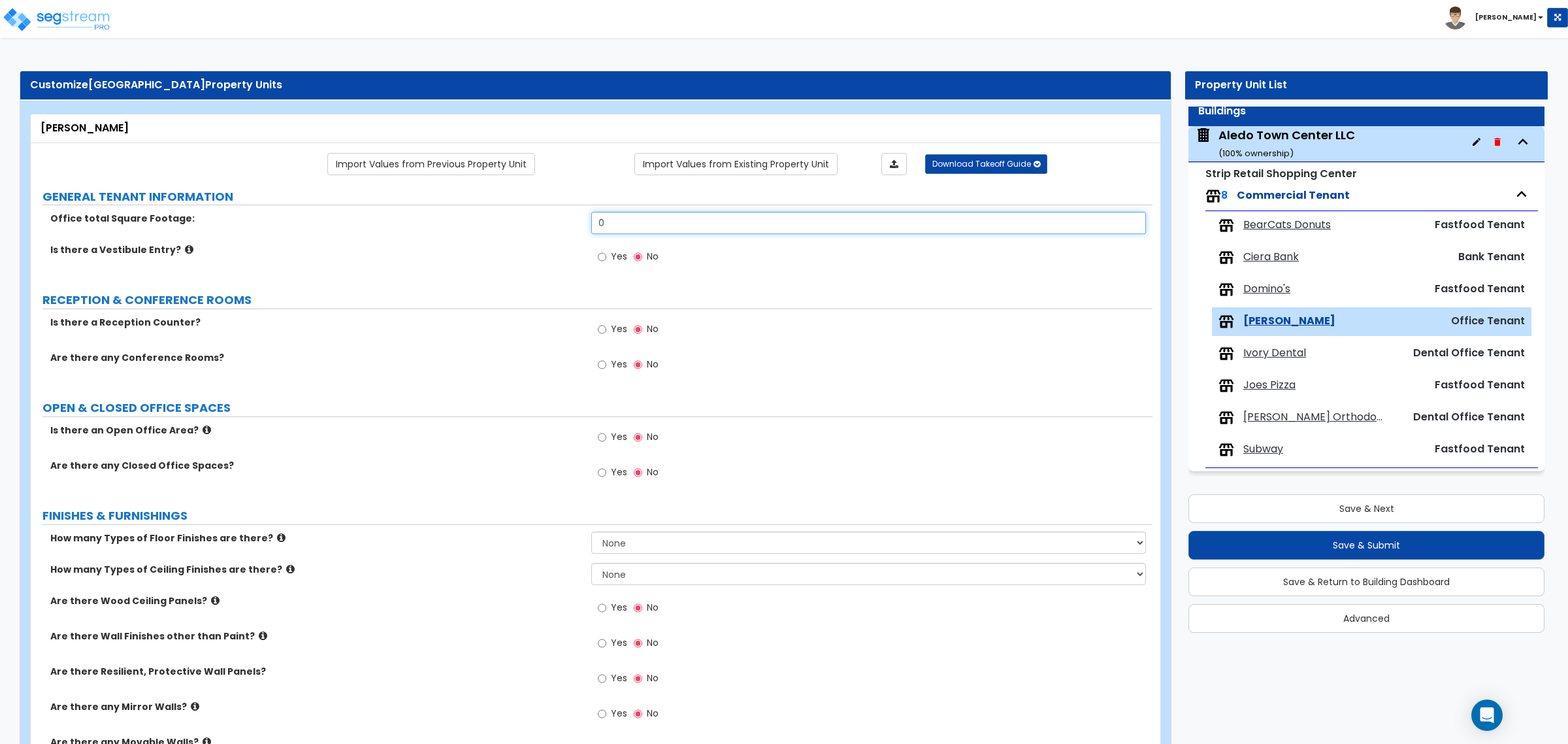
drag, startPoint x: 635, startPoint y: 226, endPoint x: 428, endPoint y: 226, distance: 207.0
click at [428, 226] on div "Office total Square Footage: 0" at bounding box center [591, 227] width 1122 height 31
type input "1,425"
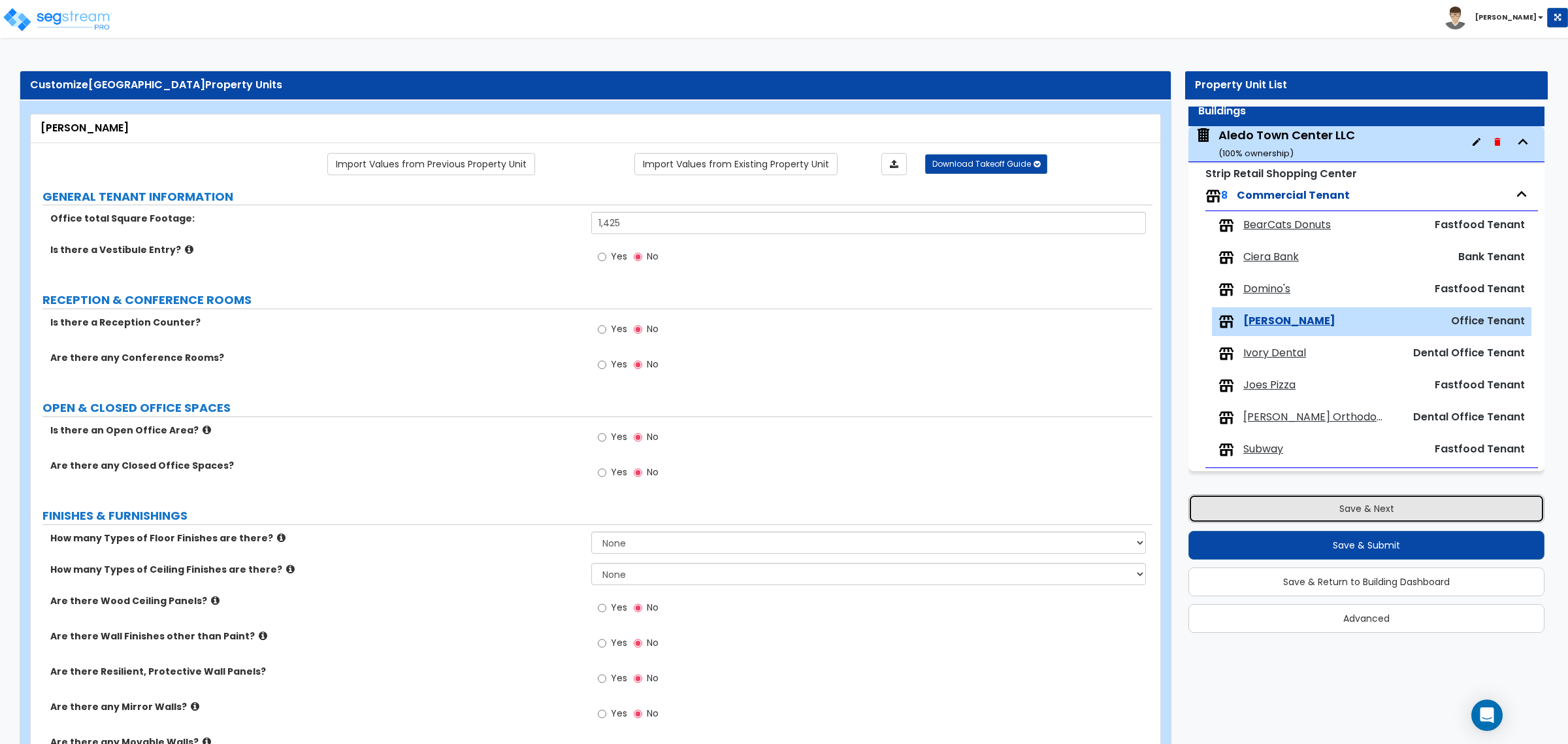
click at [1339, 521] on button "Save & Next" at bounding box center [1366, 509] width 356 height 29
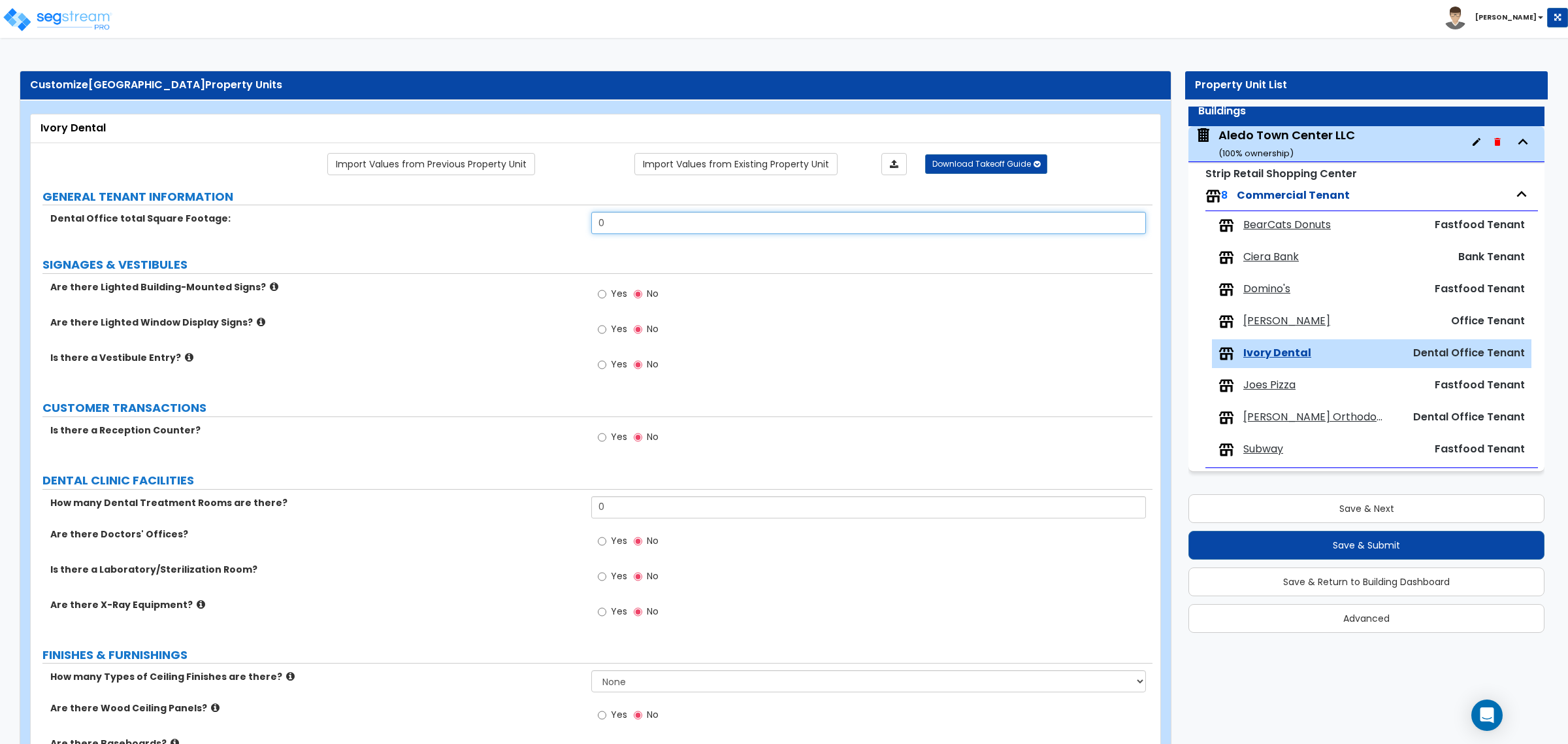
drag, startPoint x: 603, startPoint y: 226, endPoint x: 501, endPoint y: 226, distance: 102.0
click at [501, 226] on div "Dental Office total Square Footage: 0" at bounding box center [591, 227] width 1122 height 31
type input "1,400"
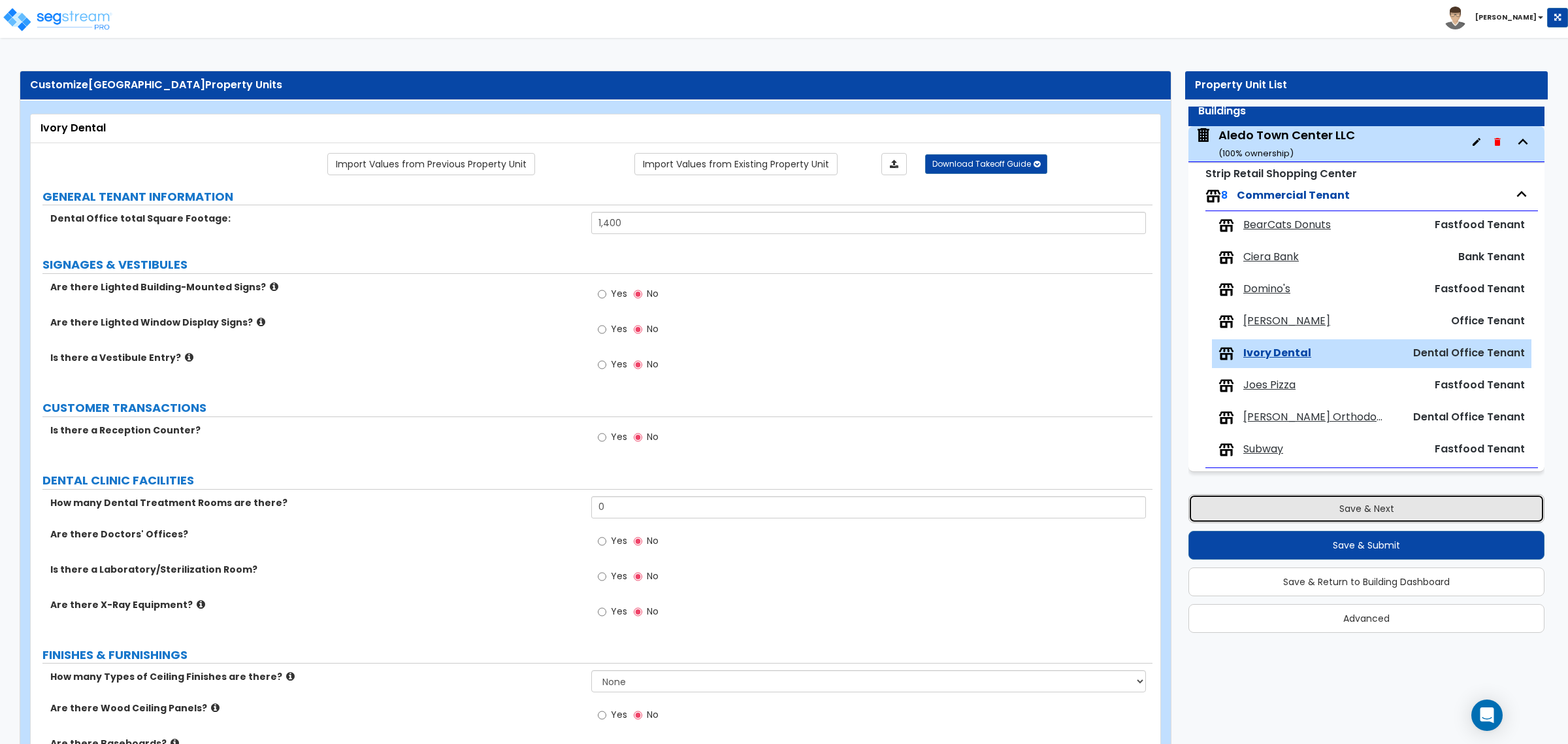
click at [1285, 503] on button "Save & Next" at bounding box center [1366, 509] width 356 height 29
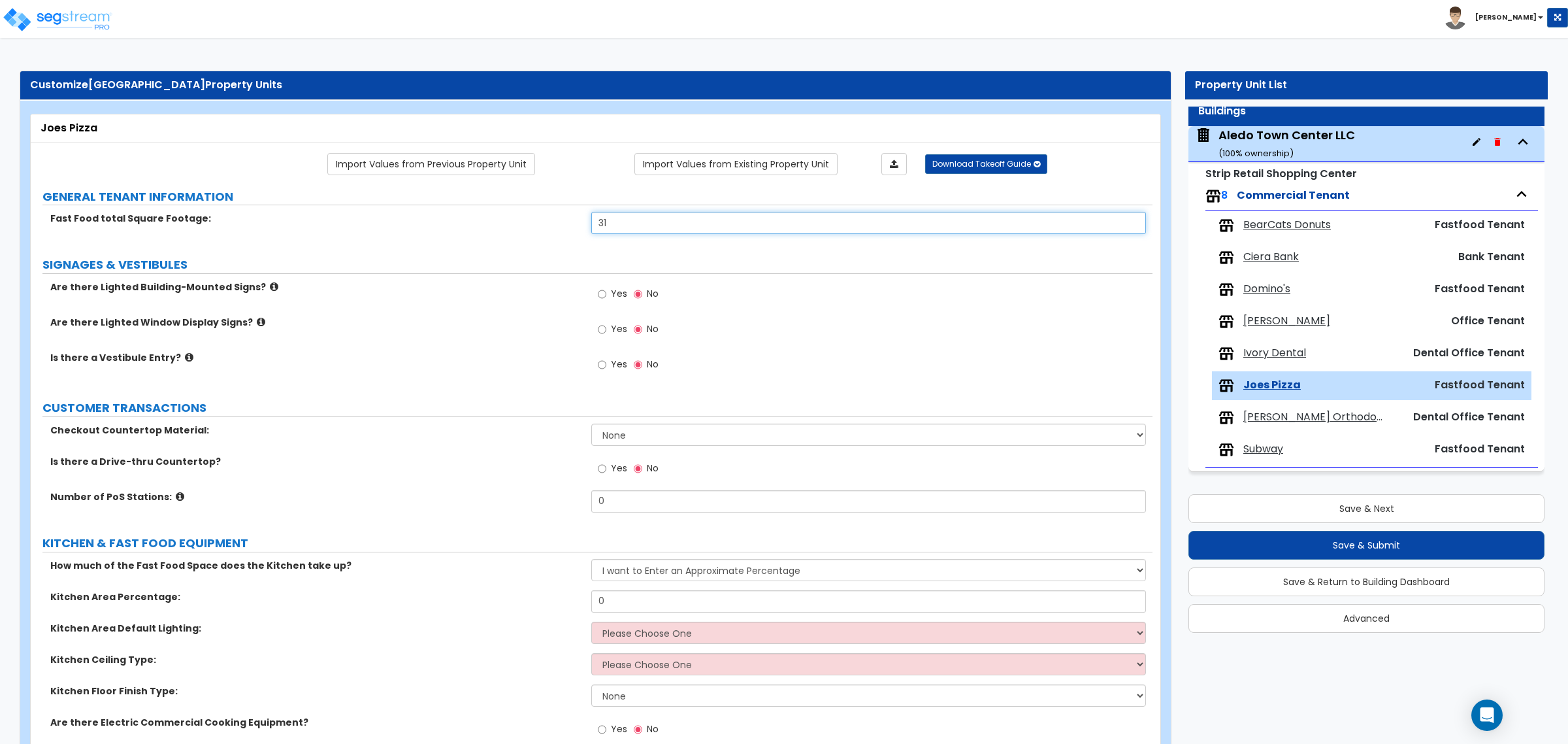
drag, startPoint x: 629, startPoint y: 231, endPoint x: 473, endPoint y: 219, distance: 156.5
click at [473, 219] on div "Fast Food total Square Footage: 31" at bounding box center [591, 227] width 1122 height 31
drag, startPoint x: 666, startPoint y: 232, endPoint x: 474, endPoint y: 231, distance: 192.0
click at [474, 231] on div "Fast Food total Square Footage: 310" at bounding box center [591, 227] width 1122 height 31
type input "1,300"
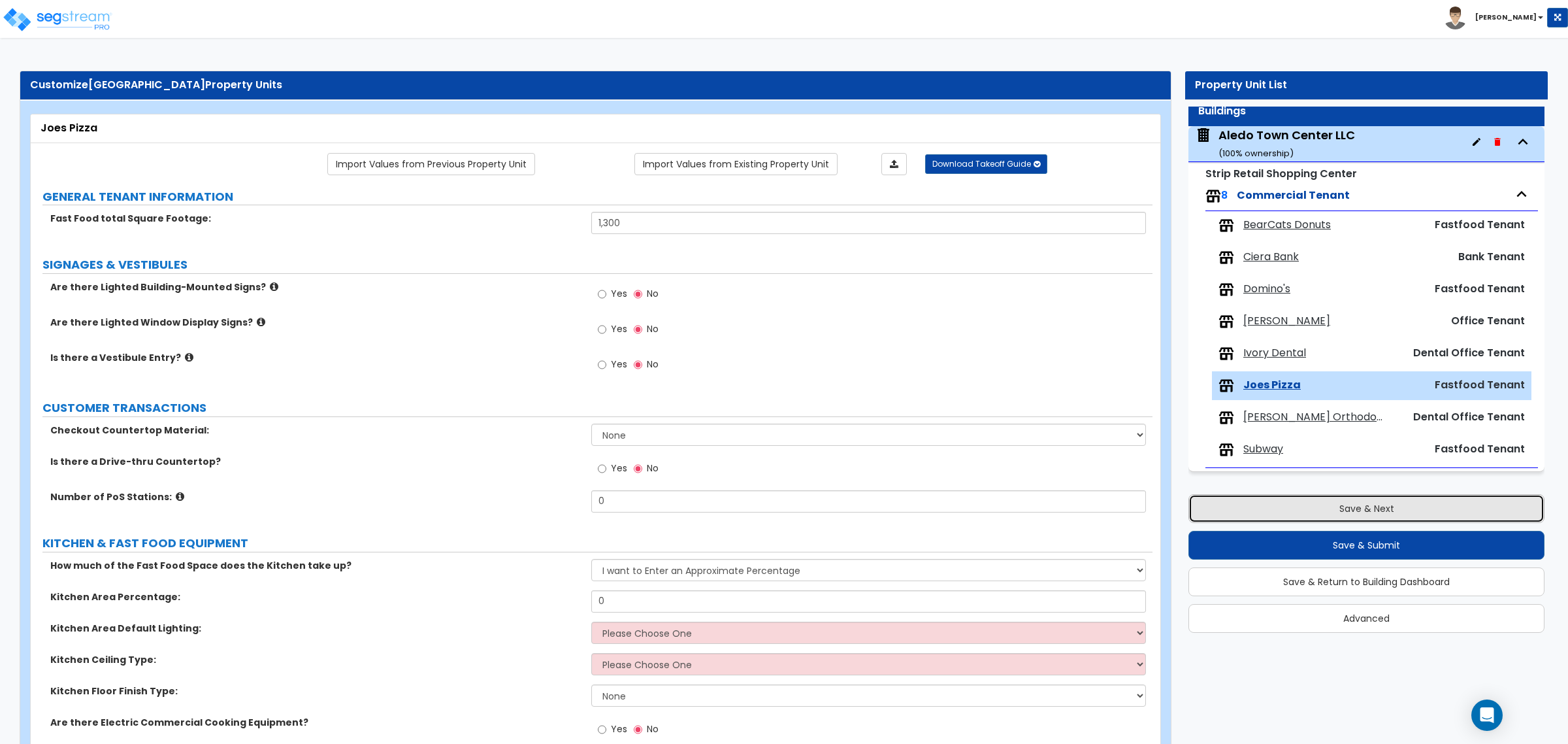
click at [1308, 499] on button "Save & Next" at bounding box center [1366, 509] width 356 height 29
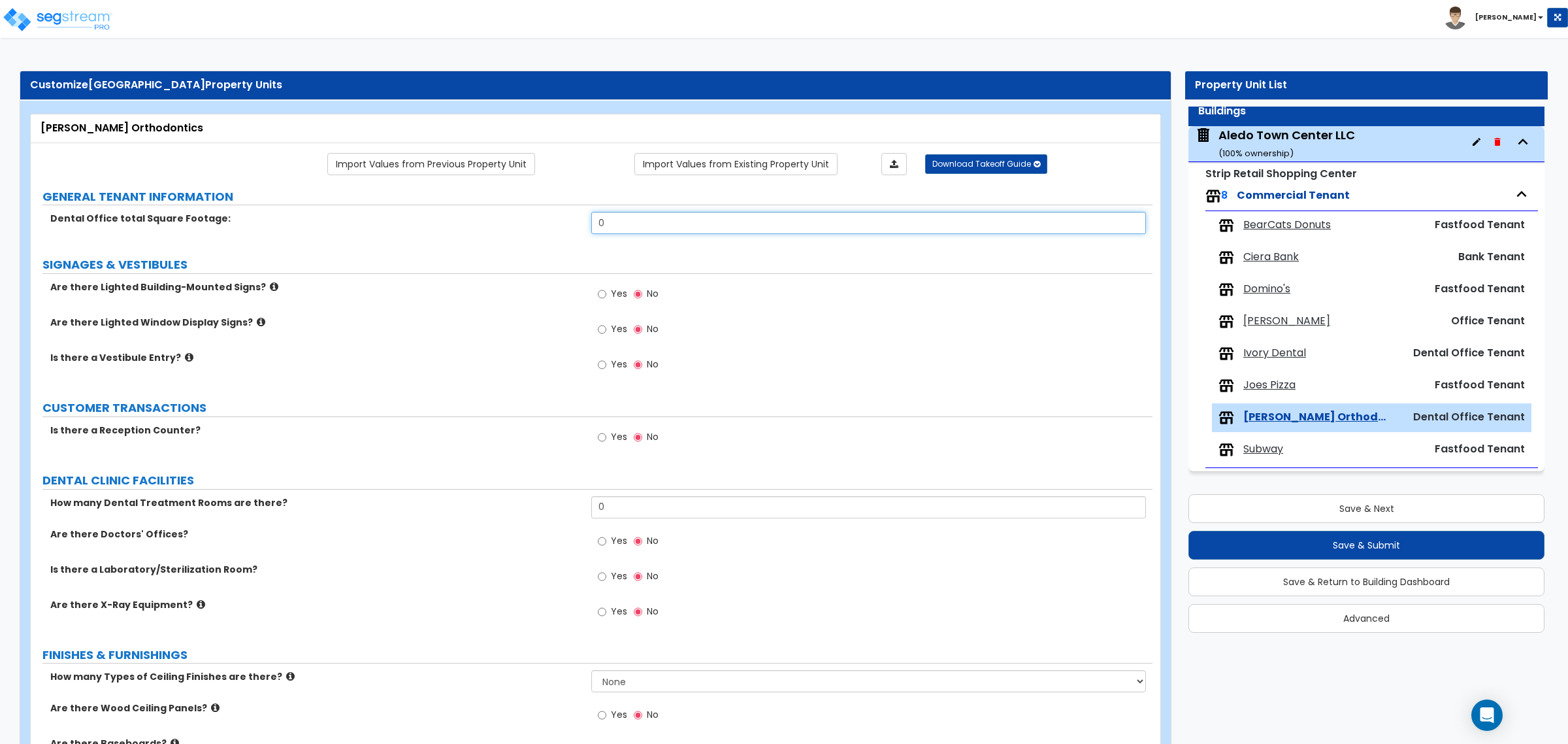
drag, startPoint x: 573, startPoint y: 218, endPoint x: 508, endPoint y: 214, distance: 65.1
click at [508, 214] on div "Dental Office total Square Footage: 0" at bounding box center [591, 227] width 1122 height 31
type input "3"
type input "2,860"
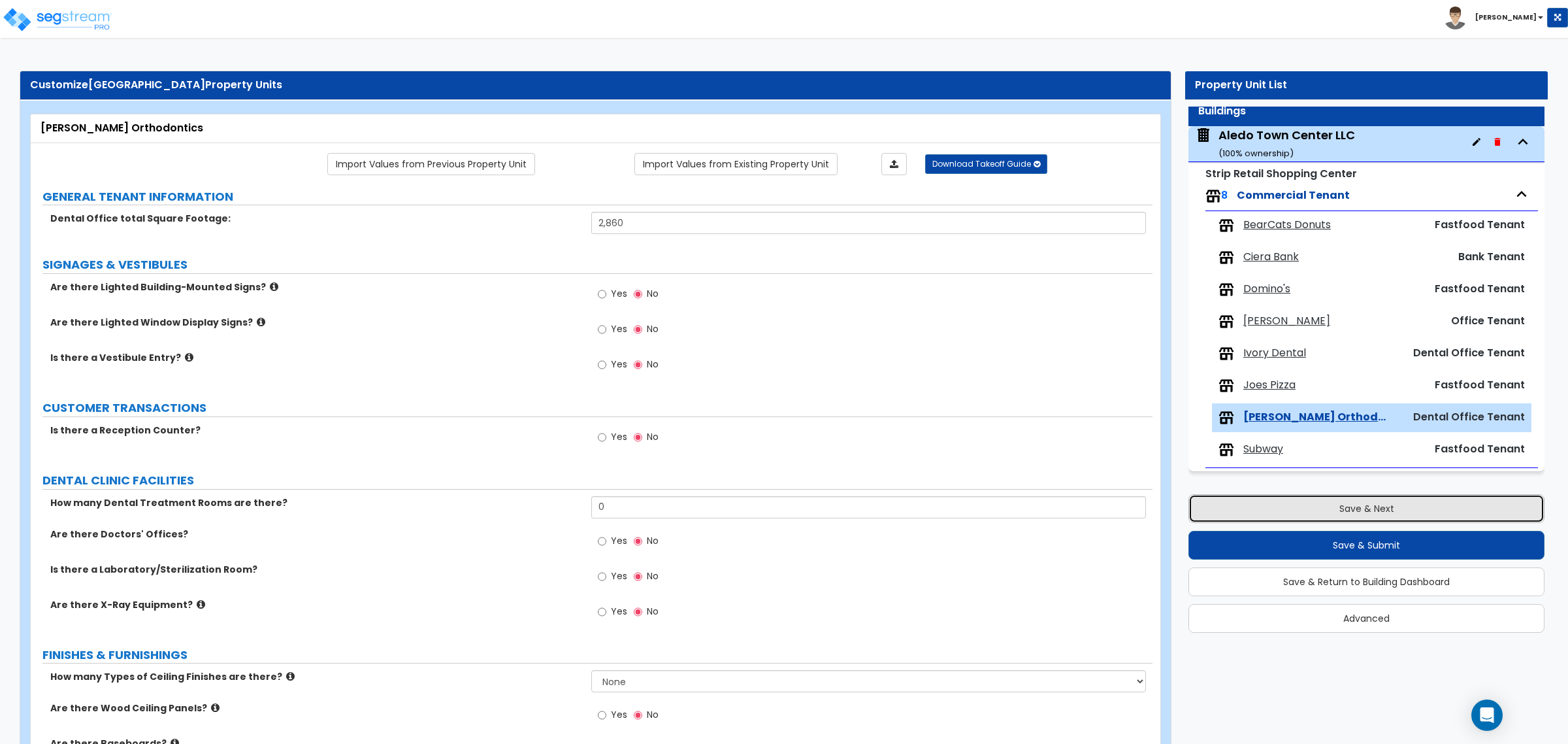
click at [1328, 508] on button "Save & Next" at bounding box center [1366, 509] width 356 height 29
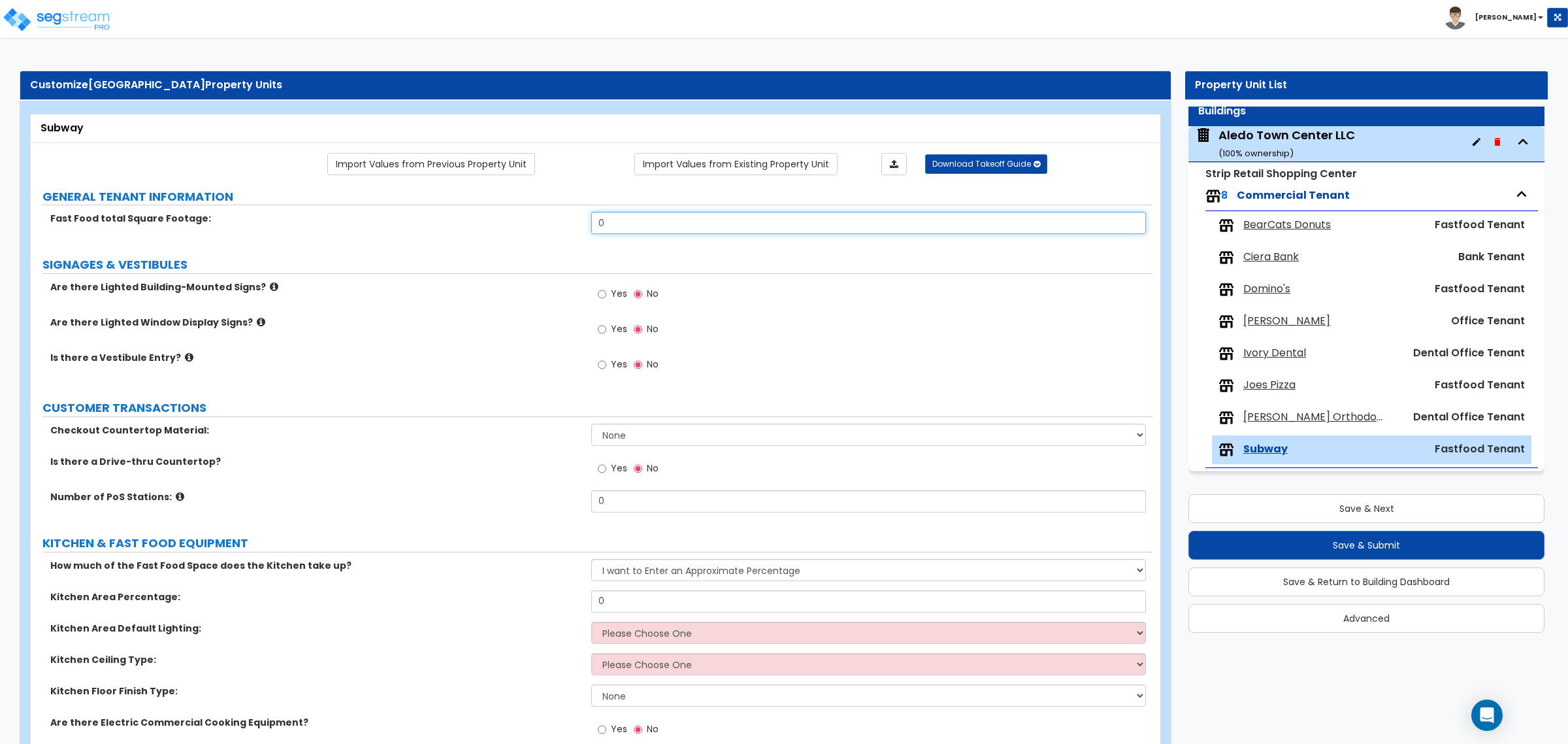
drag, startPoint x: 613, startPoint y: 222, endPoint x: 554, endPoint y: 216, distance: 59.3
click at [554, 216] on div "Fast Food total Square Footage: 0" at bounding box center [591, 227] width 1122 height 31
type input "700"
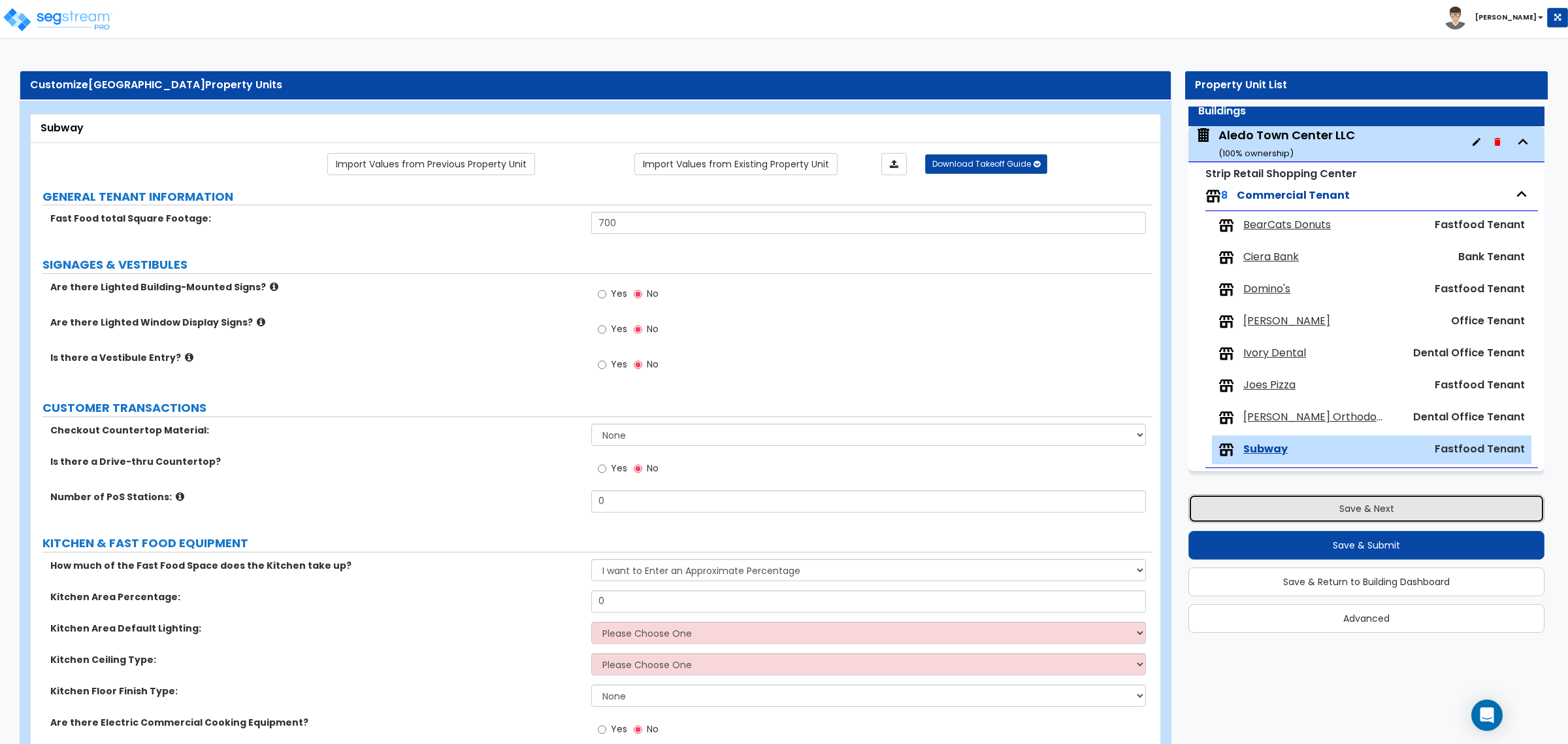
click at [1436, 502] on button "Save & Next" at bounding box center [1366, 509] width 356 height 29
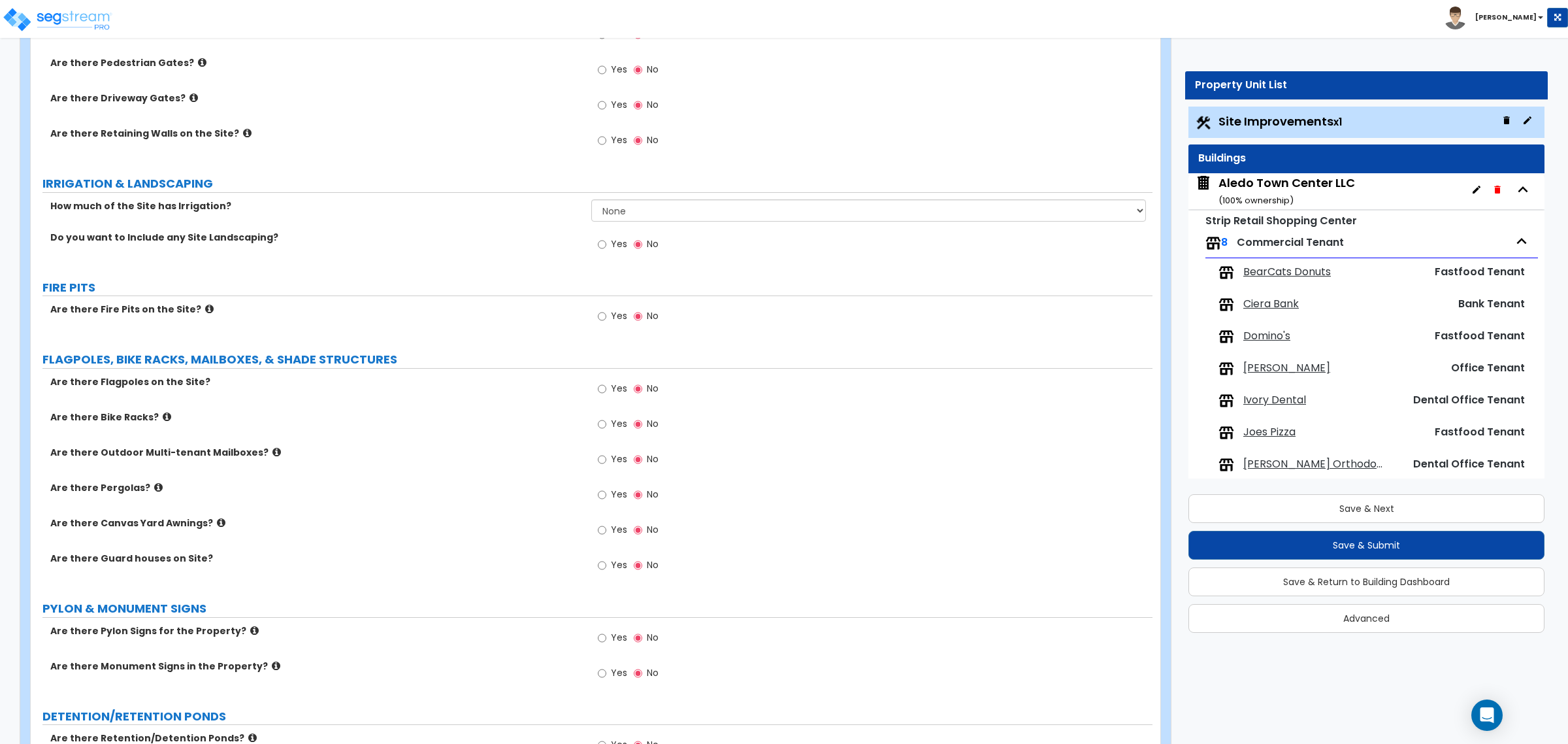
scroll to position [1308, 0]
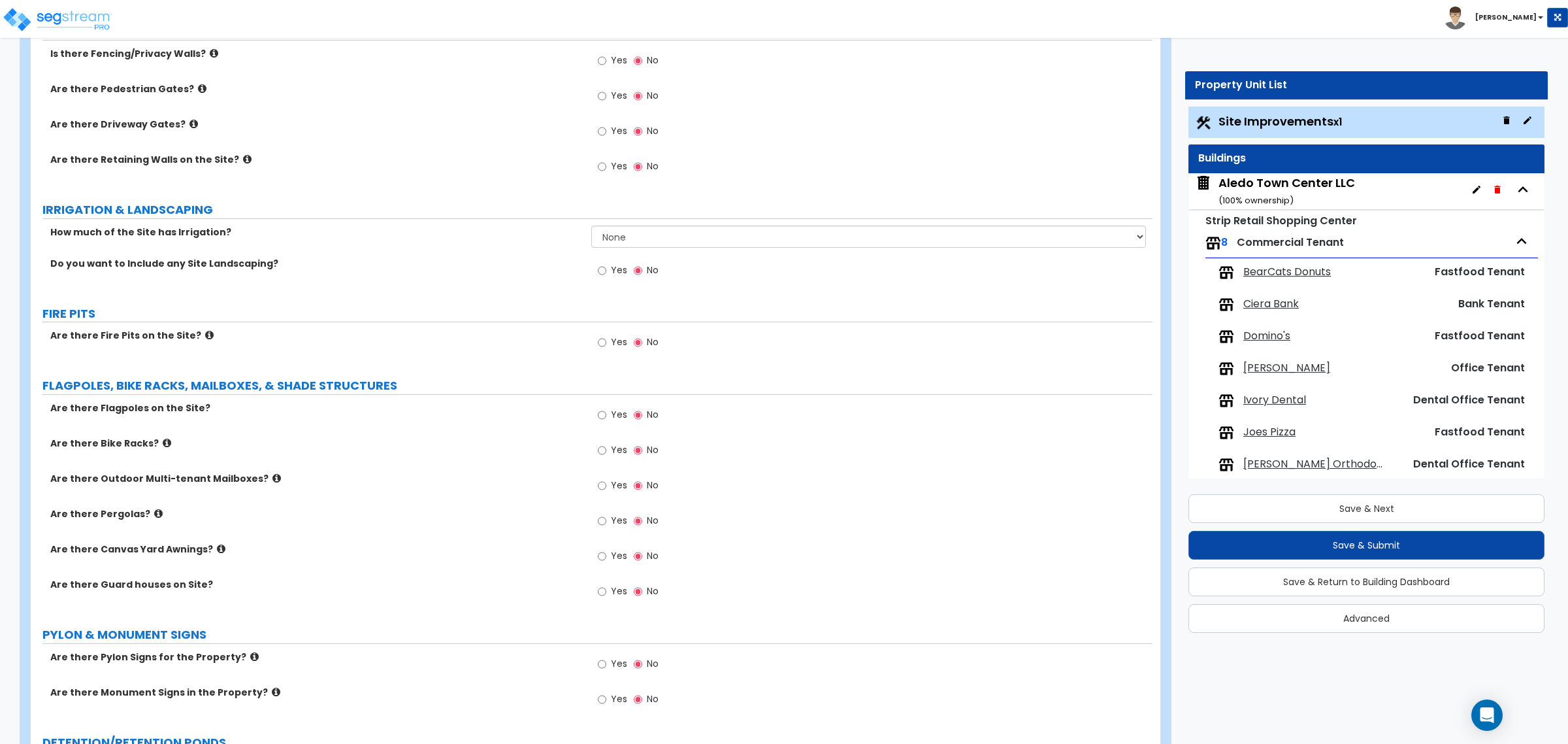
click at [611, 271] on span "Yes" at bounding box center [619, 270] width 16 height 13
click at [606, 271] on input "Yes" at bounding box center [602, 270] width 8 height 14
radio input "true"
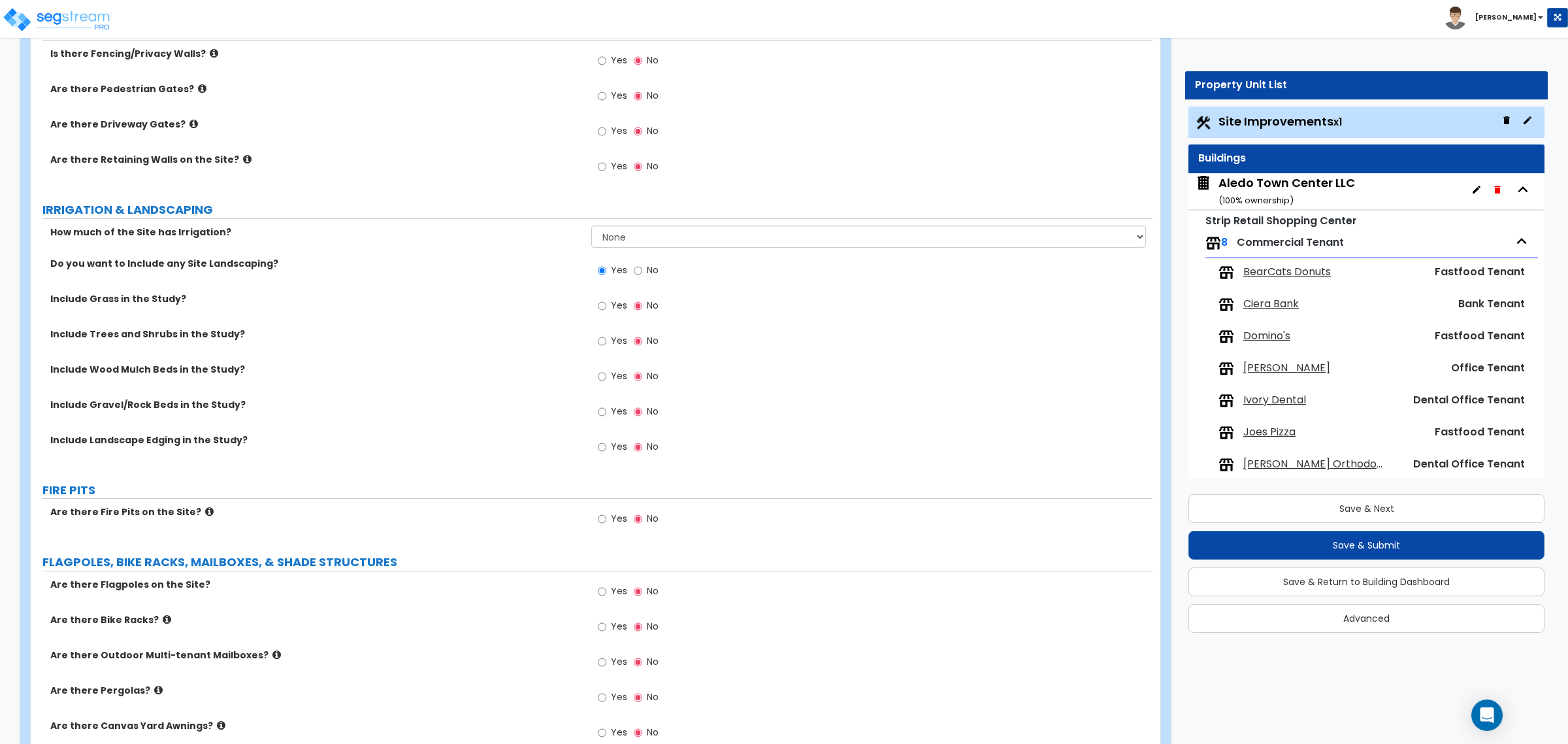
click at [621, 305] on span "Yes" at bounding box center [619, 305] width 16 height 13
click at [606, 305] on input "Yes" at bounding box center [602, 305] width 8 height 14
radio input "true"
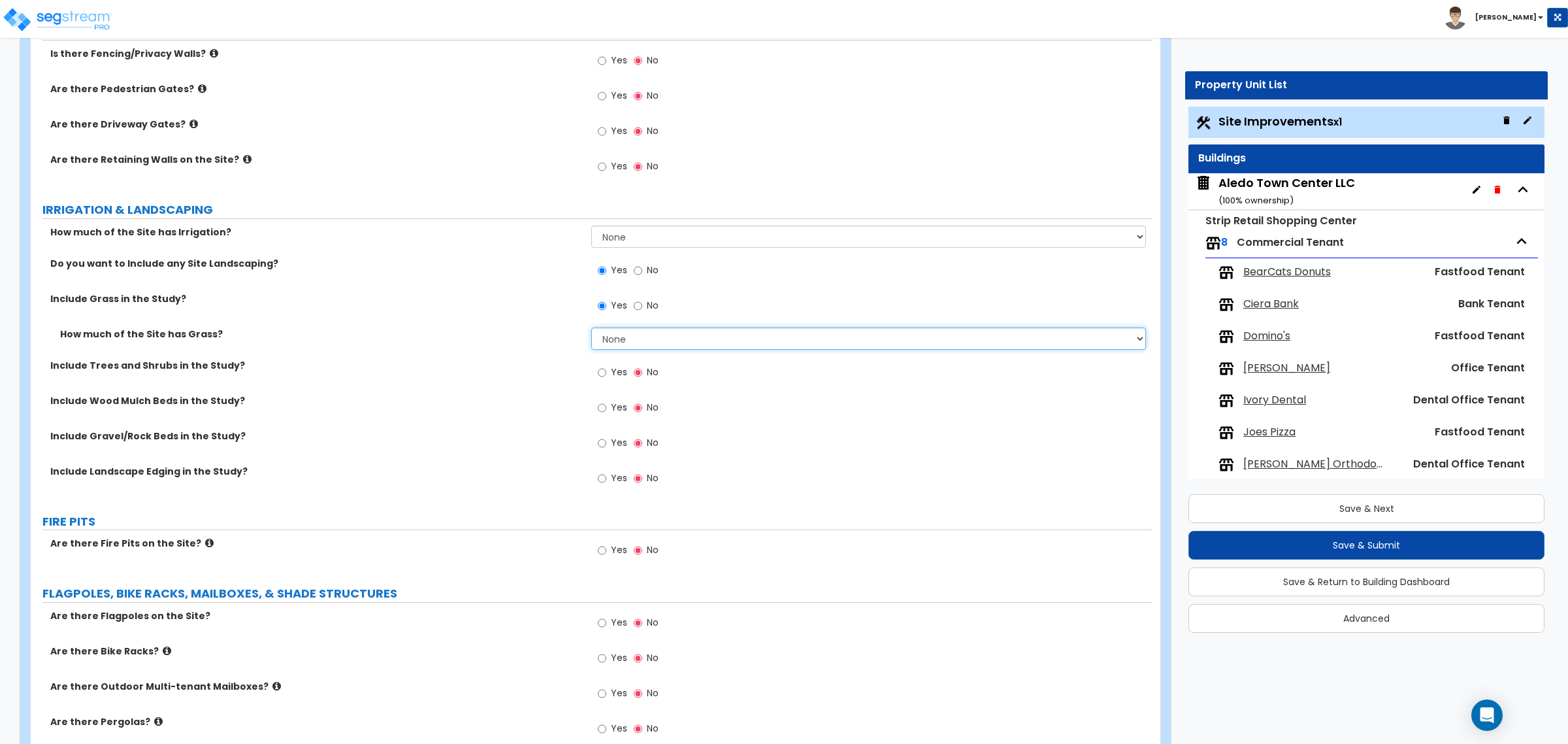
click at [646, 347] on select "None I want to Enter an Approximate Percentage I want to Enter the Square Foota…" at bounding box center [868, 339] width 554 height 22
select select "1"
click at [591, 328] on select "None I want to Enter an Approximate Percentage I want to Enter the Square Foota…" at bounding box center [868, 339] width 554 height 22
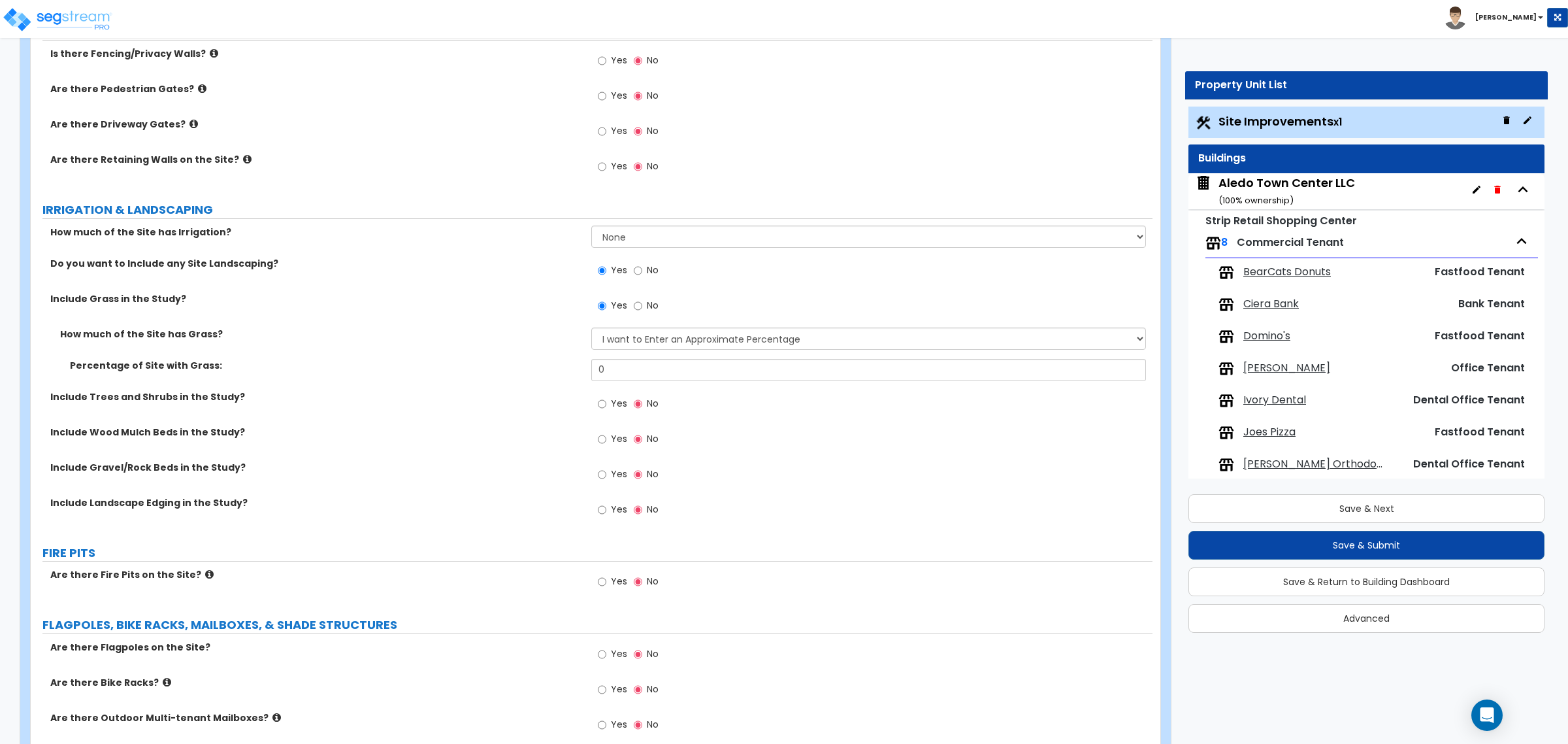
click at [644, 304] on label "No" at bounding box center [646, 307] width 24 height 22
click at [642, 304] on input "No" at bounding box center [637, 305] width 8 height 14
radio input "false"
radio input "true"
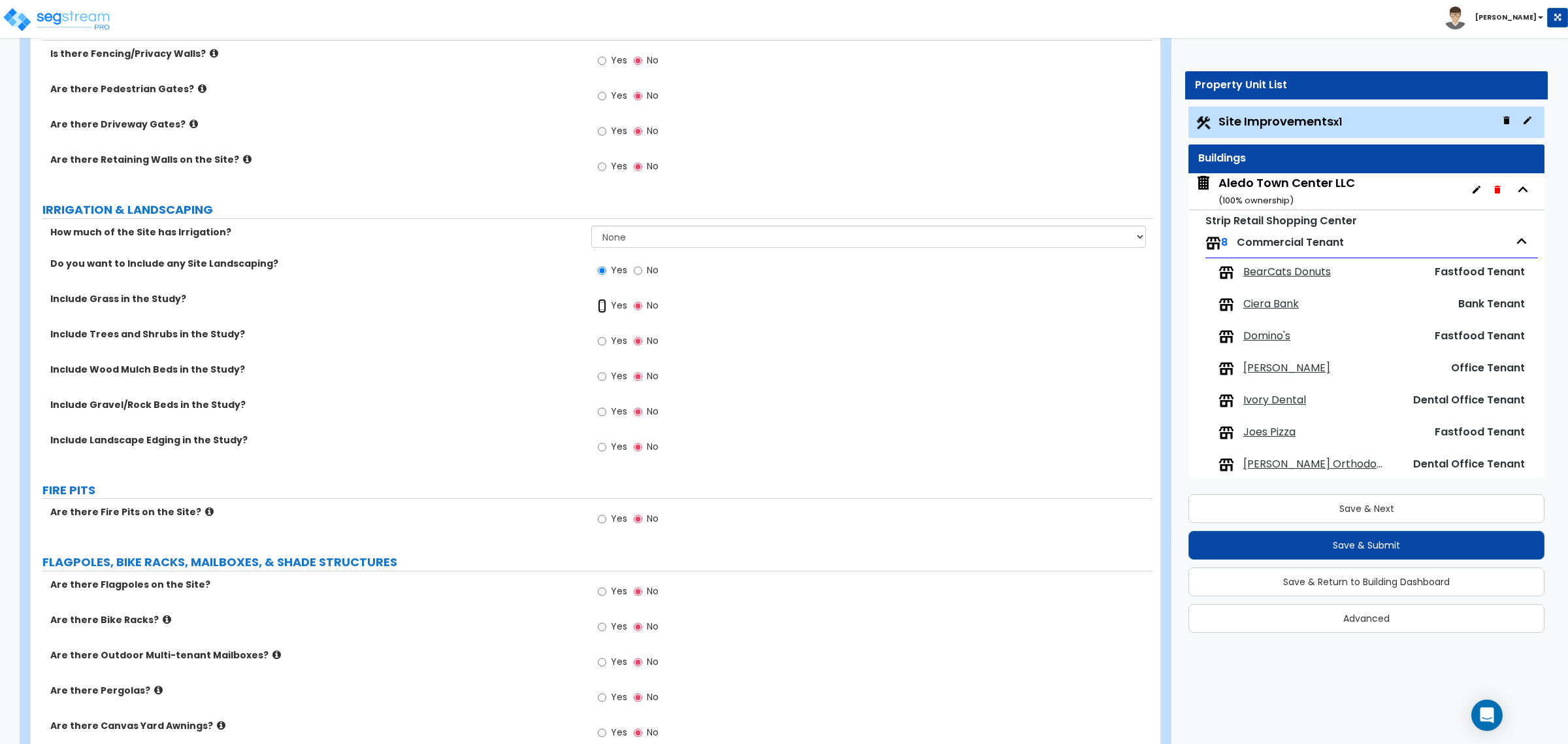
click at [598, 309] on input "Yes" at bounding box center [602, 305] width 8 height 14
radio input "true"
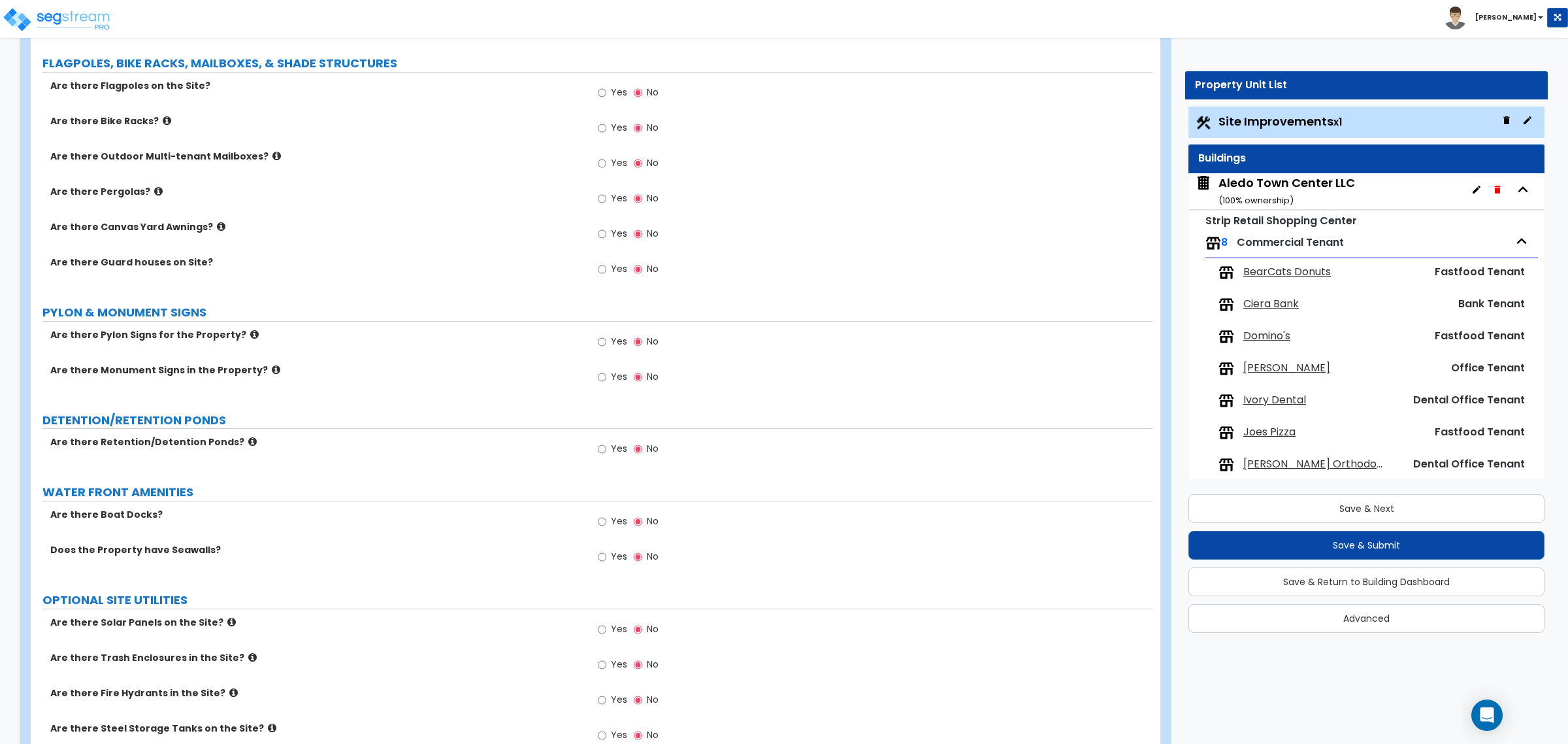
scroll to position [1913, 0]
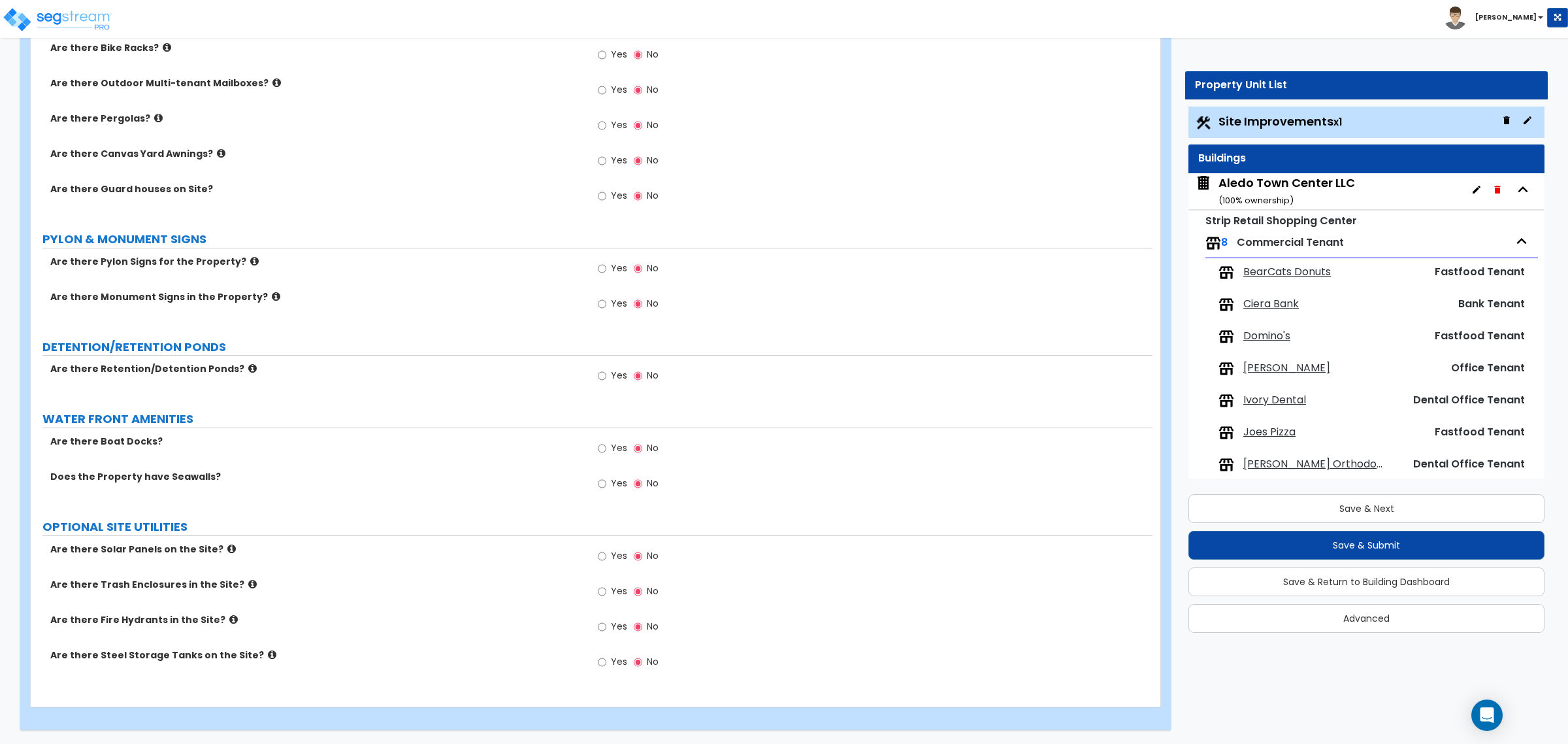
click at [1273, 489] on div "Save & Next Save & Submit Save & Return to Building Dashboard Advanced" at bounding box center [1366, 558] width 356 height 148
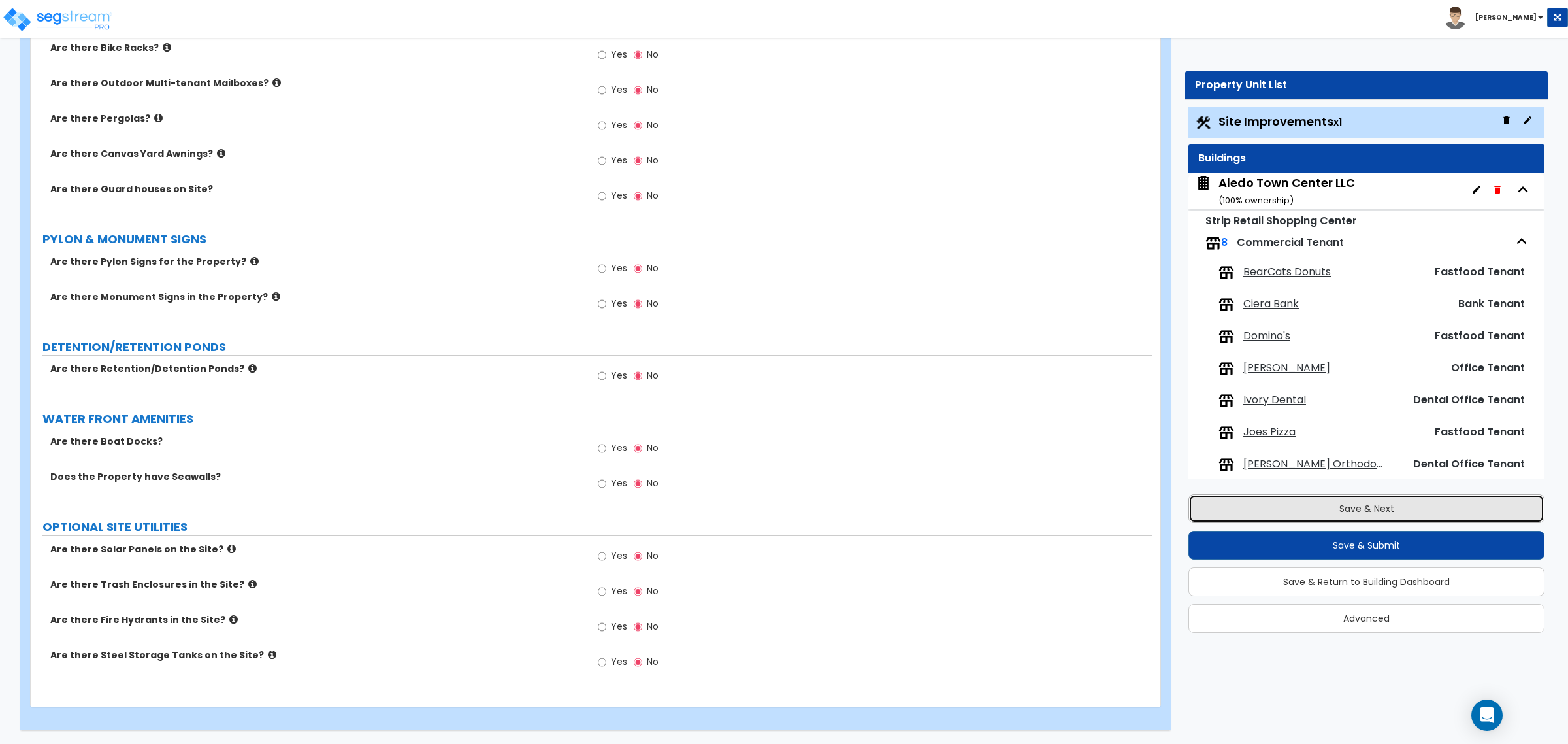
click at [1259, 497] on button "Save & Next" at bounding box center [1366, 509] width 356 height 29
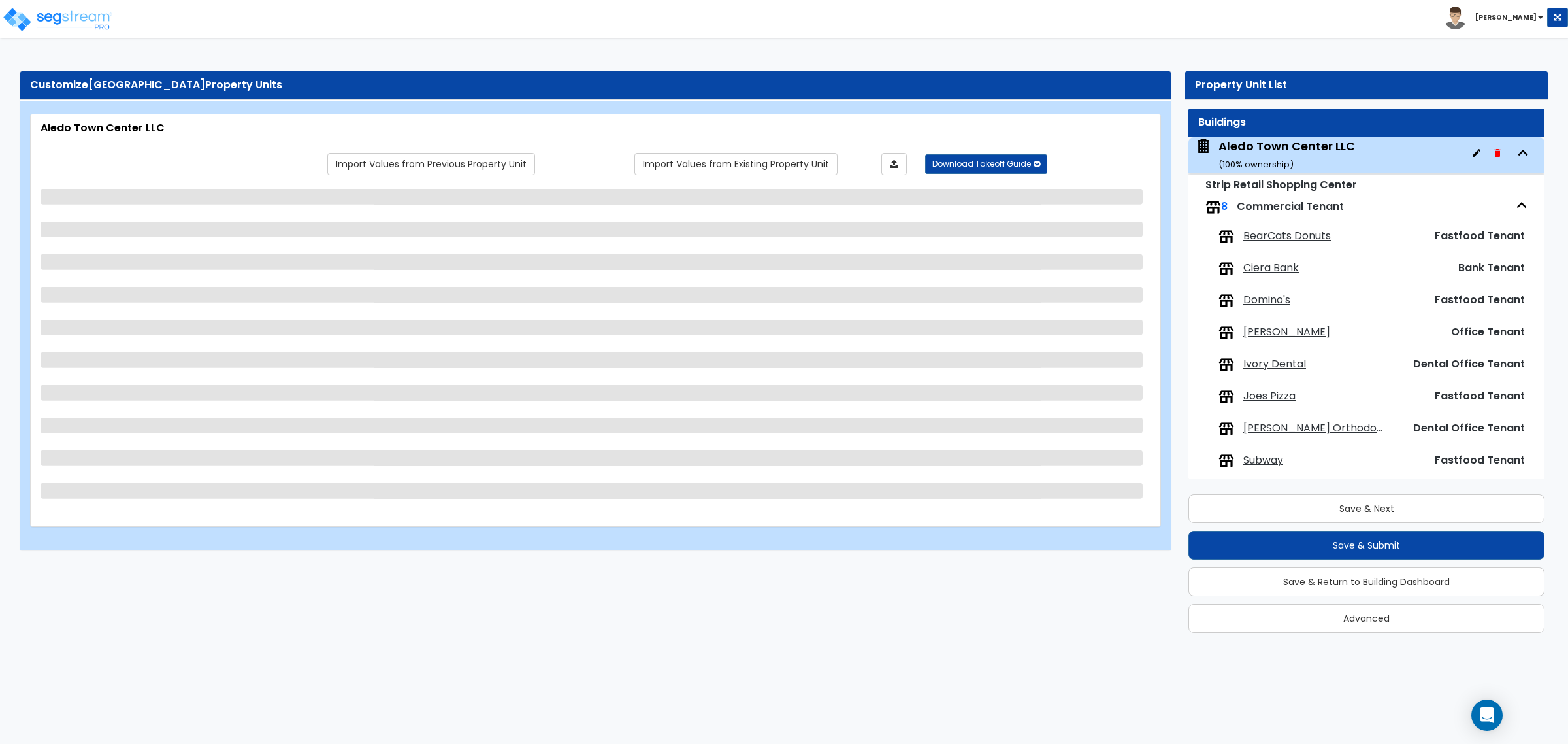
scroll to position [47, 0]
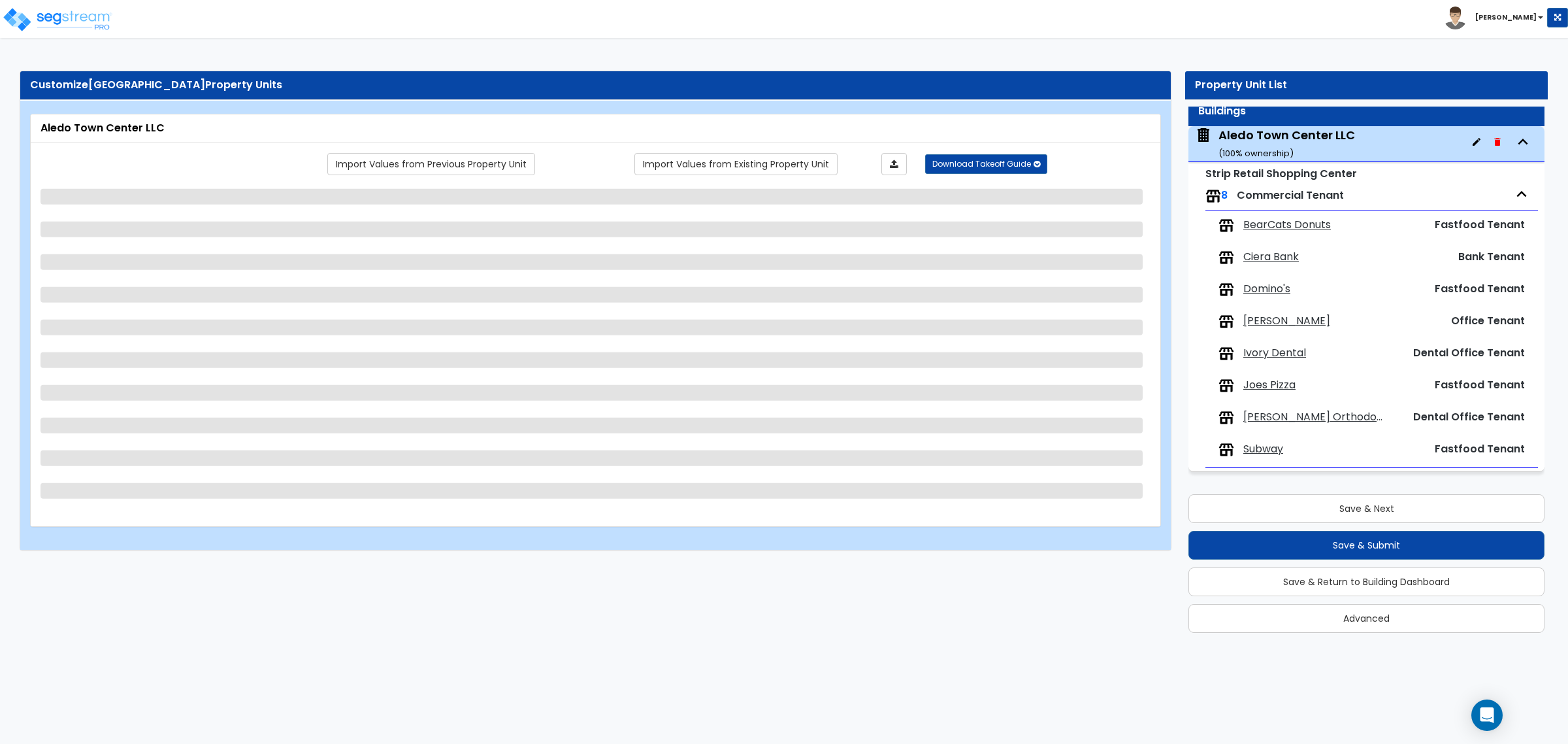
select select "3"
select select "1"
select select "9"
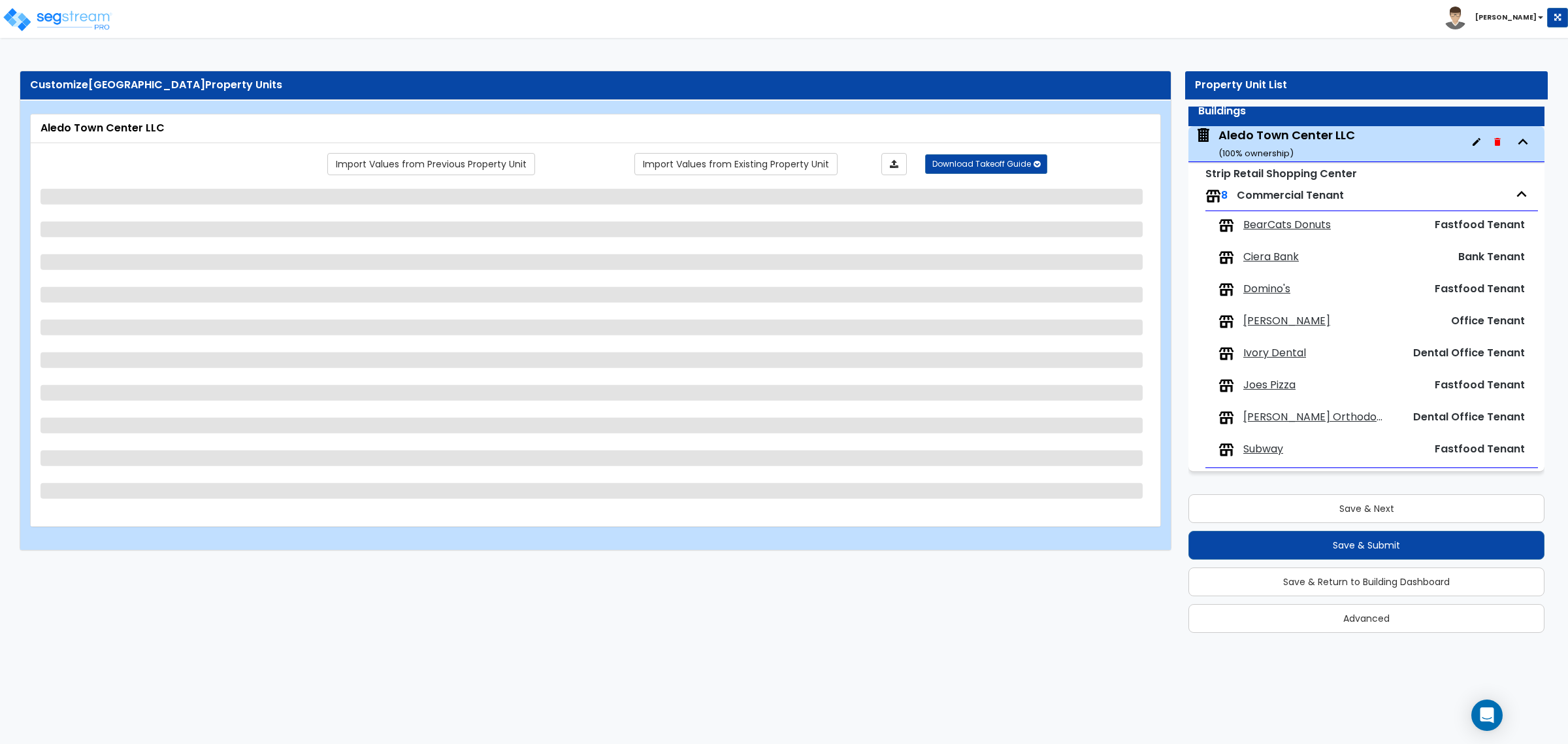
select select "2"
select select "3"
select select "1"
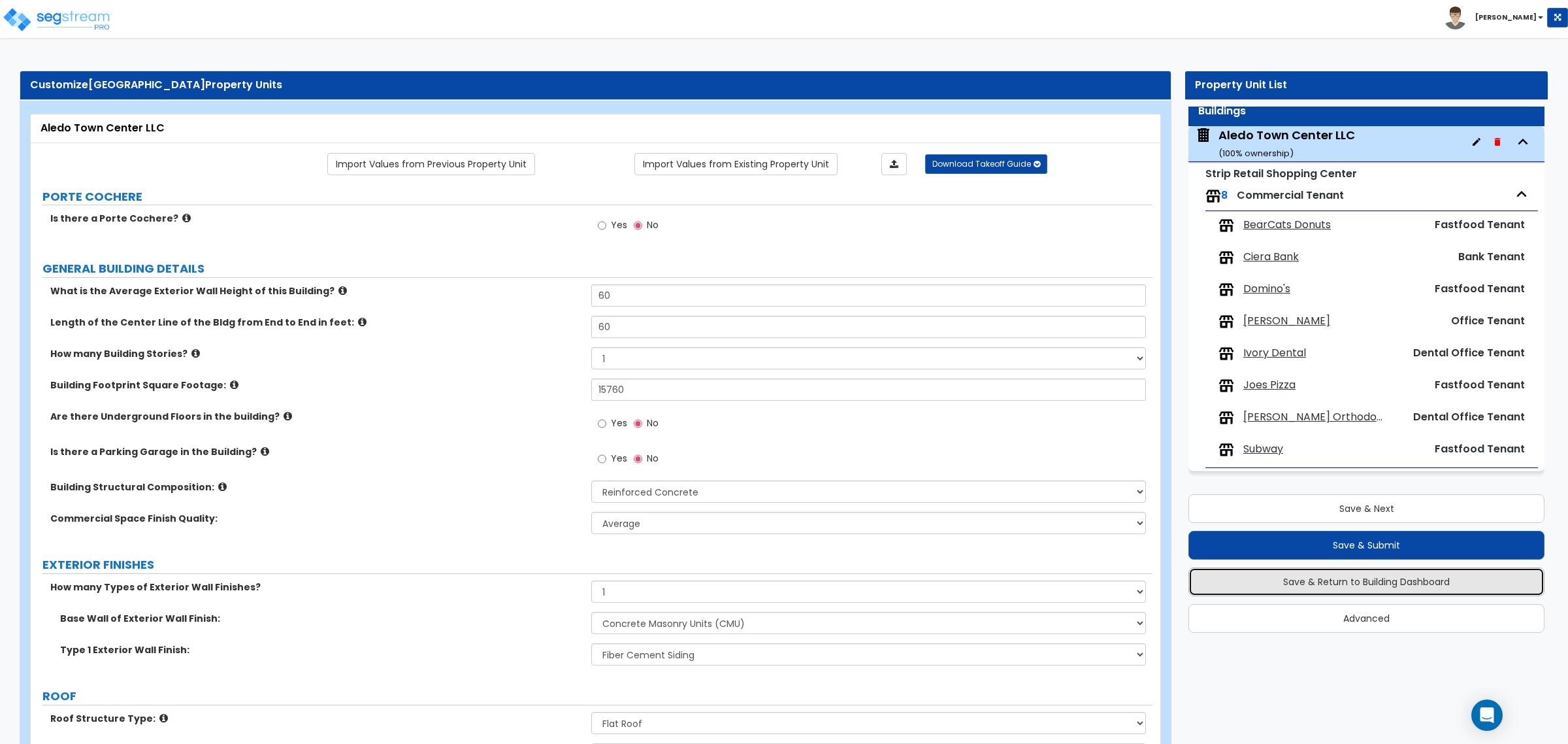
click at [1354, 574] on button "Save & Return to Building Dashboard" at bounding box center [1366, 581] width 356 height 29
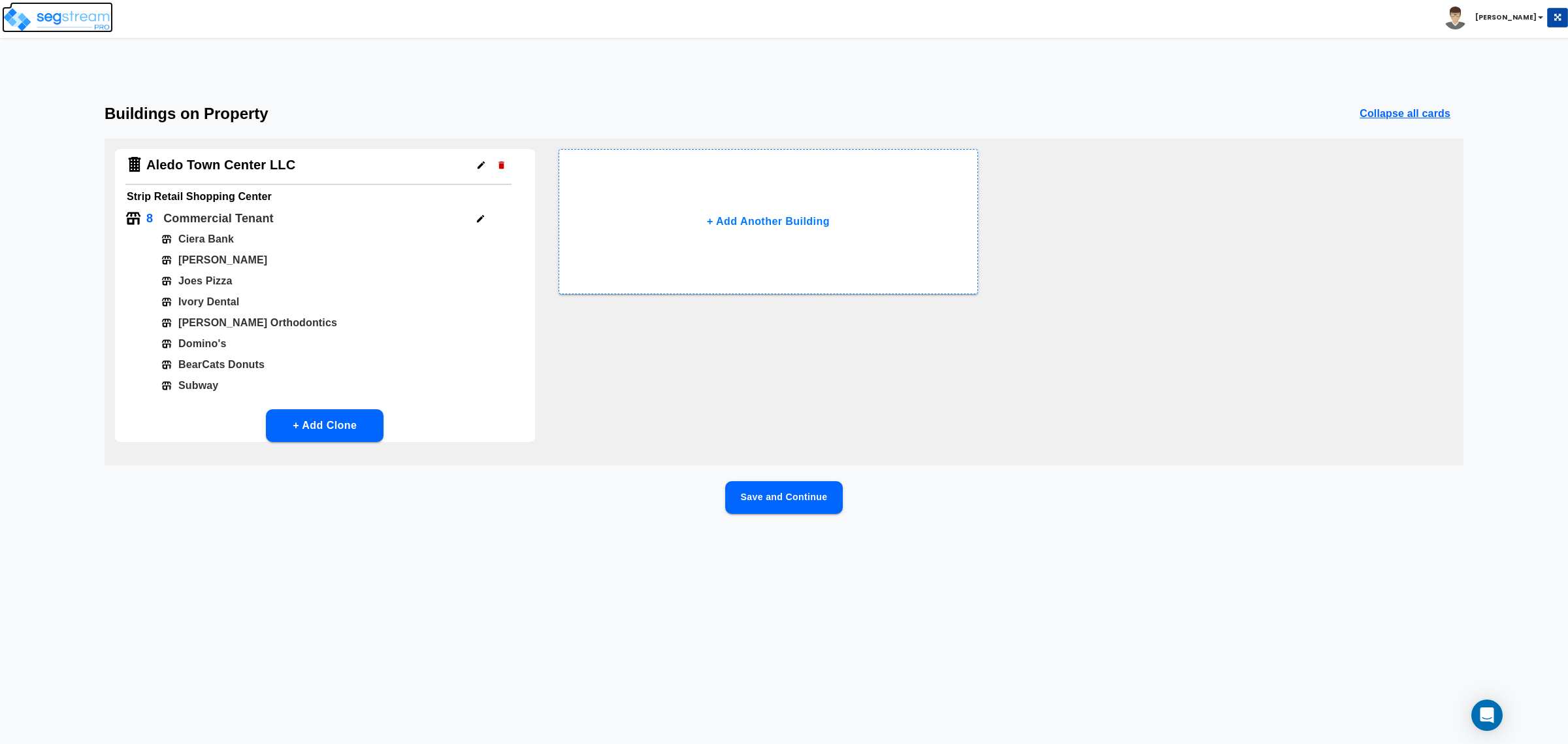
click at [88, 21] on img at bounding box center [58, 19] width 111 height 26
